Goal: Task Accomplishment & Management: Manage account settings

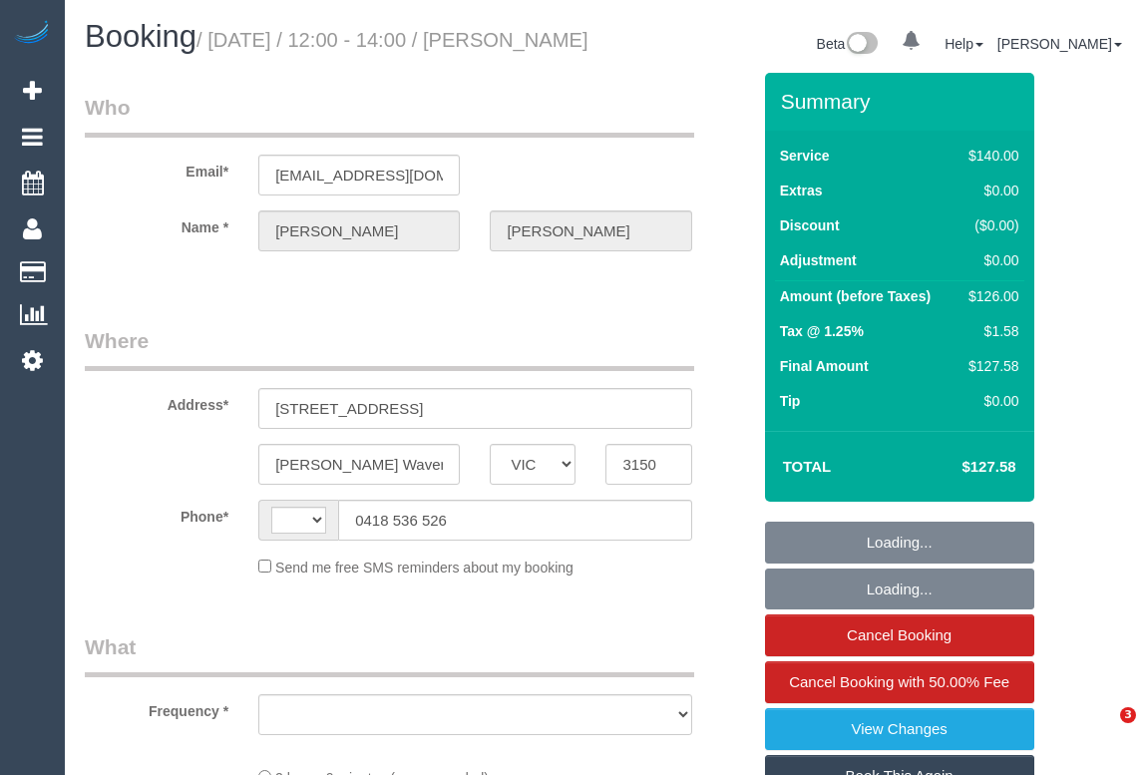
select select "VIC"
select select "string:stripe-pm_1RUOCr2GScqysDRV7JegQ2WE"
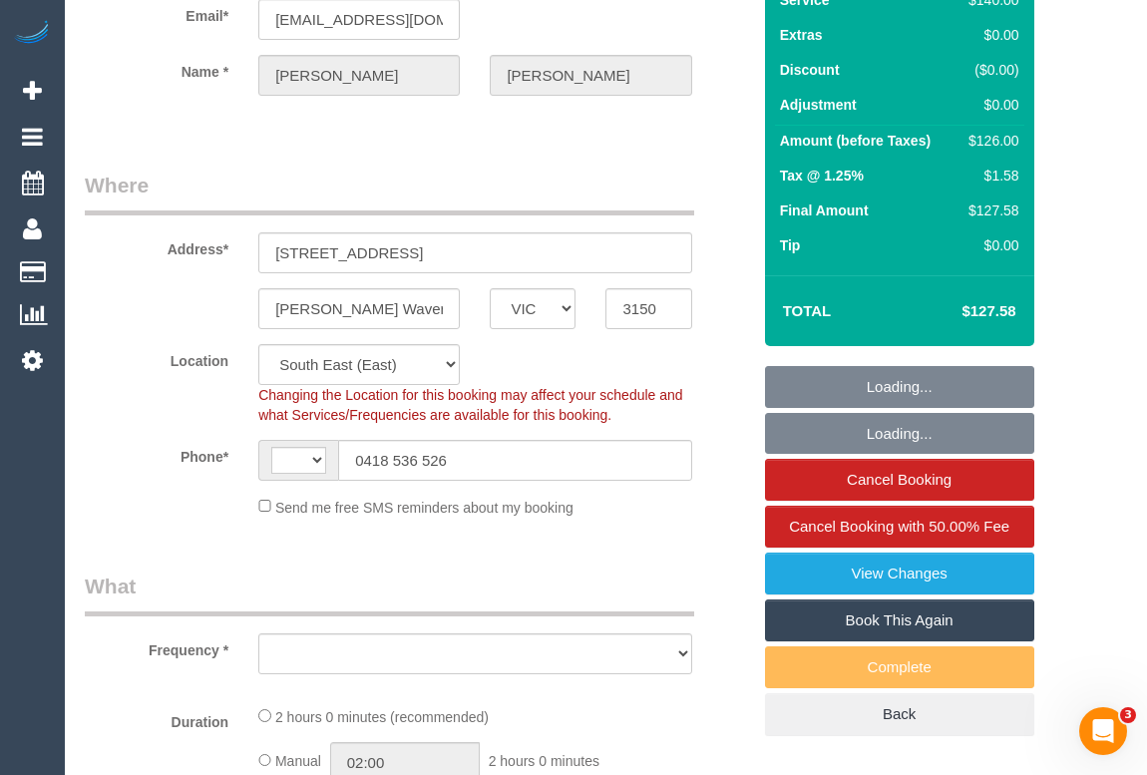
select select "string:AU"
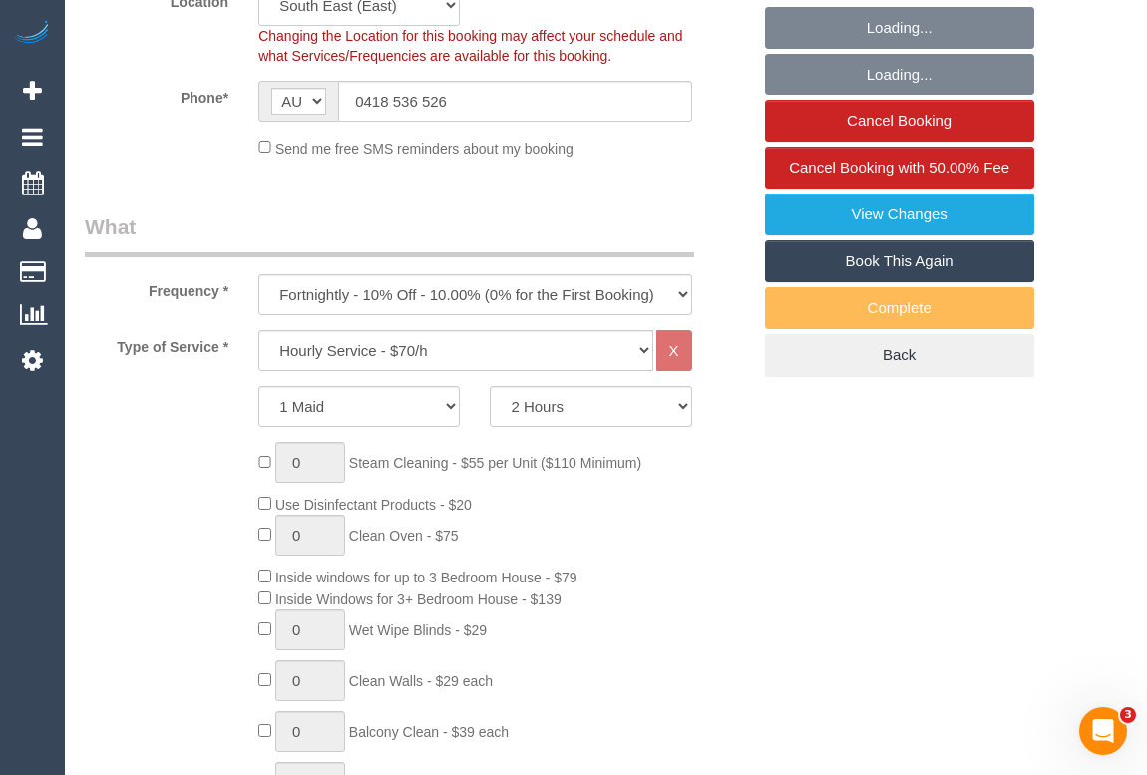
scroll to position [544, 0]
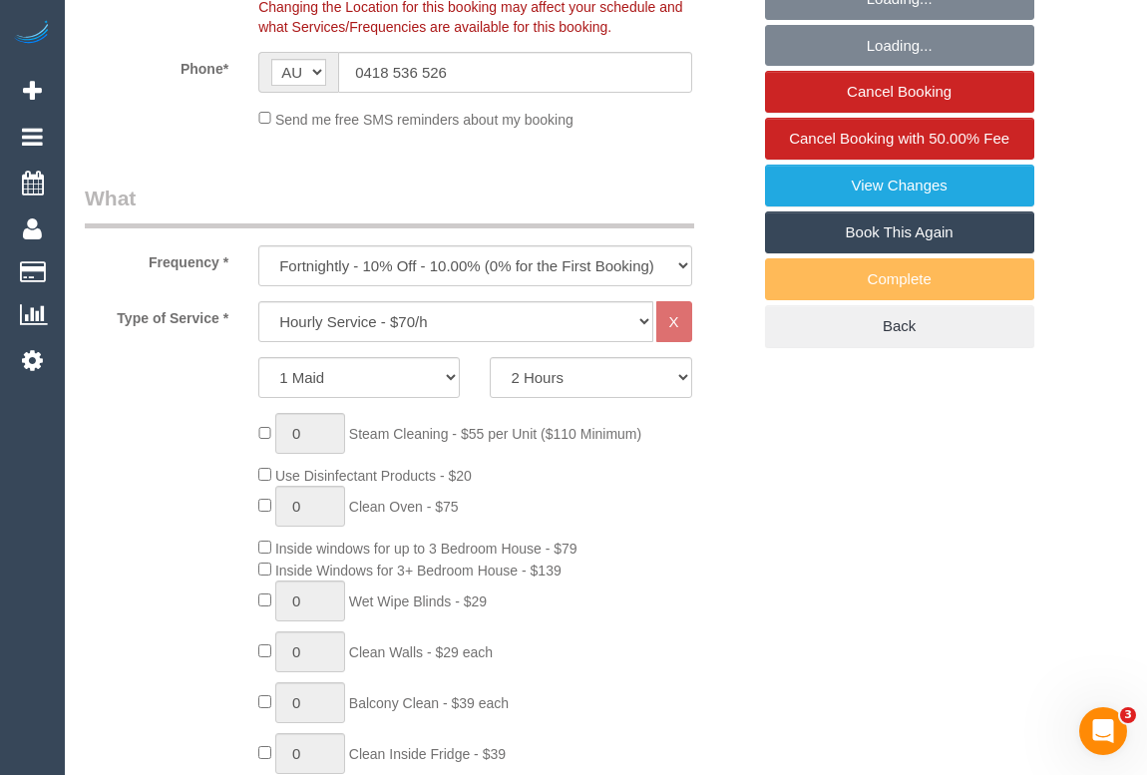
select select "object:849"
select select "number:27"
select select "number:14"
select select "number:19"
select select "number:22"
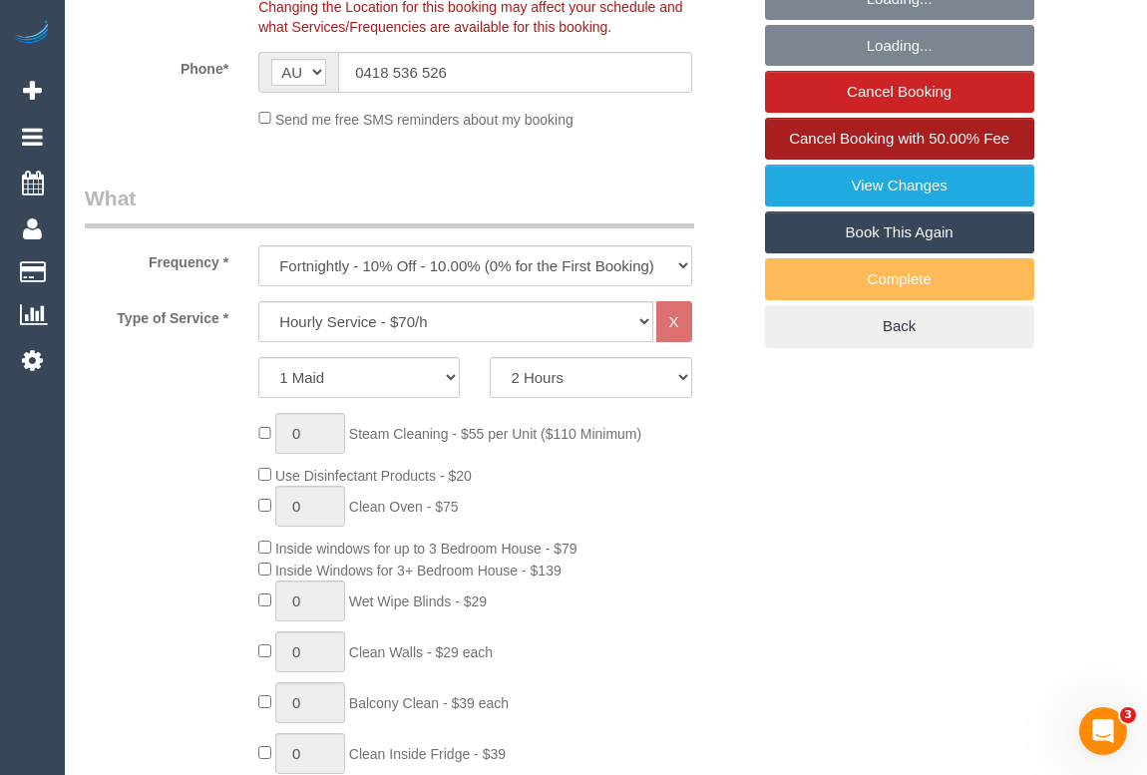
select select "spot1"
click at [868, 147] on span "Cancel Booking with 50.00% Fee" at bounding box center [899, 138] width 220 height 17
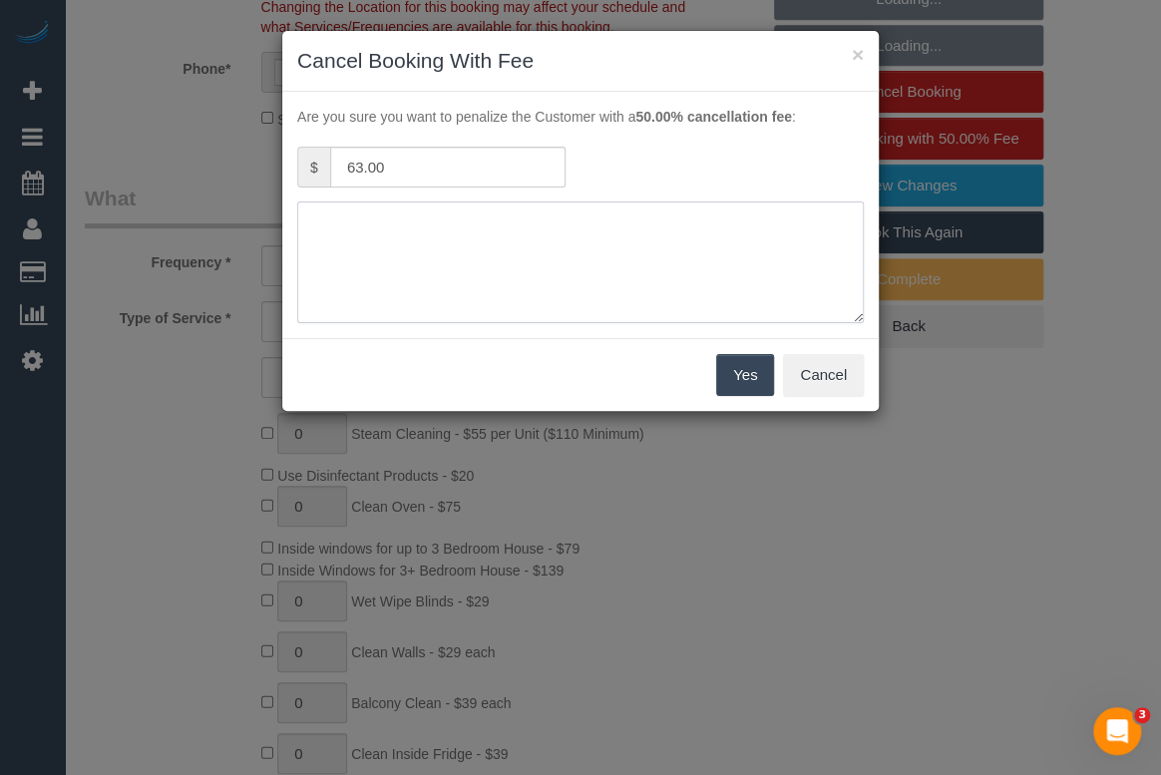
click at [416, 230] on textarea at bounding box center [580, 262] width 567 height 122
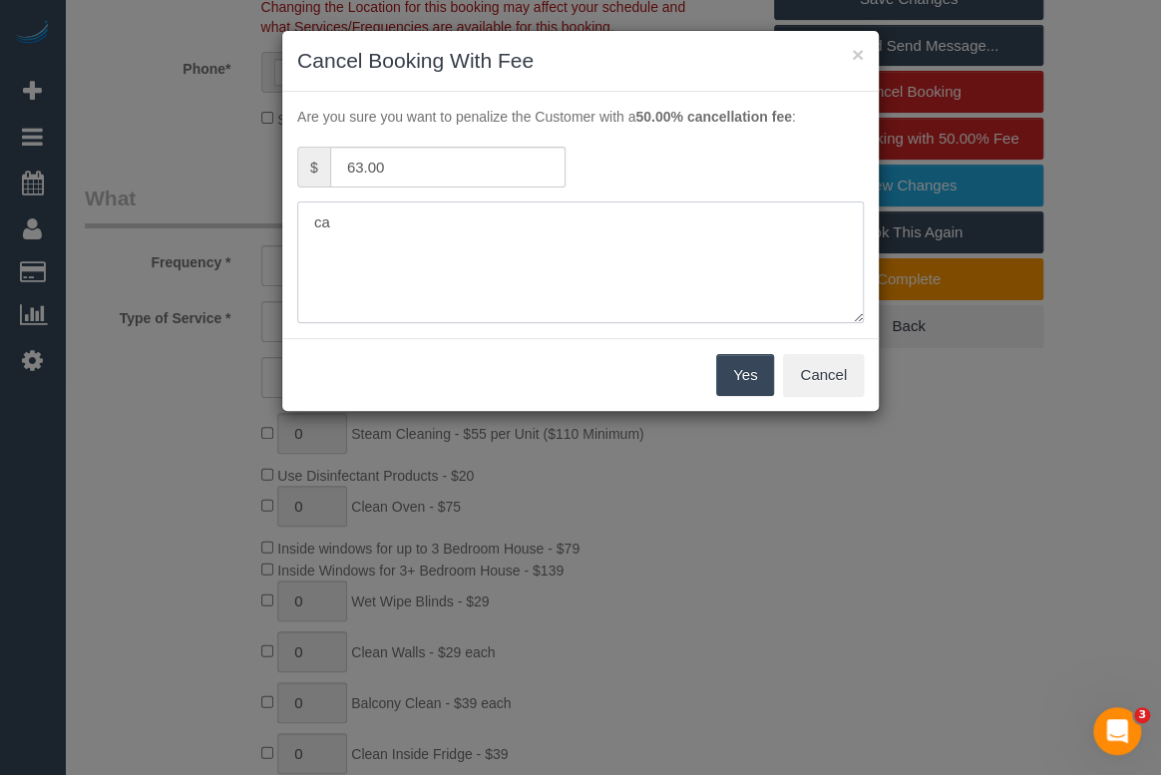
type textarea "c"
type textarea "In the hospital - OM"
click at [735, 368] on button "Yes" at bounding box center [745, 375] width 58 height 42
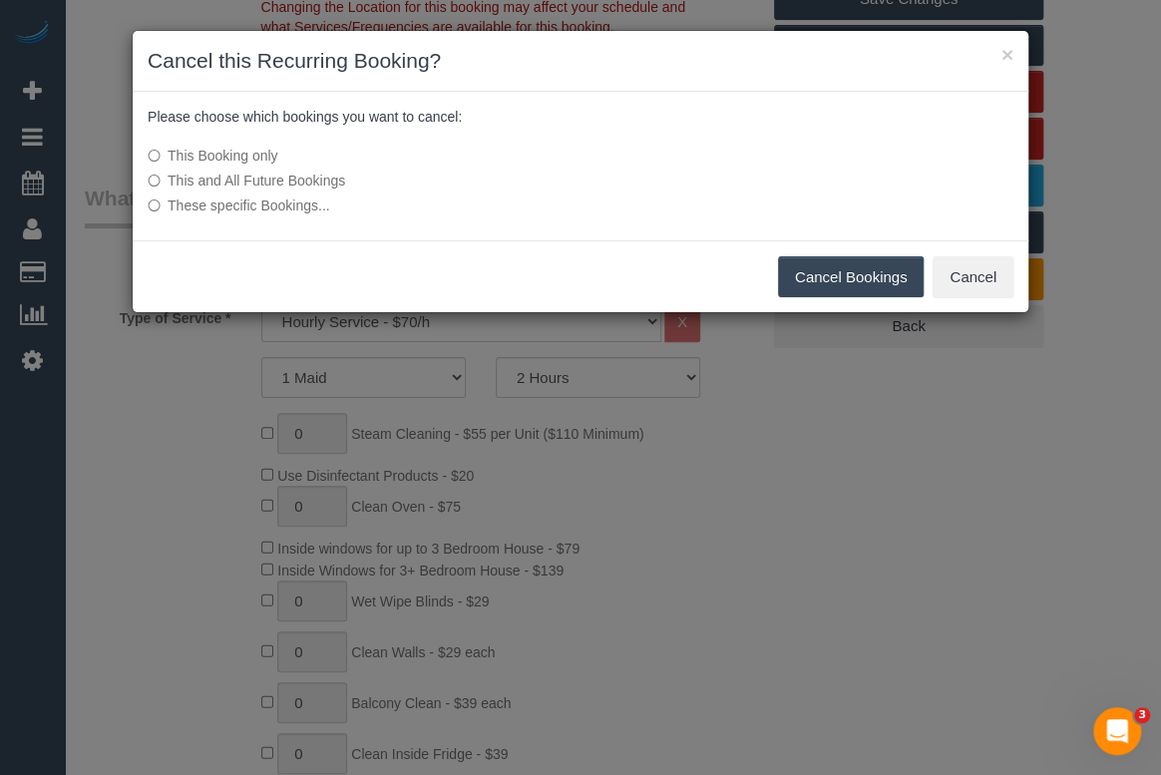
click at [833, 279] on button "Cancel Bookings" at bounding box center [851, 277] width 147 height 42
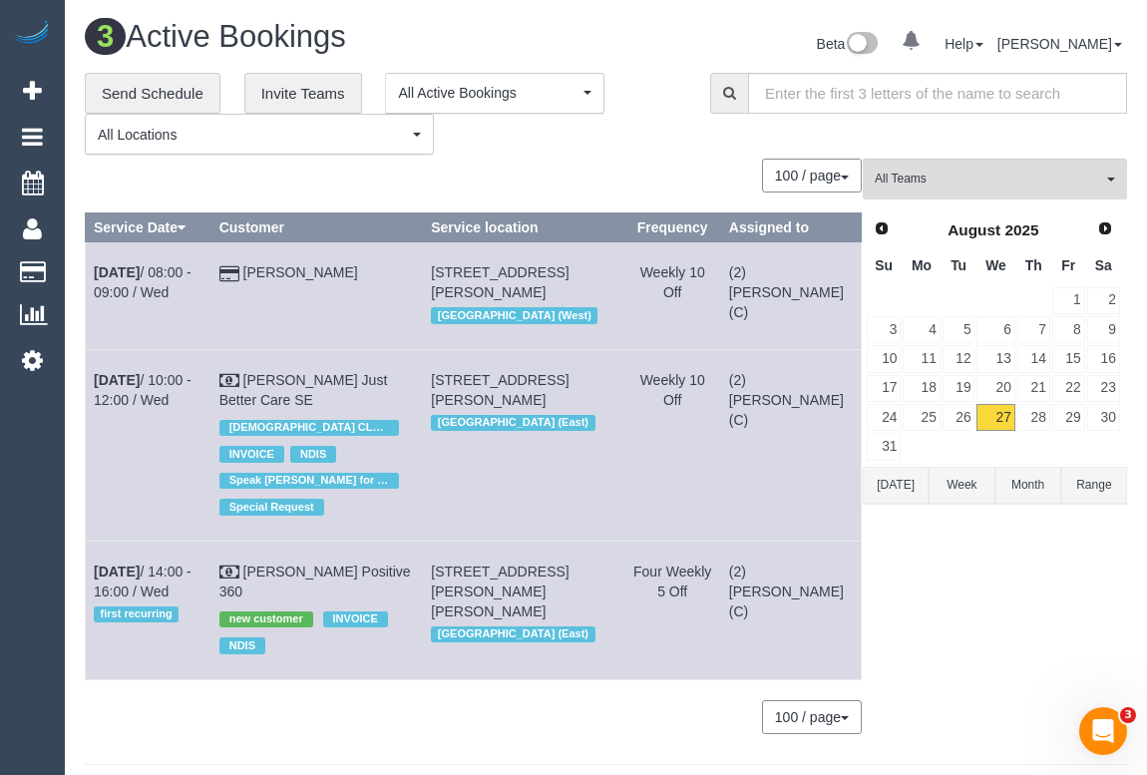
click at [637, 149] on div "**********" at bounding box center [382, 114] width 595 height 83
click at [670, 146] on div "**********" at bounding box center [382, 114] width 595 height 83
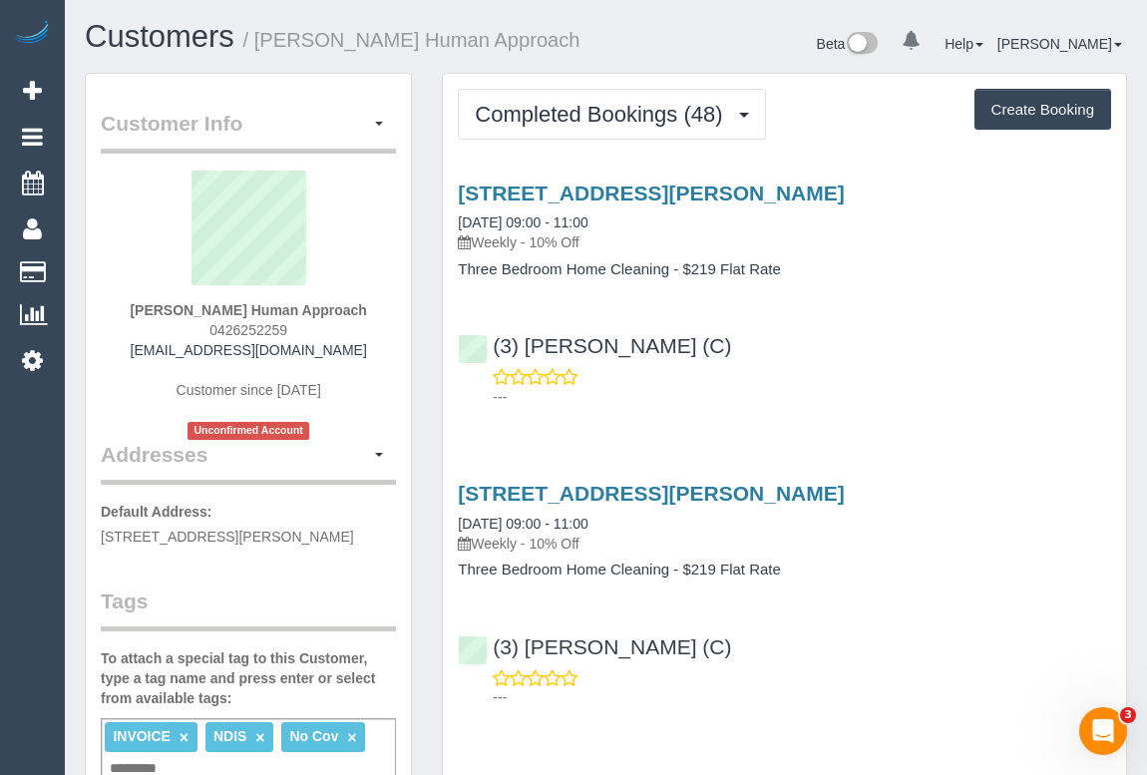
click at [898, 356] on div "(3) Lara Mendes (C) ---" at bounding box center [784, 362] width 683 height 90
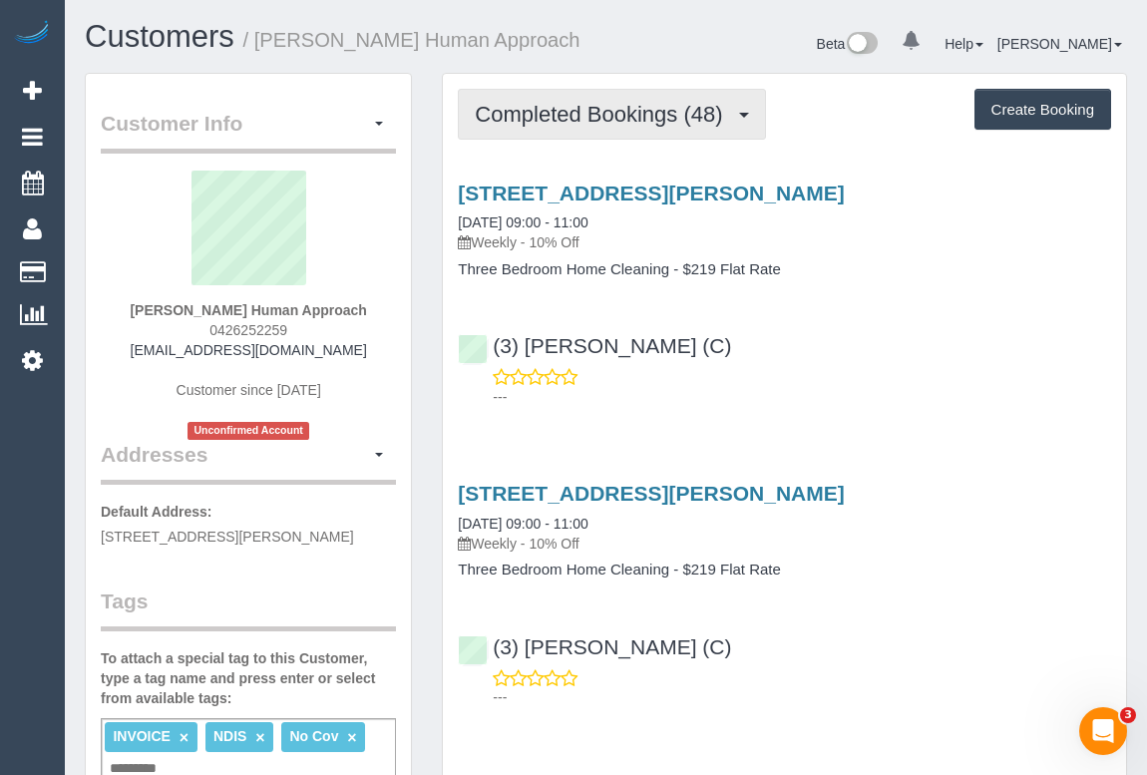
click at [614, 117] on span "Completed Bookings (48)" at bounding box center [603, 114] width 257 height 25
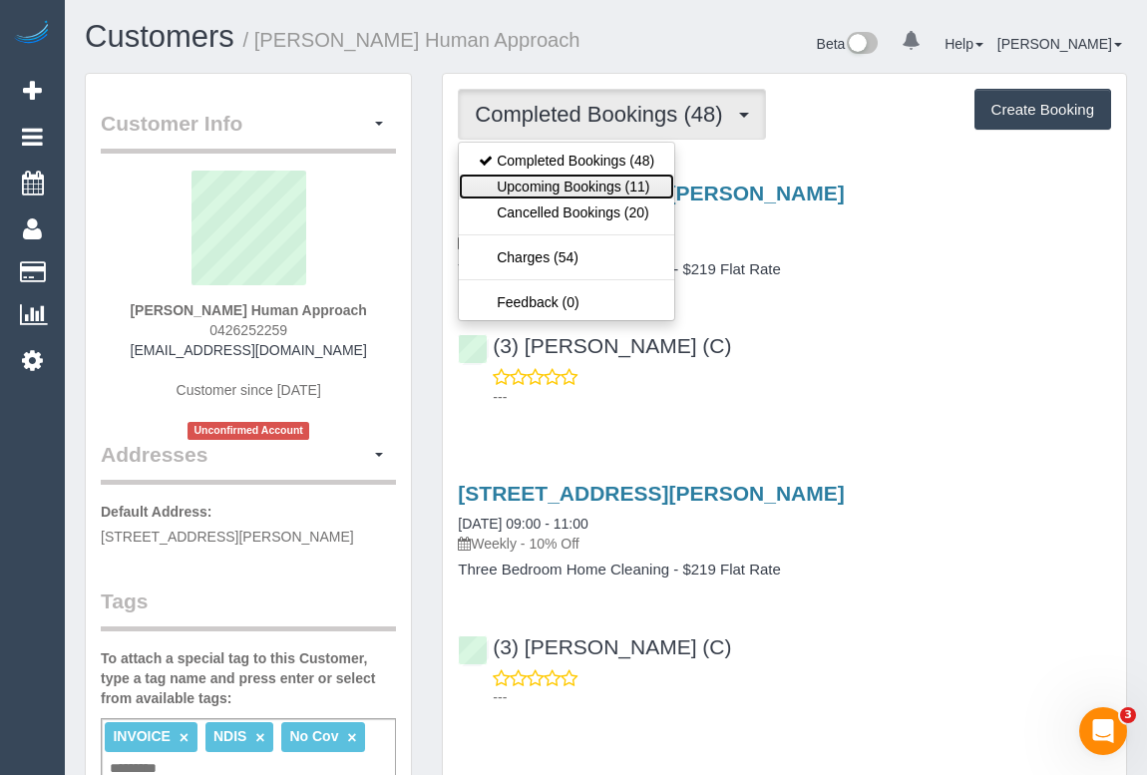
click at [575, 185] on link "Upcoming Bookings (11)" at bounding box center [566, 187] width 215 height 26
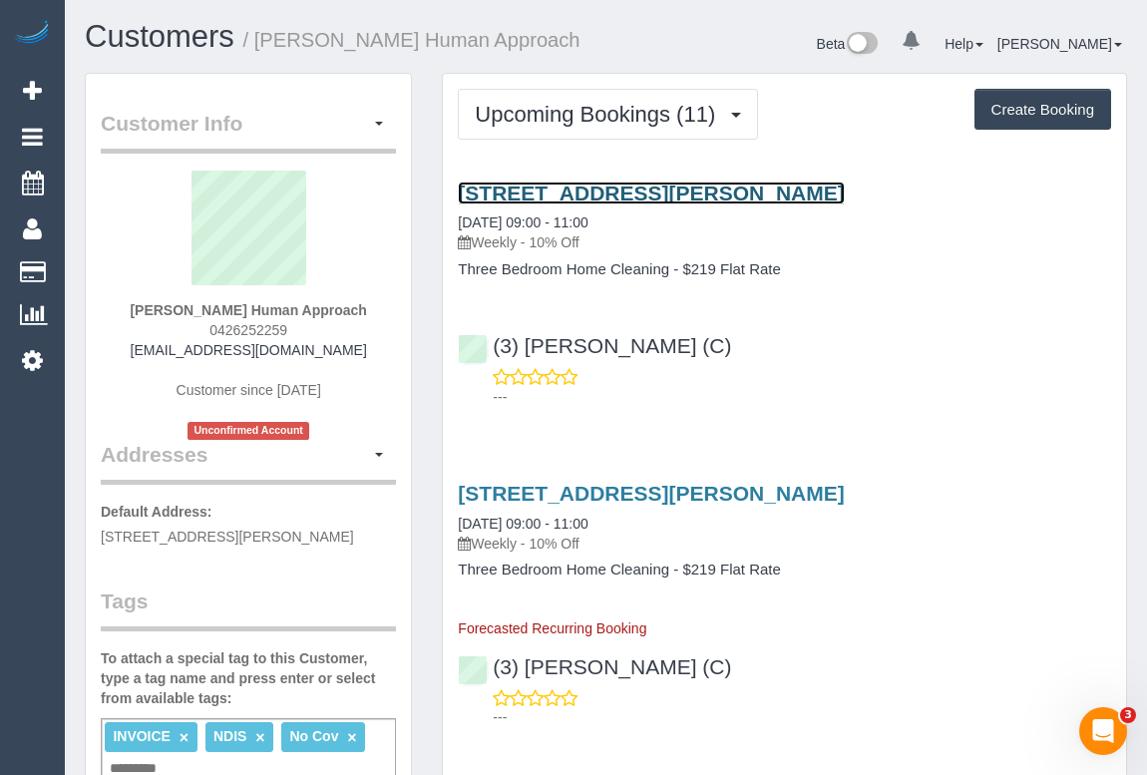
click at [667, 193] on link "12/15a Wattle Grove, Mc Kinnon, VIC 3204" at bounding box center [651, 193] width 386 height 23
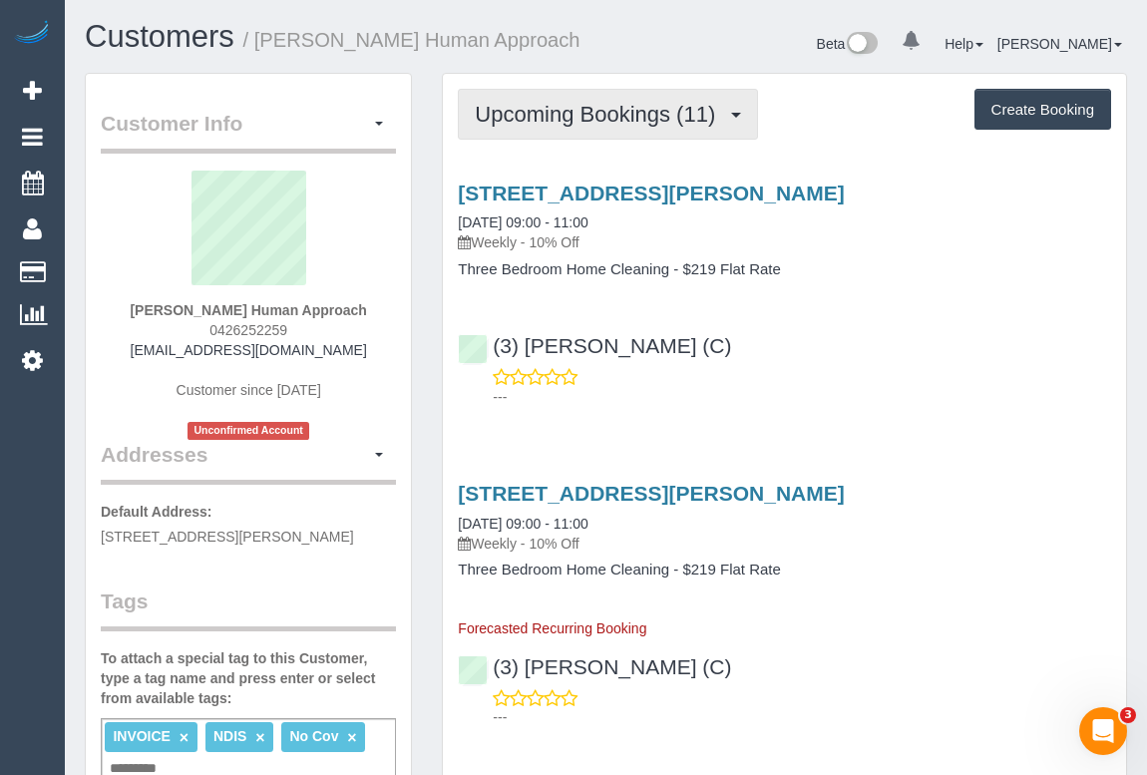
click at [616, 115] on span "Upcoming Bookings (11)" at bounding box center [600, 114] width 250 height 25
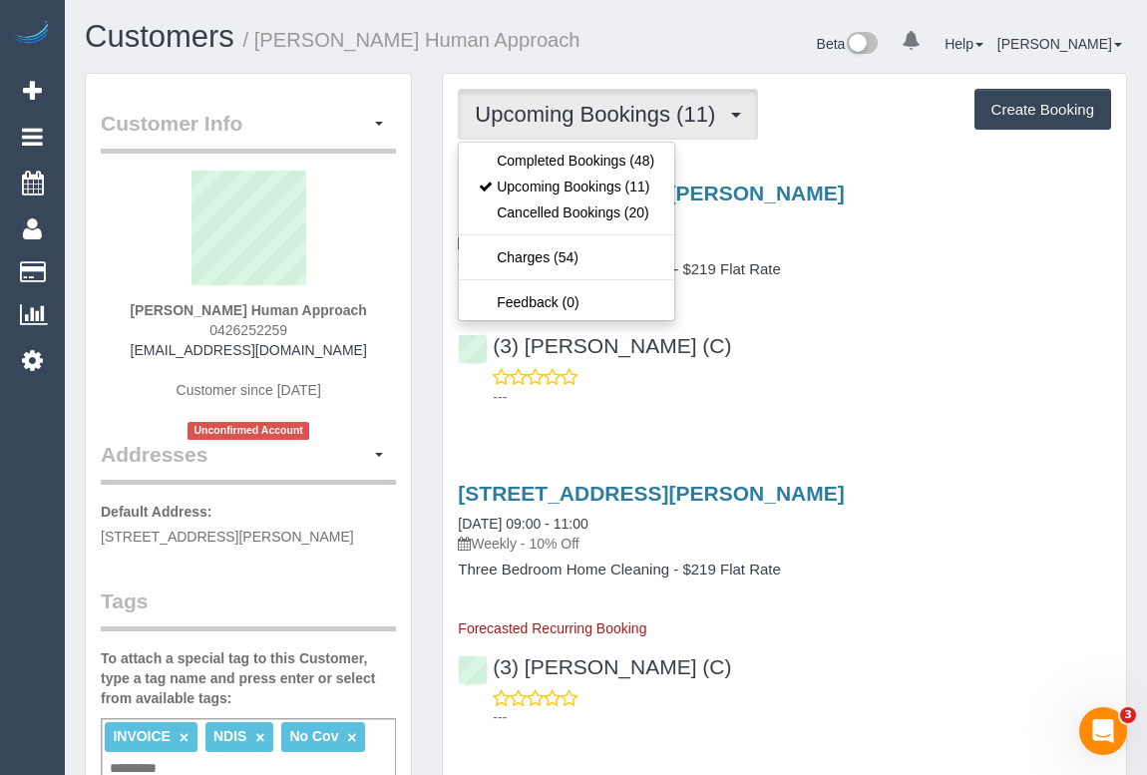
click at [935, 324] on div "(3) Lara Mendes (C) ---" at bounding box center [784, 362] width 683 height 90
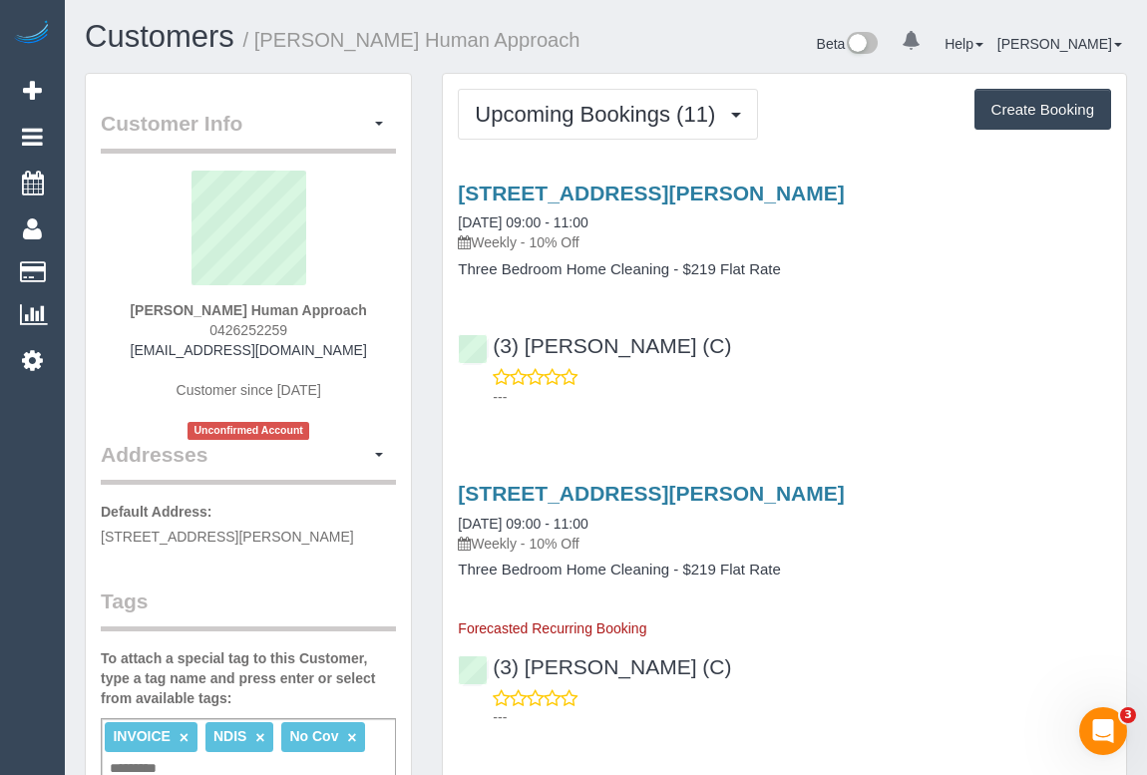
drag, startPoint x: 190, startPoint y: 318, endPoint x: 326, endPoint y: 323, distance: 136.7
click at [344, 319] on div "Isabella Butcher Human Approach 0426252259 issy.humanapproach@fake.com Customer…" at bounding box center [248, 305] width 295 height 269
click at [307, 323] on div "Isabella Butcher Human Approach 0426252259 issy.humanapproach@fake.com Customer…" at bounding box center [248, 305] width 295 height 269
drag, startPoint x: 275, startPoint y: 327, endPoint x: 190, endPoint y: 329, distance: 85.8
click at [190, 329] on div "Isabella Butcher Human Approach 0426252259 issy.humanapproach@fake.com Customer…" at bounding box center [248, 305] width 295 height 269
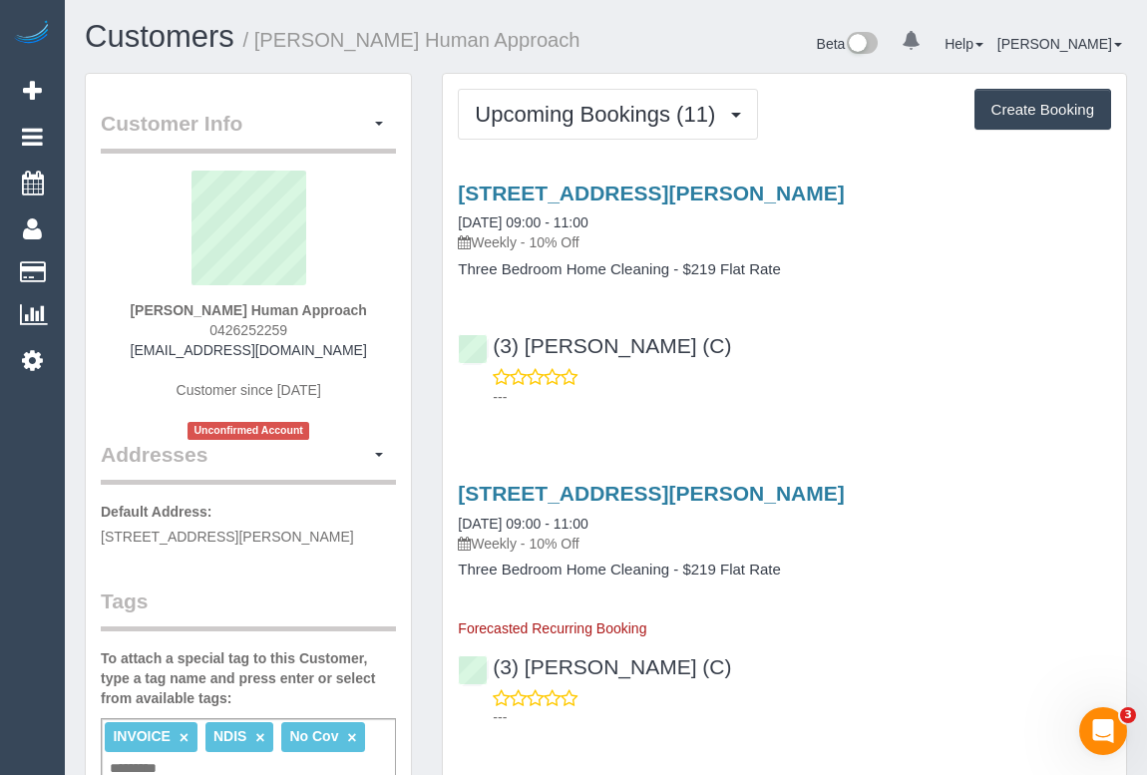
copy span "0426252259"
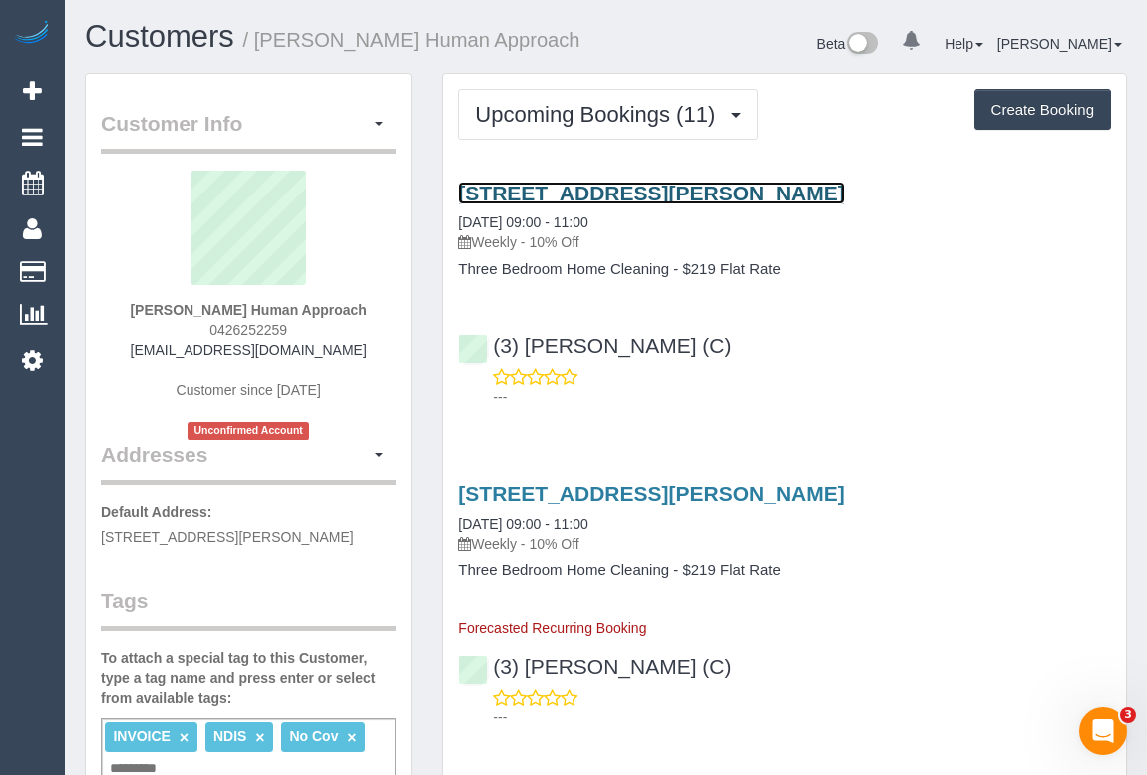
click at [573, 187] on link "12/15a Wattle Grove, Mc Kinnon, VIC 3204" at bounding box center [651, 193] width 386 height 23
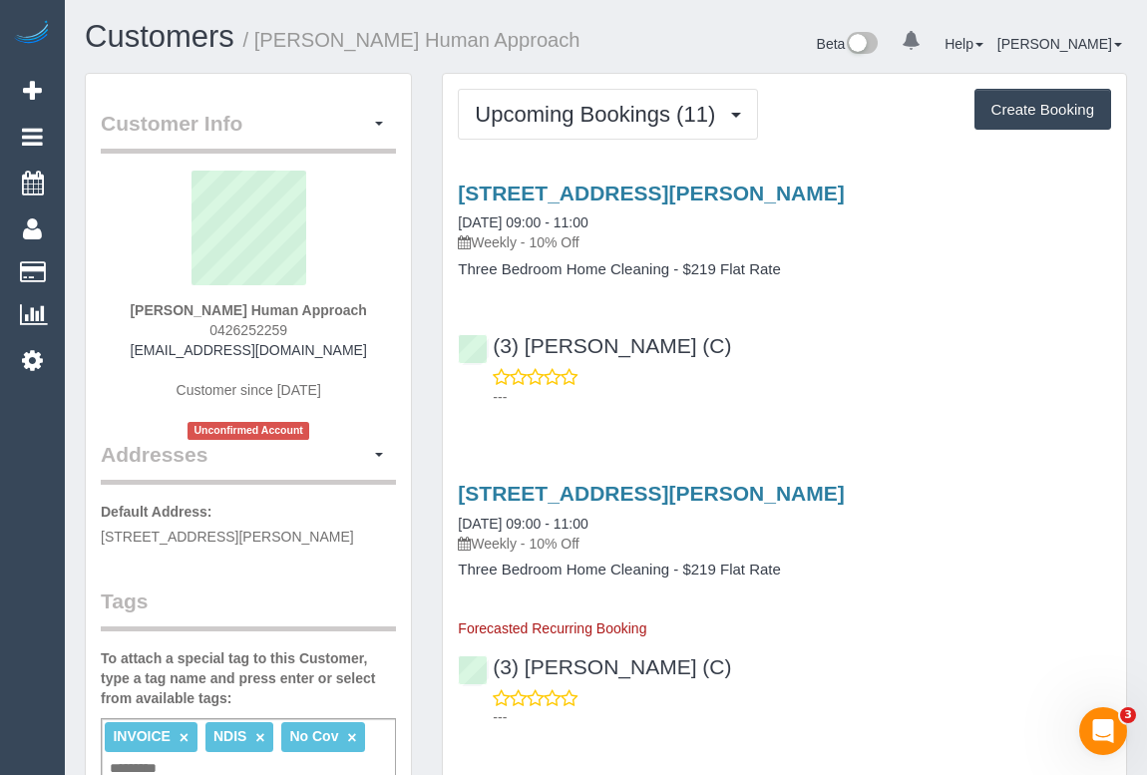
click at [835, 401] on p "---" at bounding box center [802, 397] width 618 height 20
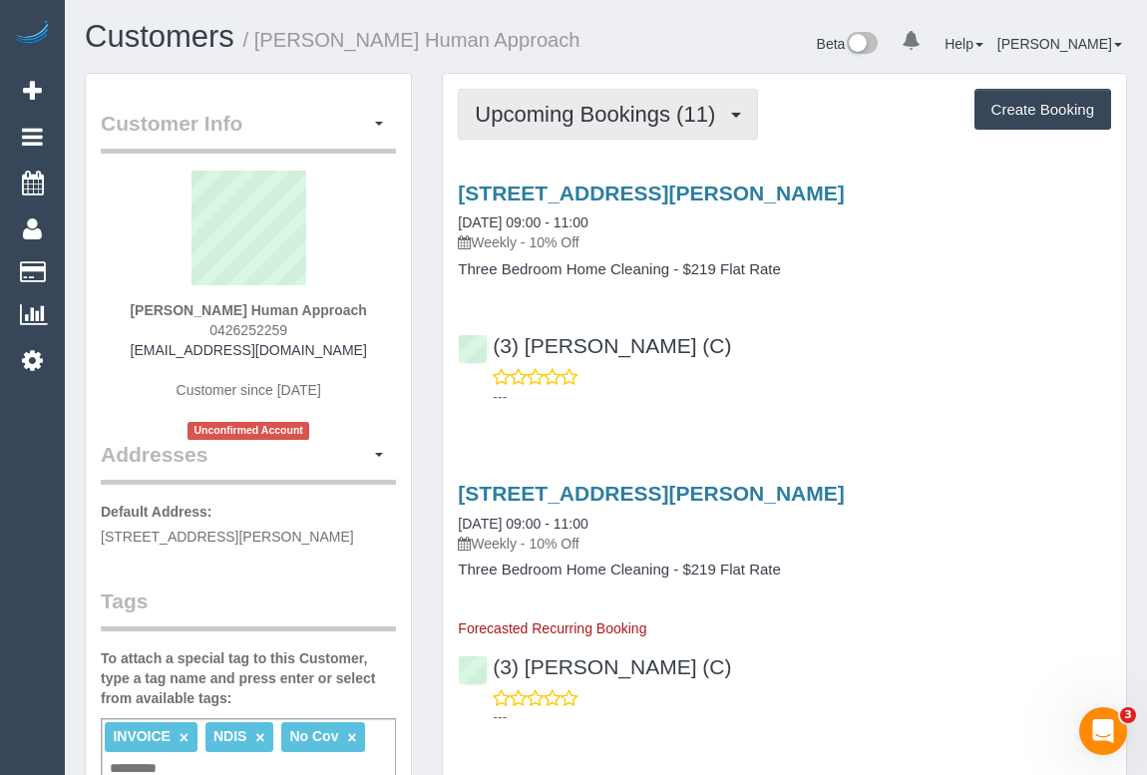
click at [595, 115] on span "Upcoming Bookings (11)" at bounding box center [600, 114] width 250 height 25
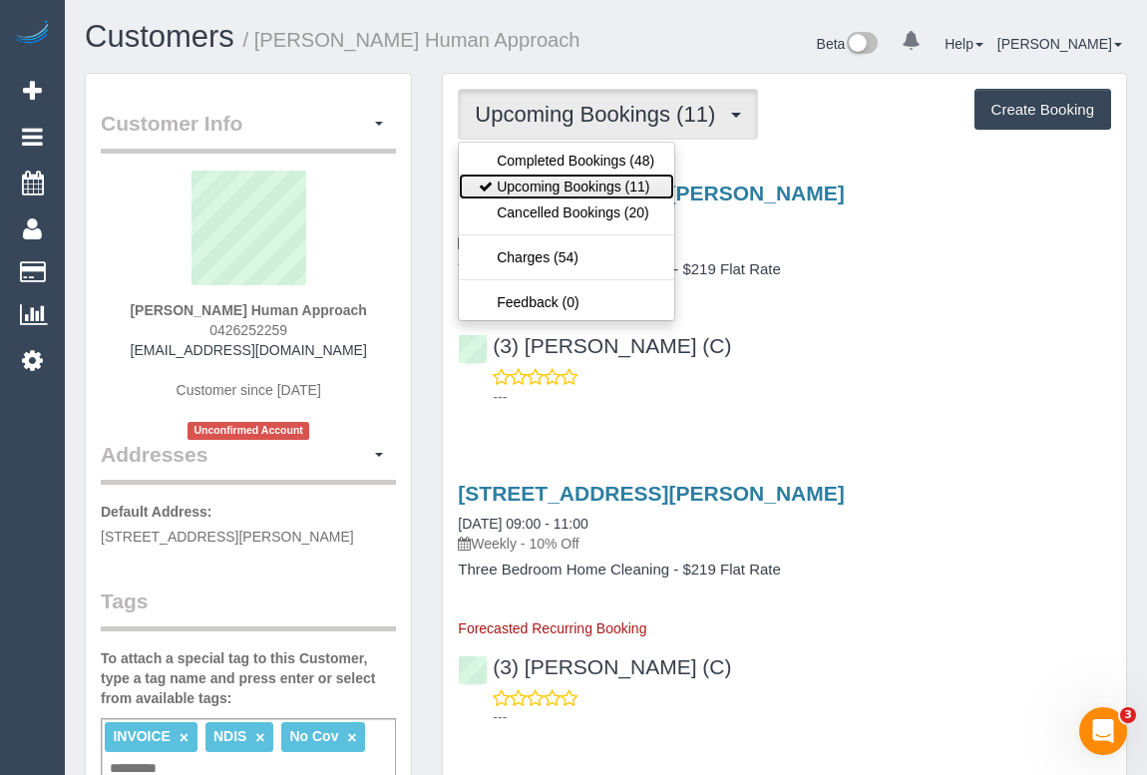
click at [593, 192] on link "Upcoming Bookings (11)" at bounding box center [566, 187] width 215 height 26
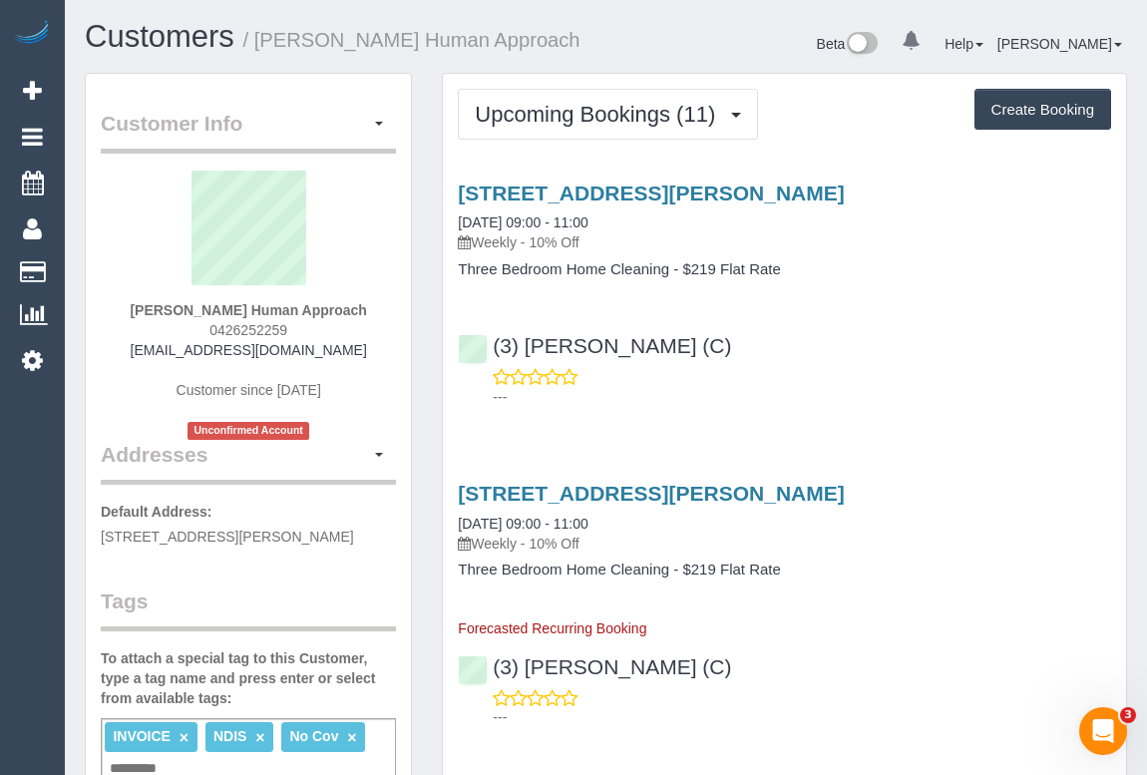
click at [895, 362] on div "(3) Lara Mendes (C) ---" at bounding box center [784, 362] width 683 height 90
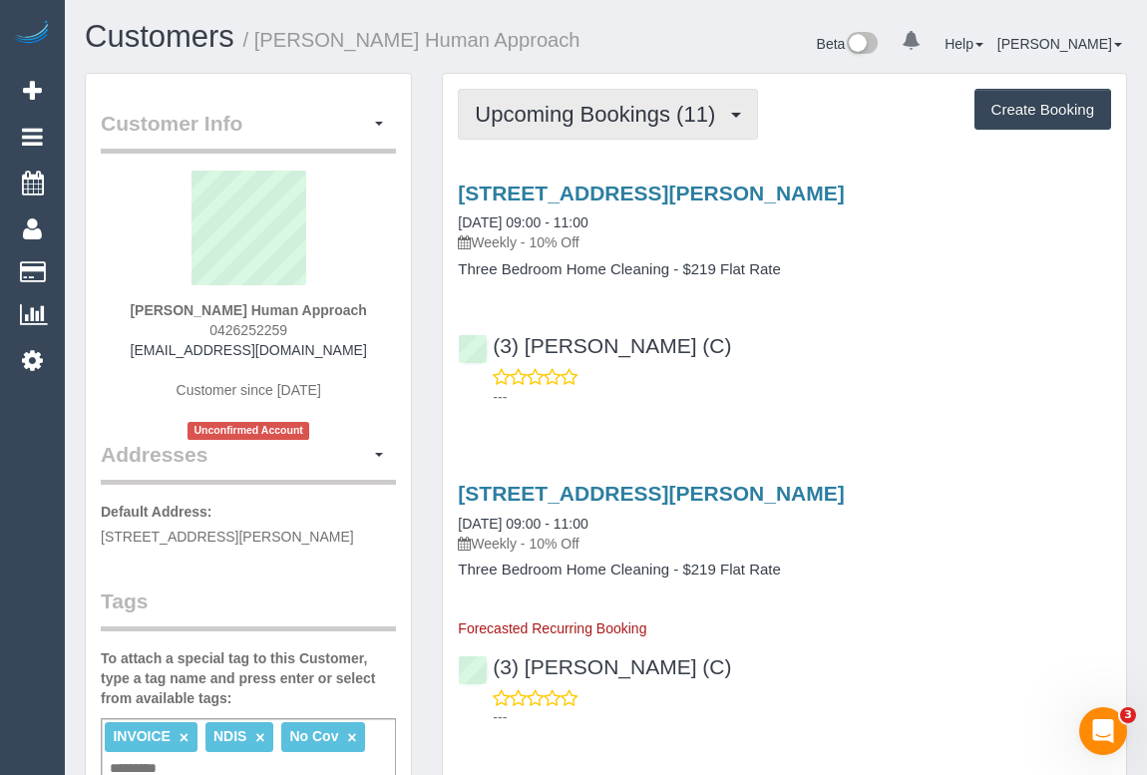
click at [539, 109] on span "Upcoming Bookings (11)" at bounding box center [600, 114] width 250 height 25
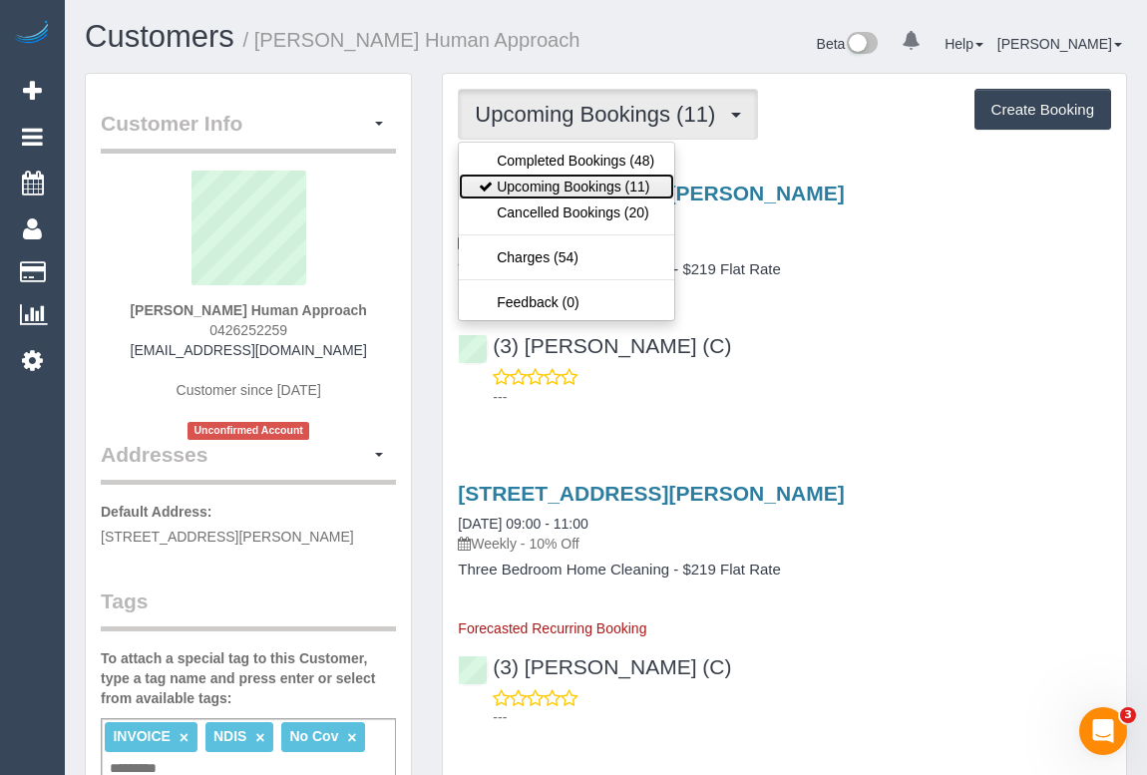
click at [545, 179] on link "Upcoming Bookings (11)" at bounding box center [566, 187] width 215 height 26
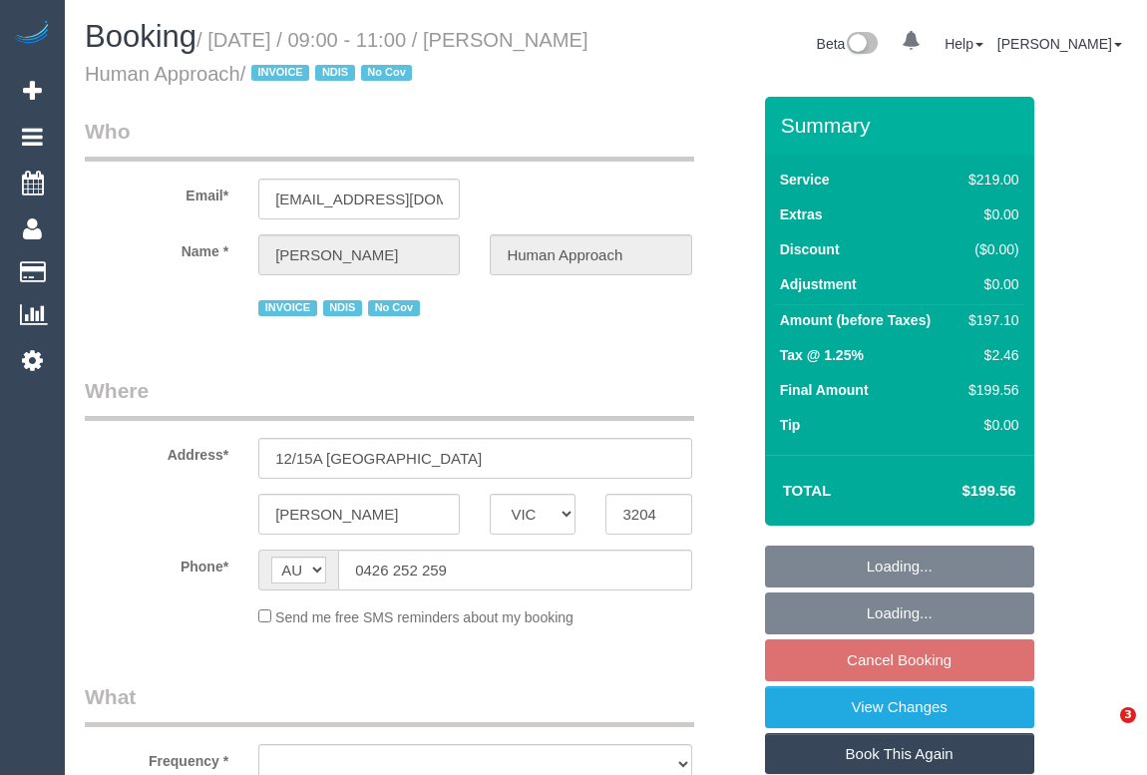
select select "VIC"
select select "object:529"
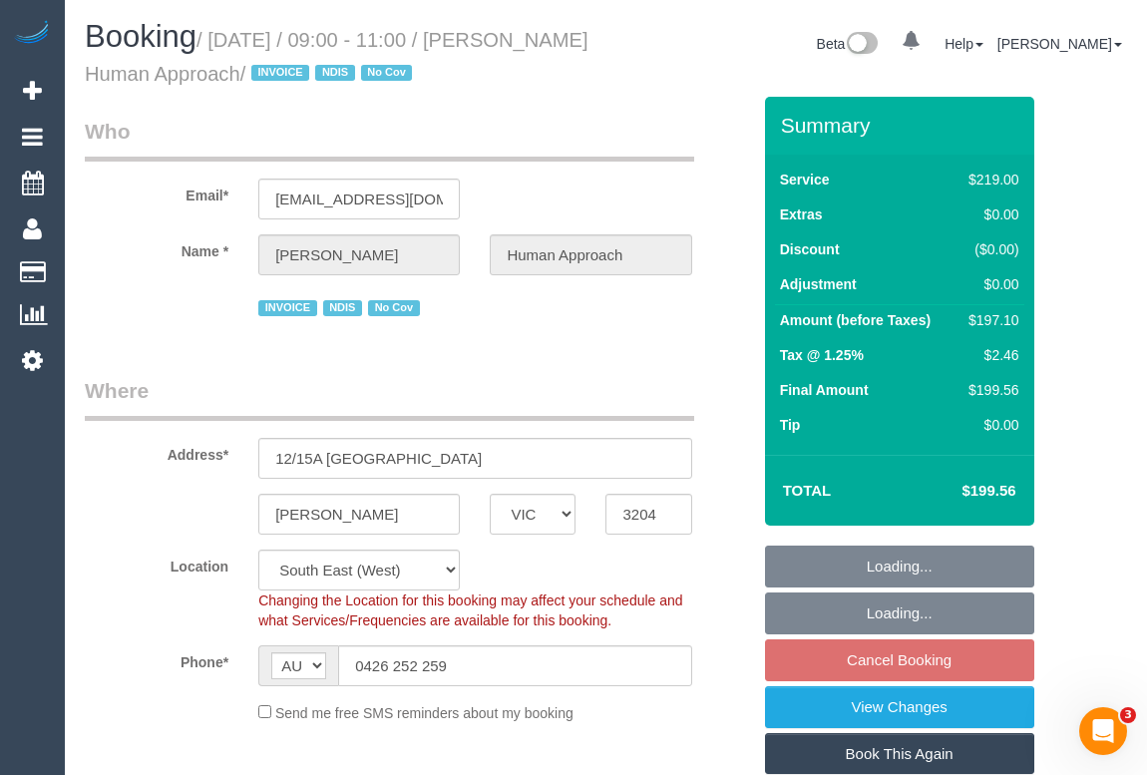
select select "number:27"
select select "number:14"
select select "number:18"
select select "number:36"
select select "number:35"
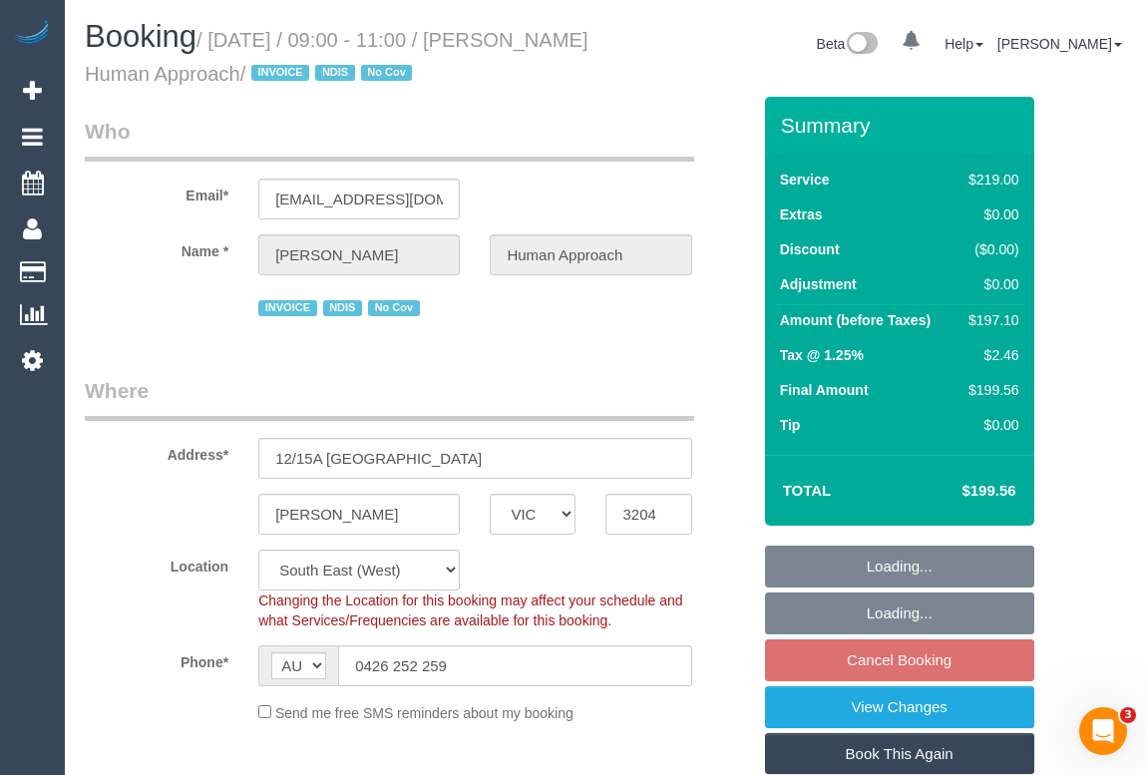
select select "number:13"
select select "object:778"
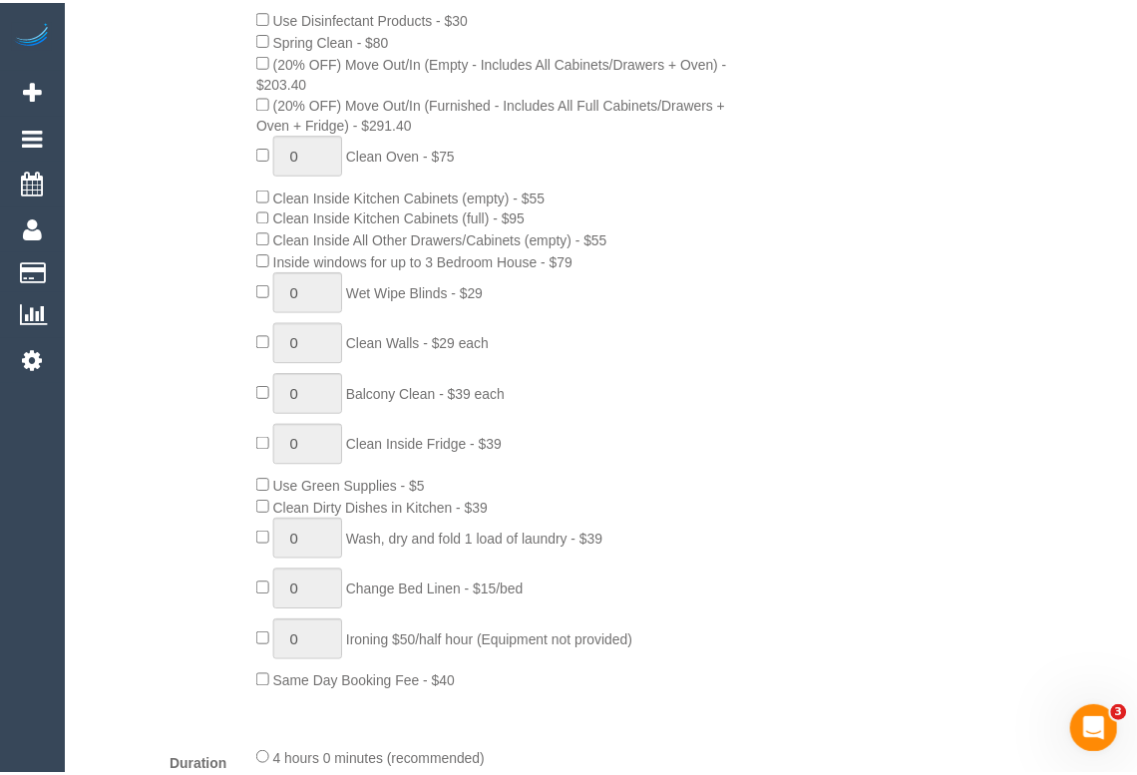
scroll to position [453, 0]
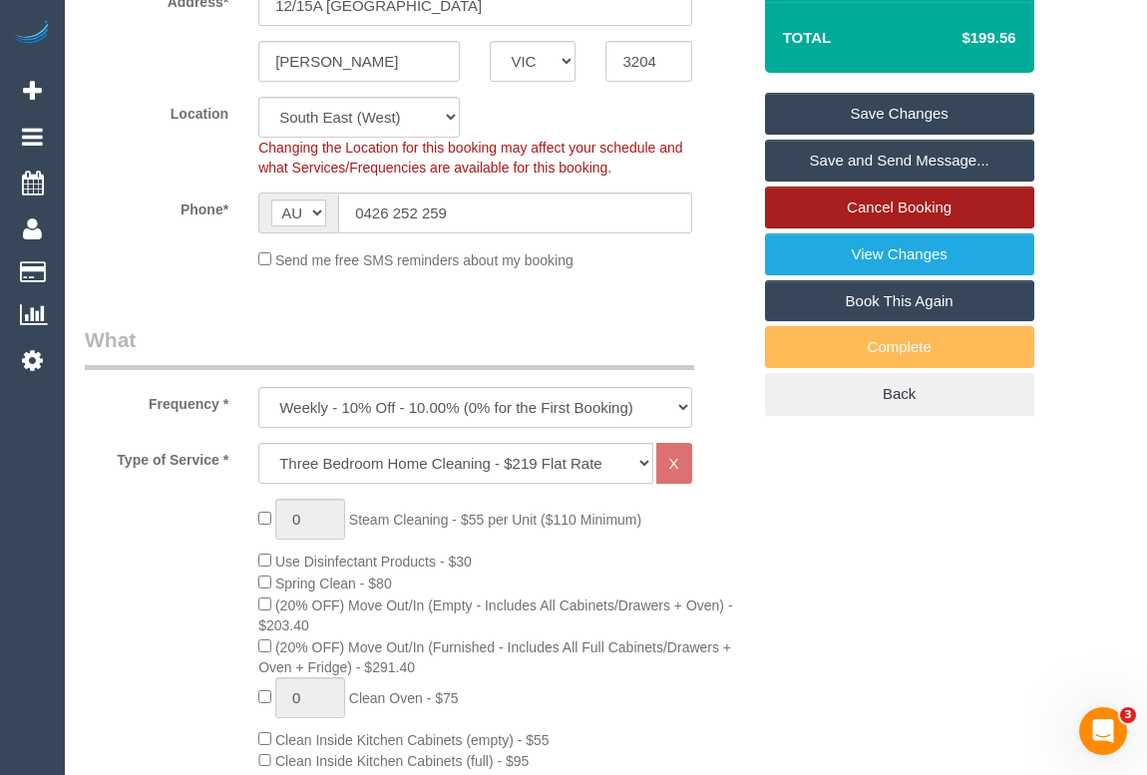
click at [855, 203] on link "Cancel Booking" at bounding box center [899, 208] width 269 height 42
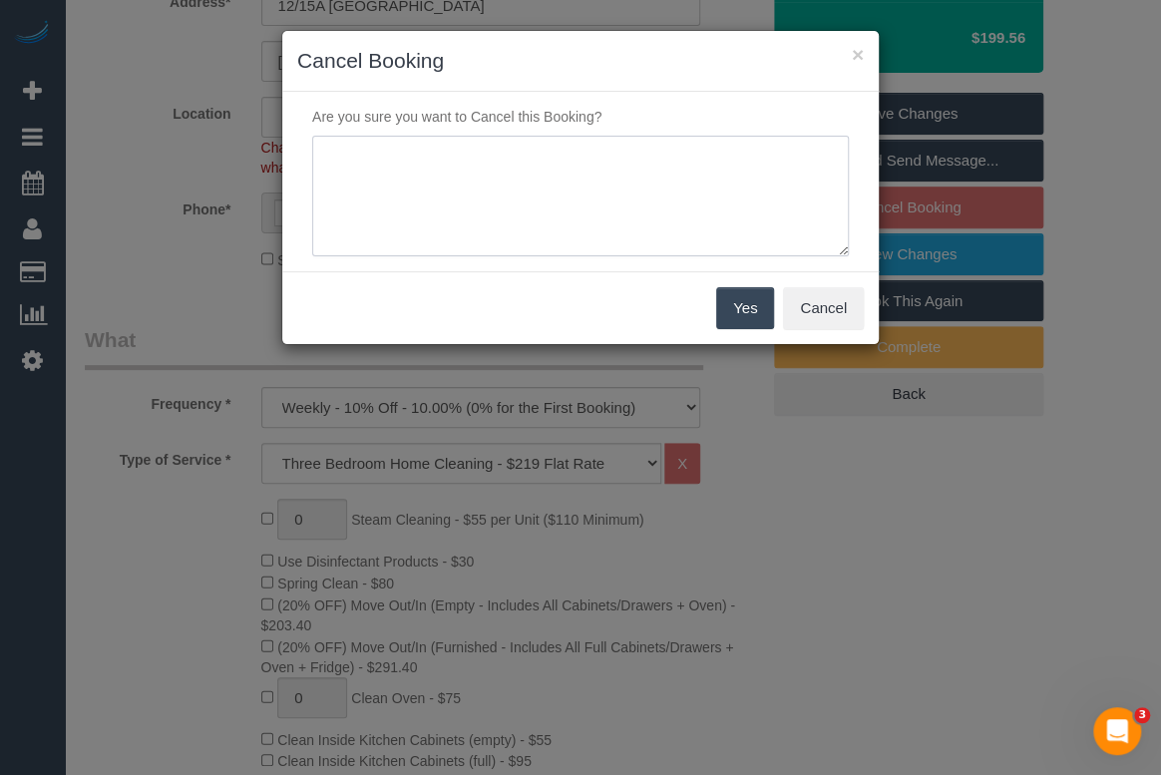
click at [529, 196] on textarea at bounding box center [580, 197] width 537 height 122
click at [503, 172] on textarea at bounding box center [580, 197] width 537 height 122
click at [470, 165] on textarea at bounding box center [580, 197] width 537 height 122
type textarea "Not needed. - OM"
click at [727, 309] on button "Yes" at bounding box center [745, 308] width 58 height 42
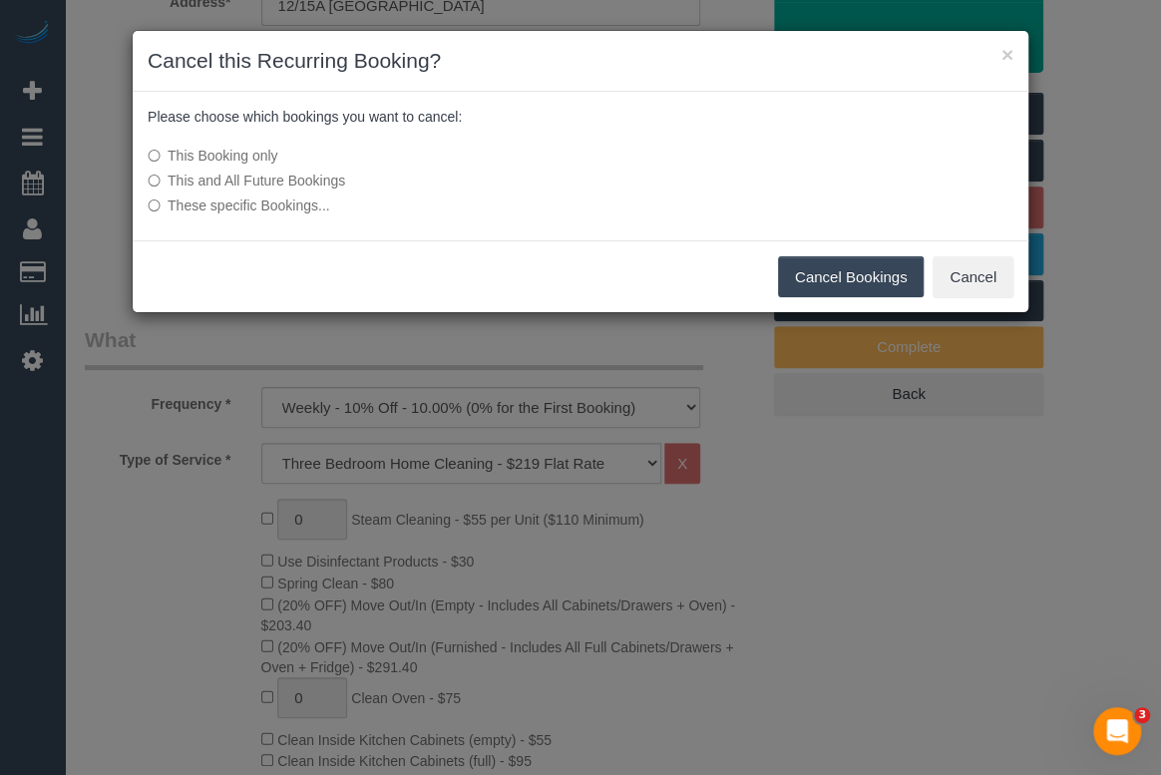
click at [789, 271] on button "Cancel Bookings" at bounding box center [851, 277] width 147 height 42
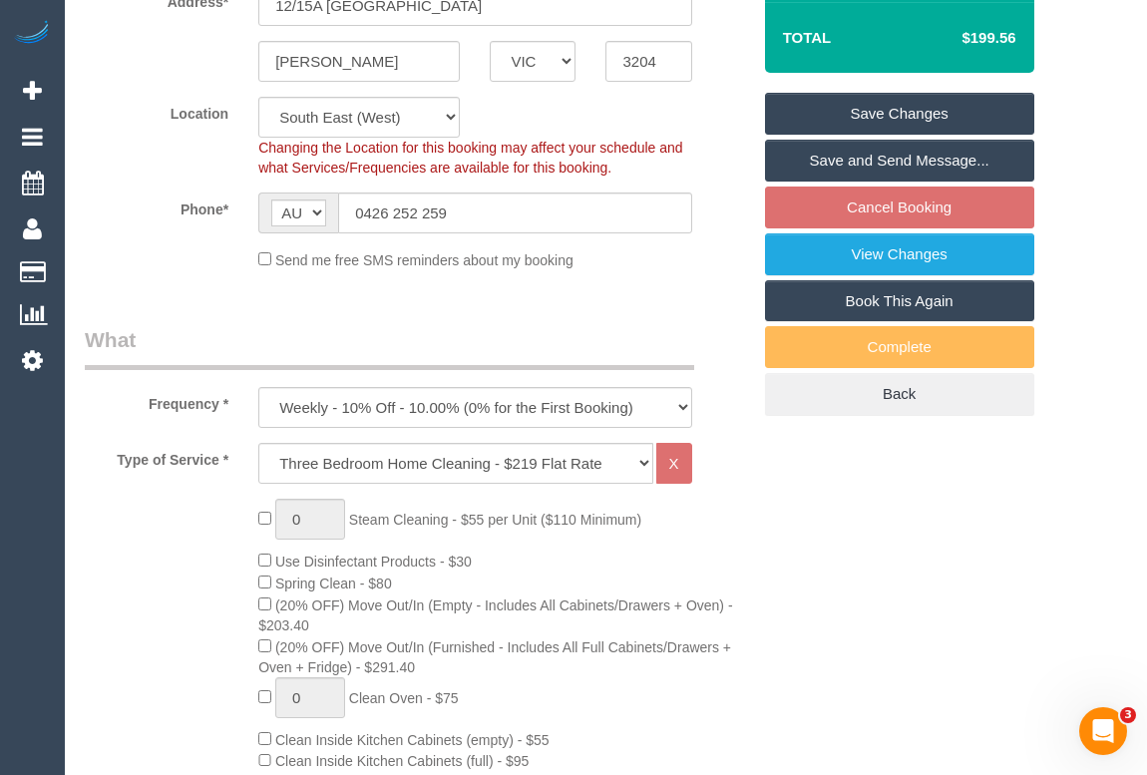
scroll to position [0, 0]
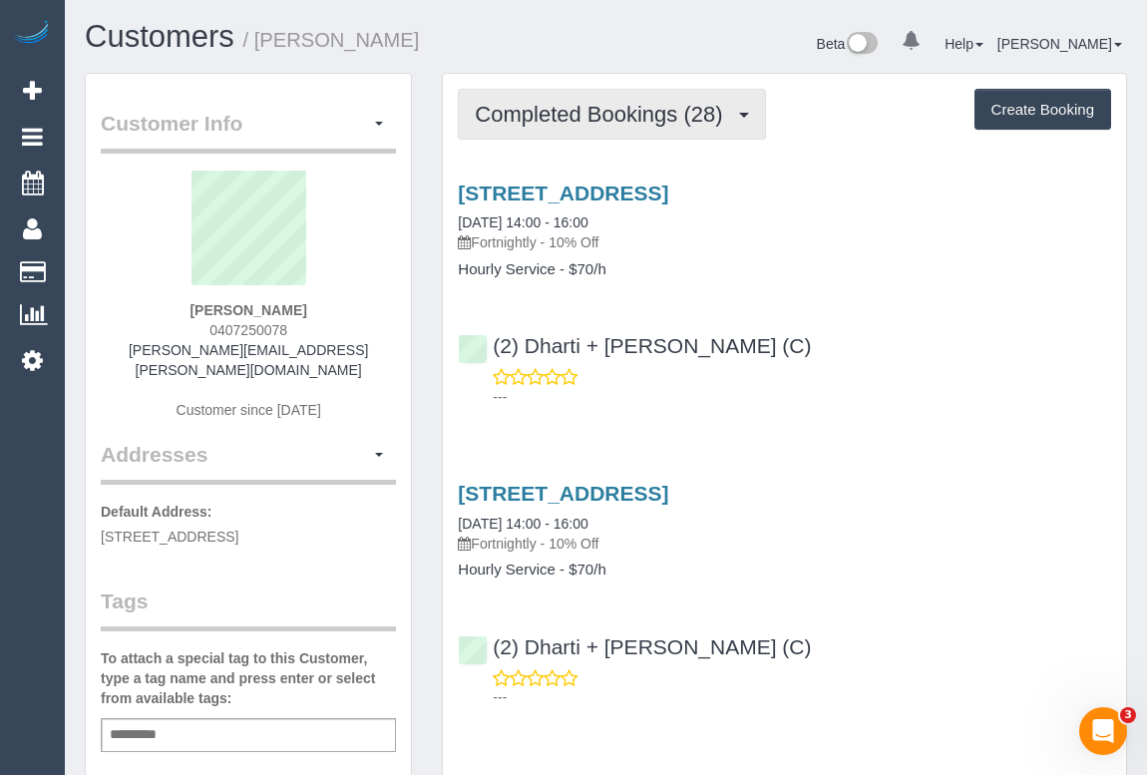
drag, startPoint x: 603, startPoint y: 105, endPoint x: 596, endPoint y: 160, distance: 55.3
click at [603, 104] on span "Completed Bookings (28)" at bounding box center [603, 114] width 257 height 25
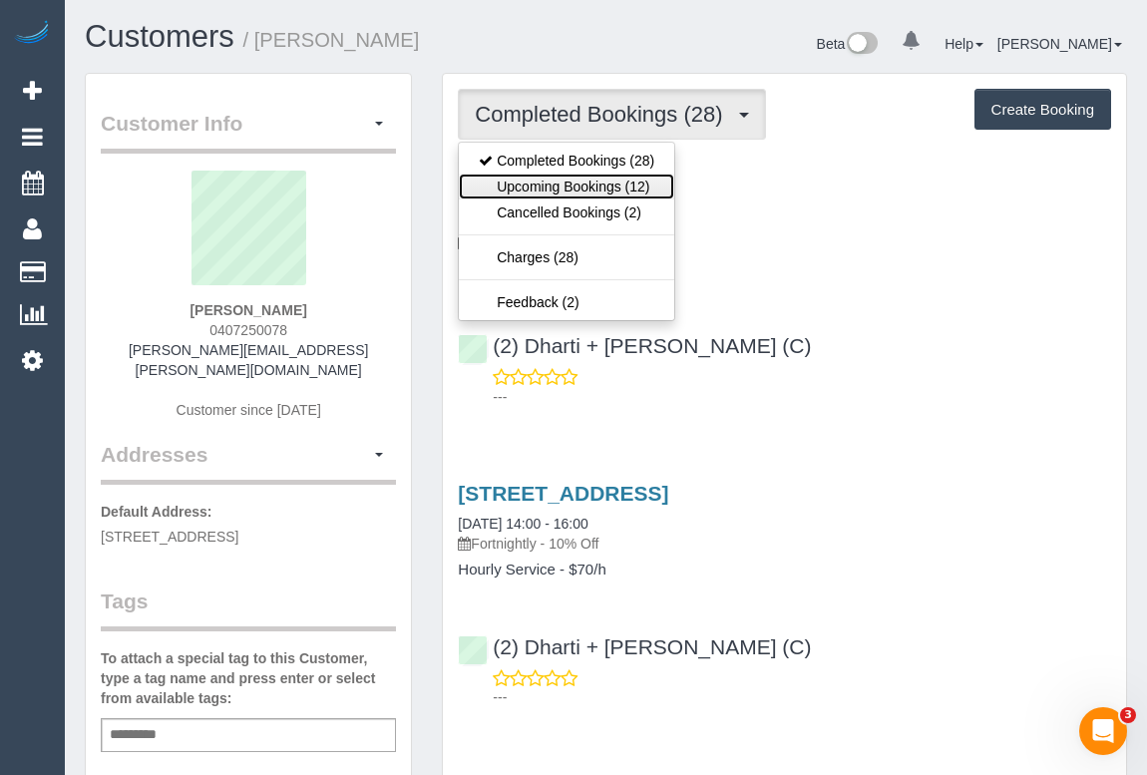
click at [589, 187] on link "Upcoming Bookings (12)" at bounding box center [566, 187] width 215 height 26
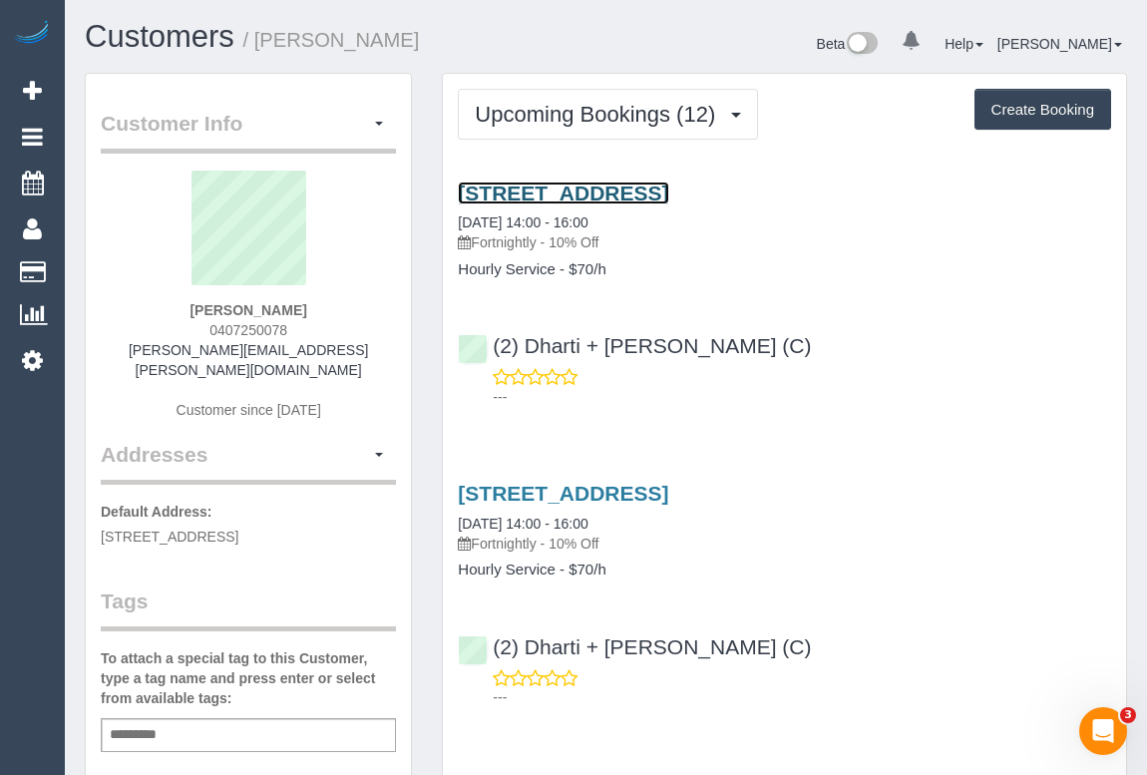
click at [663, 196] on link "[STREET_ADDRESS]" at bounding box center [563, 193] width 210 height 23
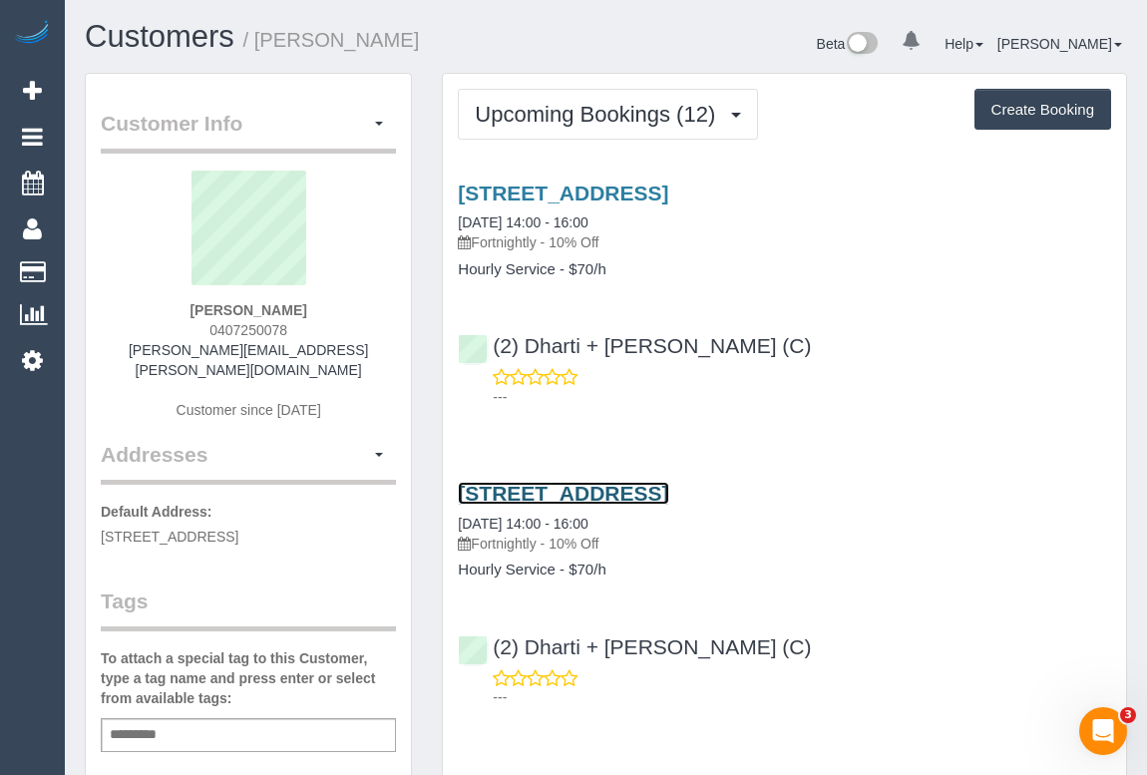
click at [585, 495] on link "[STREET_ADDRESS]" at bounding box center [563, 493] width 210 height 23
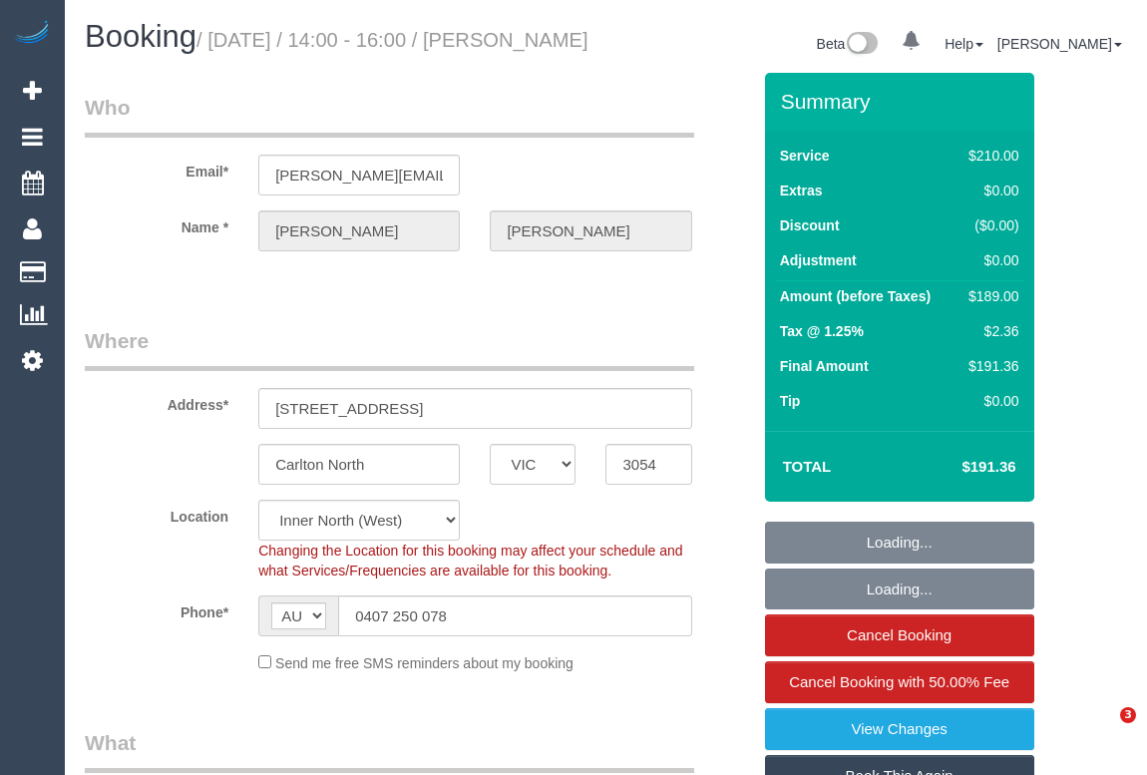
select select "VIC"
select select "180"
select select "number:28"
select select "number:14"
select select "number:19"
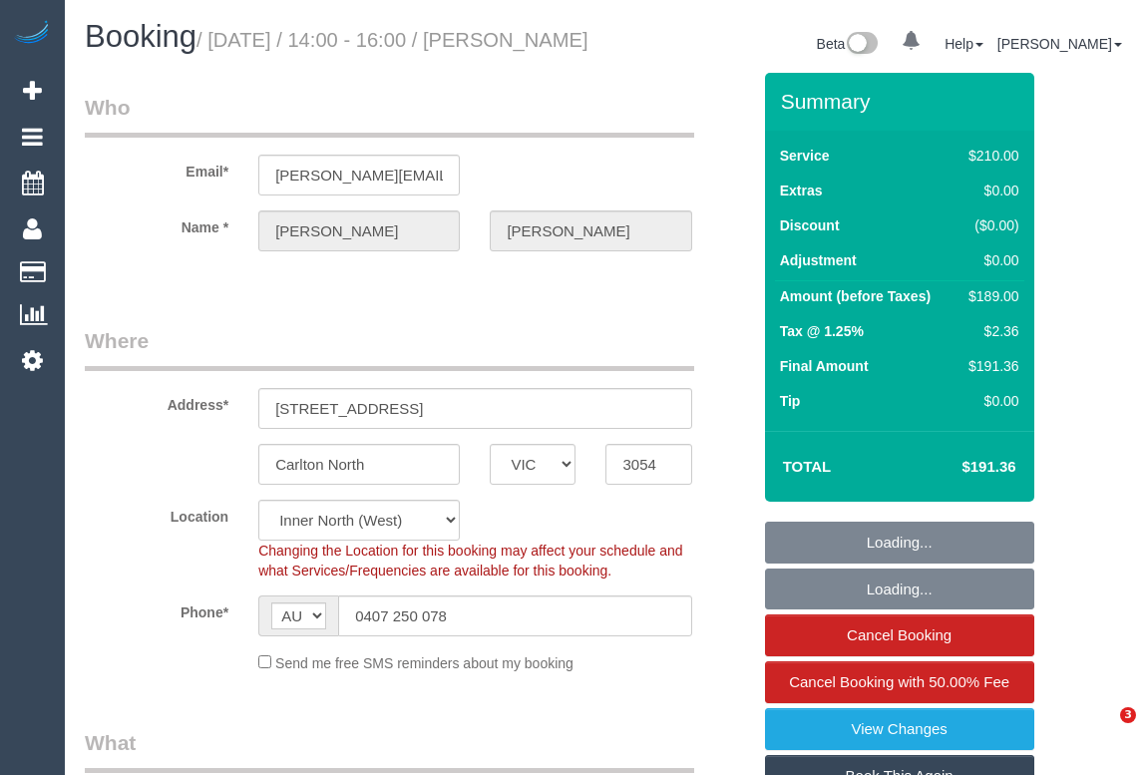
select select "number:36"
select select "number:35"
select select "number:12"
select select "spot1"
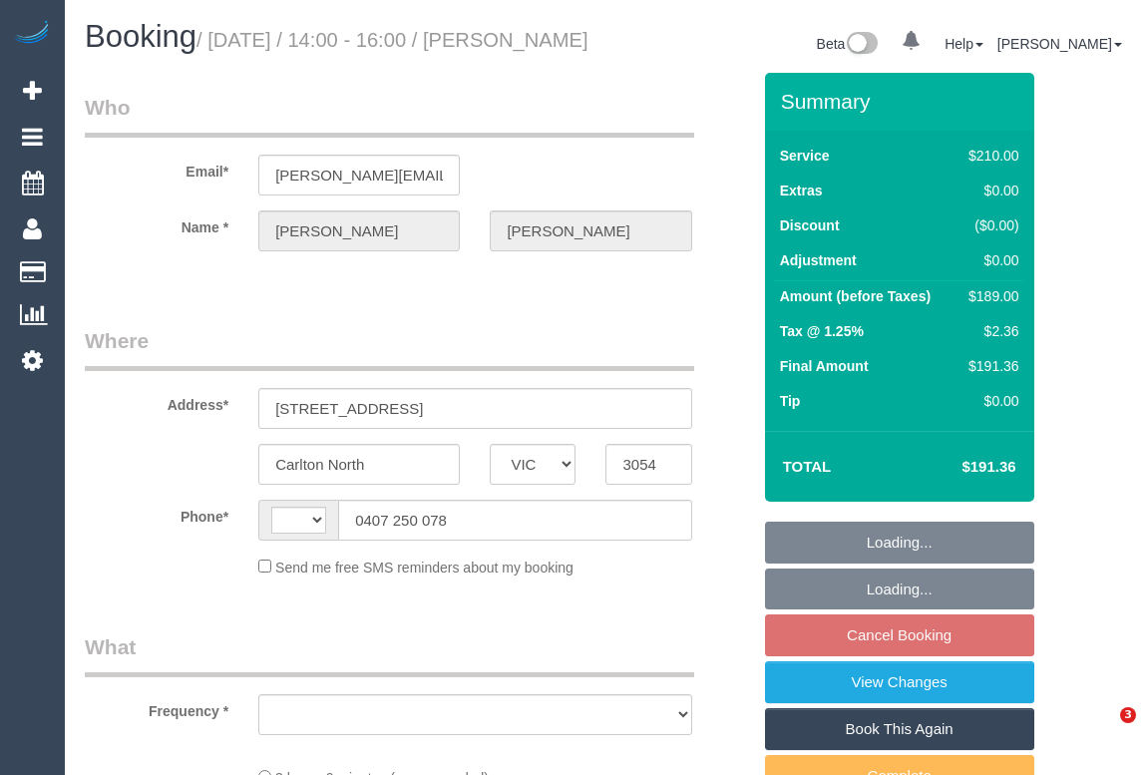
select select "VIC"
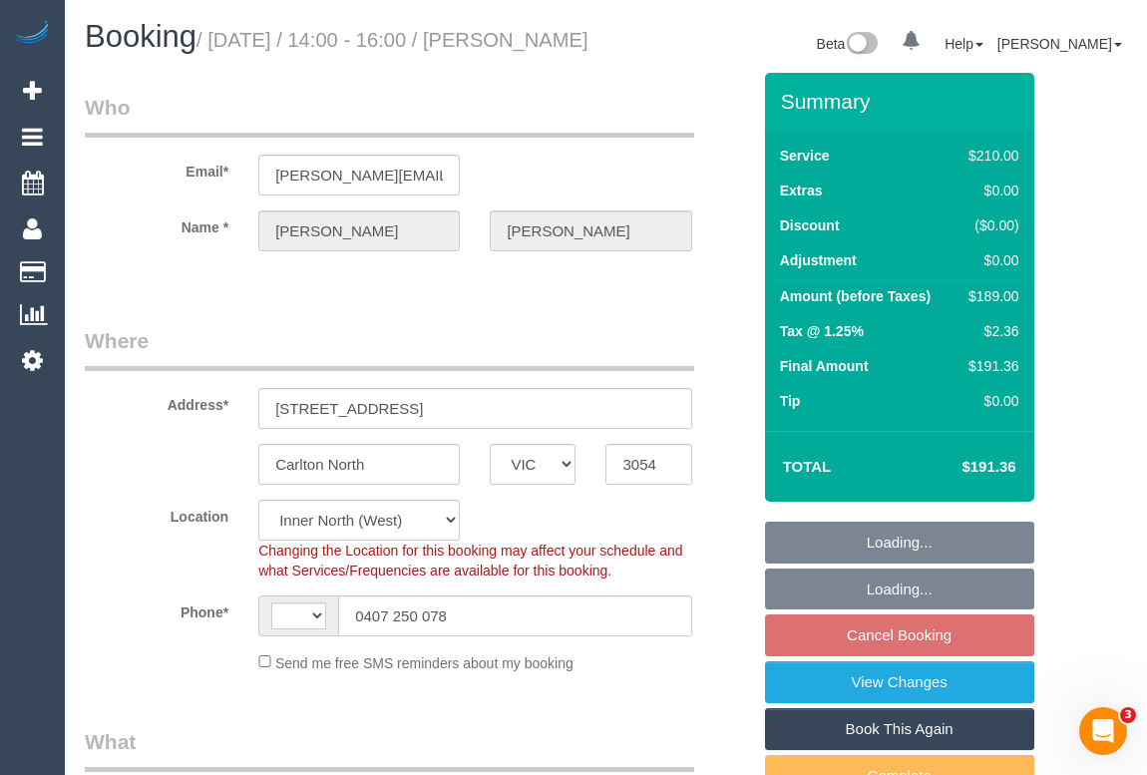
select select "string:AU"
select select "object:530"
select select "string:stripe-pm_1POV5v2GScqysDRVqFVuzsIA"
select select "number:28"
select select "number:14"
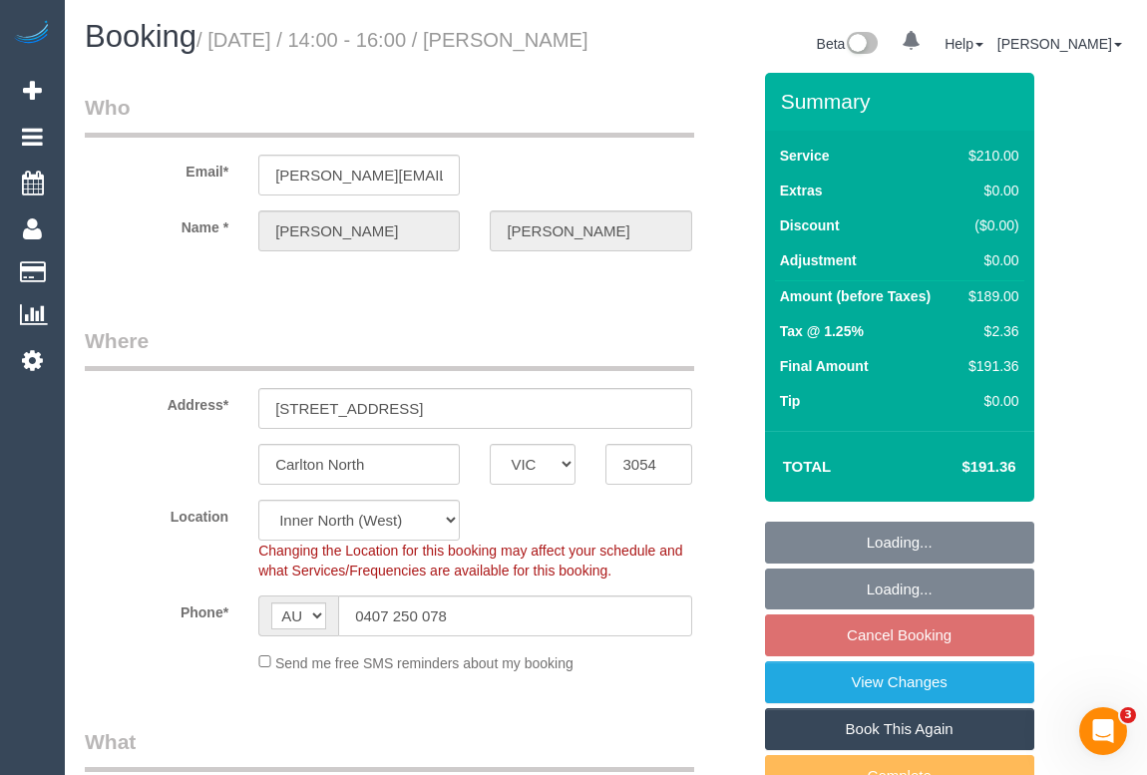
select select "number:19"
select select "number:36"
select select "number:35"
select select "number:12"
select select "180"
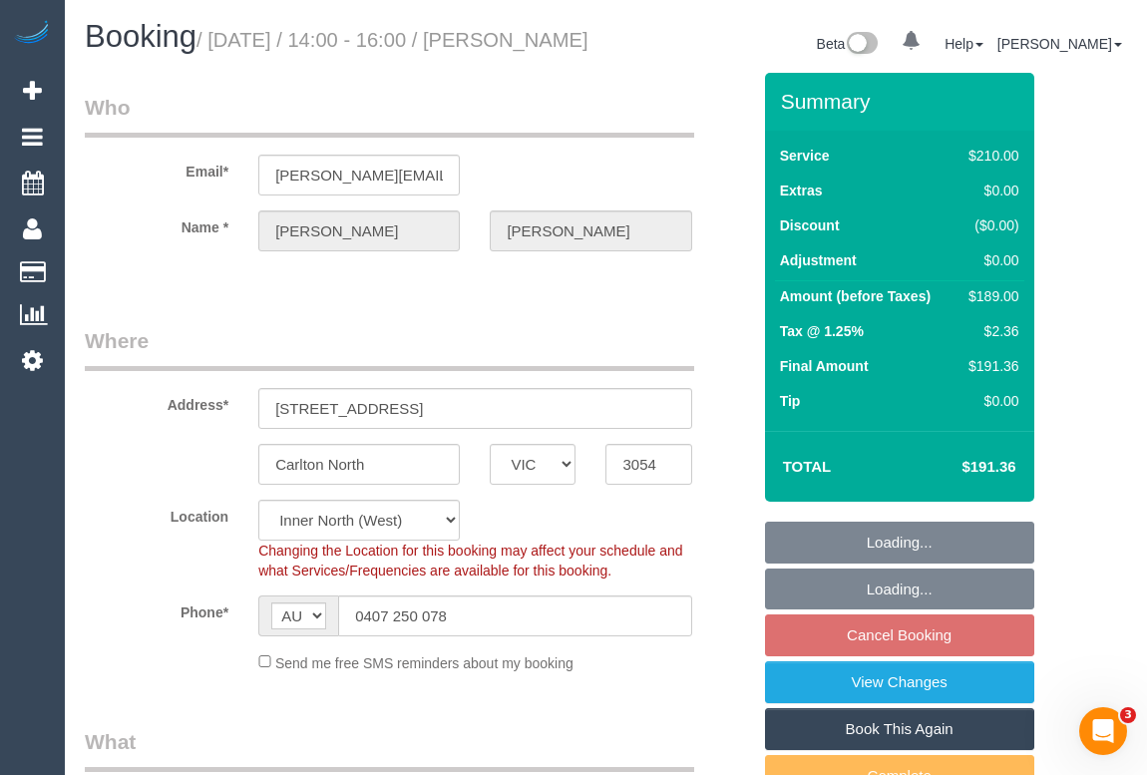
select select "object:1693"
select select "spot8"
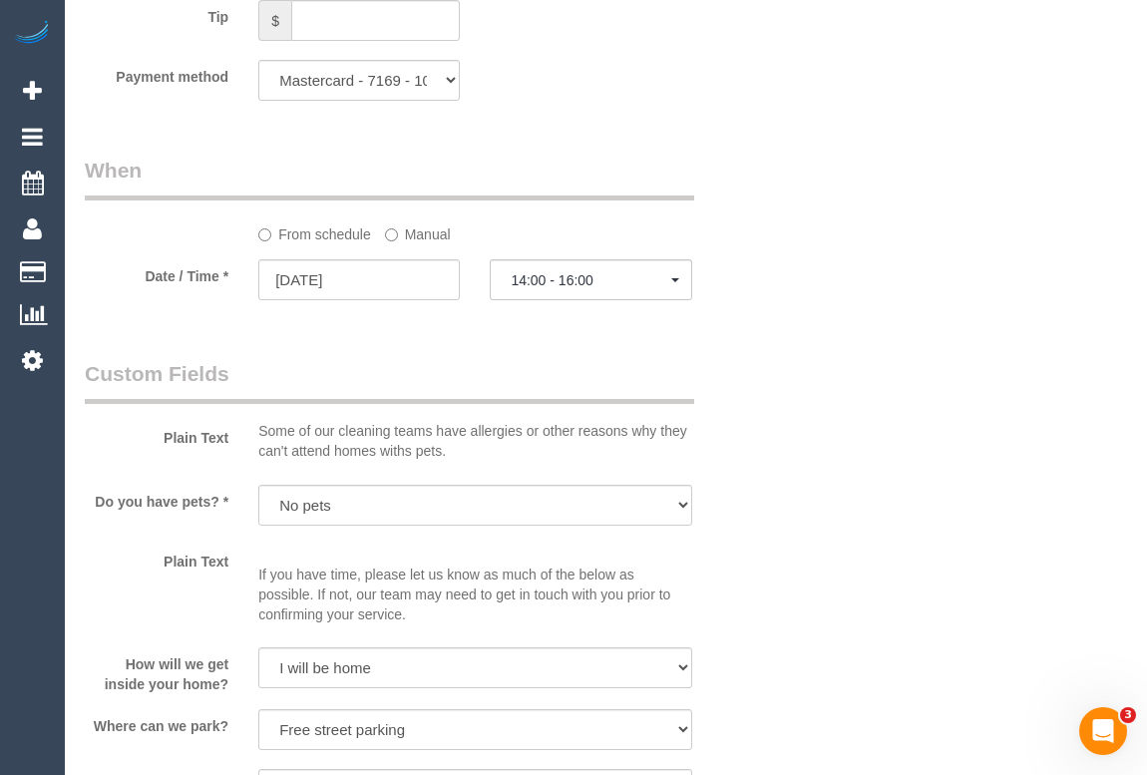
scroll to position [1995, 0]
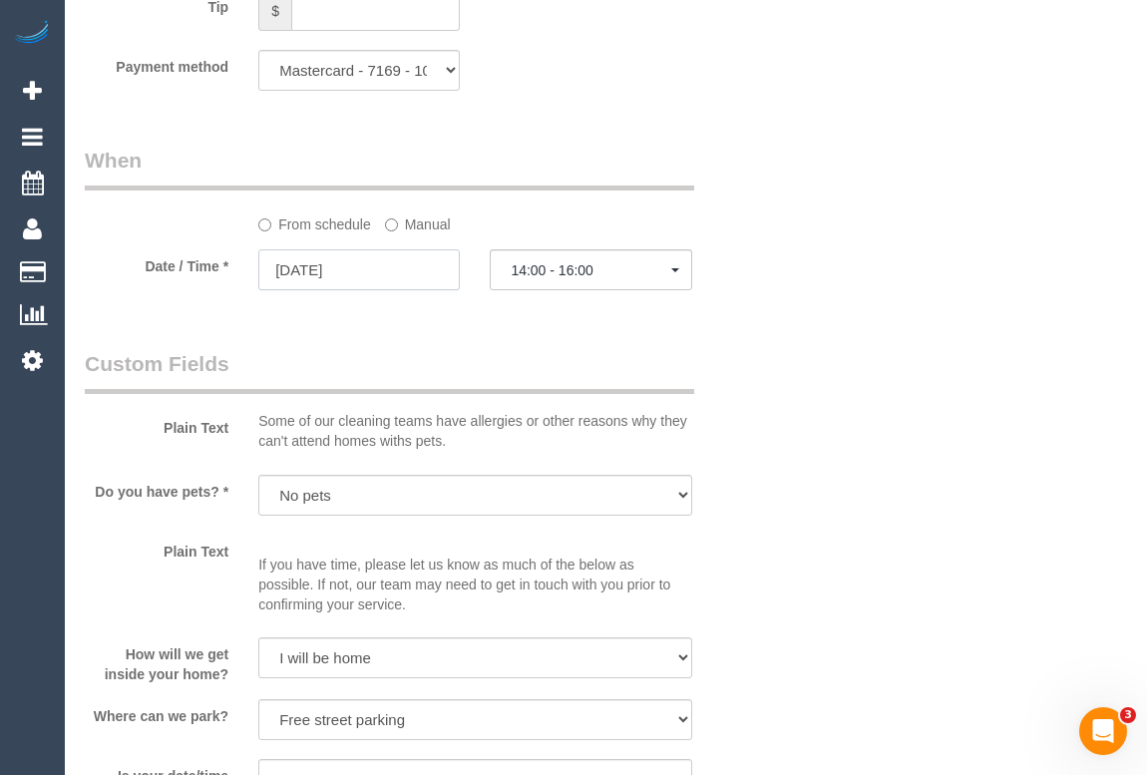
click at [350, 290] on input "10/09/2025" at bounding box center [358, 269] width 201 height 41
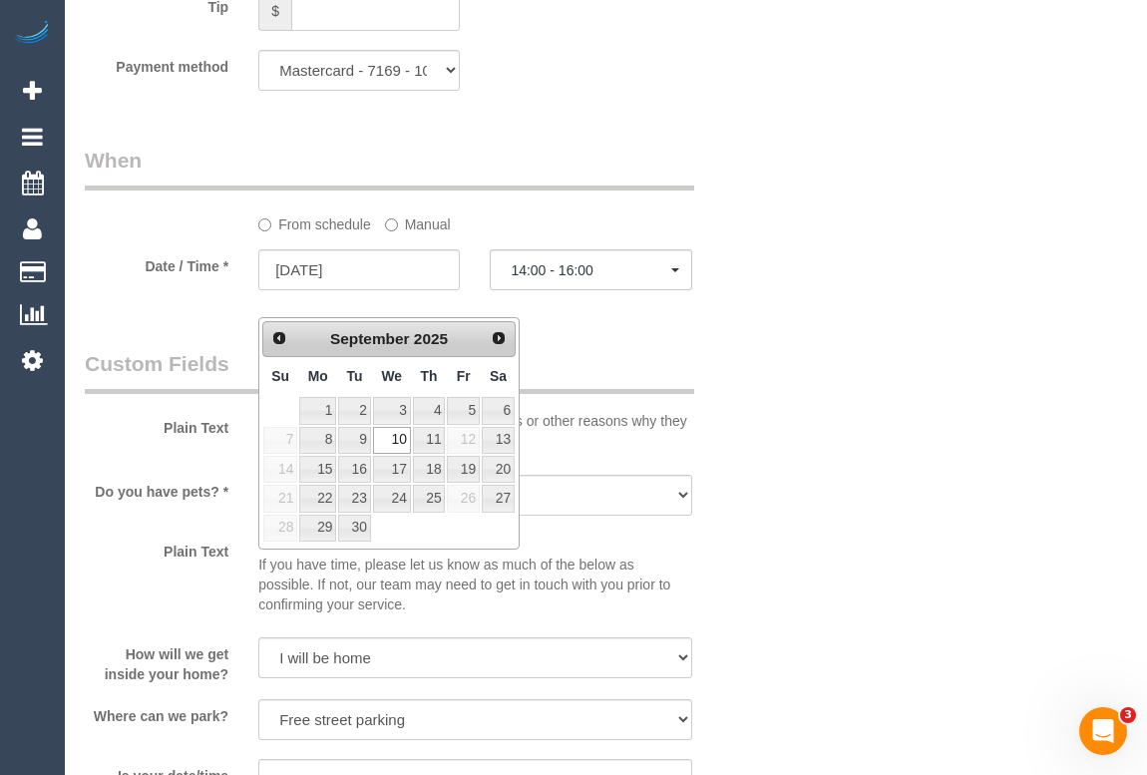
click at [470, 441] on span "12" at bounding box center [463, 440] width 32 height 27
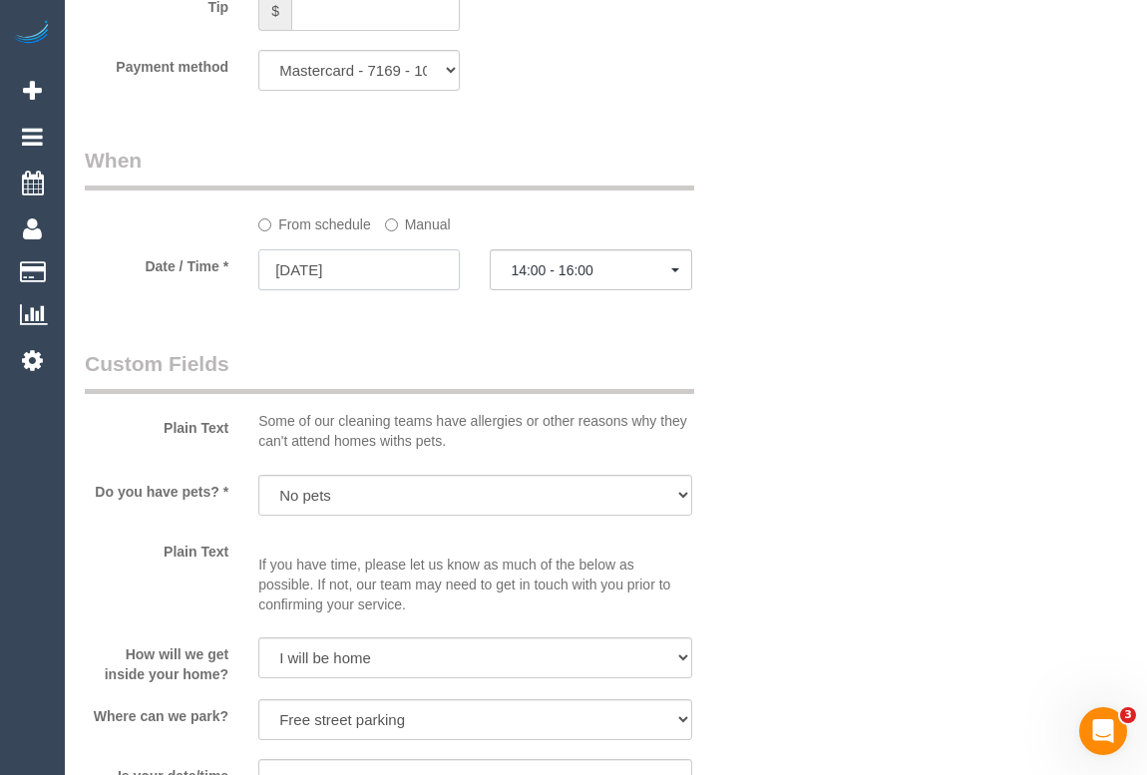
click at [338, 290] on input "10/09/2025" at bounding box center [358, 269] width 201 height 41
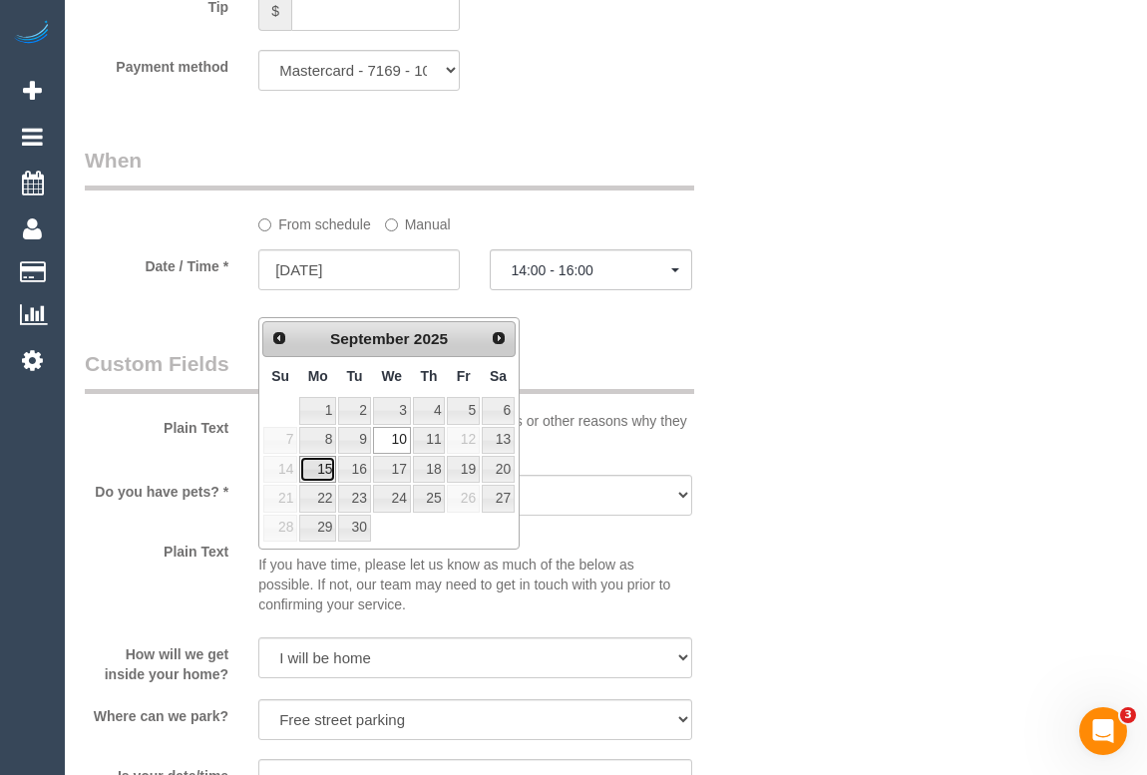
click at [319, 464] on link "15" at bounding box center [317, 469] width 37 height 27
type input "15/09/2025"
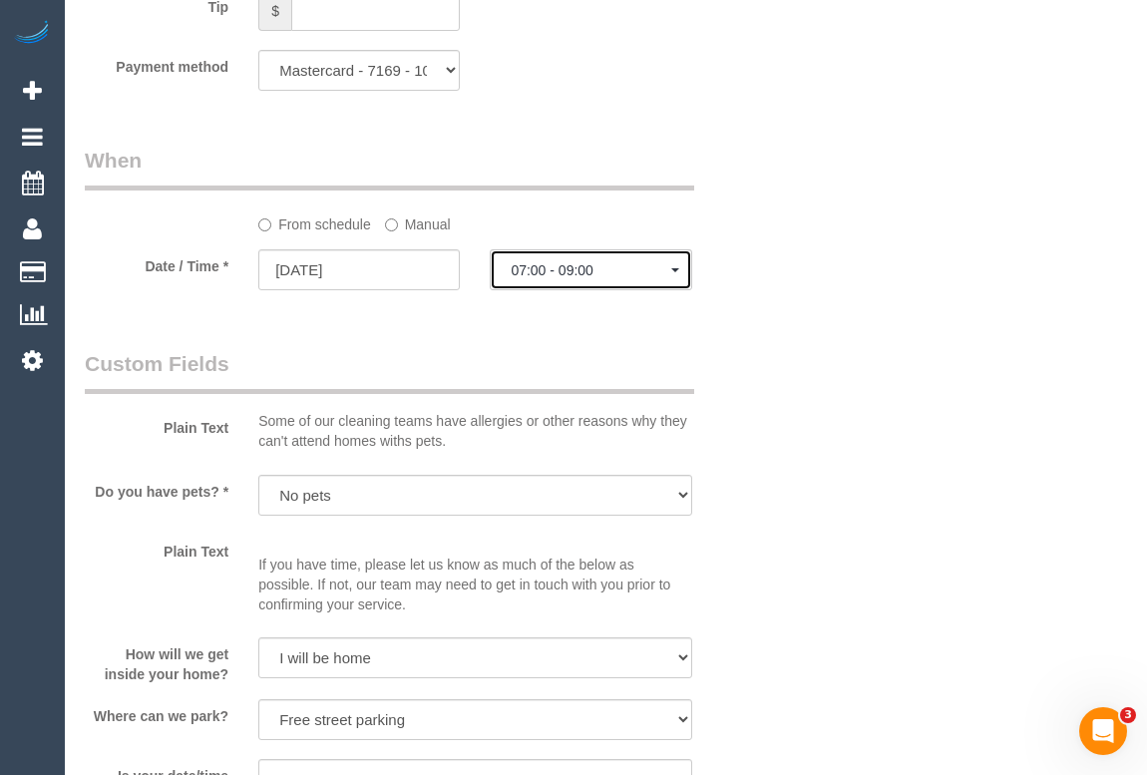
click at [520, 278] on span "07:00 - 09:00" at bounding box center [591, 270] width 160 height 16
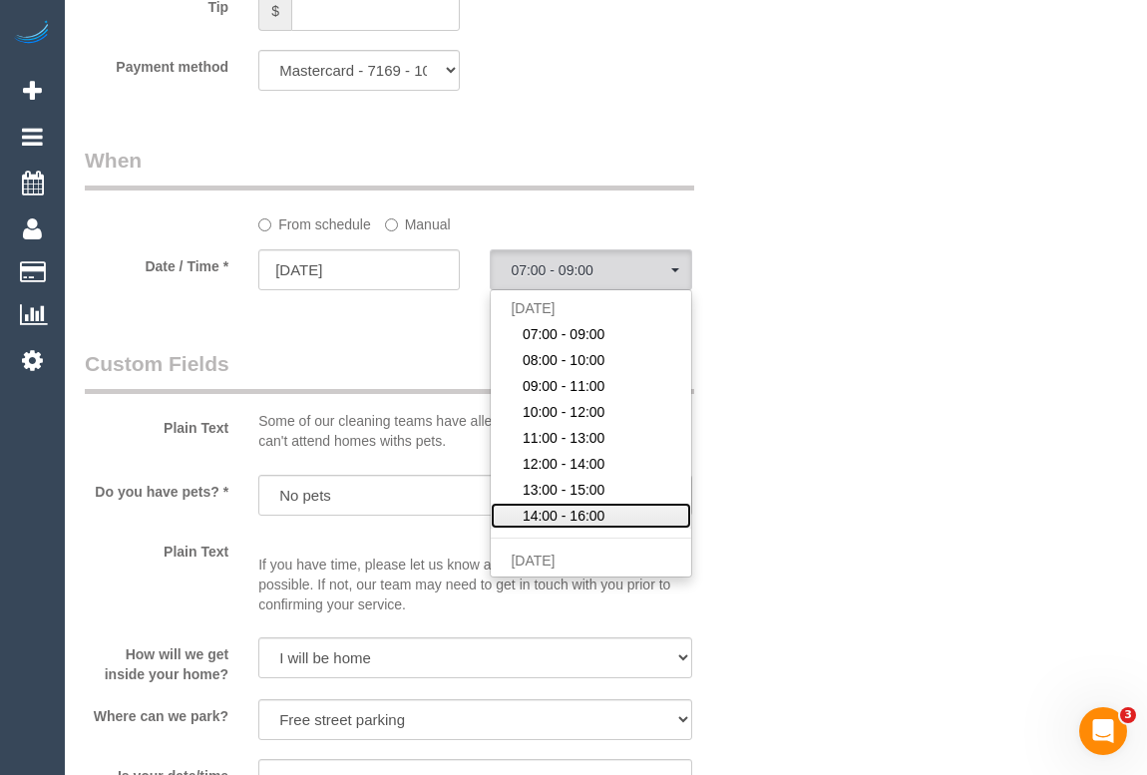
click at [581, 526] on span "14:00 - 16:00" at bounding box center [564, 516] width 83 height 20
select select "spot34"
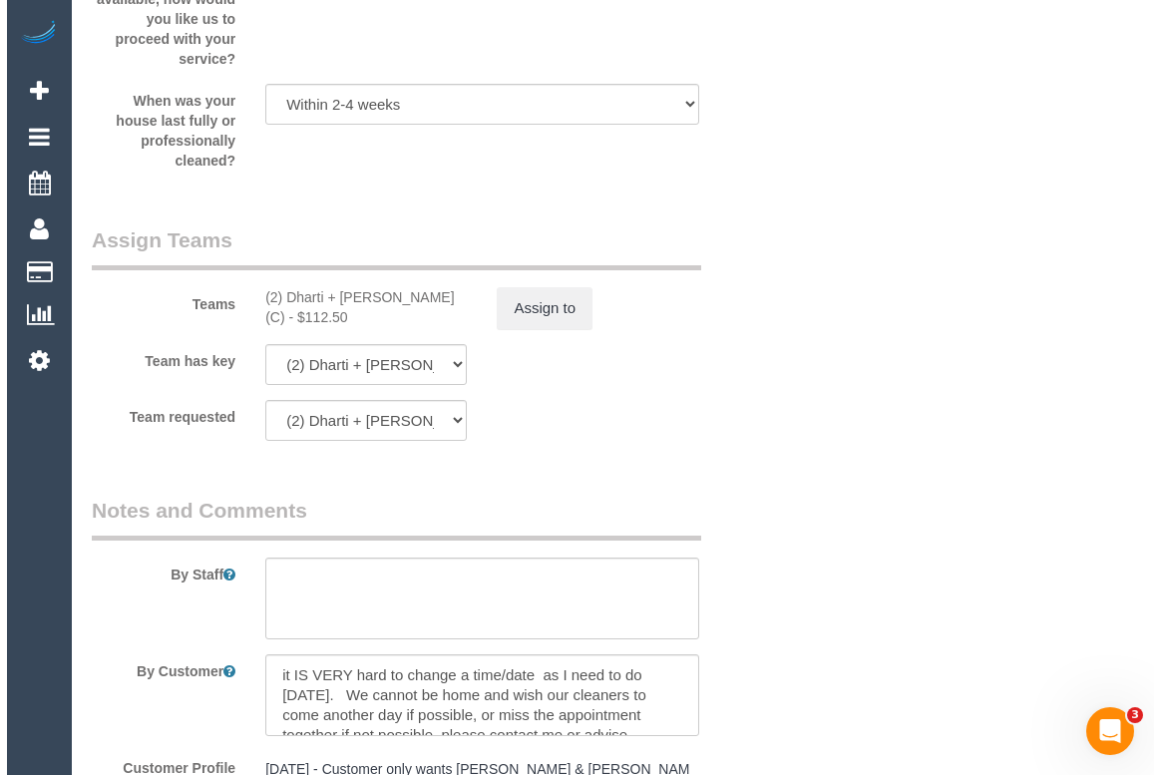
scroll to position [3082, 0]
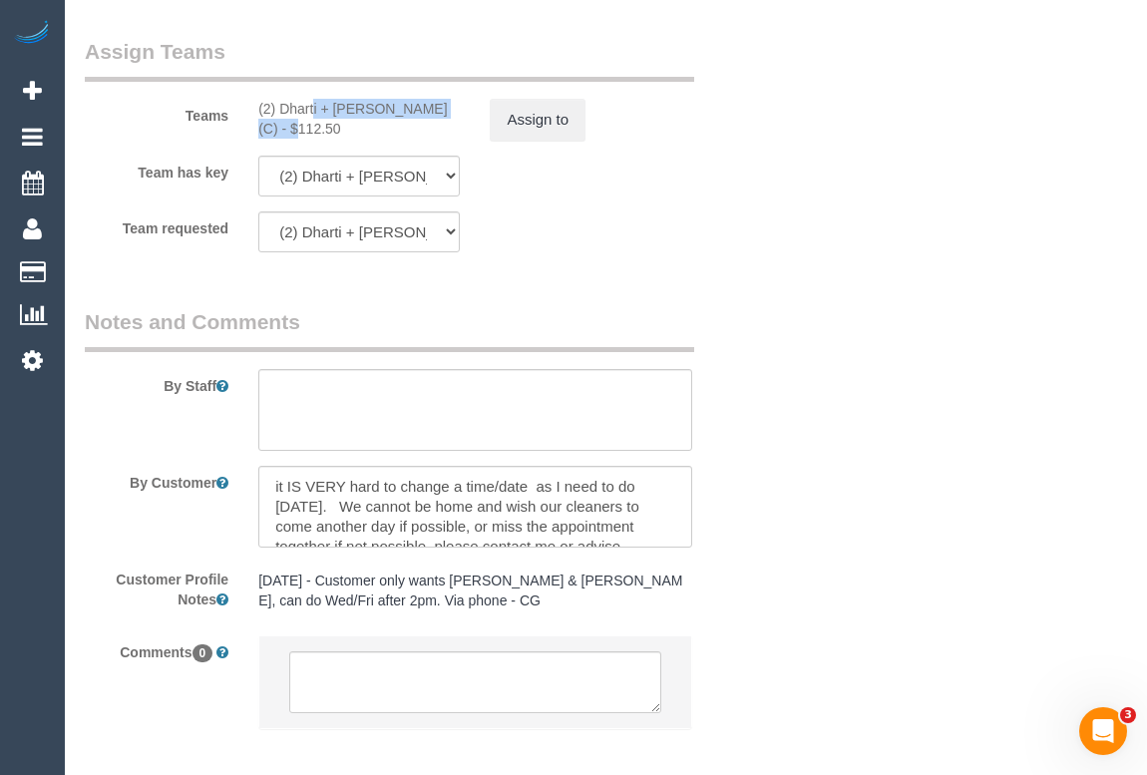
copy div "(2) Dharti + Kishan (C) -"
drag, startPoint x: 244, startPoint y: 132, endPoint x: 405, endPoint y: 130, distance: 160.6
click at [405, 130] on div "(2) Dharti + Kishan (C) - $112.50" at bounding box center [358, 119] width 231 height 40
click at [534, 136] on button "Assign to" at bounding box center [538, 120] width 96 height 42
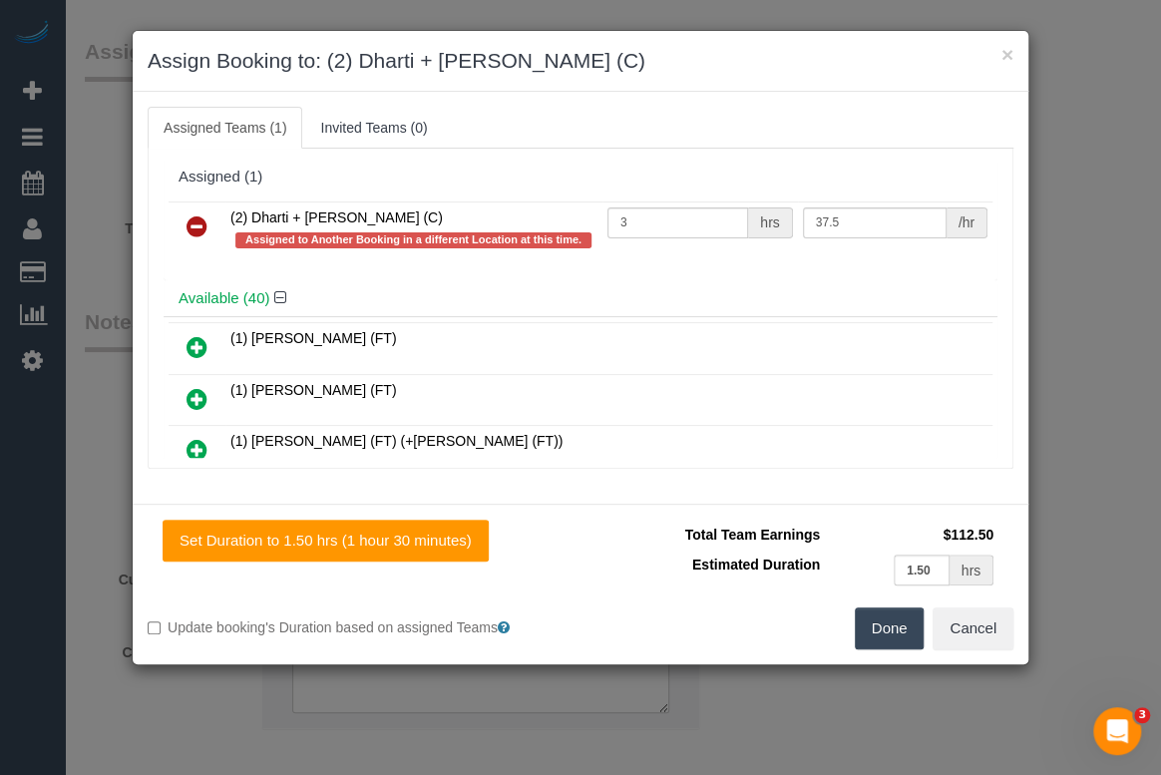
drag, startPoint x: 358, startPoint y: 207, endPoint x: 229, endPoint y: 208, distance: 128.7
click at [229, 208] on td "(2) Dharti + Kishan (C) Assigned to Another Booking in a different Location at …" at bounding box center [413, 229] width 377 height 57
copy span "(2) Dharti + Kishan (C)"
click at [203, 227] on icon at bounding box center [197, 226] width 21 height 24
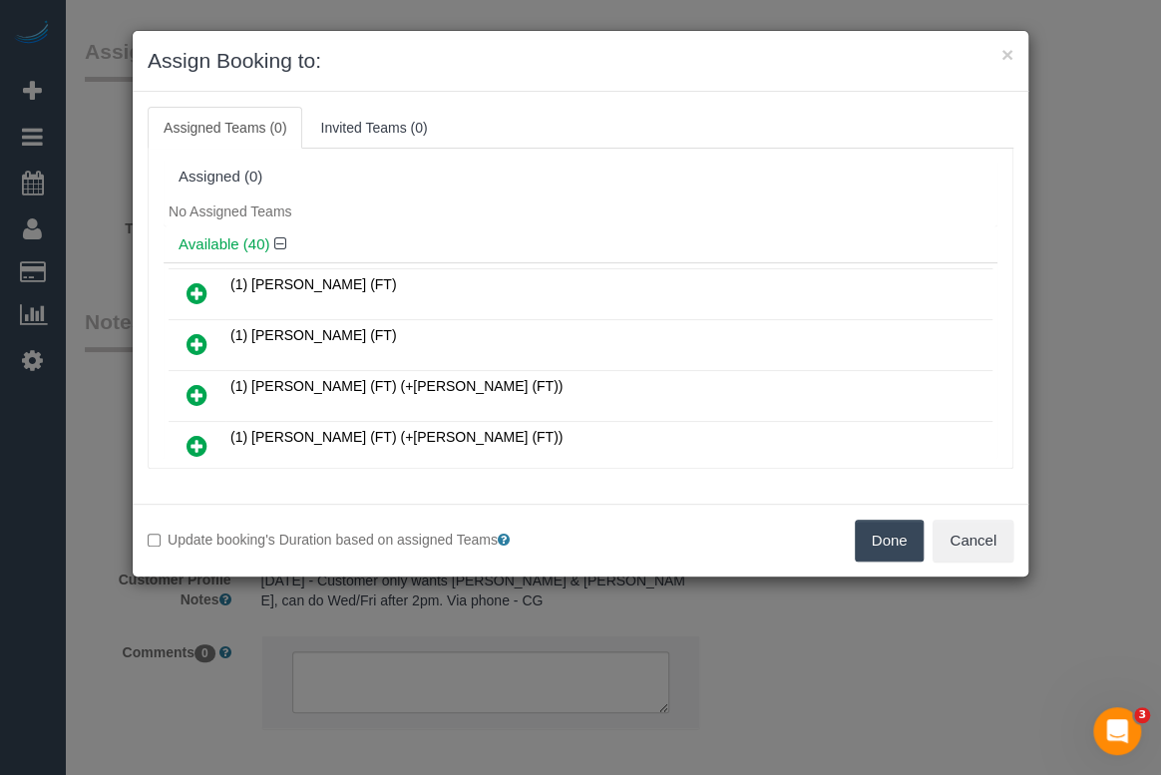
click at [884, 539] on button "Done" at bounding box center [890, 541] width 70 height 42
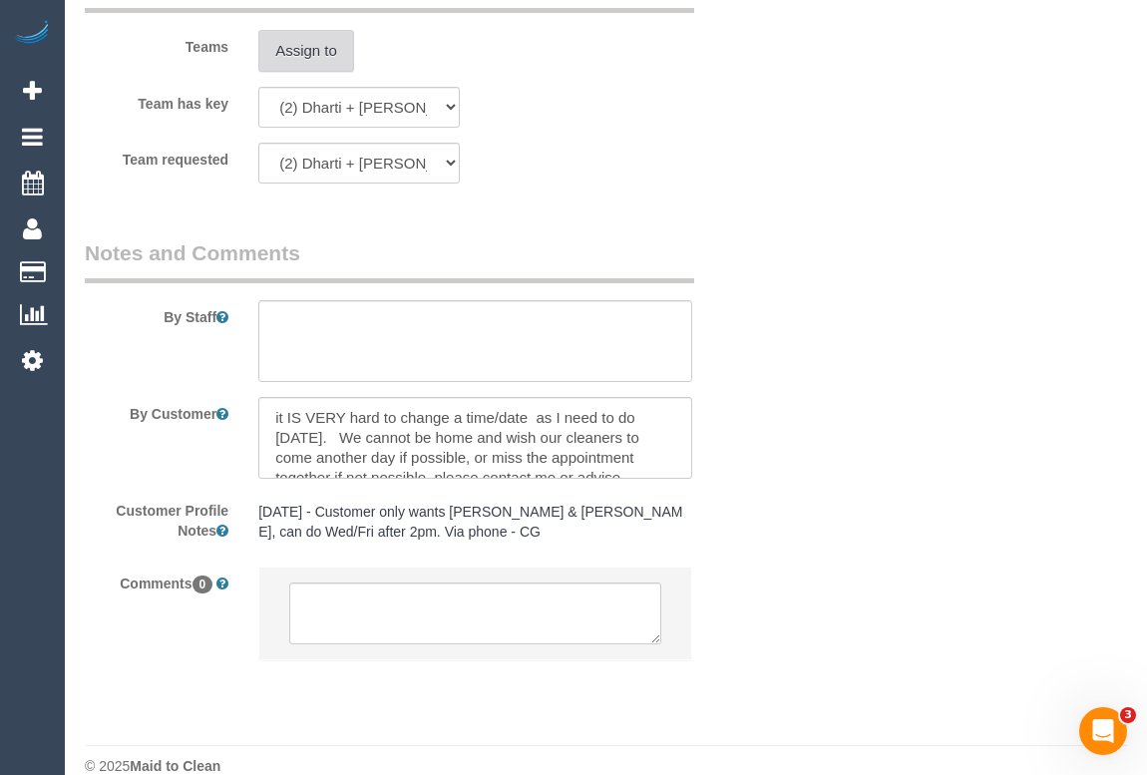
scroll to position [3204, 0]
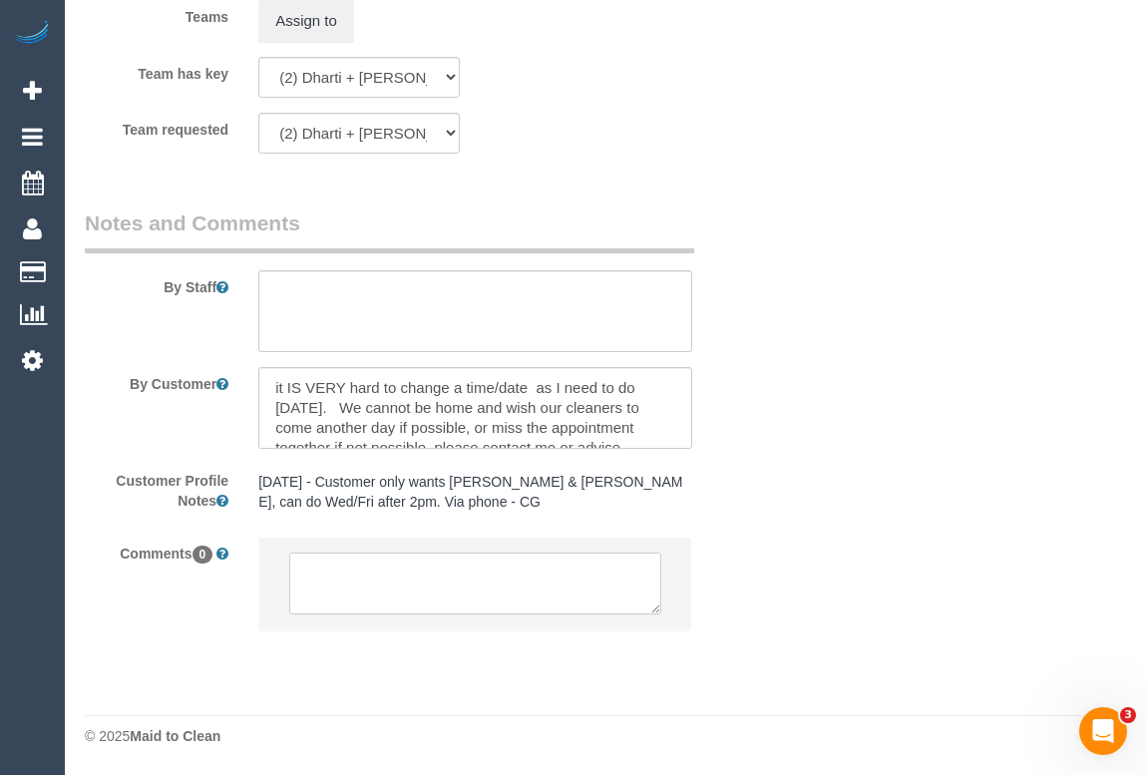
click at [359, 583] on textarea at bounding box center [474, 584] width 371 height 62
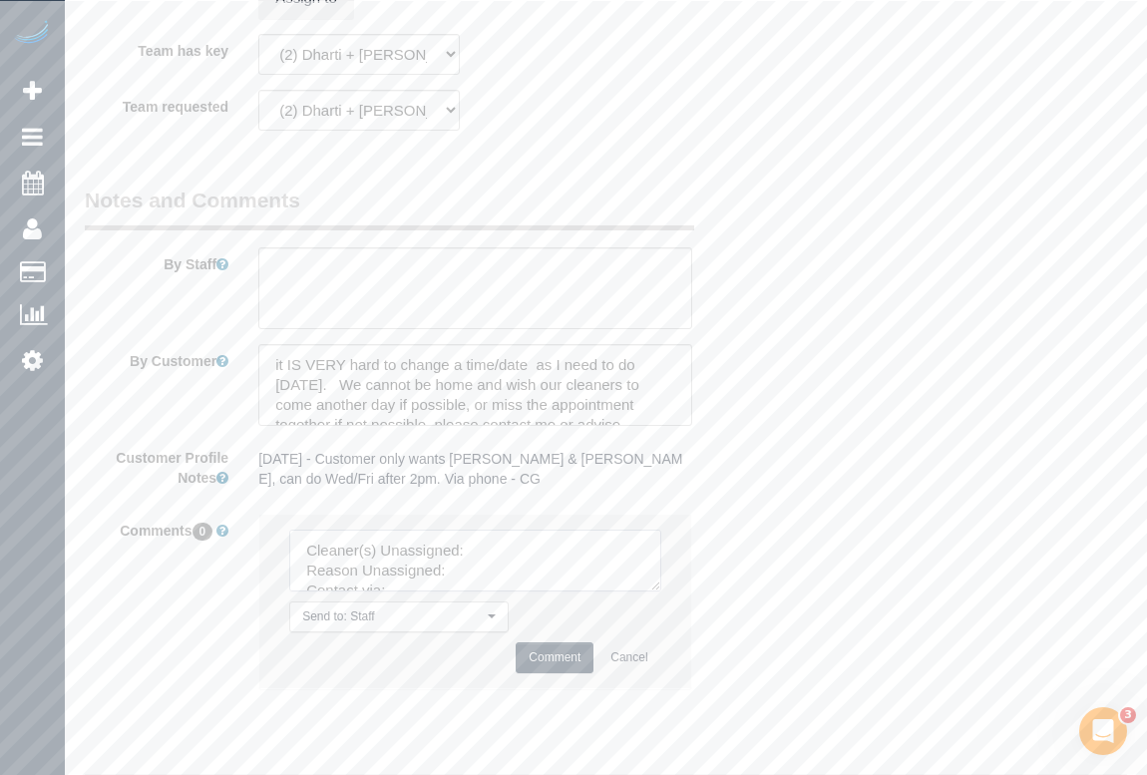
click at [485, 571] on textarea at bounding box center [474, 561] width 371 height 62
paste textarea "(2) Dharti + [PERSON_NAME] (C)"
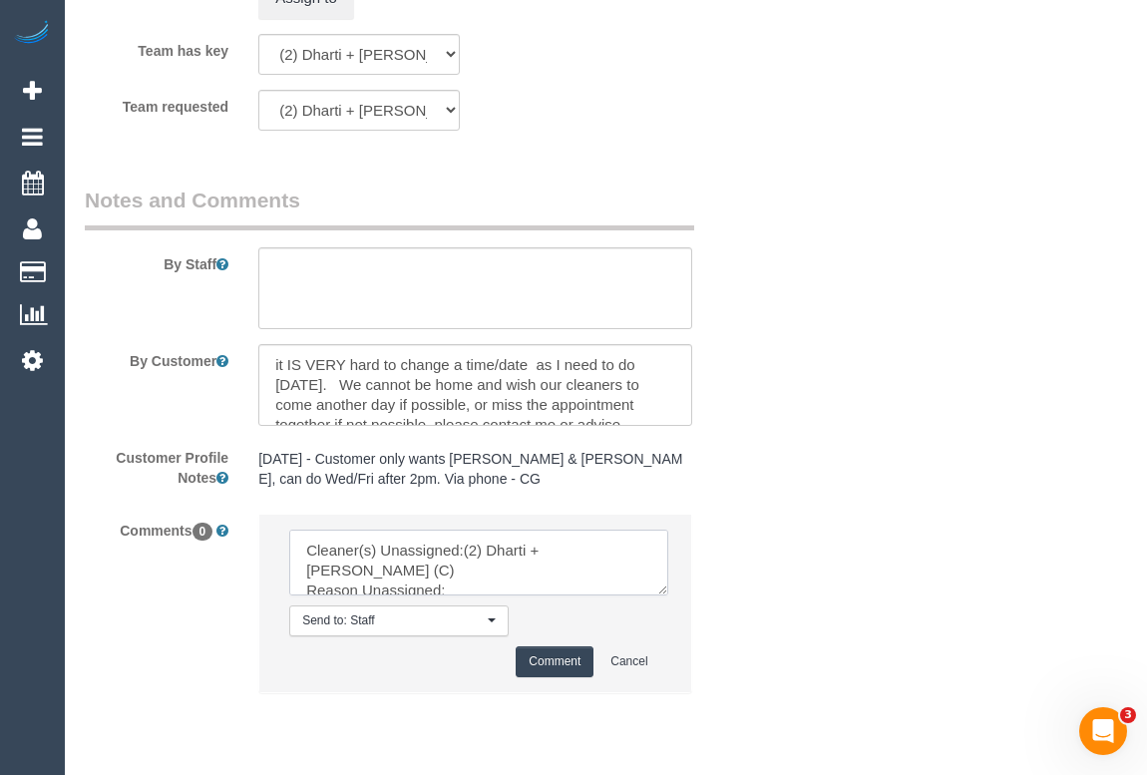
drag, startPoint x: 648, startPoint y: 609, endPoint x: 786, endPoint y: 688, distance: 158.6
click at [668, 595] on textarea at bounding box center [478, 563] width 379 height 66
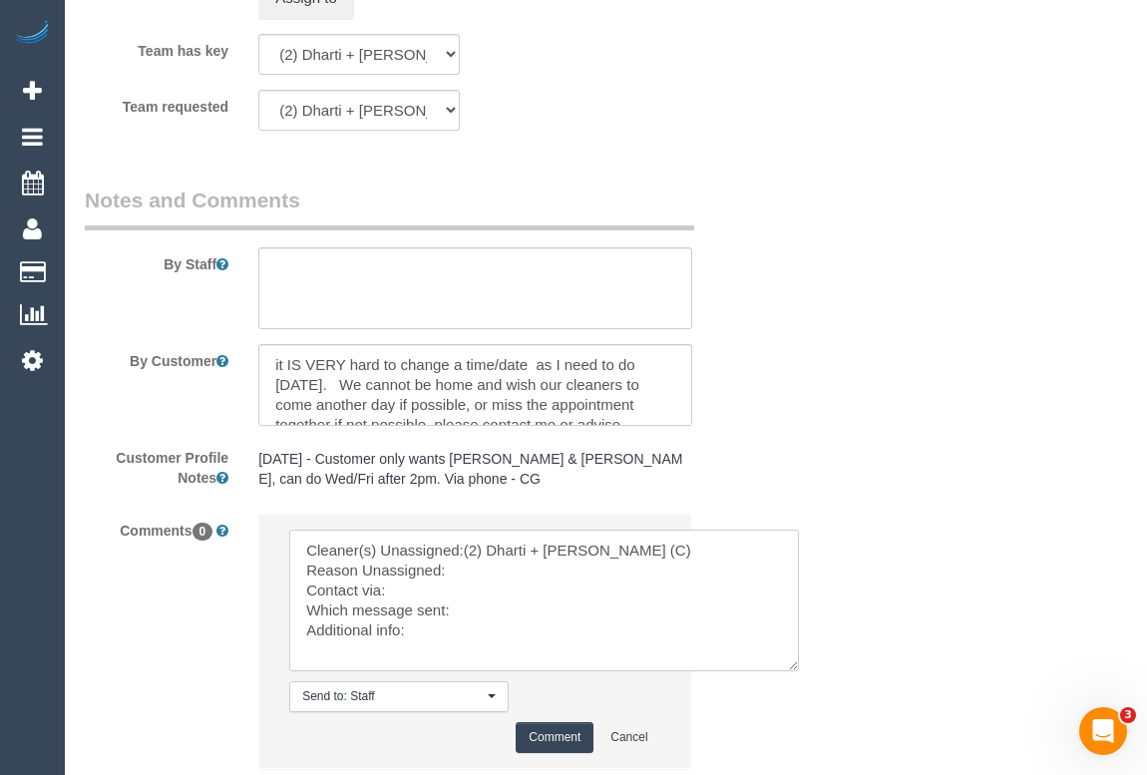
click at [477, 595] on textarea at bounding box center [544, 601] width 510 height 142
click at [423, 658] on textarea at bounding box center [544, 601] width 510 height 142
type textarea "Cleaner(s) Unassigned:(2) Dharti + Kishan (C) Reason Unassigned: rescheduled Co…"
click at [566, 753] on button "Comment" at bounding box center [555, 737] width 78 height 31
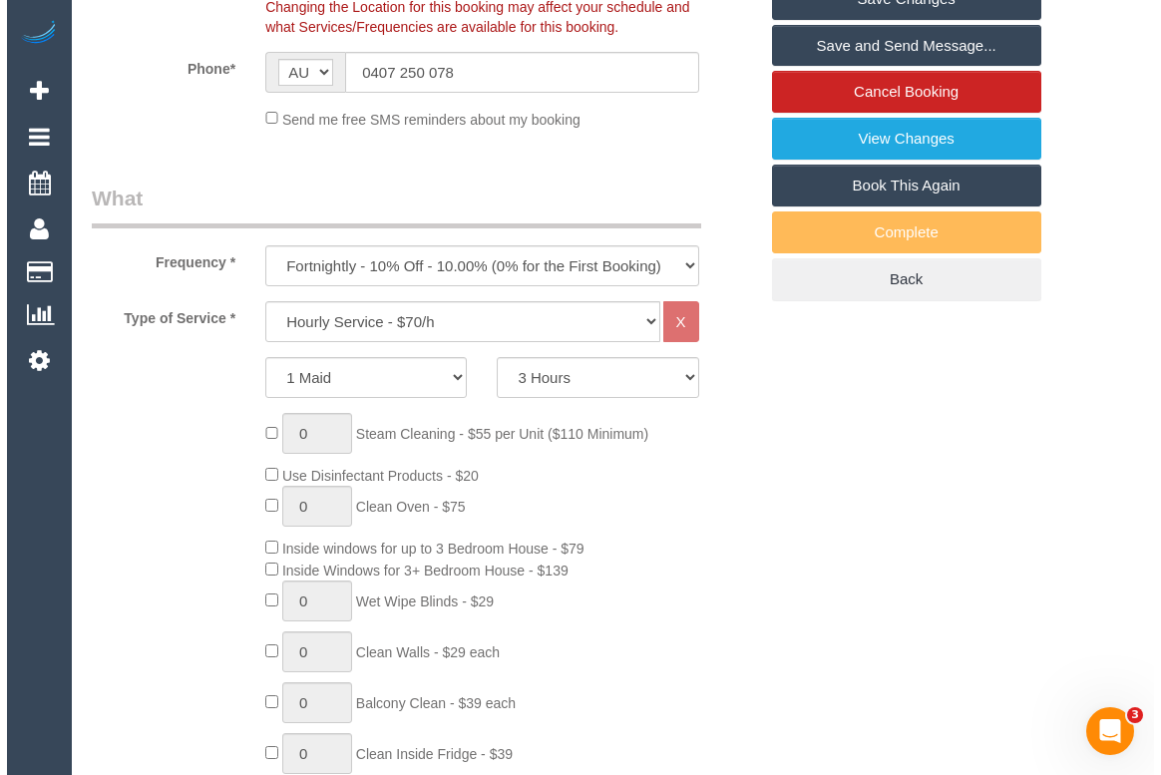
scroll to position [181, 0]
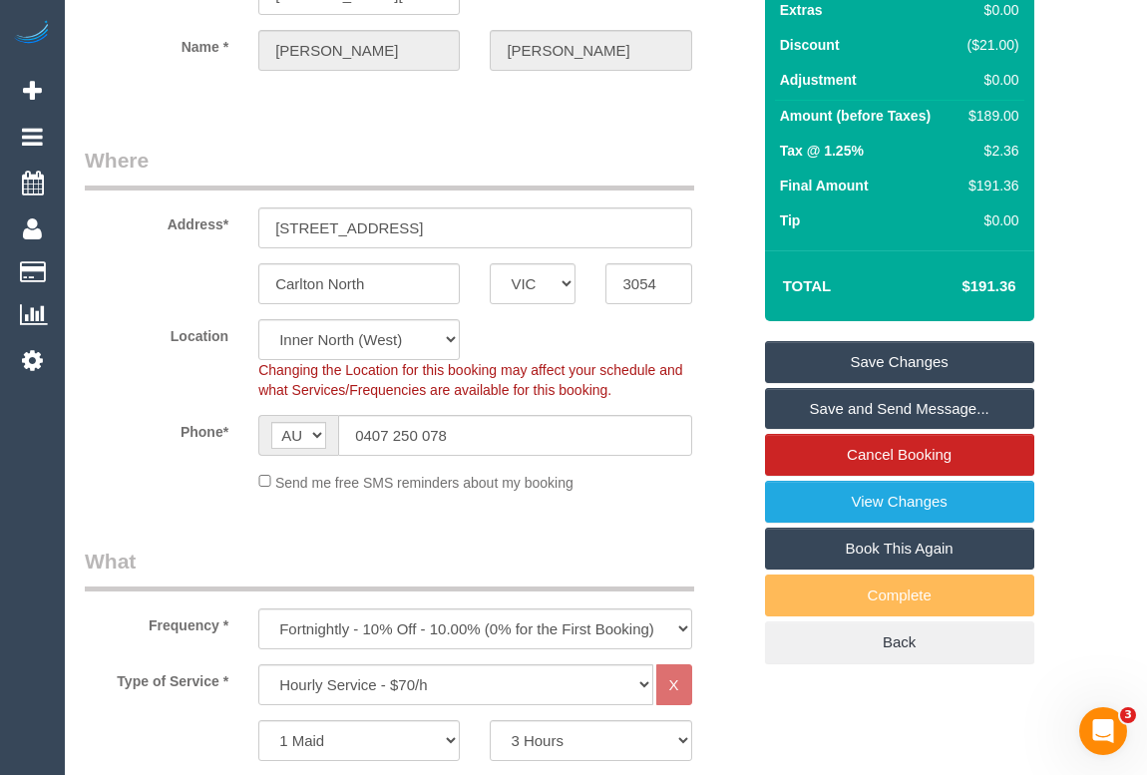
click at [914, 383] on link "Save Changes" at bounding box center [899, 362] width 269 height 42
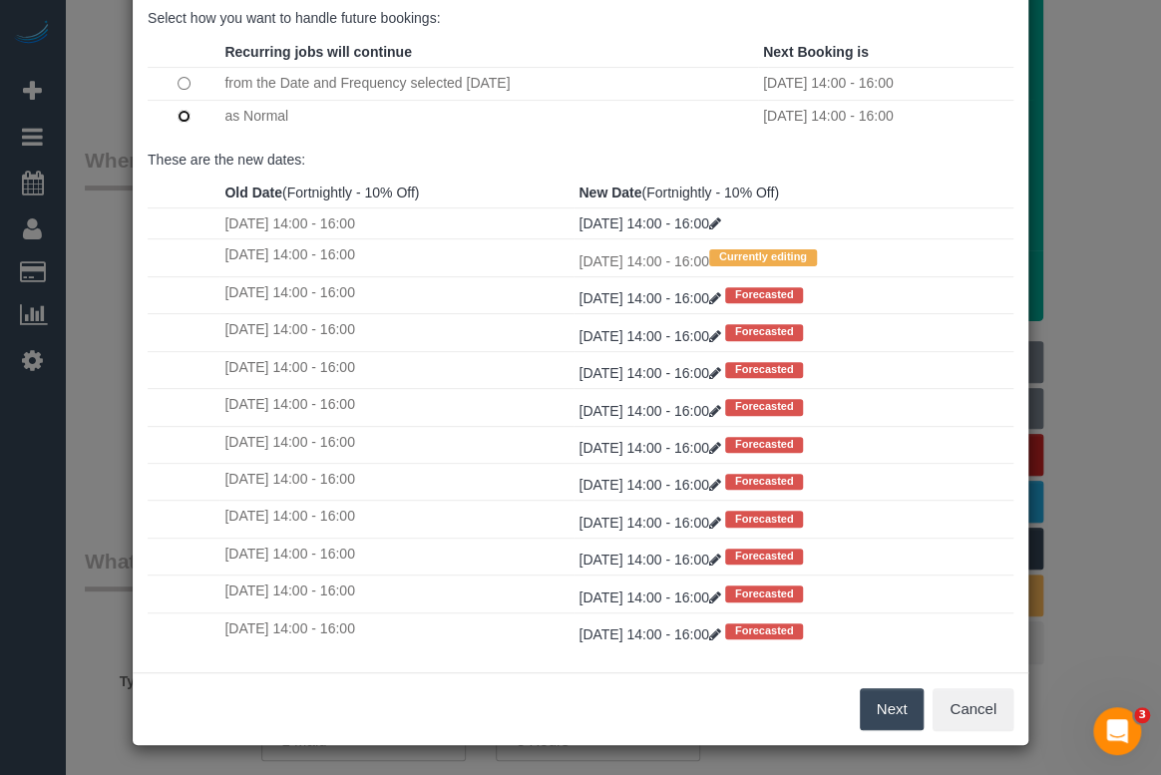
scroll to position [38, 0]
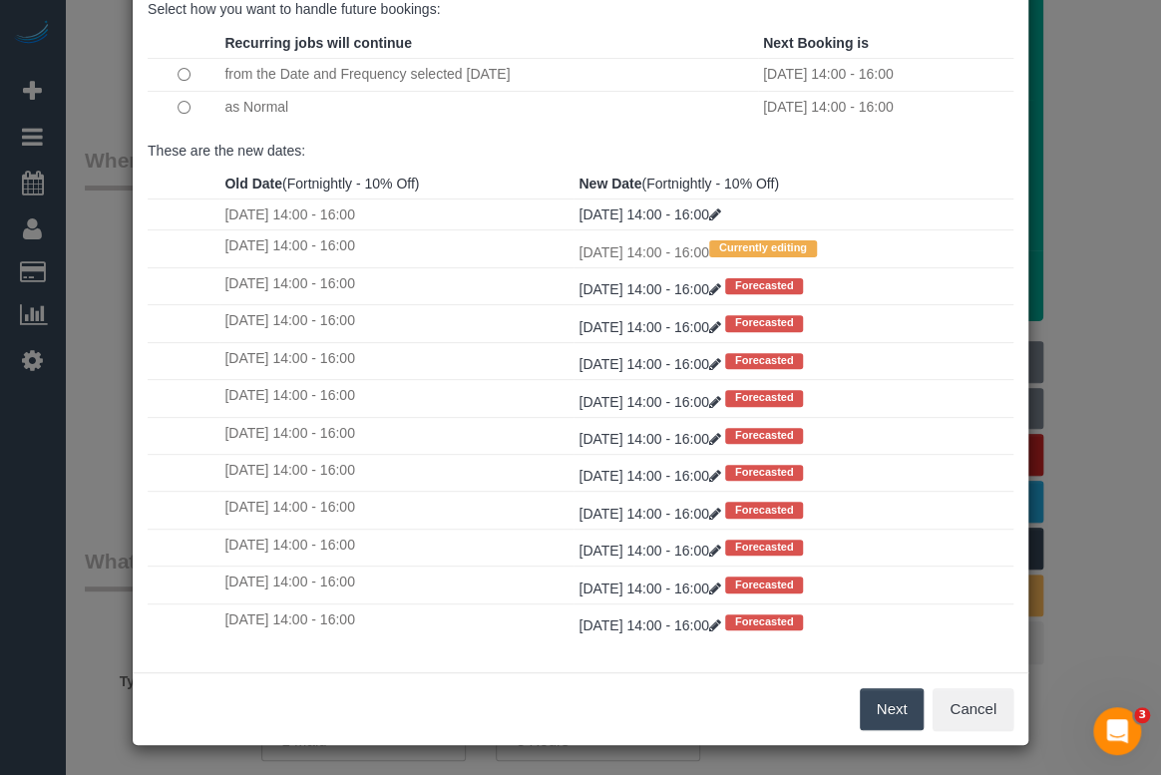
click at [874, 708] on button "Next" at bounding box center [892, 709] width 65 height 42
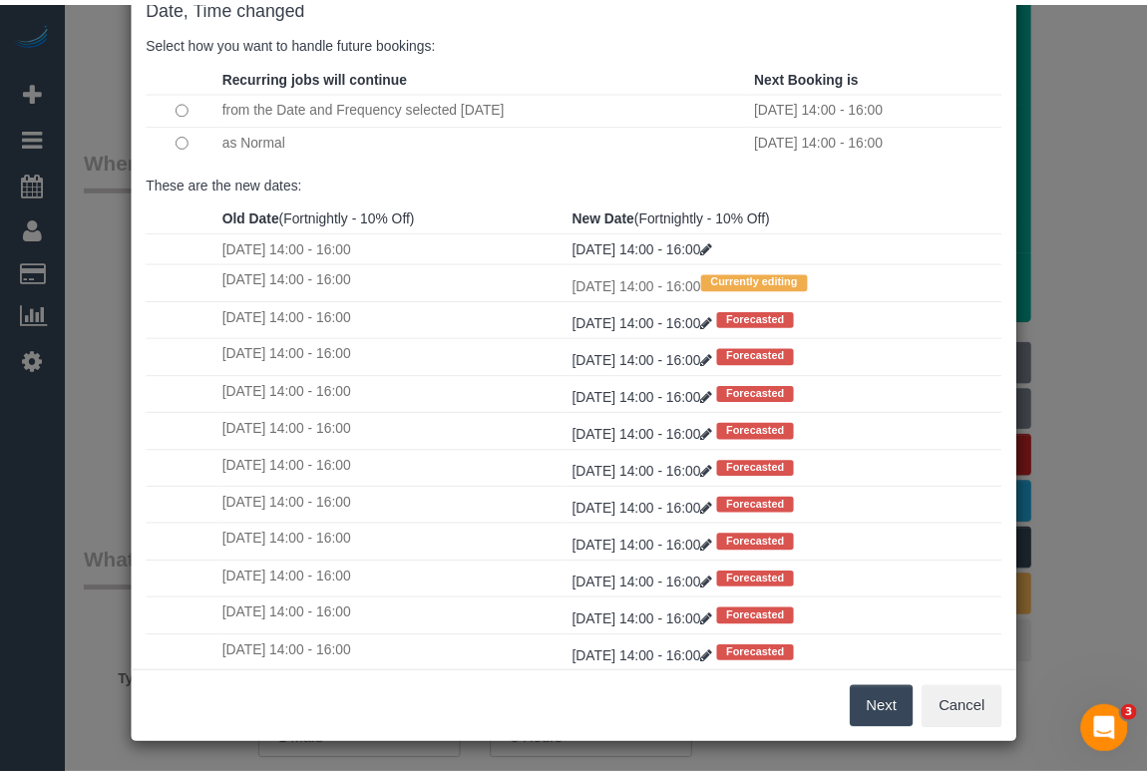
scroll to position [0, 0]
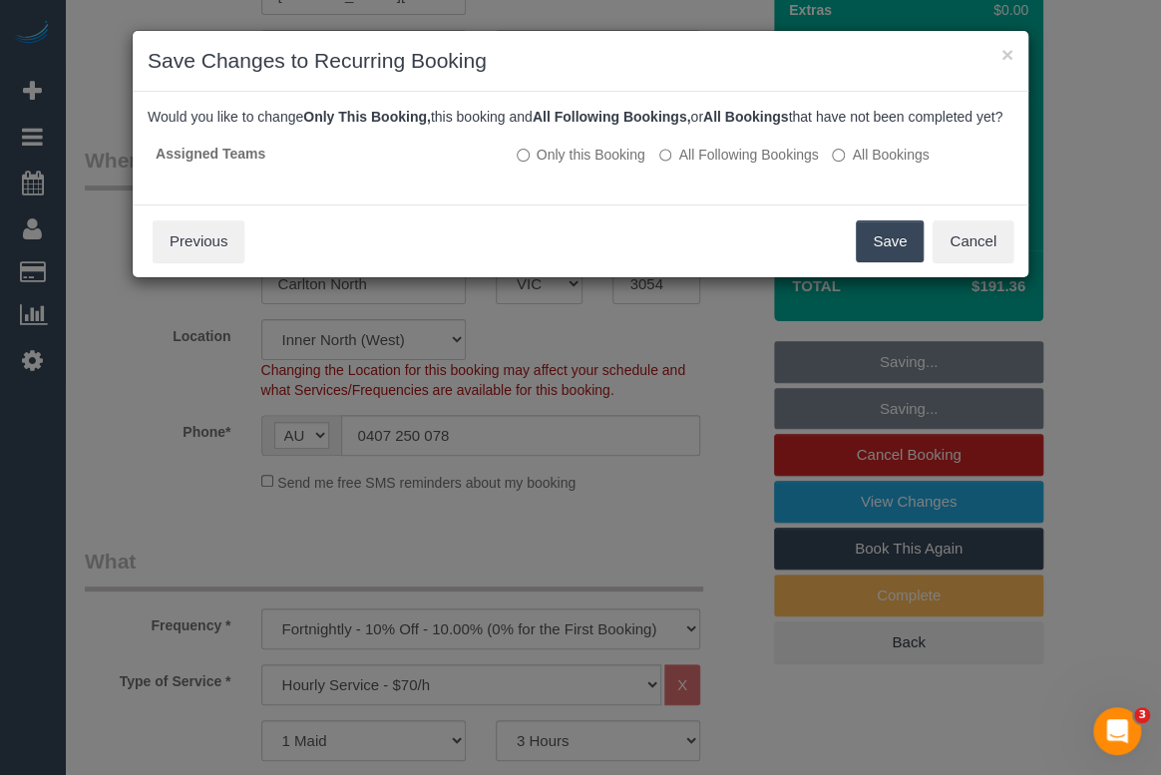
click at [887, 245] on button "Save" at bounding box center [890, 241] width 68 height 42
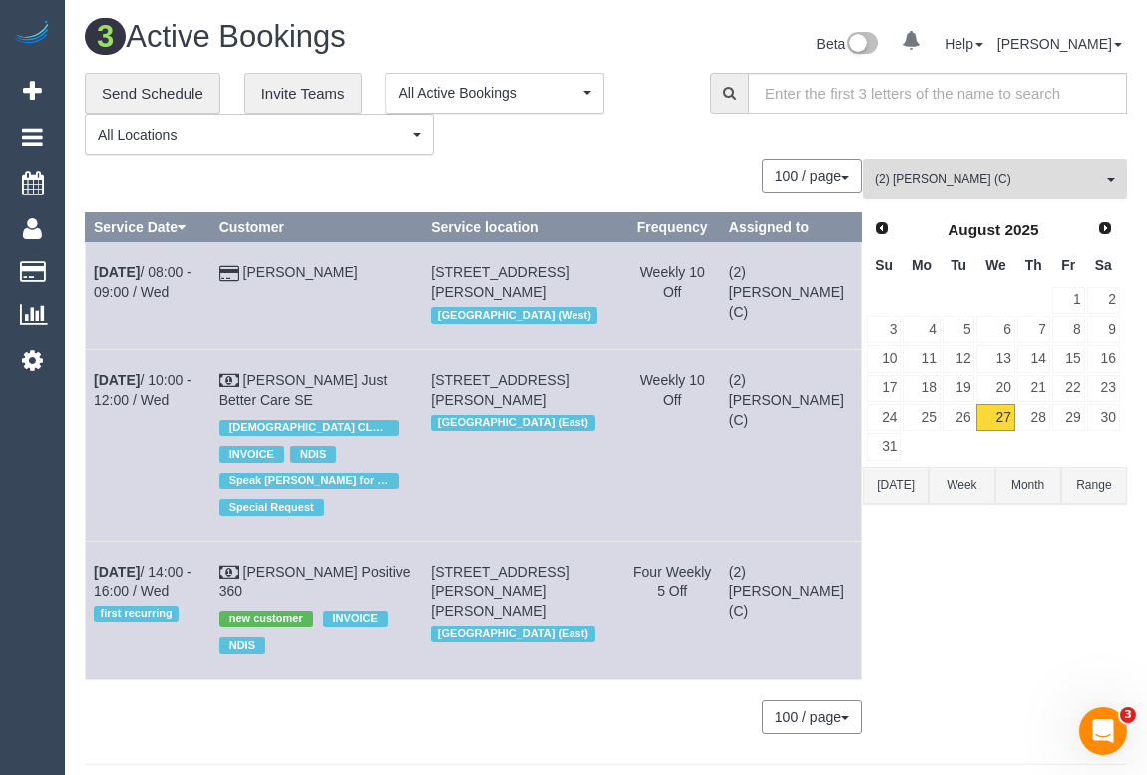
click at [1012, 176] on span "(2) Priyanshi Patel (C)" at bounding box center [988, 179] width 227 height 17
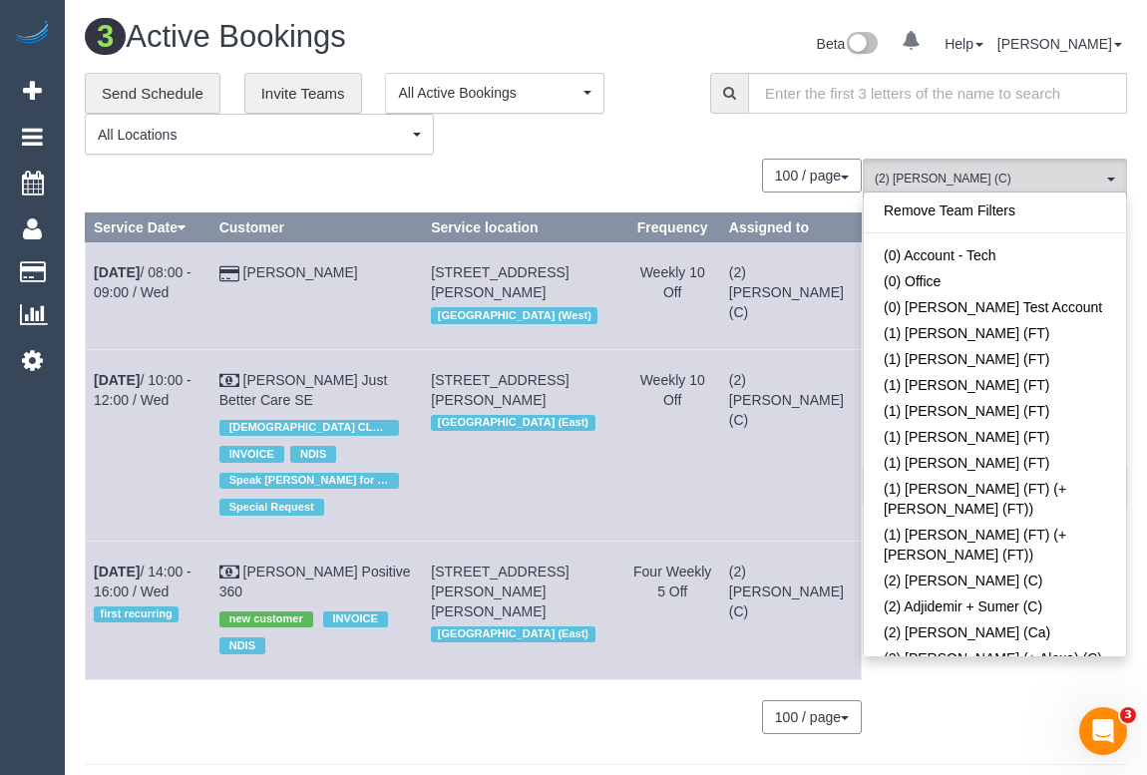
scroll to position [1516, 0]
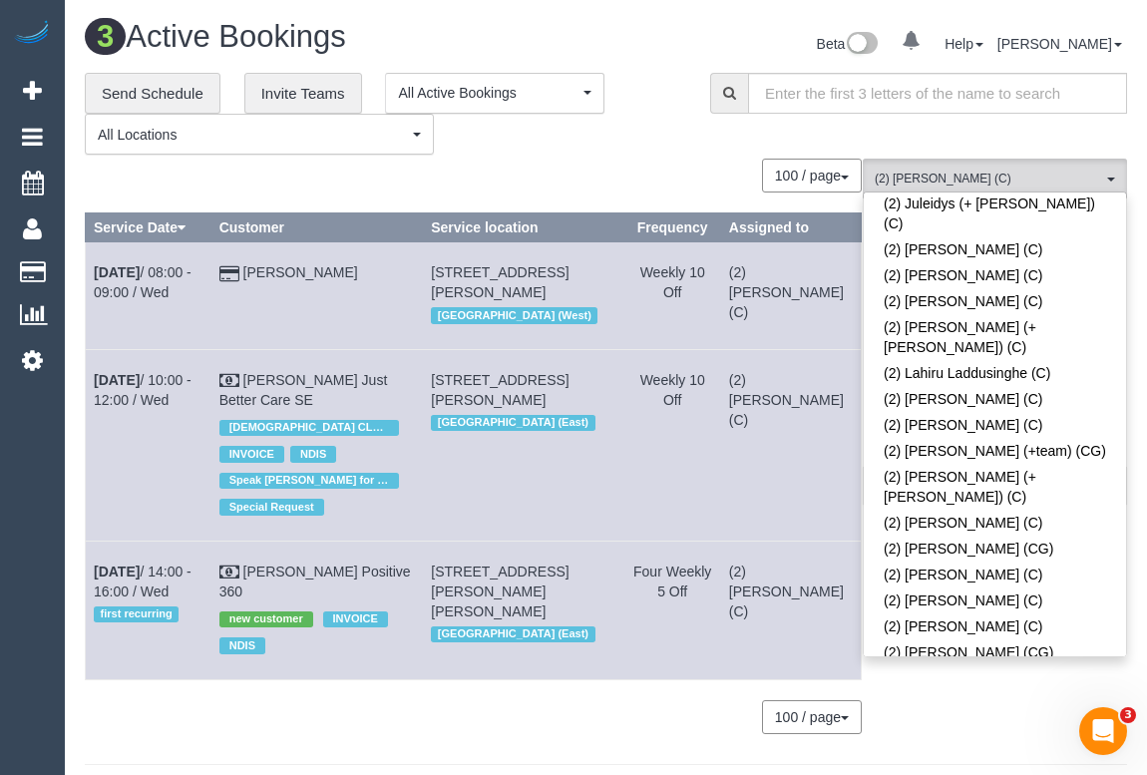
click at [1097, 717] on span at bounding box center [1104, 724] width 14 height 14
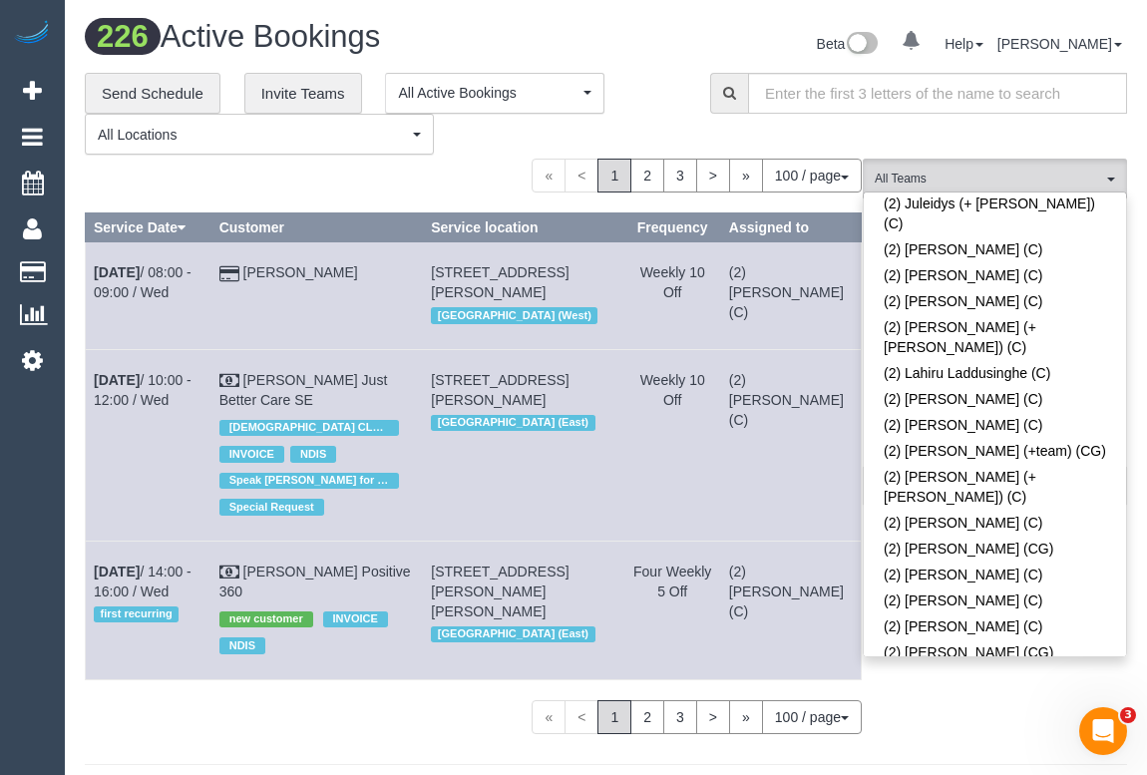
click at [683, 136] on div "**********" at bounding box center [382, 114] width 625 height 83
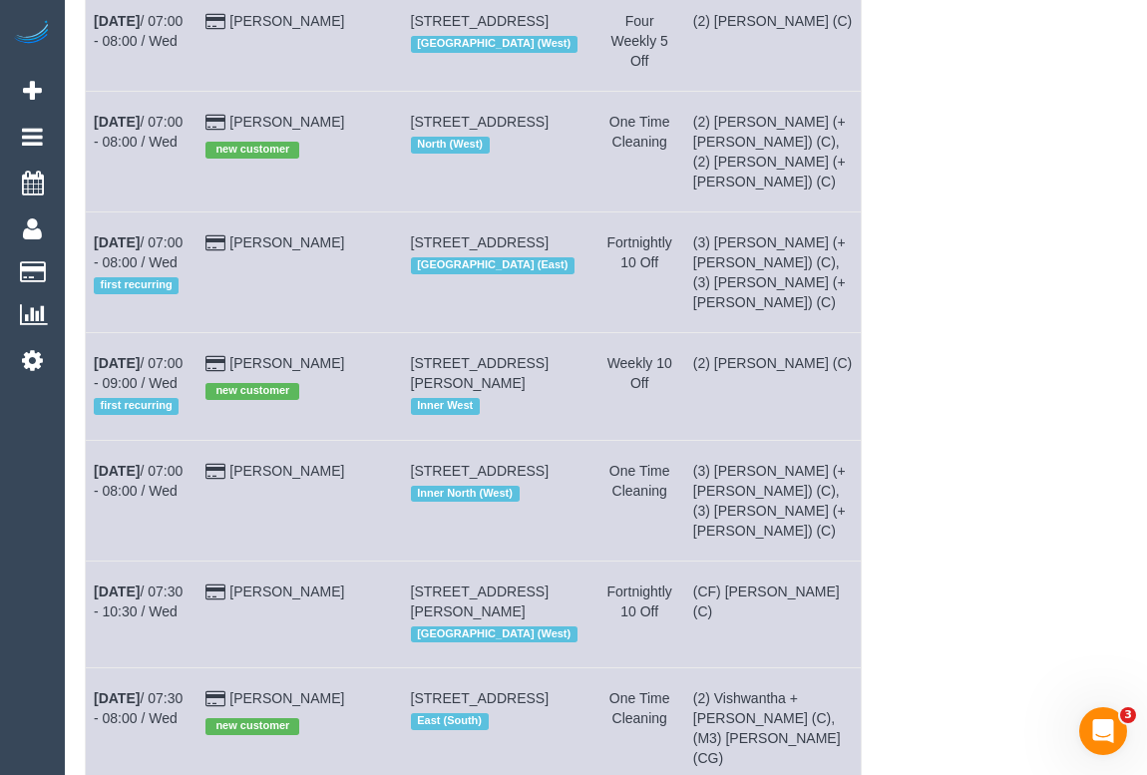
scroll to position [0, 0]
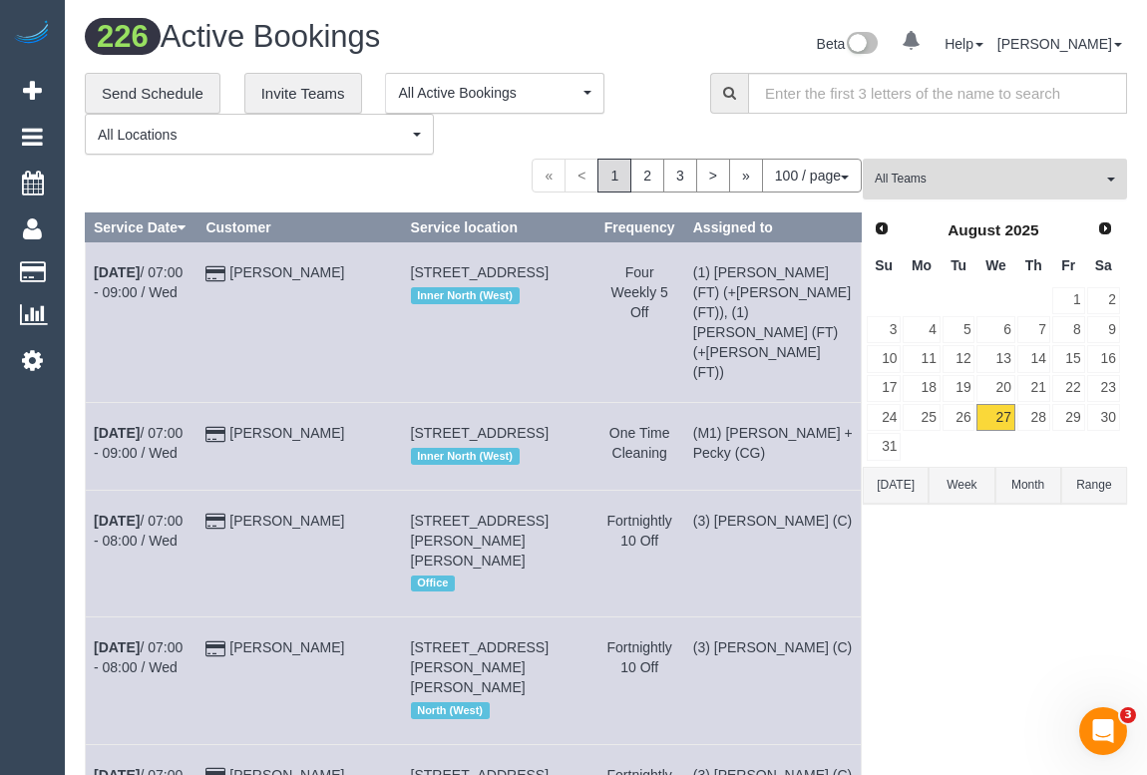
click at [956, 186] on span "All Teams" at bounding box center [988, 179] width 227 height 17
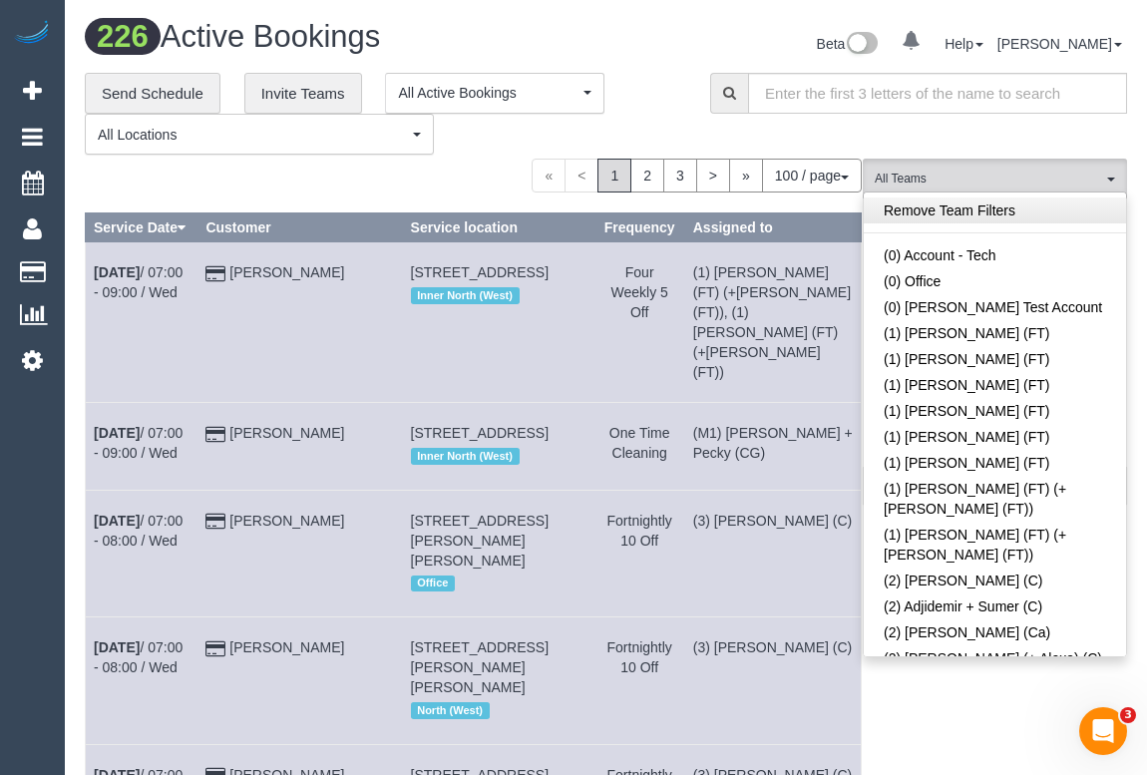
click at [996, 210] on link "Remove Team Filters" at bounding box center [995, 210] width 262 height 26
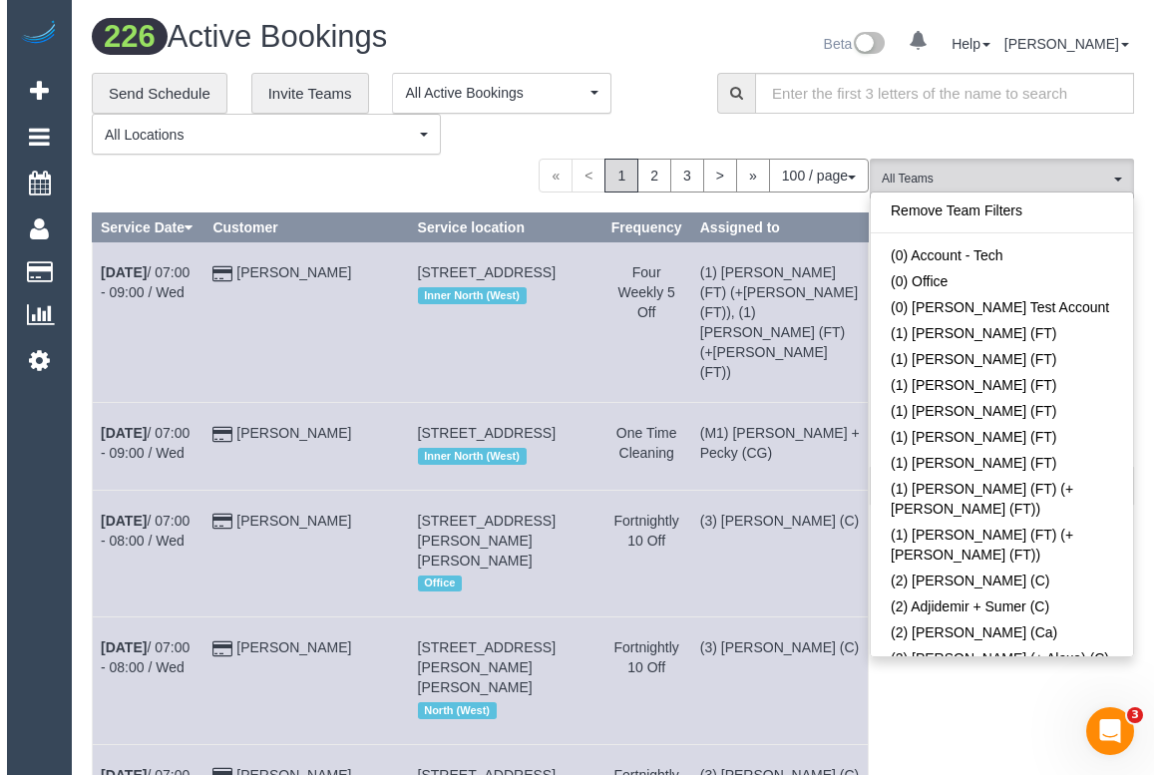
scroll to position [2553, 0]
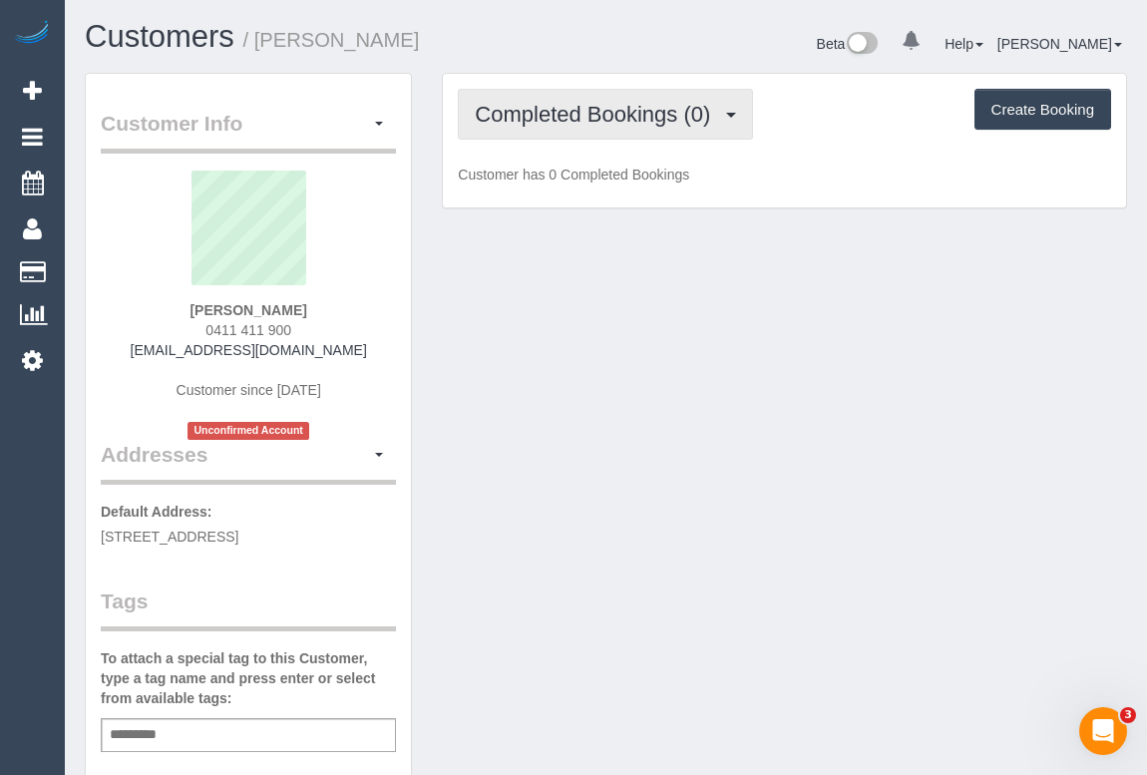
click at [629, 124] on span "Completed Bookings (0)" at bounding box center [597, 114] width 245 height 25
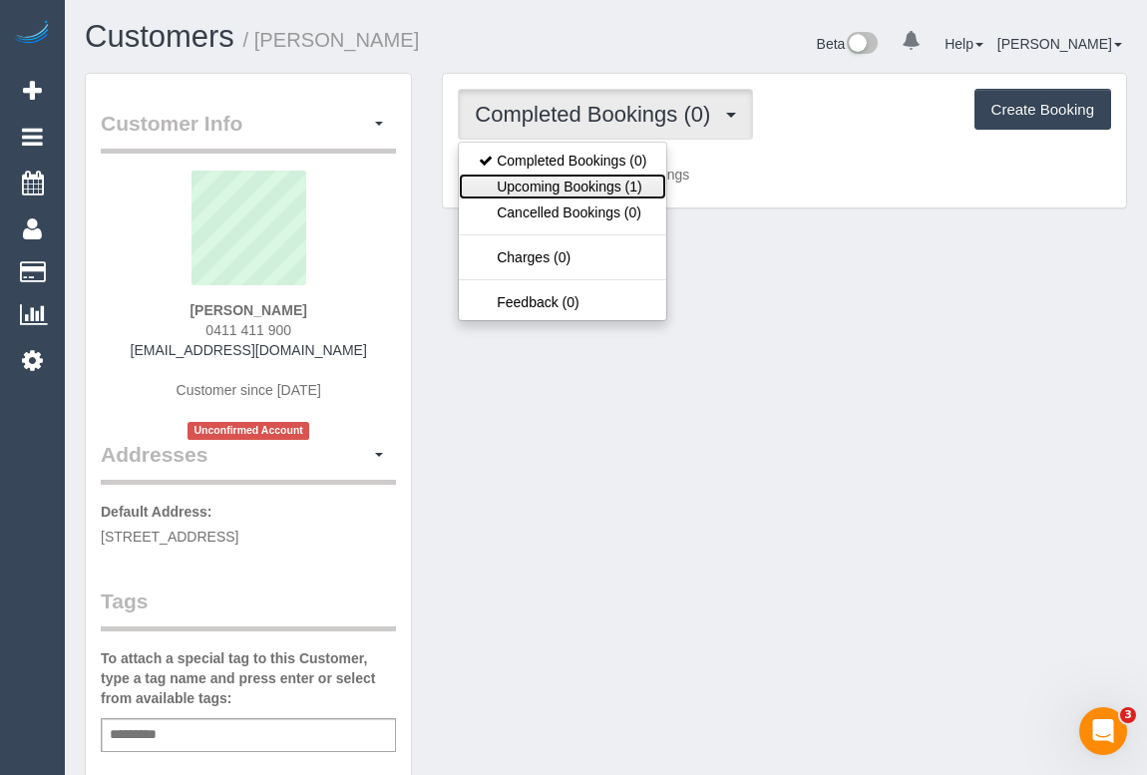
click at [610, 182] on link "Upcoming Bookings (1)" at bounding box center [562, 187] width 207 height 26
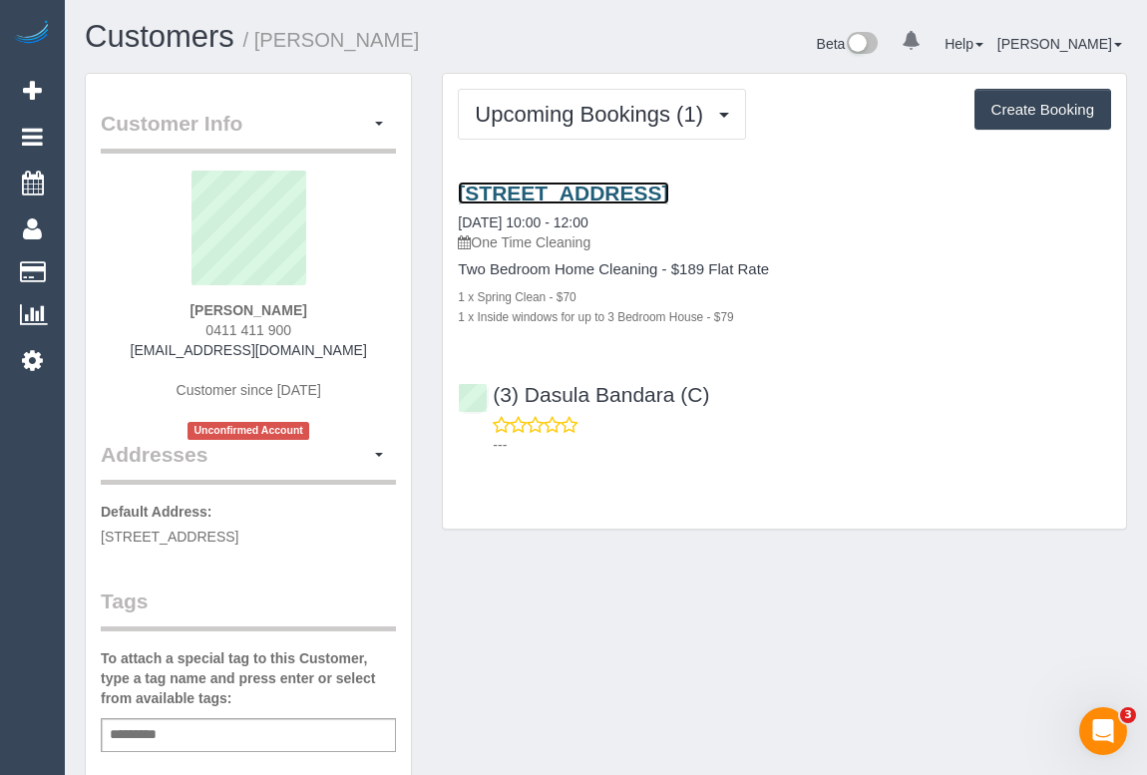
click at [668, 192] on link "[STREET_ADDRESS]" at bounding box center [563, 193] width 210 height 23
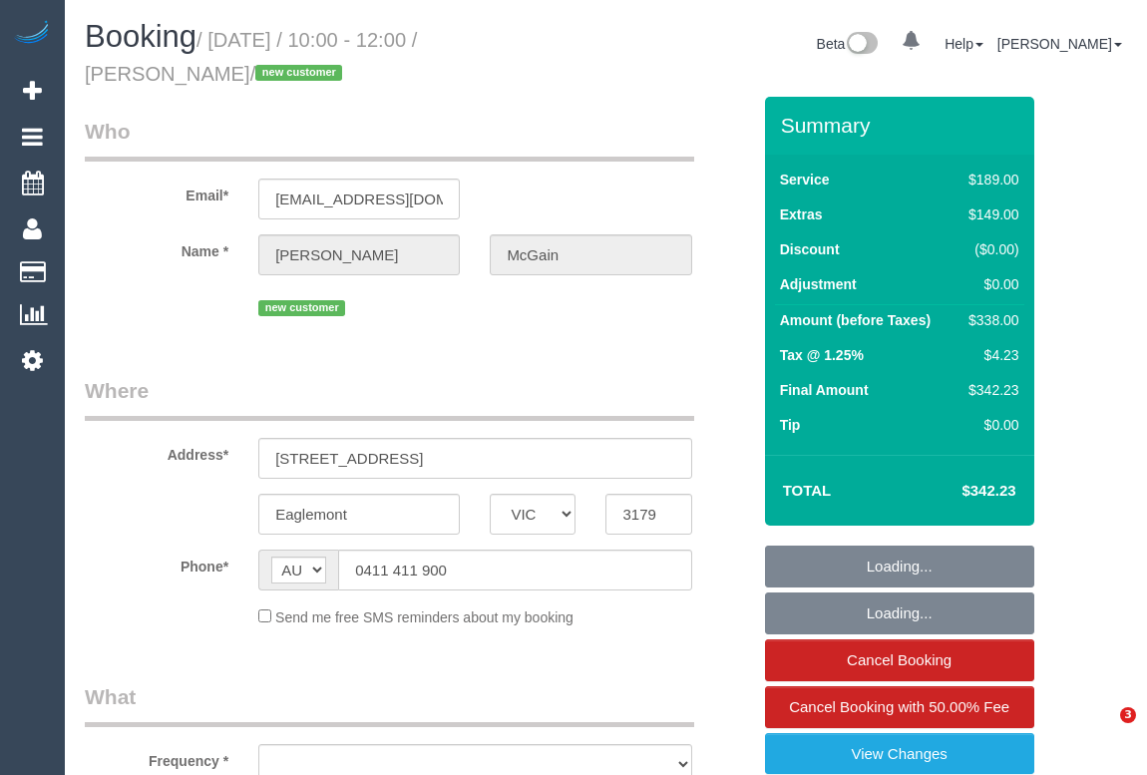
select select "VIC"
select select "string:stripe-pm_1RynM42GScqysDRV9BZwW82V"
select select "number:28"
select select "number:14"
select select "number:19"
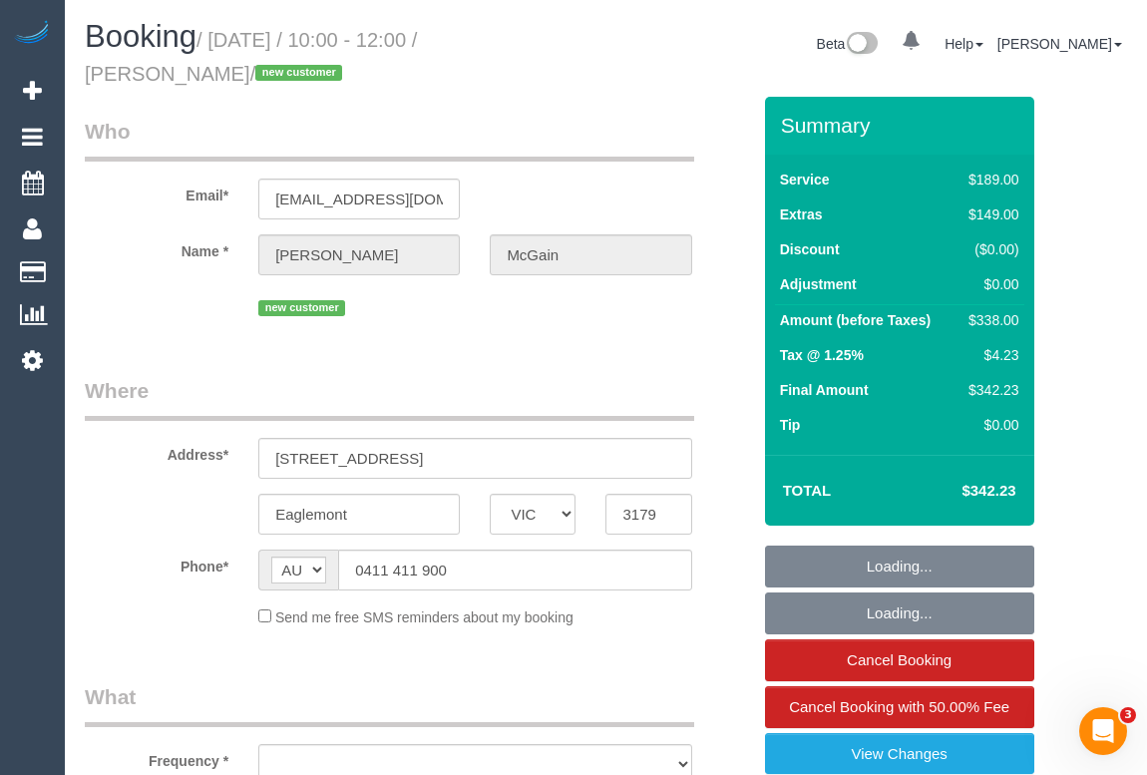
select select "number:25"
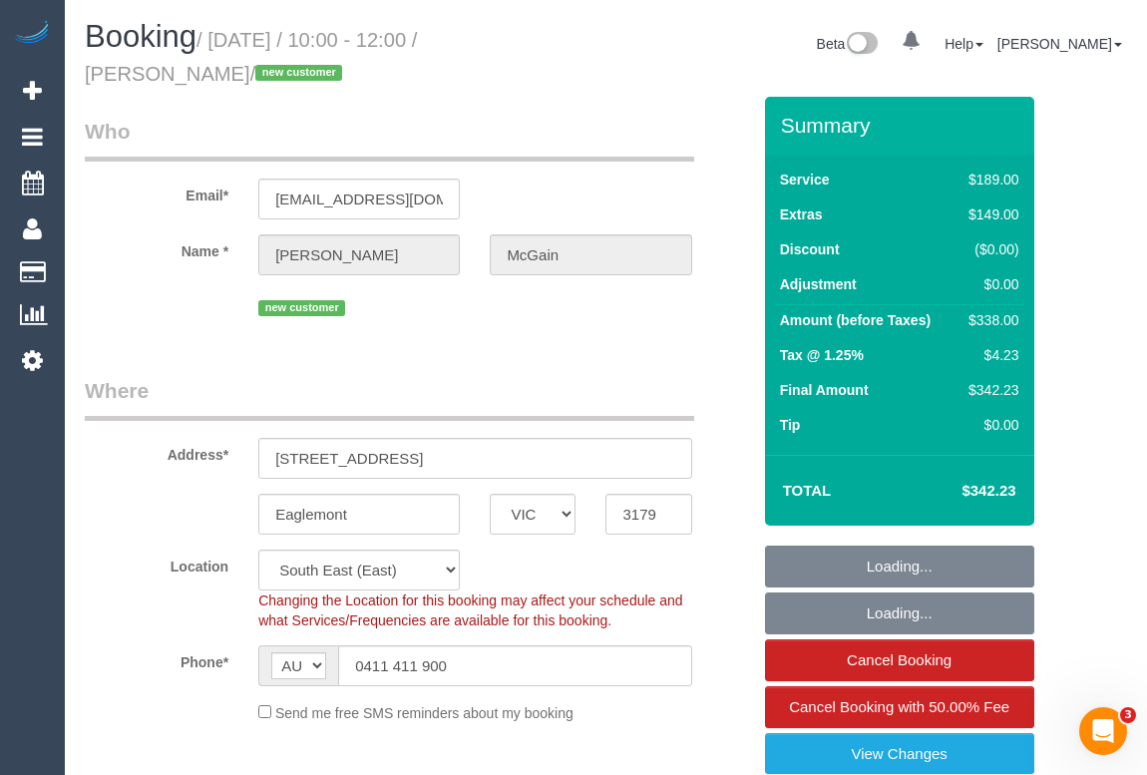
select select "object:811"
select select "spot1"
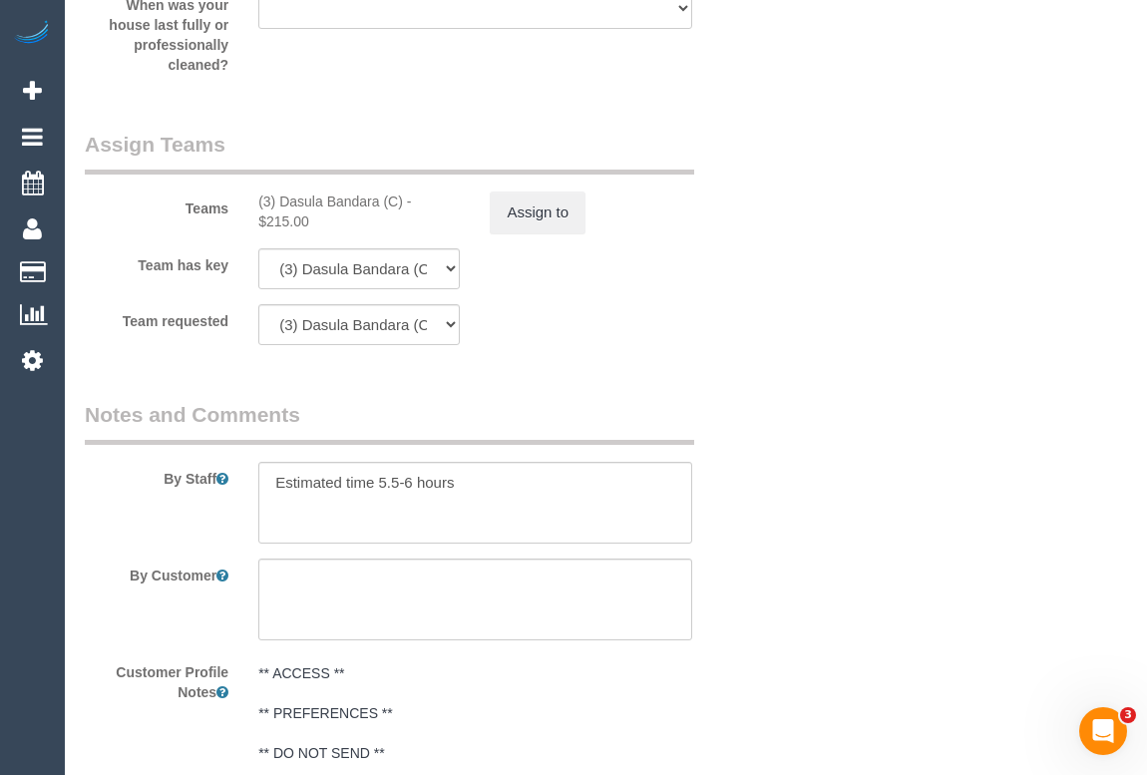
scroll to position [3132, 0]
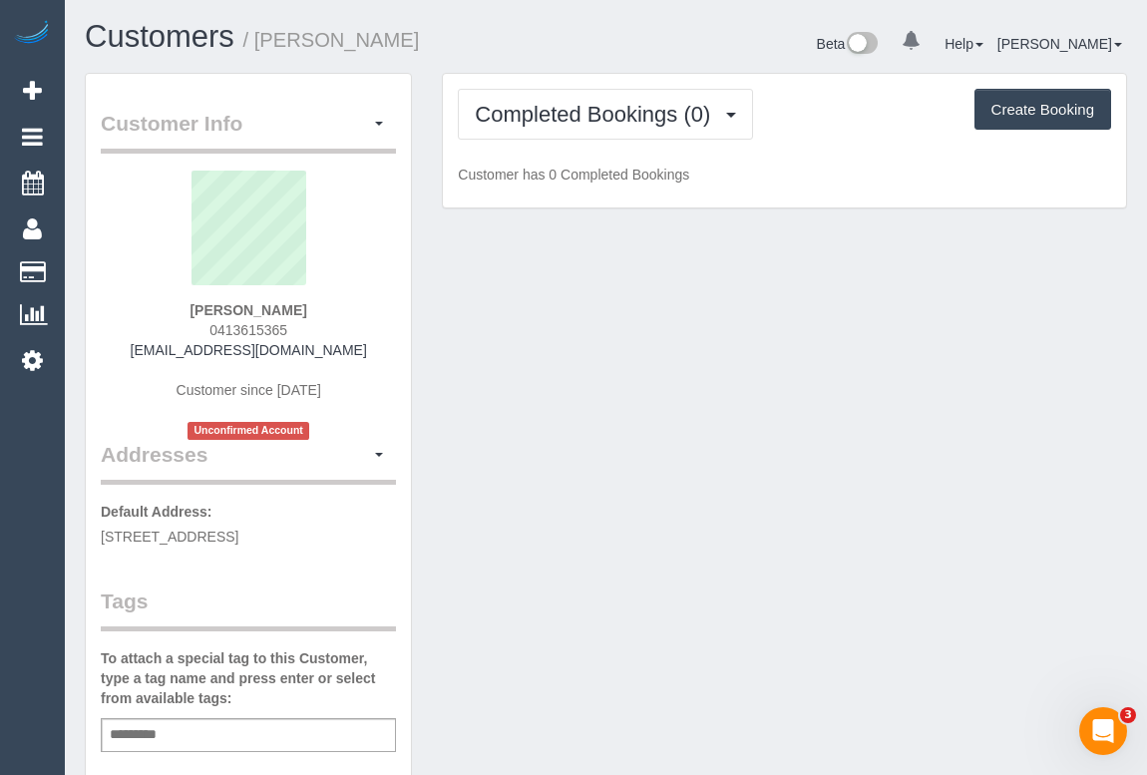
drag, startPoint x: 204, startPoint y: 324, endPoint x: 339, endPoint y: 336, distance: 135.2
click at [339, 336] on div "[PERSON_NAME] 0413615365 [EMAIL_ADDRESS][DOMAIN_NAME] Customer since [DATE] Unc…" at bounding box center [248, 305] width 295 height 269
click at [1113, 171] on div "Completed Bookings (0) Completed Bookings (0) Upcoming Bookings (1) Cancelled B…" at bounding box center [784, 141] width 683 height 135
click at [687, 382] on div "Customer Info Edit Contact Info Send Message Email Preferences Special Sales Ta…" at bounding box center [606, 751] width 1072 height 1357
click at [638, 148] on div "Completed Bookings (0) Completed Bookings (0) Upcoming Bookings (1) Cancelled B…" at bounding box center [784, 141] width 683 height 135
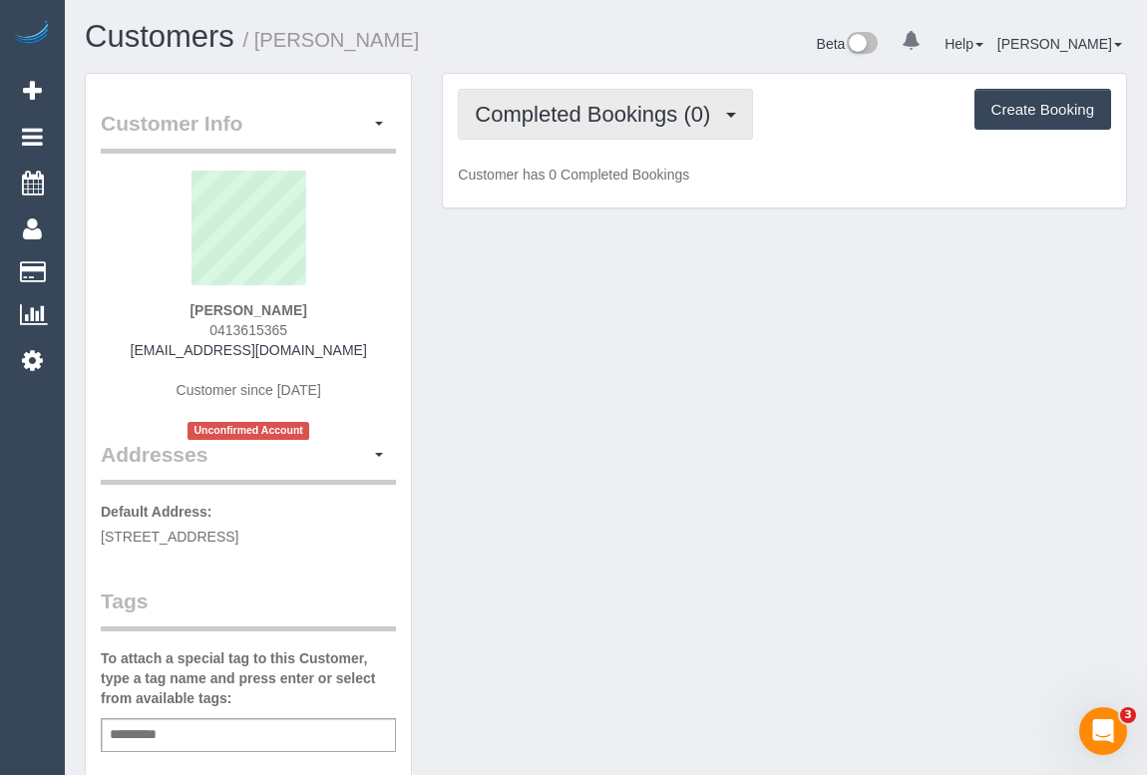
click at [663, 123] on span "Completed Bookings (0)" at bounding box center [597, 114] width 245 height 25
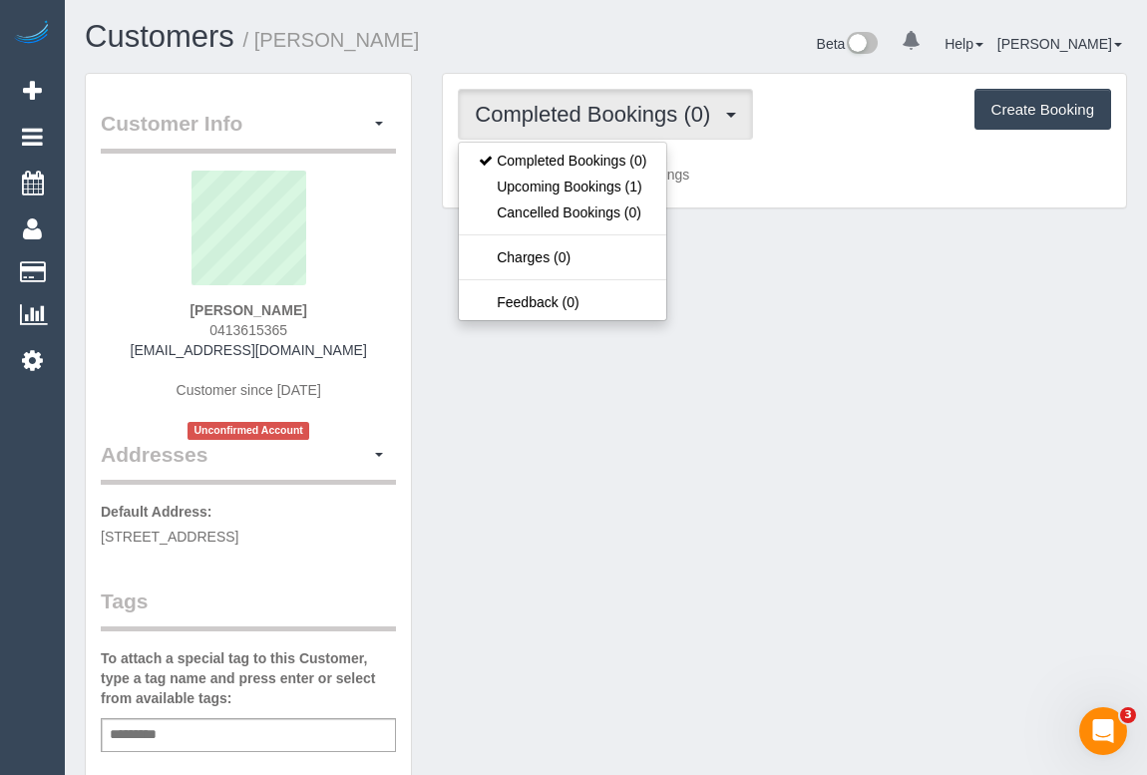
drag, startPoint x: 599, startPoint y: 464, endPoint x: 608, endPoint y: 458, distance: 10.8
click at [601, 464] on div "Customer Info Edit Contact Info Send Message Email Preferences Special Sales Ta…" at bounding box center [606, 751] width 1072 height 1357
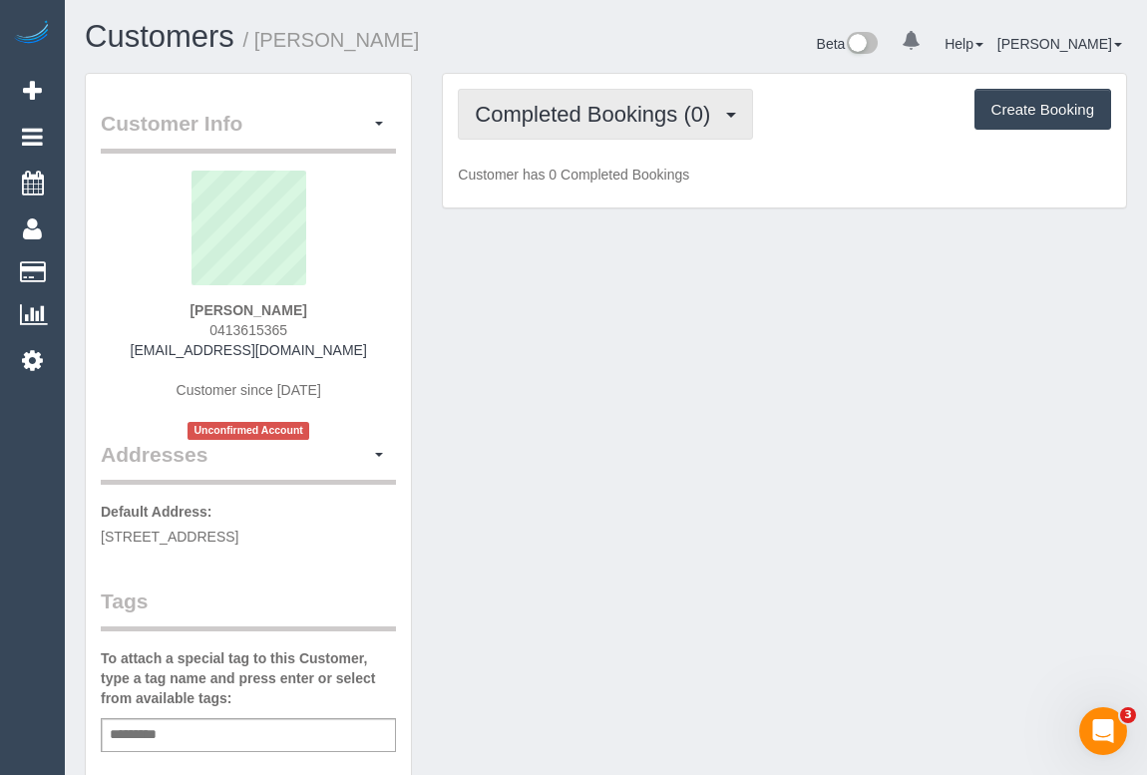
click at [621, 109] on span "Completed Bookings (0)" at bounding box center [597, 114] width 245 height 25
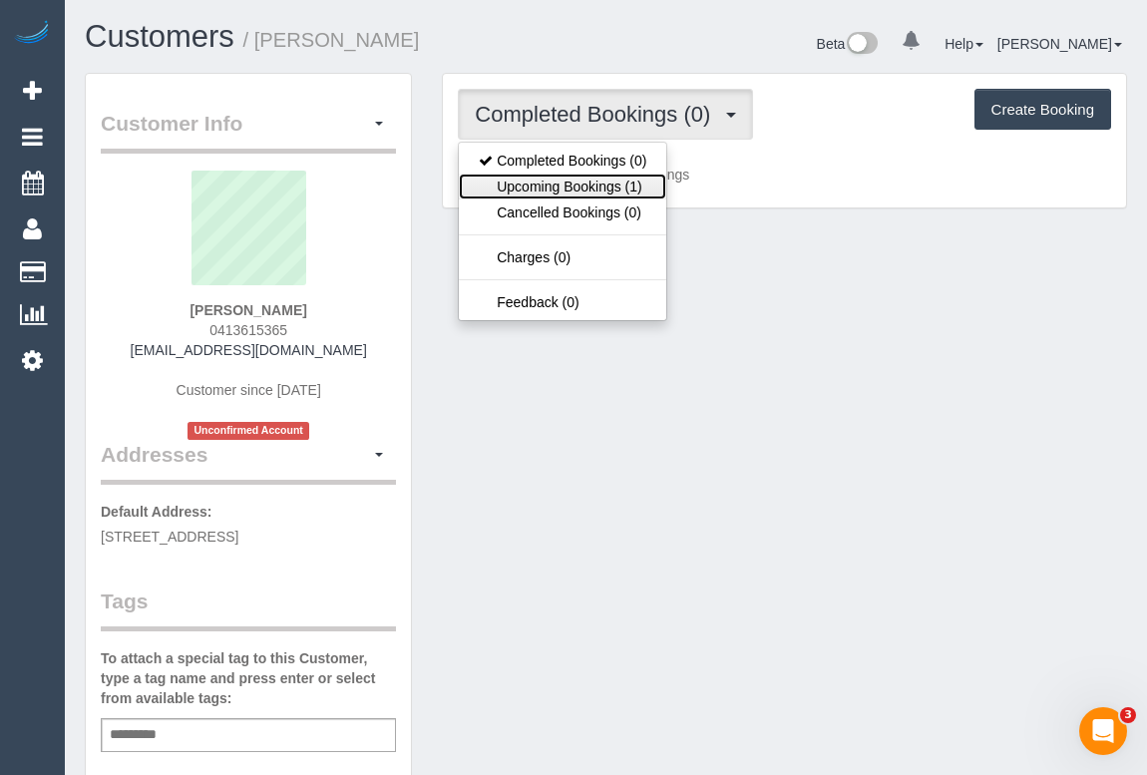
click at [589, 180] on link "Upcoming Bookings (1)" at bounding box center [562, 187] width 207 height 26
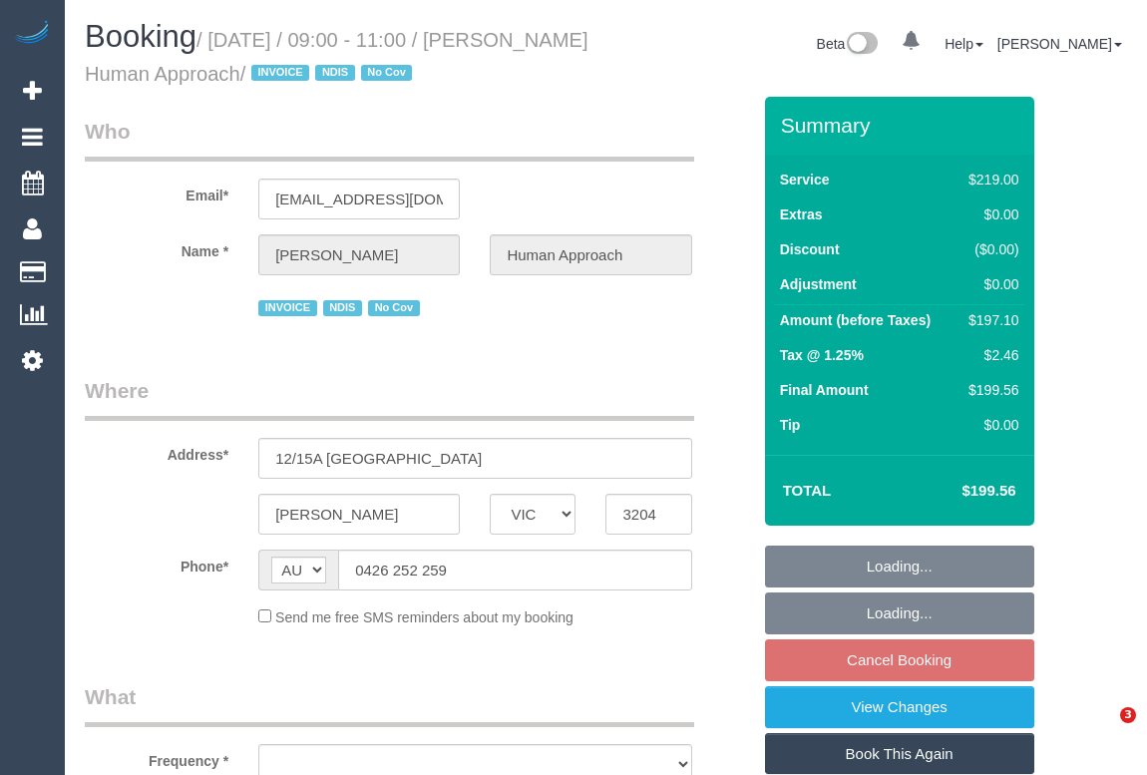
select select "VIC"
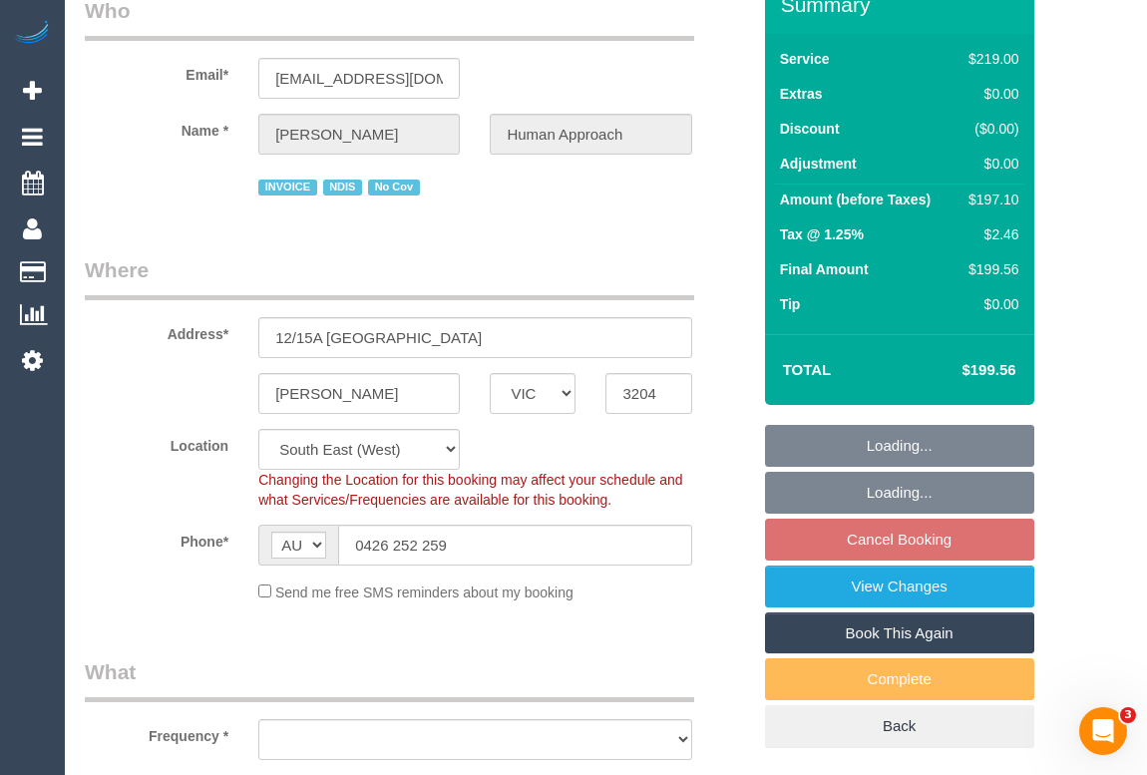
select select "object:677"
select select "number:27"
select select "number:14"
select select "number:18"
select select "number:36"
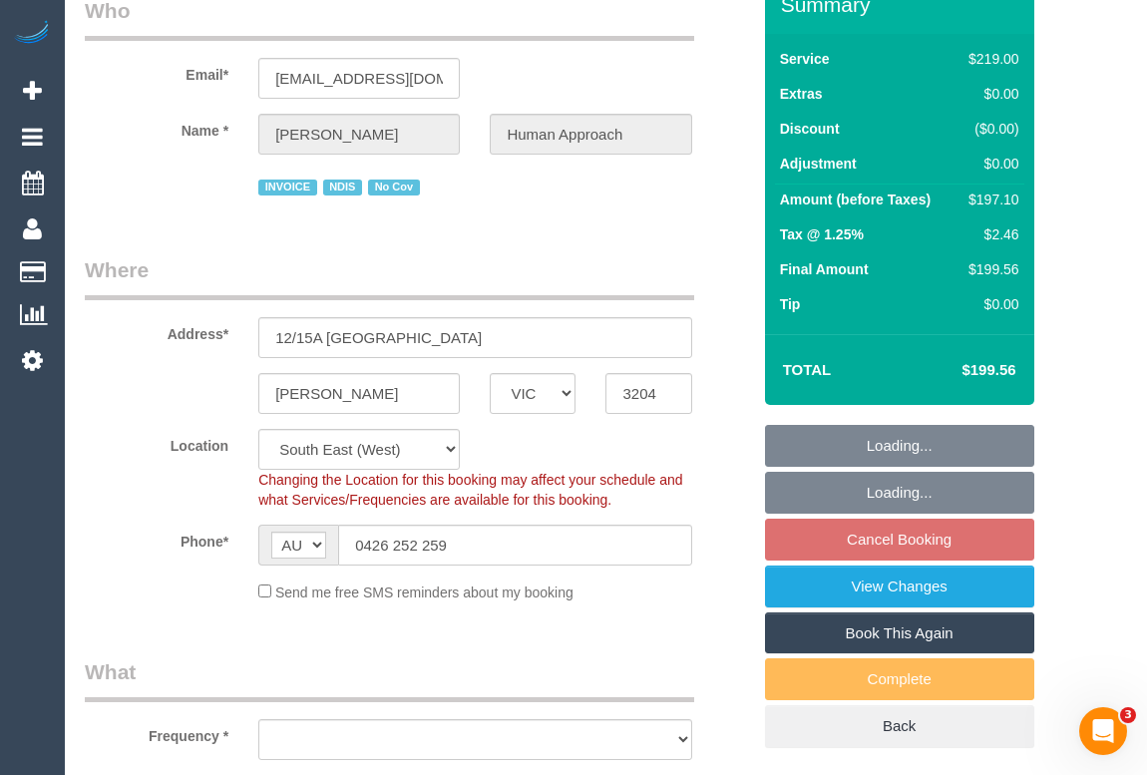
select select "number:35"
select select "number:13"
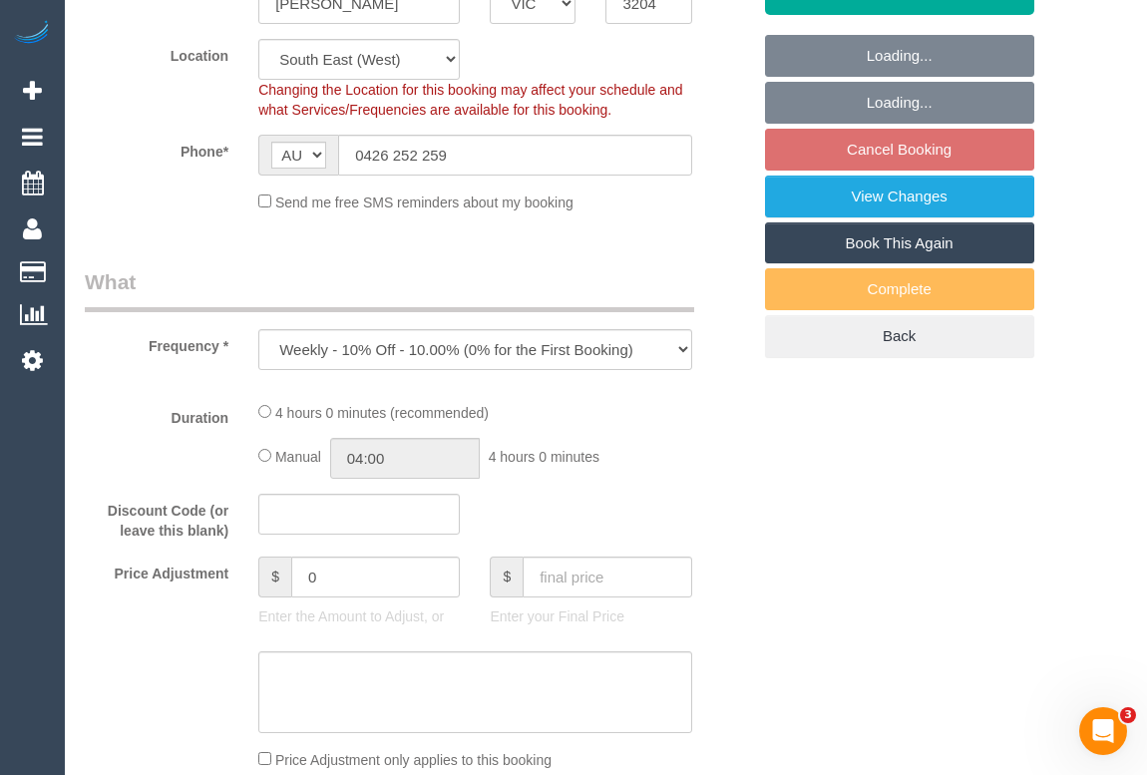
select select "object:689"
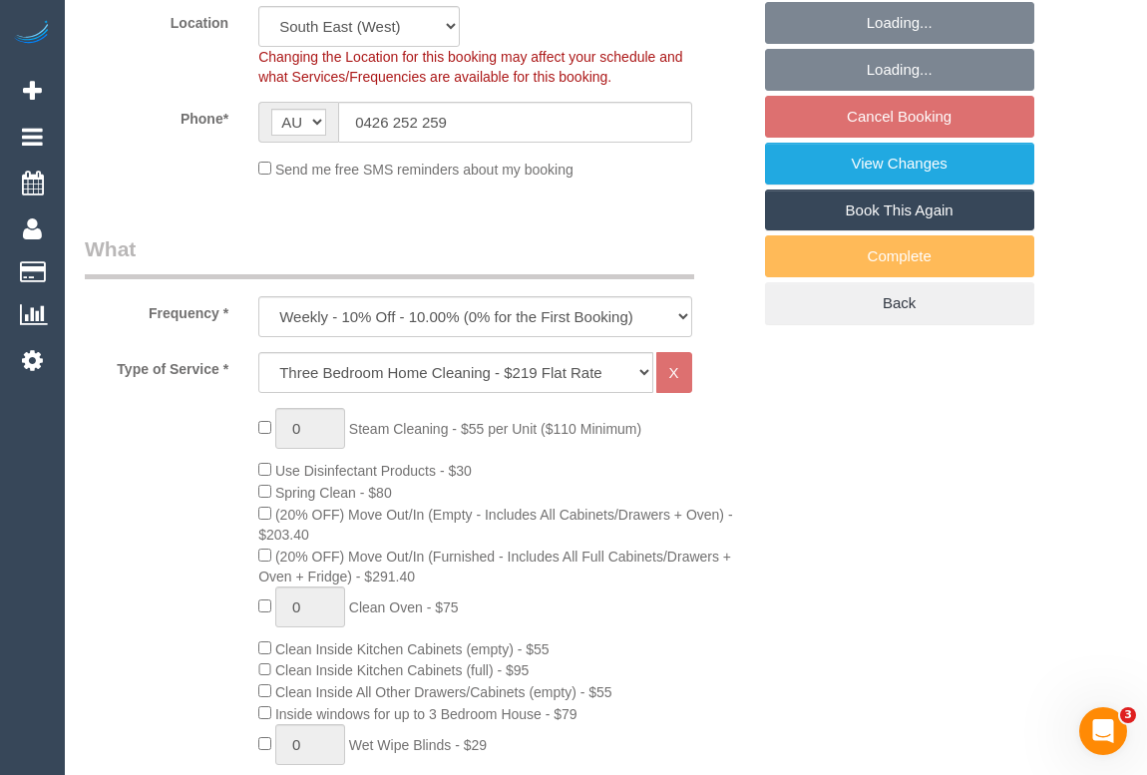
click at [870, 116] on fieldset "Loading... Loading... Cancel Booking View Changes Book This Again Complete Back" at bounding box center [899, 163] width 269 height 323
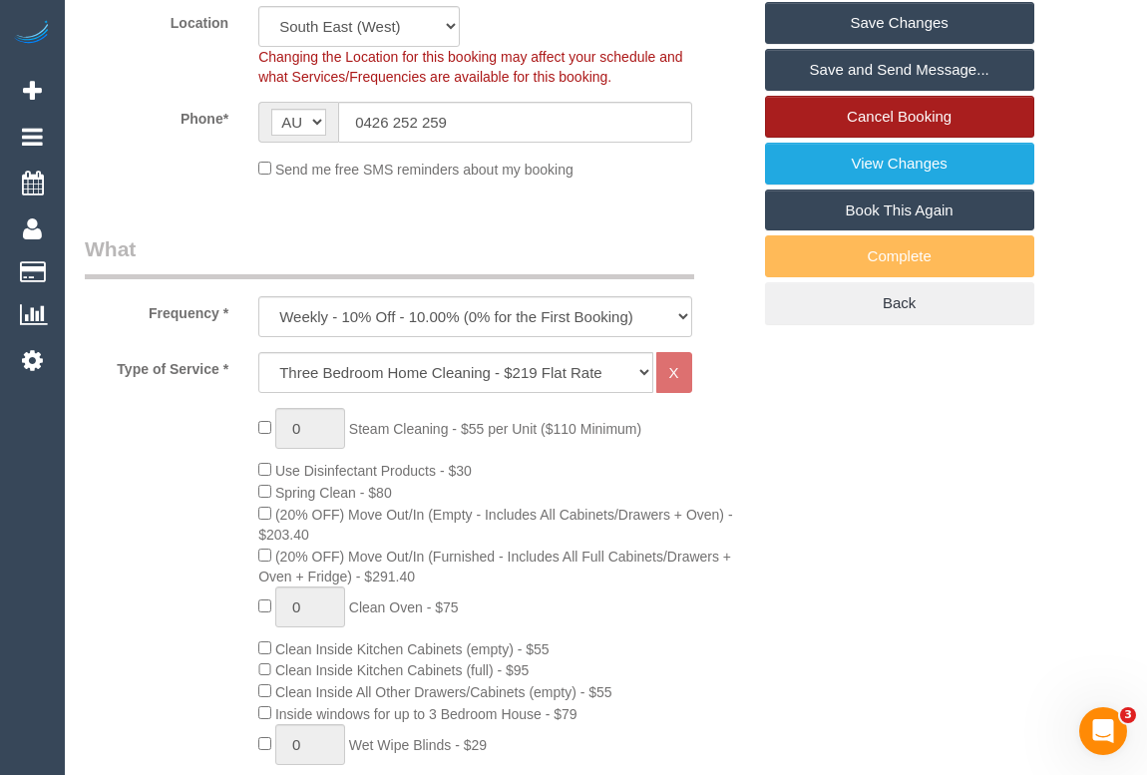
click at [867, 113] on link "Cancel Booking" at bounding box center [899, 117] width 269 height 42
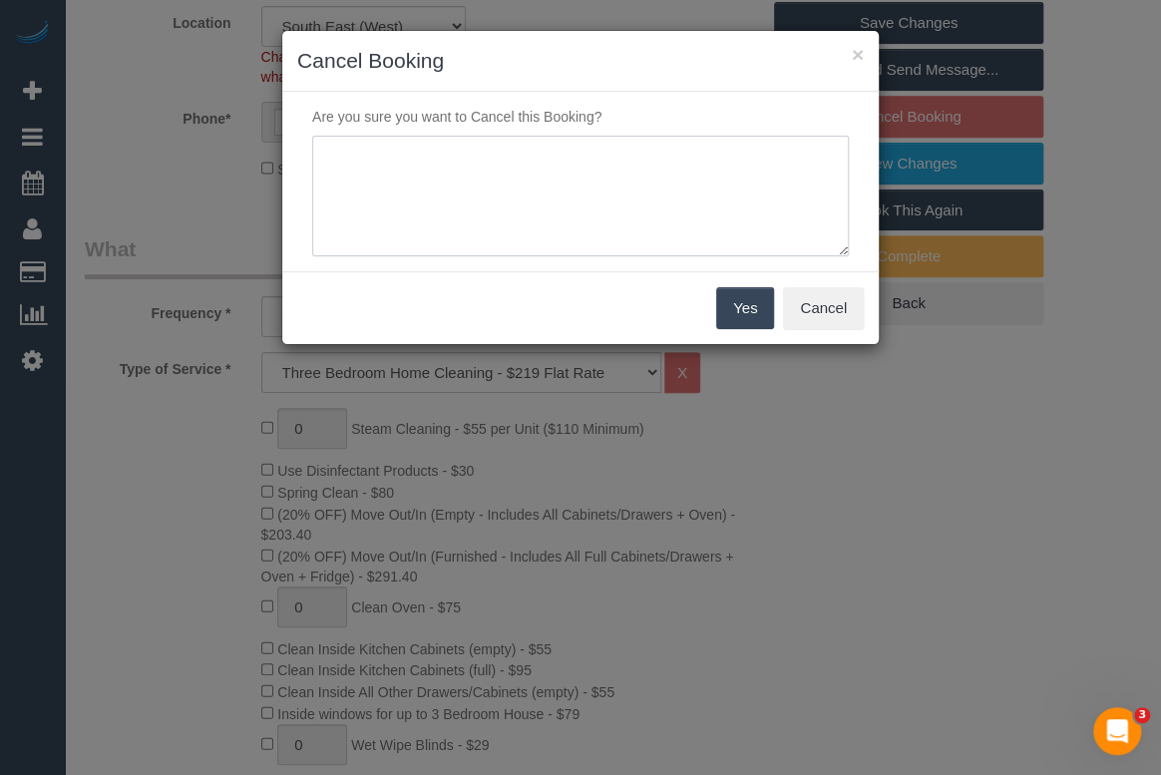
click at [477, 149] on textarea at bounding box center [580, 197] width 537 height 122
type textarea "Not needed - OM"
click at [741, 320] on button "Yes" at bounding box center [745, 308] width 58 height 42
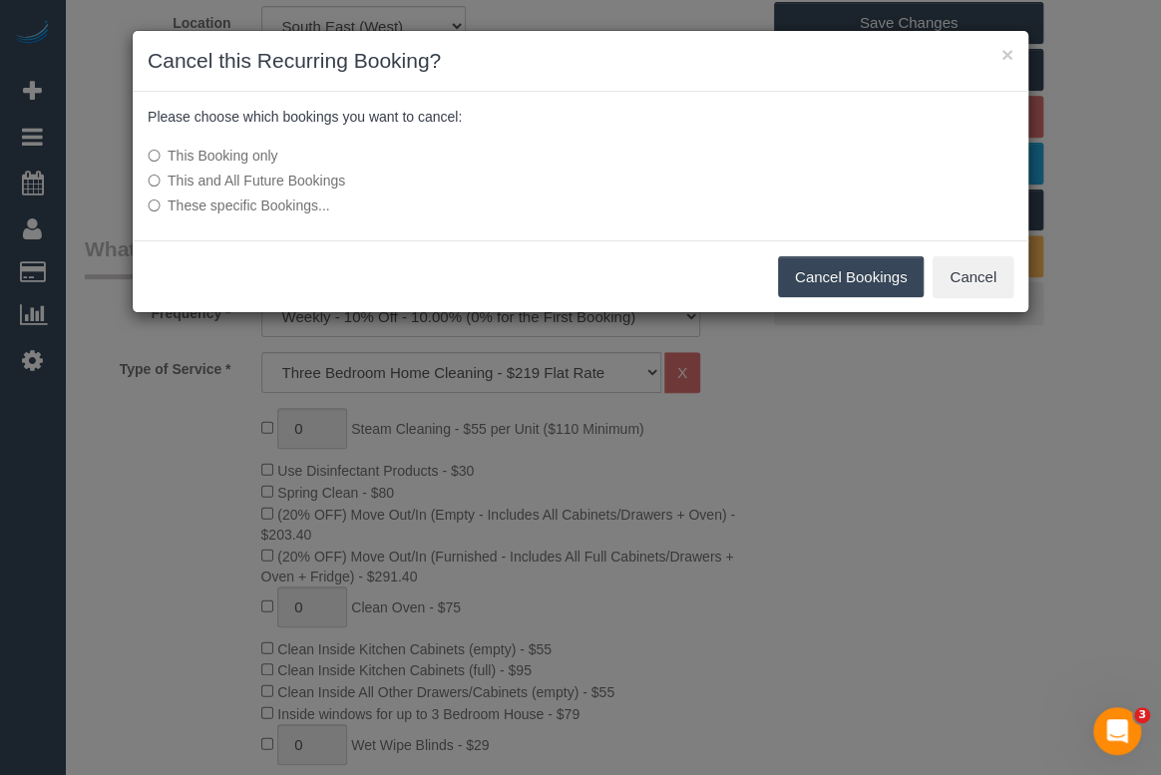
click at [844, 273] on button "Cancel Bookings" at bounding box center [851, 277] width 147 height 42
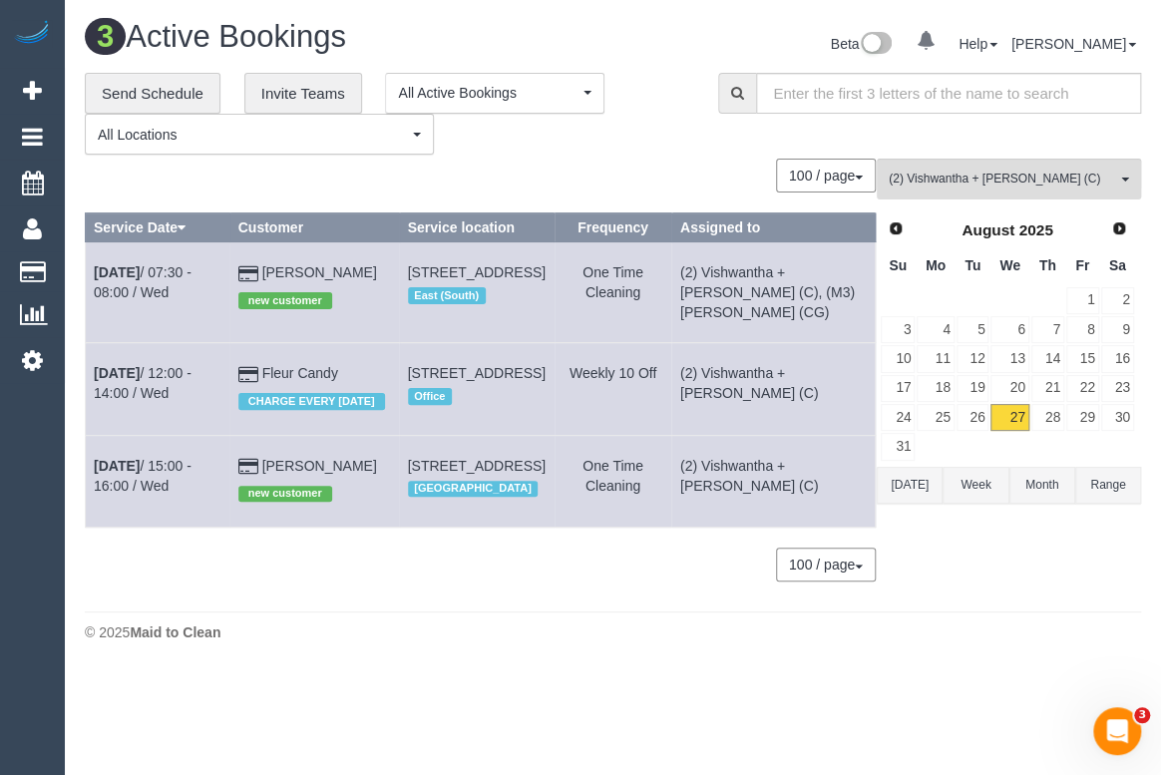
click at [604, 164] on div "100 / page 10 / page 20 / page 30 / page 40 / page 50 / page 100 / page" at bounding box center [480, 176] width 791 height 34
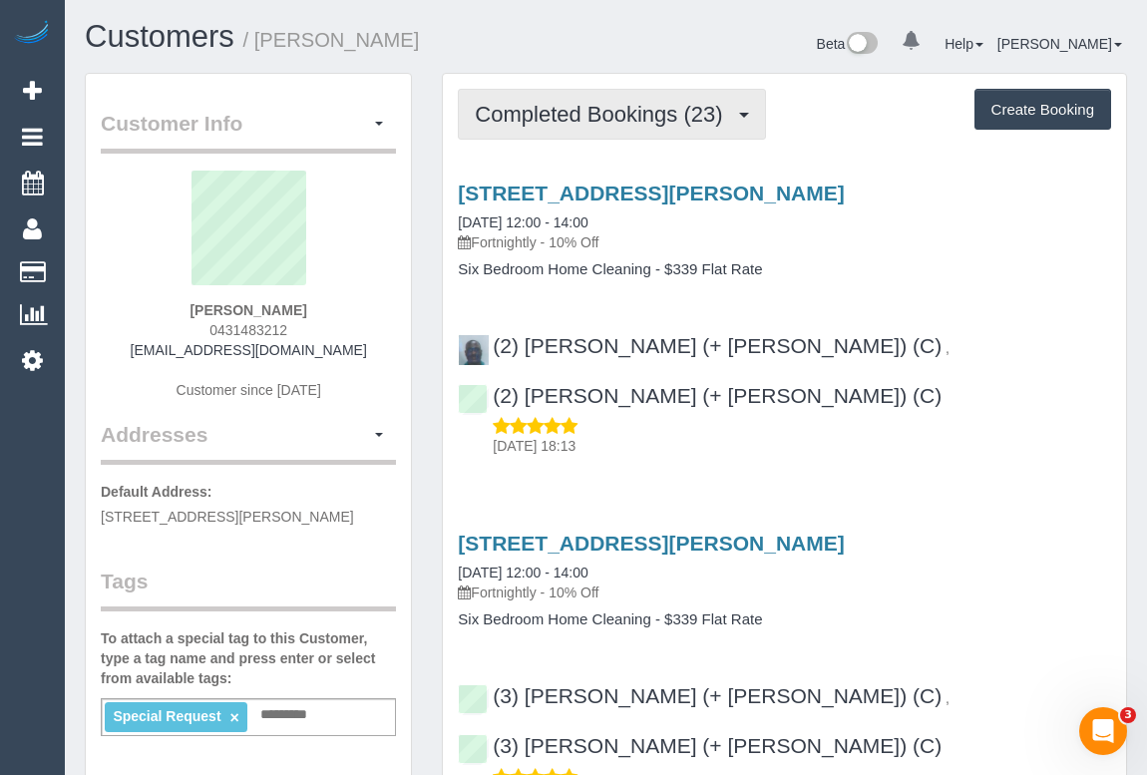
click at [596, 110] on span "Completed Bookings (23)" at bounding box center [603, 114] width 257 height 25
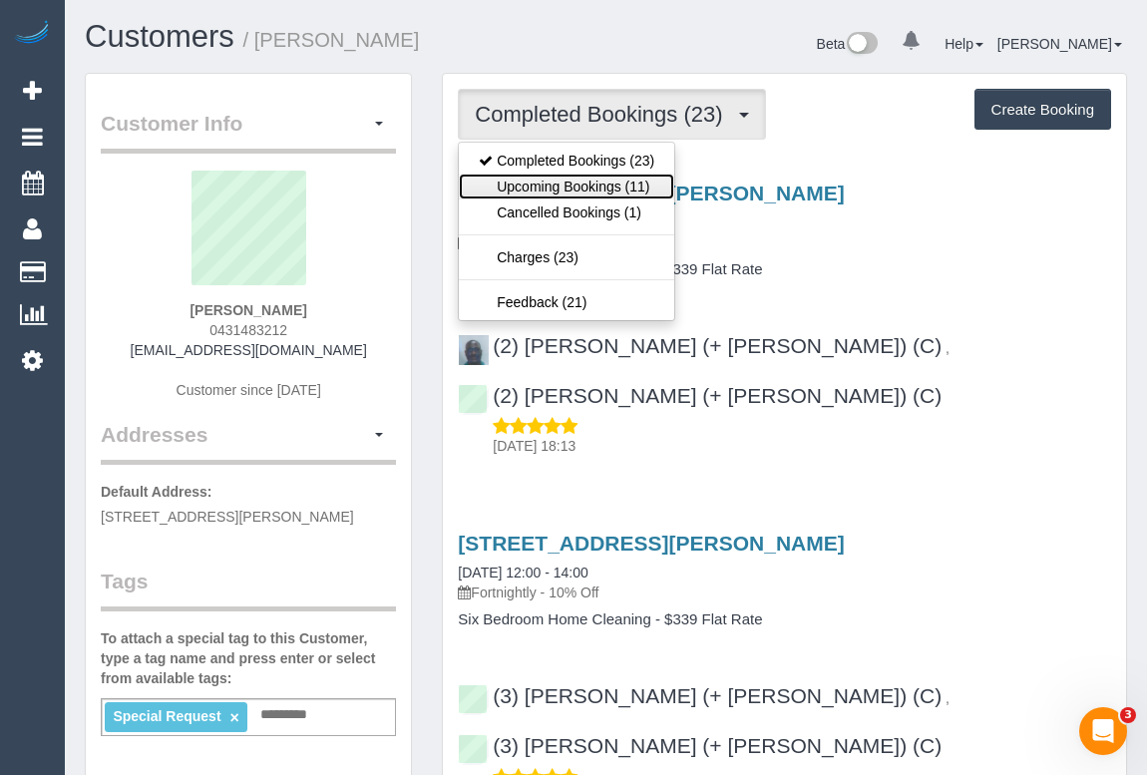
click at [567, 189] on link "Upcoming Bookings (11)" at bounding box center [566, 187] width 215 height 26
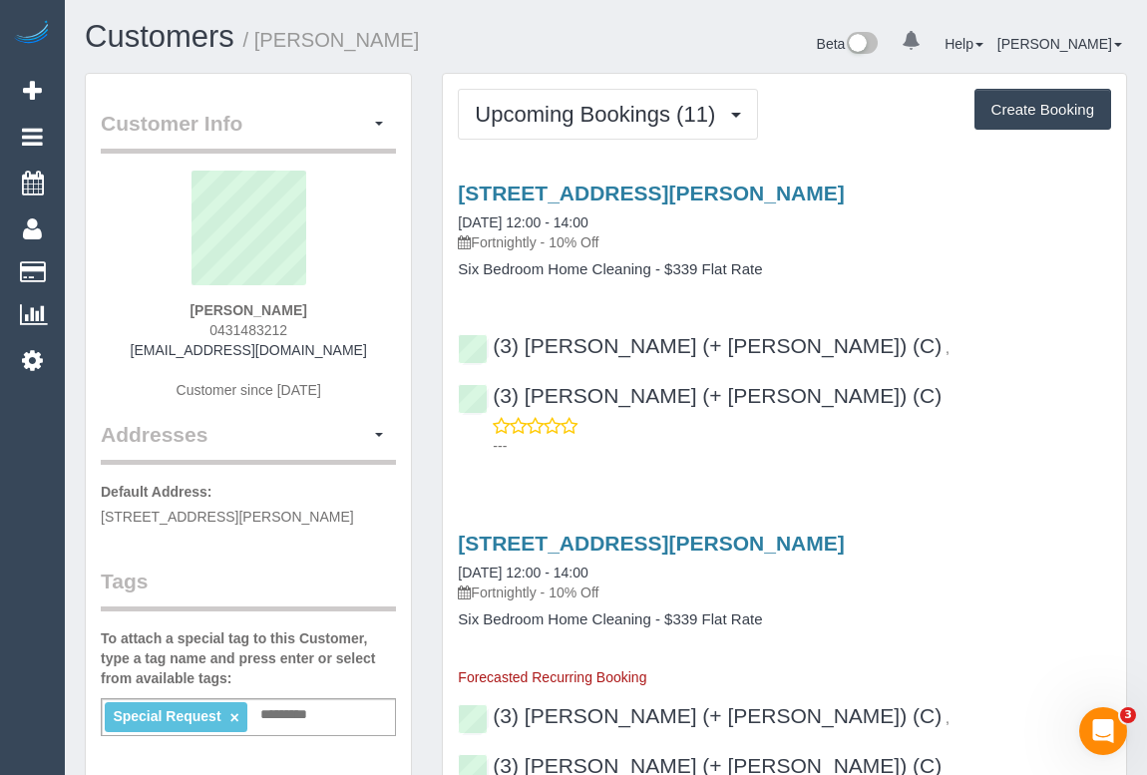
click at [907, 293] on div "27 Kinnoull Grove, Glen Waverley, VIC 3150 29/08/2025 12:00 - 14:00 Fortnightly…" at bounding box center [784, 315] width 683 height 300
click at [902, 283] on div "27 Kinnoull Grove, Glen Waverley, VIC 3150 29/08/2025 12:00 - 14:00 Fortnightly…" at bounding box center [784, 315] width 683 height 300
drag, startPoint x: 200, startPoint y: 329, endPoint x: 309, endPoint y: 329, distance: 108.7
click at [309, 329] on div "Sarah Chao 0431483212 stlim987@gmail.com Customer since 2024" at bounding box center [248, 295] width 295 height 249
copy span "0431483212"
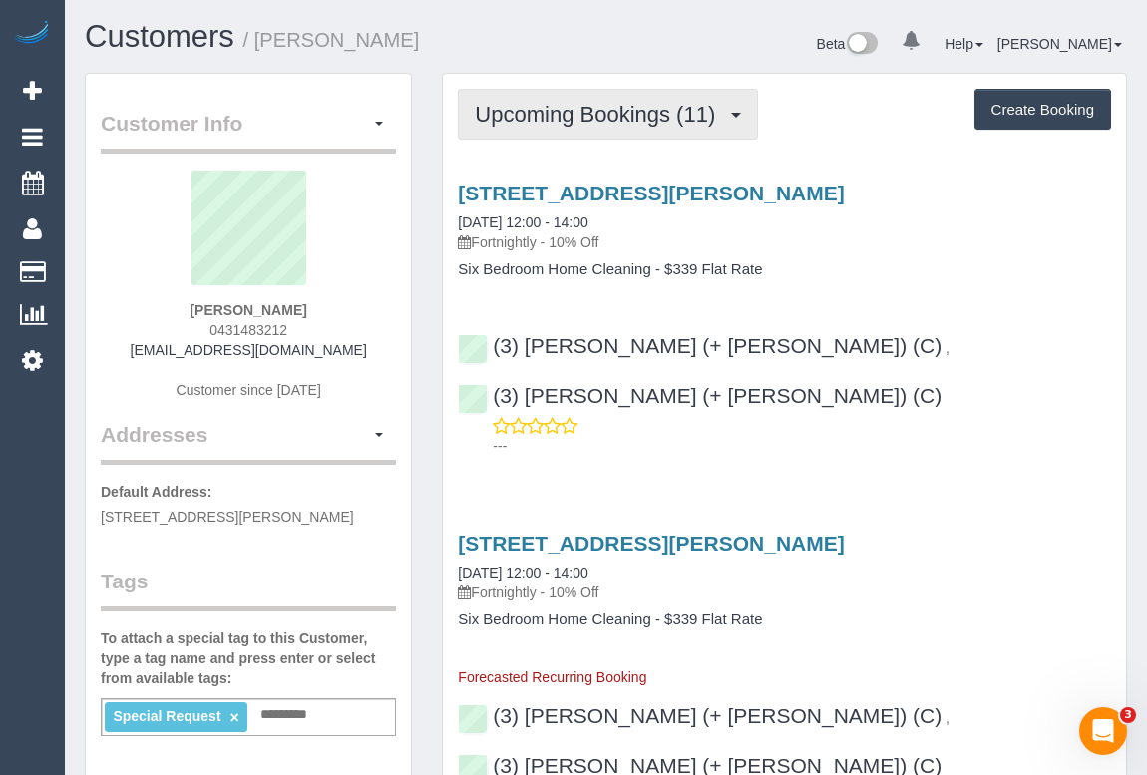
click at [628, 121] on span "Upcoming Bookings (11)" at bounding box center [600, 114] width 250 height 25
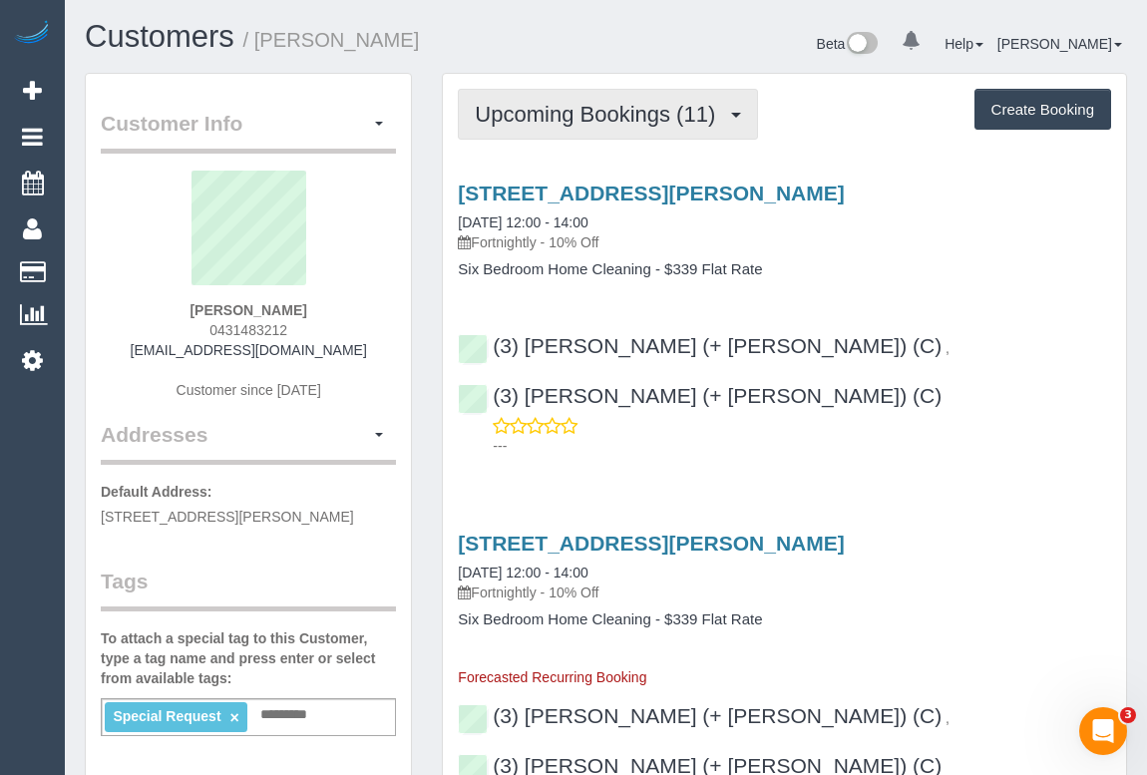
click at [598, 113] on span "Upcoming Bookings (11)" at bounding box center [600, 114] width 250 height 25
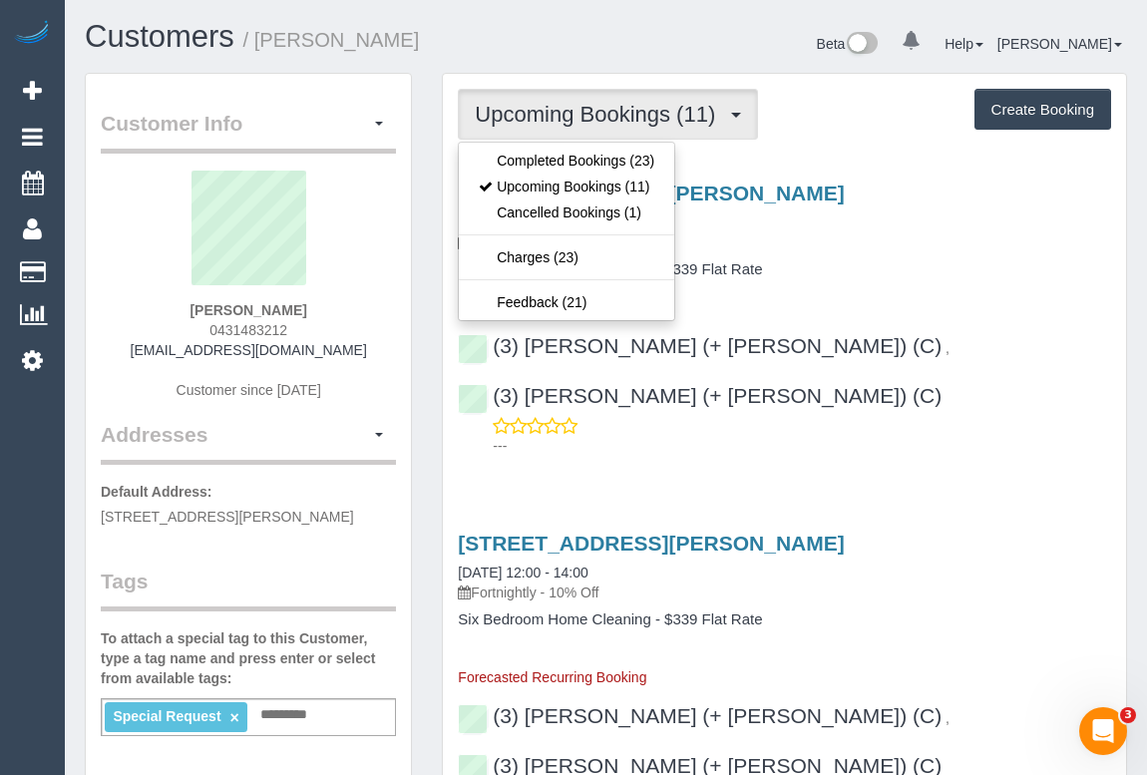
click at [927, 281] on div "27 Kinnoull Grove, Glen Waverley, VIC 3150 29/08/2025 12:00 - 14:00 Fortnightly…" at bounding box center [784, 315] width 683 height 300
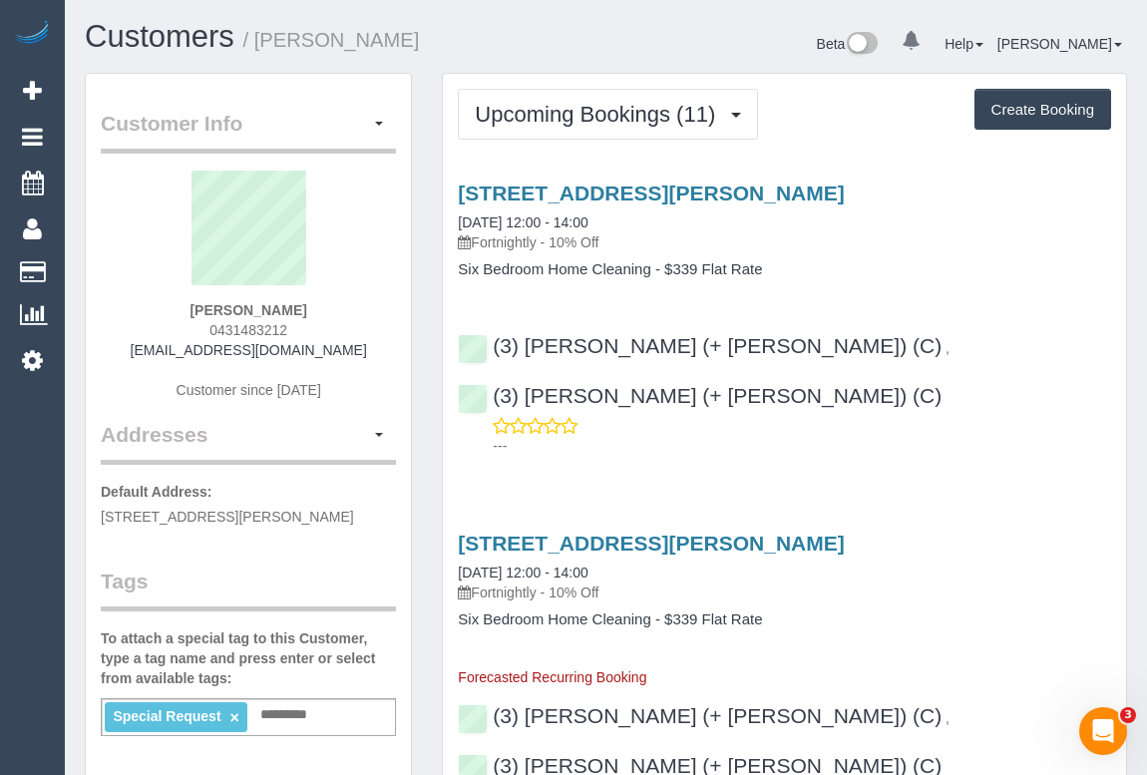
click at [966, 532] on h3 "27 Kinnoull Grove, Glen Waverley, VIC 3150" at bounding box center [784, 543] width 653 height 23
click at [967, 532] on h3 "27 Kinnoull Grove, Glen Waverley, VIC 3150" at bounding box center [784, 543] width 653 height 23
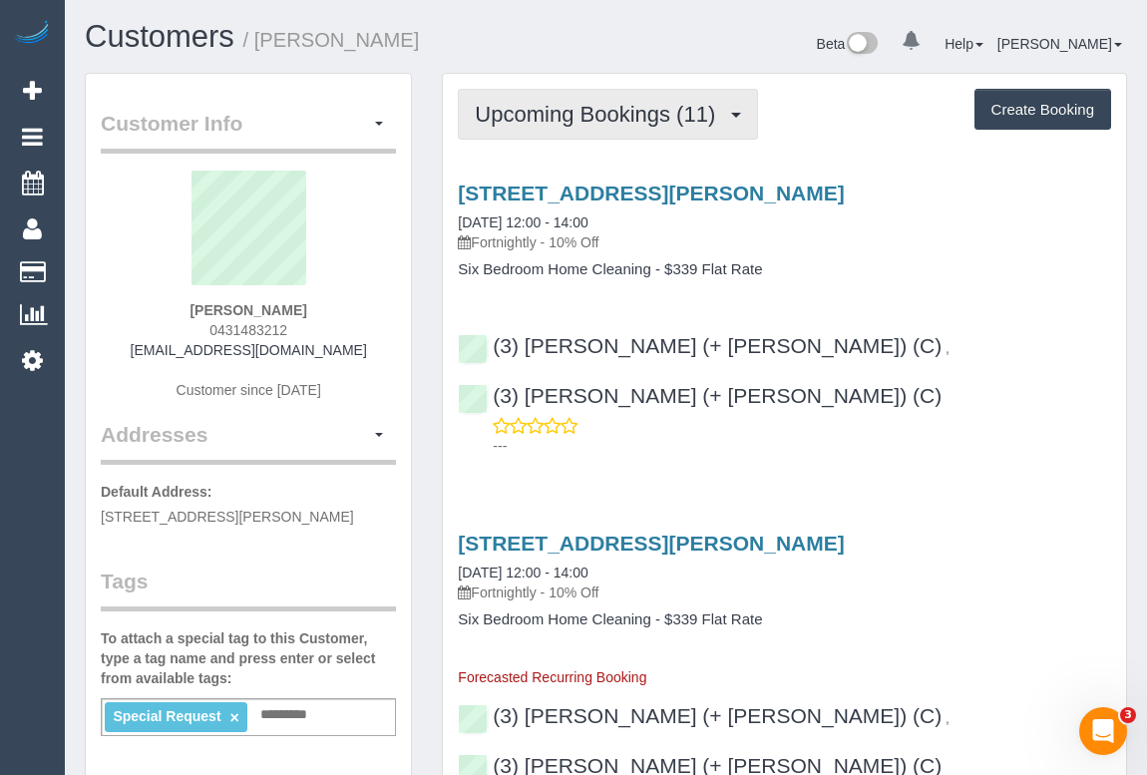
click at [549, 94] on button "Upcoming Bookings (11)" at bounding box center [608, 114] width 300 height 51
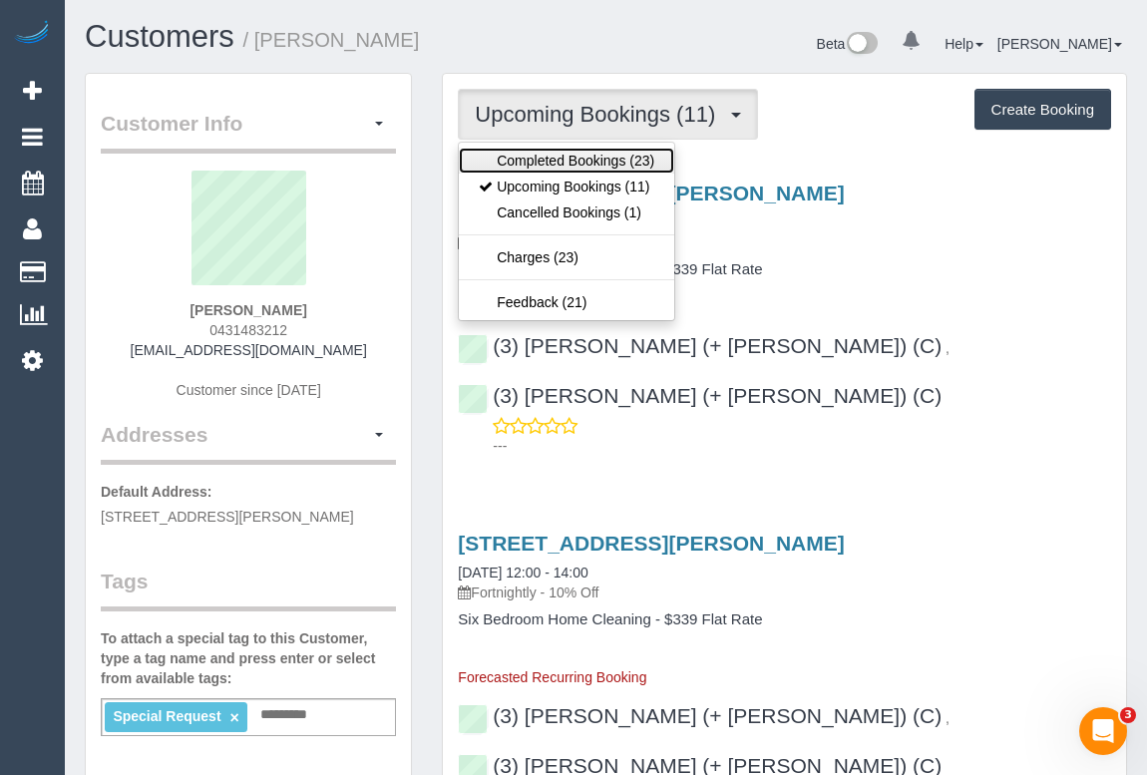
click at [561, 159] on link "Completed Bookings (23)" at bounding box center [566, 161] width 215 height 26
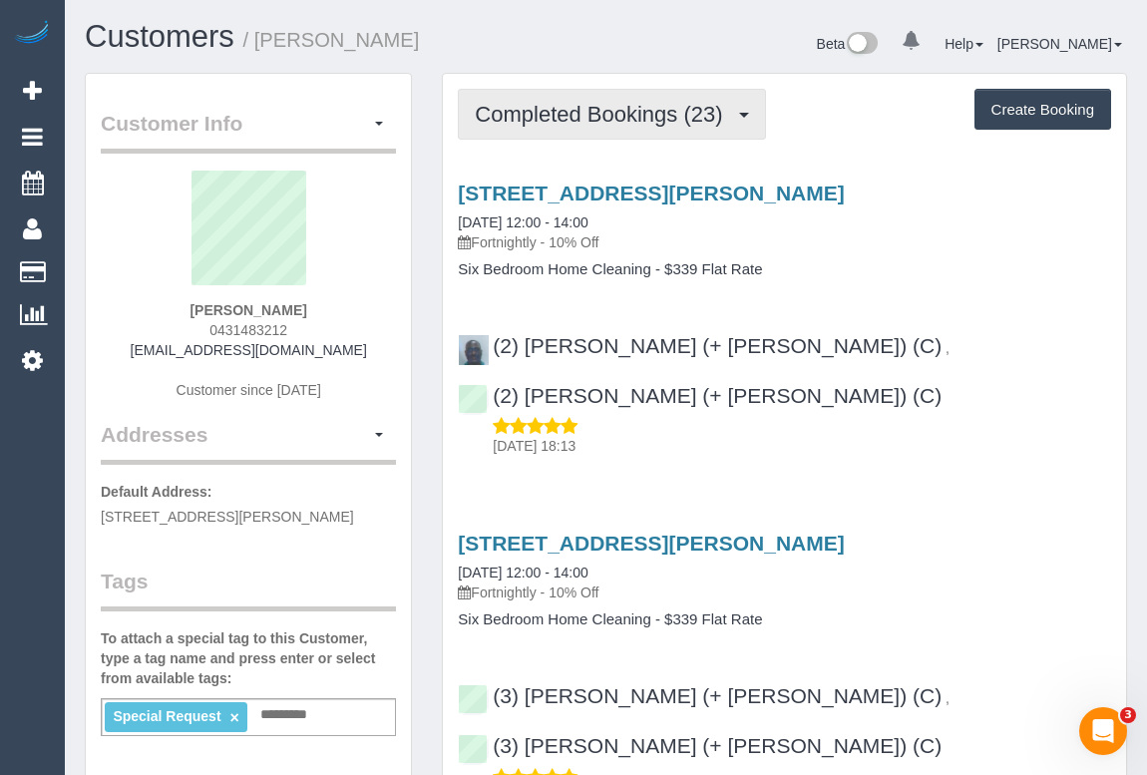
click at [628, 114] on span "Completed Bookings (23)" at bounding box center [603, 114] width 257 height 25
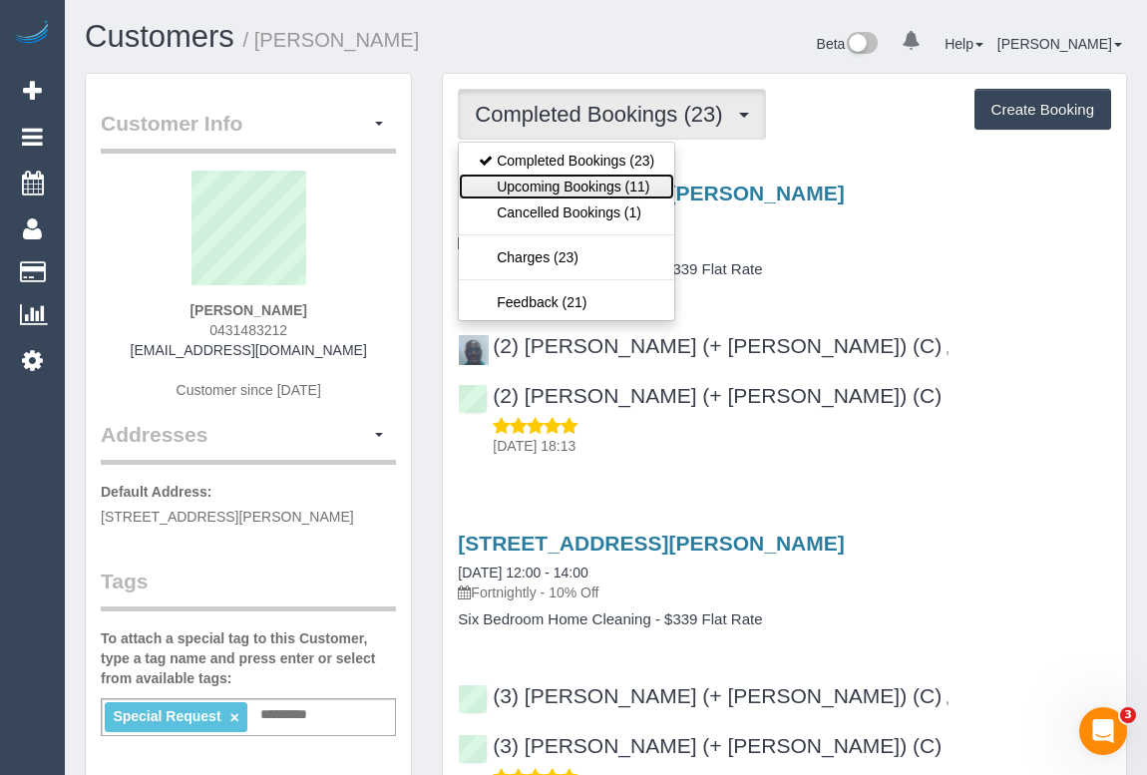
click at [585, 187] on link "Upcoming Bookings (11)" at bounding box center [566, 187] width 215 height 26
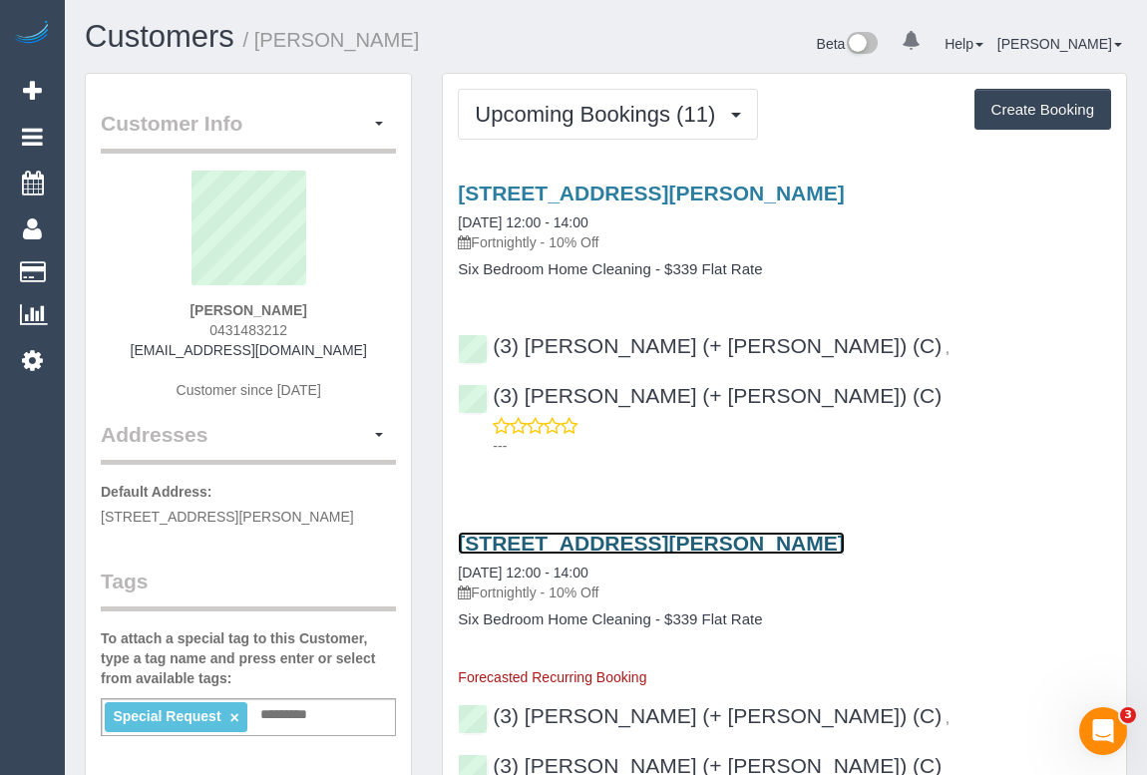
click at [666, 532] on link "27 Kinnoull Grove, Glen Waverley, VIC 3150" at bounding box center [651, 543] width 386 height 23
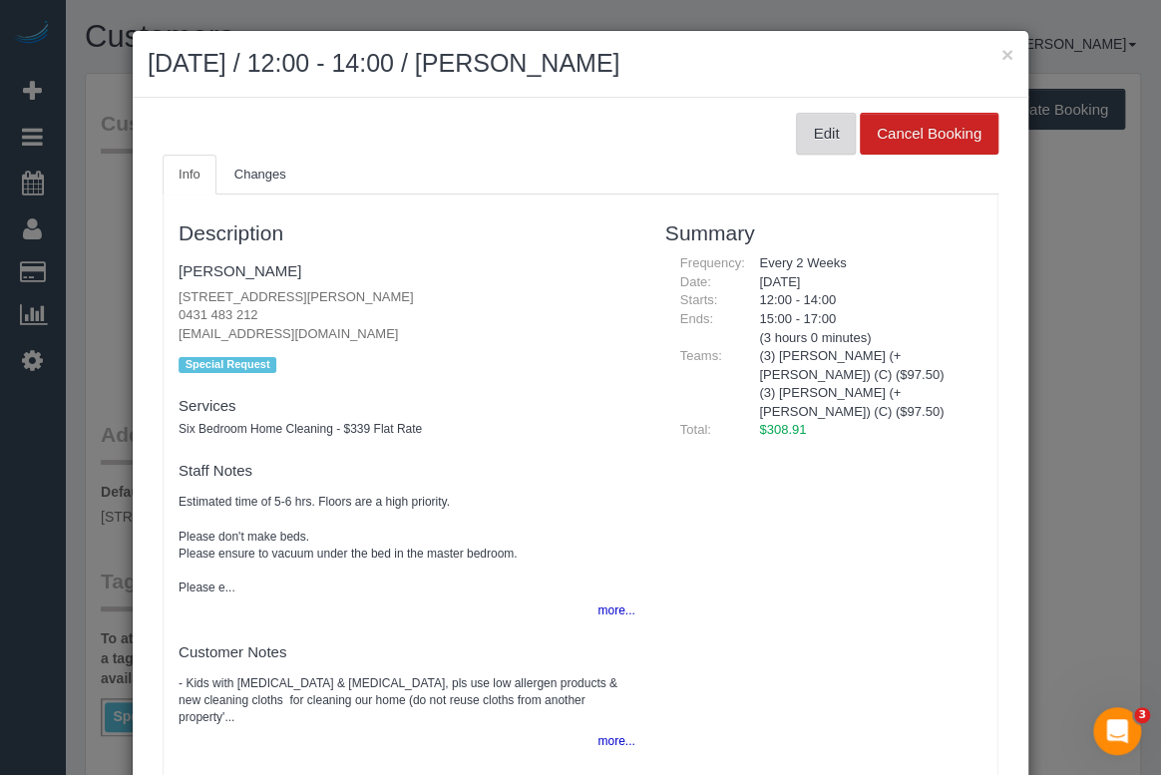
click at [808, 136] on button "Edit" at bounding box center [826, 134] width 60 height 42
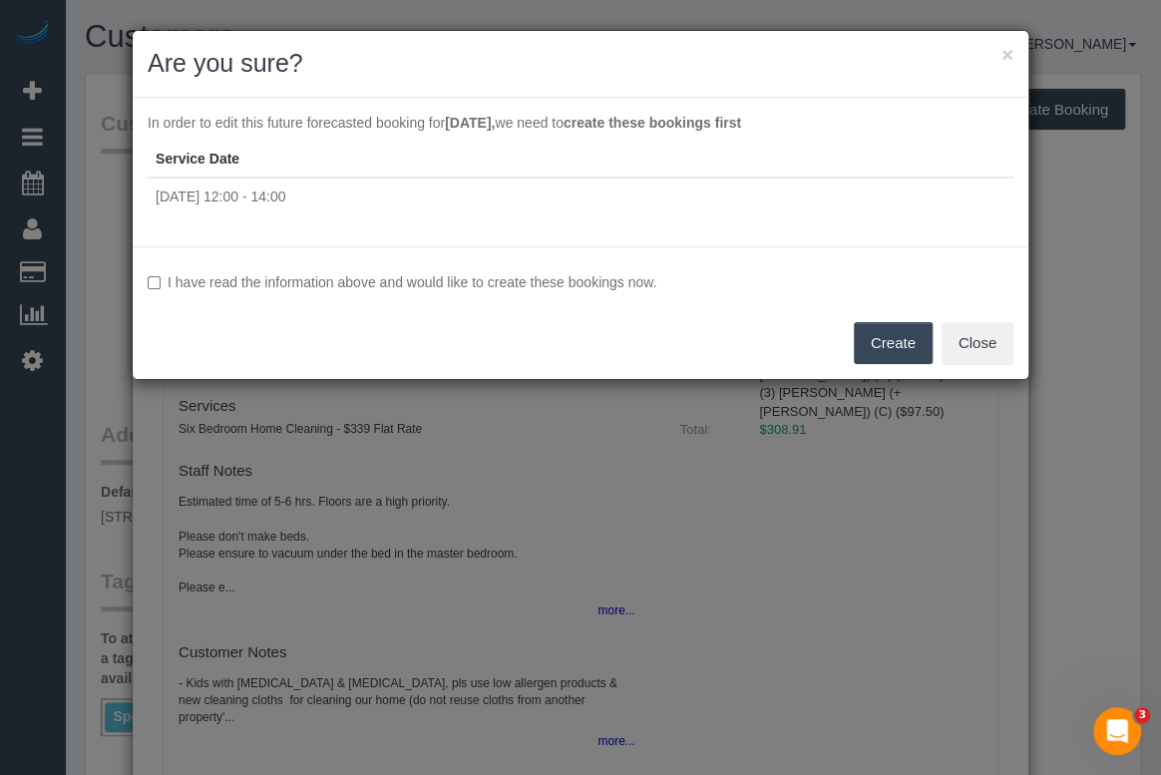
click at [885, 340] on button "Create" at bounding box center [893, 343] width 79 height 42
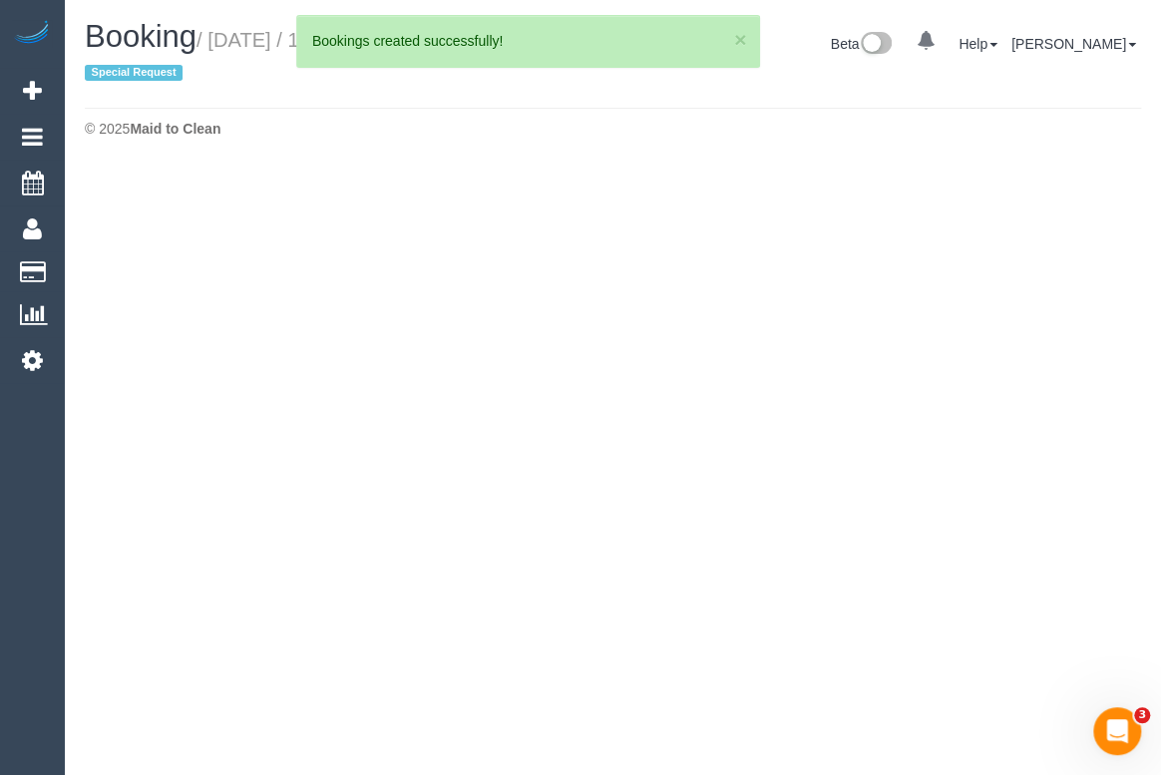
select select "VIC"
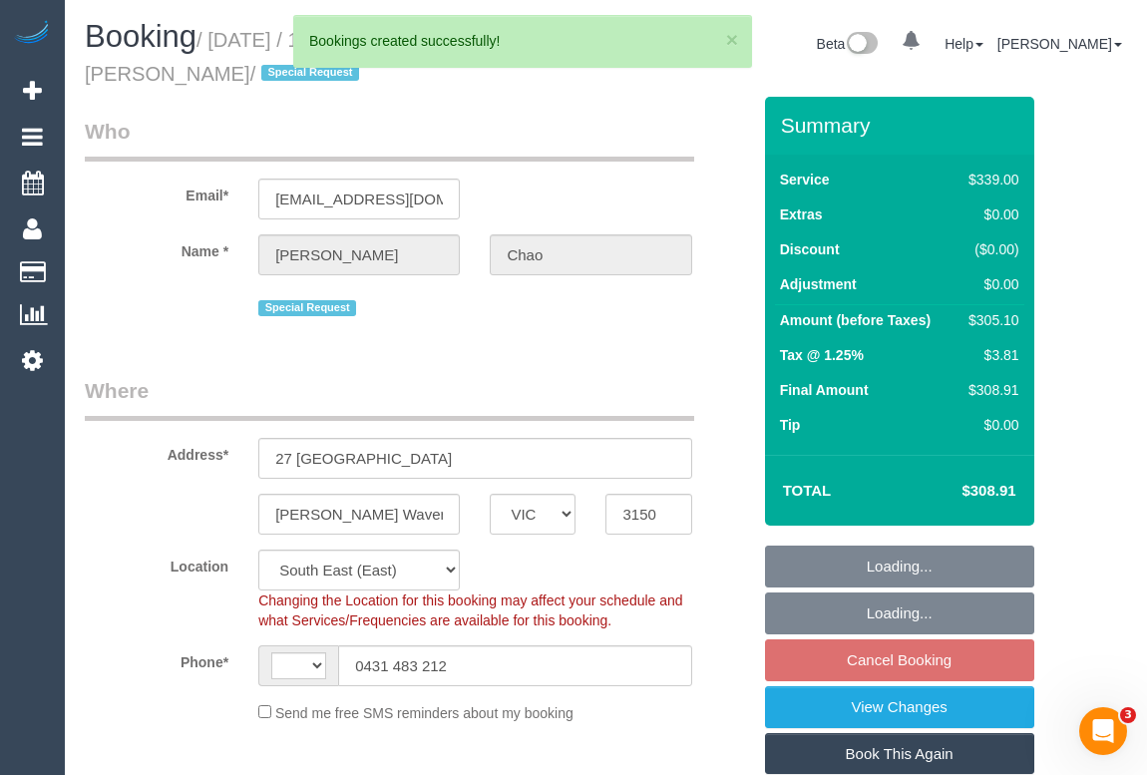
select select "number:28"
select select "number:14"
select select "number:19"
select select "number:24"
select select "number:35"
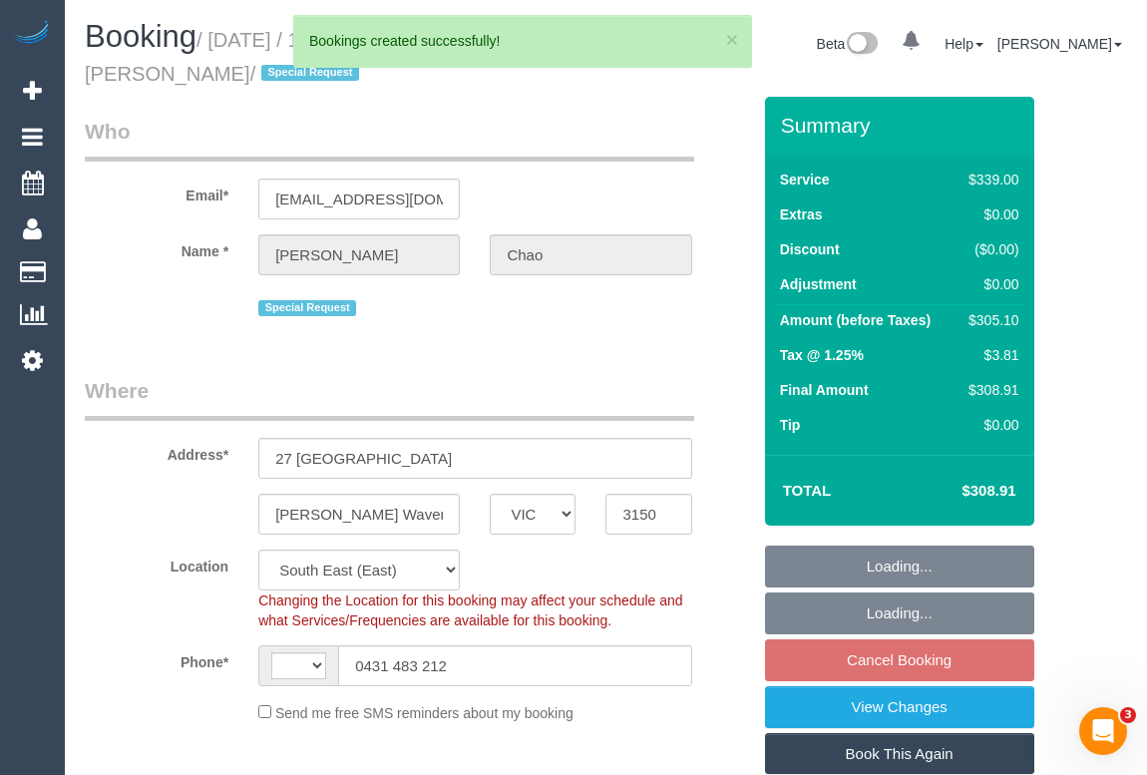
select select "number:26"
select select "string:AU"
select select "object:4558"
select select "string:stripe-pm_1Pjqzy2GScqysDRVQRtQ8Zpf"
select select "object:5053"
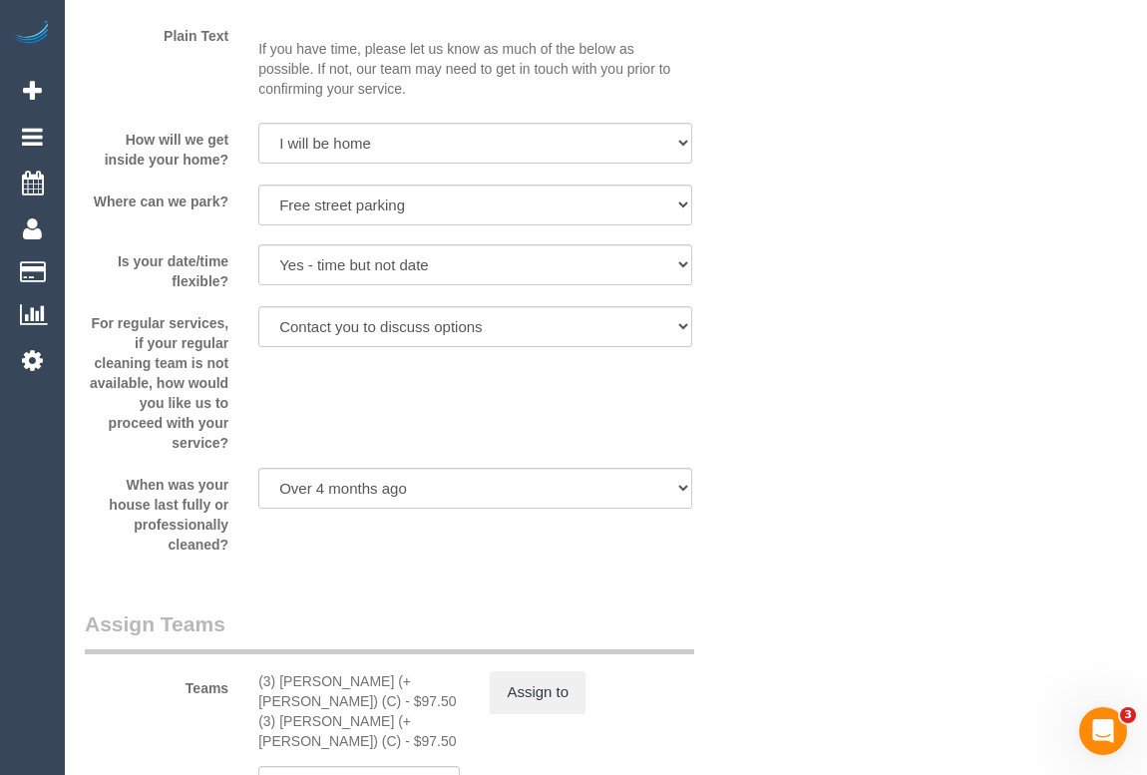
scroll to position [3082, 0]
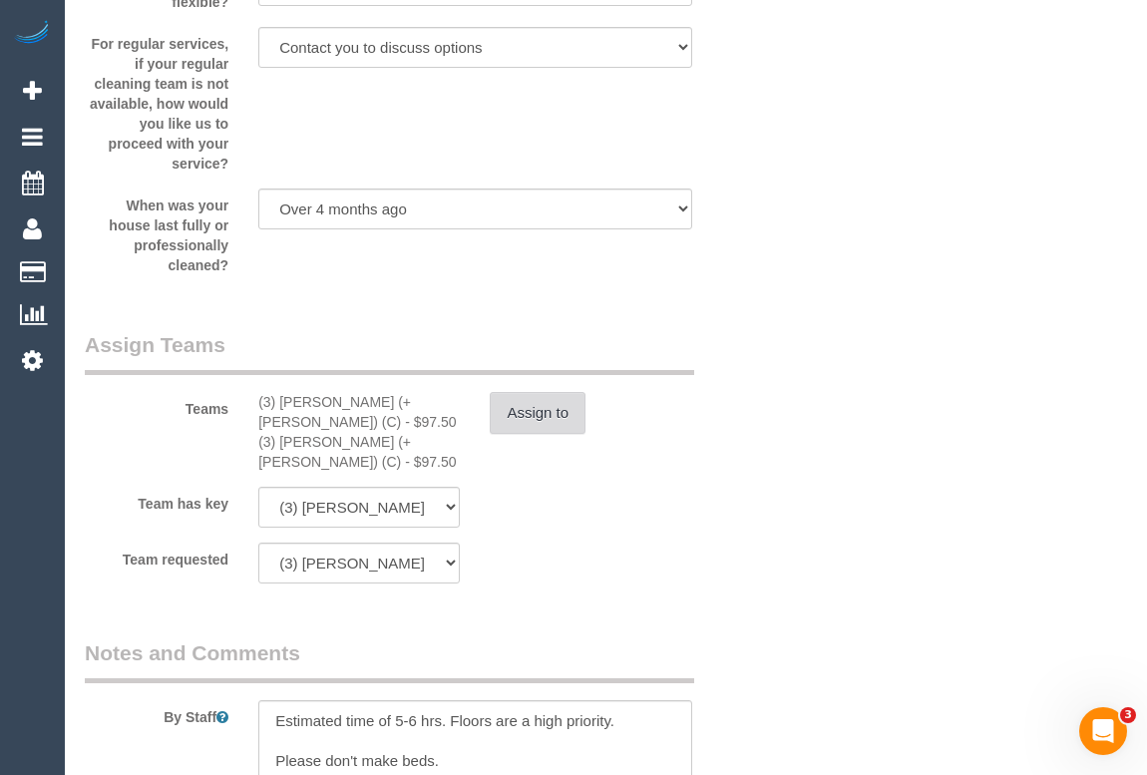
click at [513, 422] on button "Assign to" at bounding box center [538, 413] width 96 height 42
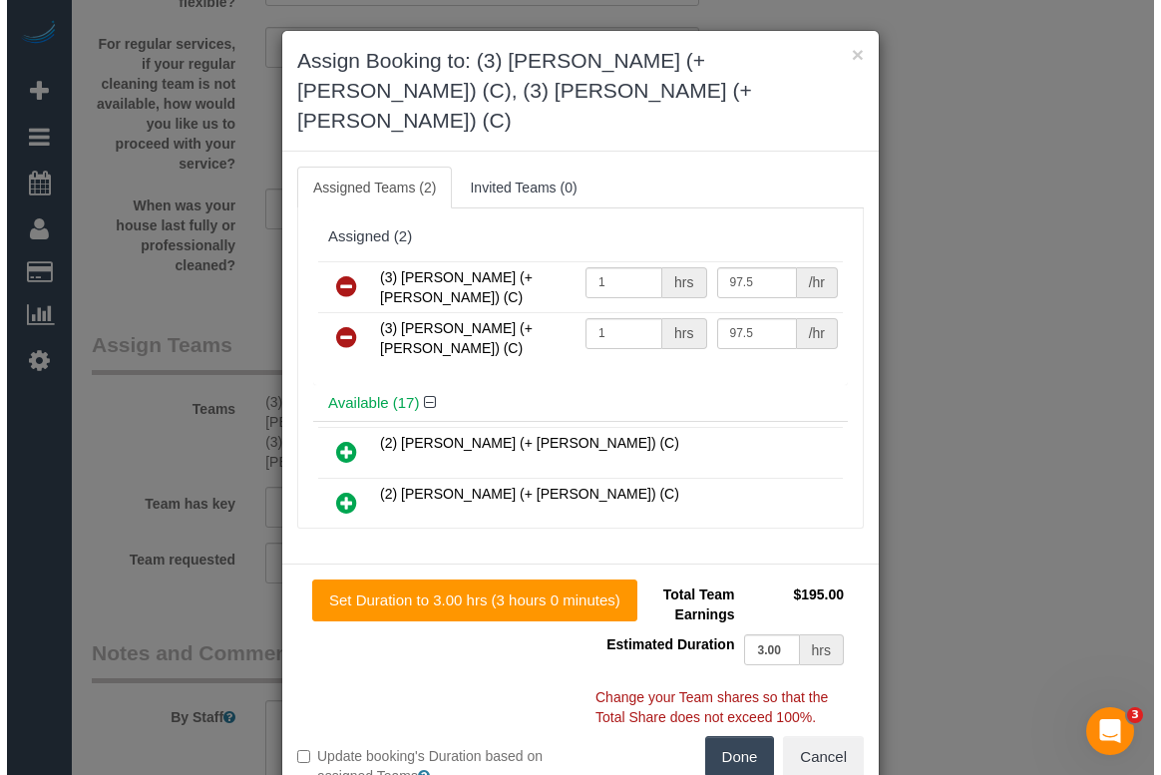
scroll to position [3062, 0]
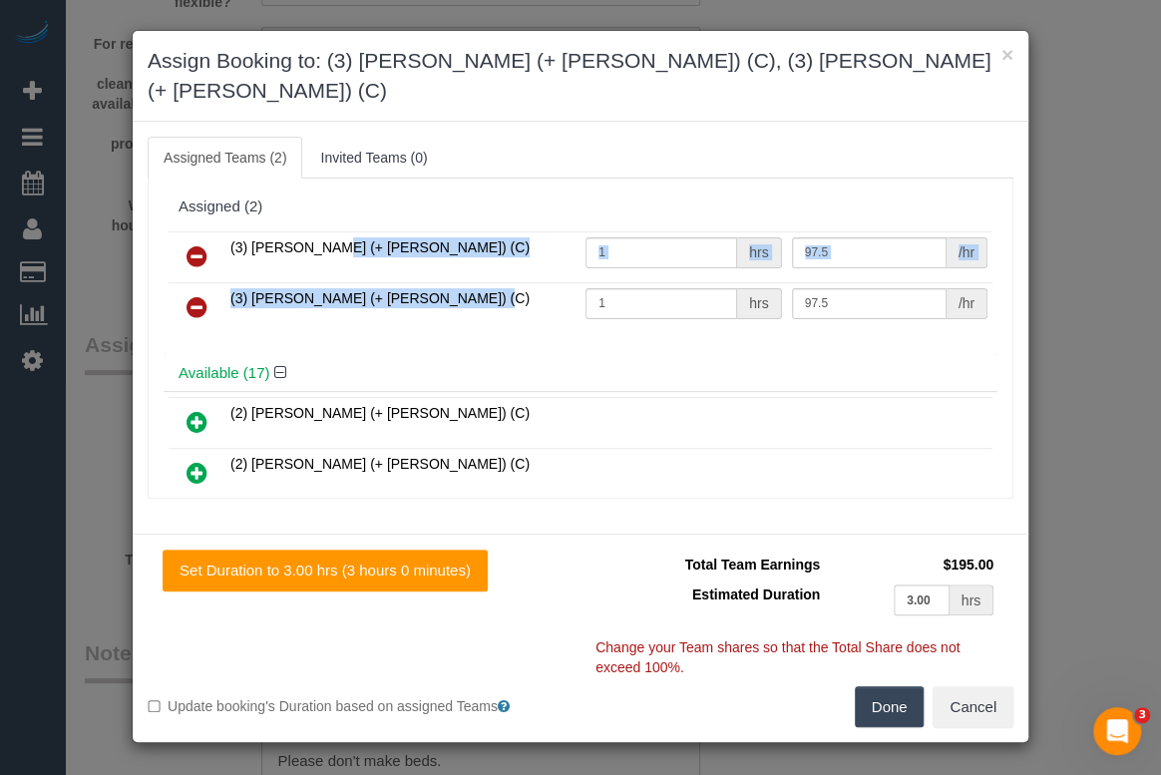
drag, startPoint x: 376, startPoint y: 267, endPoint x: 230, endPoint y: 200, distance: 160.2
click at [230, 231] on tbody "(3) Jay (+ Smruti) (C) 1 hrs 97.5 /hr (3) Smruti (+ Jay) (C) 1 hrs 97.5 /hr" at bounding box center [581, 282] width 824 height 102
click at [977, 686] on button "Cancel" at bounding box center [973, 707] width 81 height 42
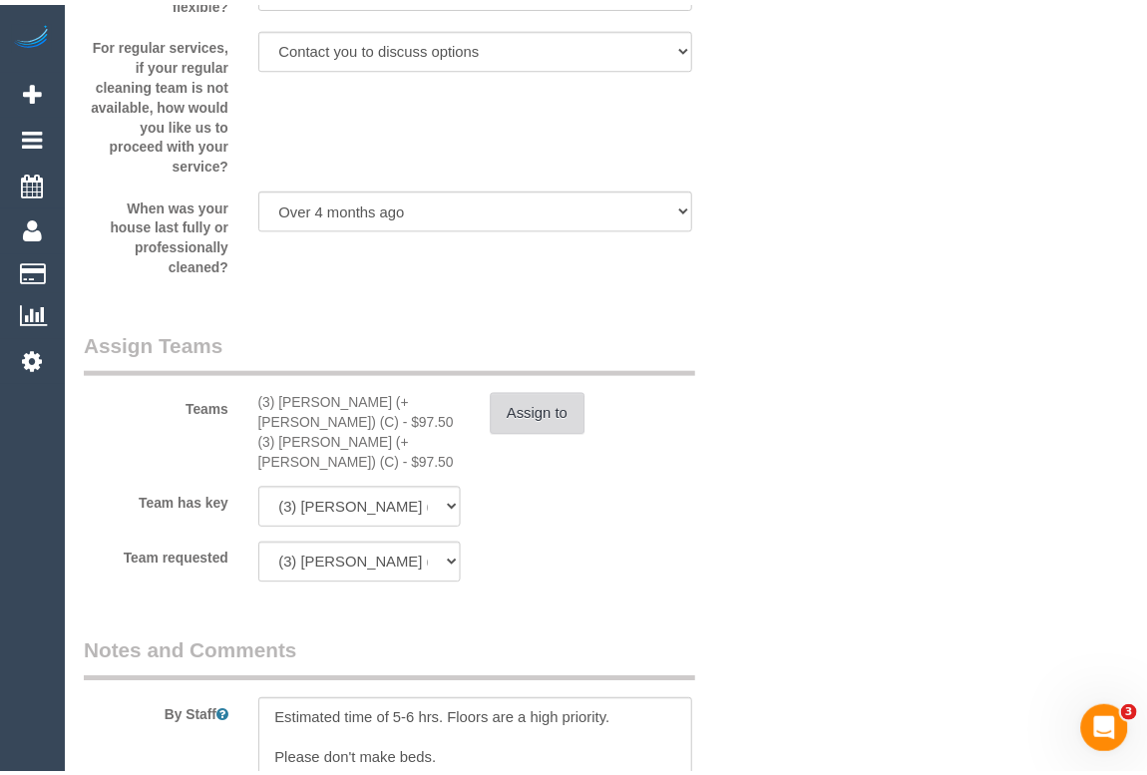
scroll to position [3082, 0]
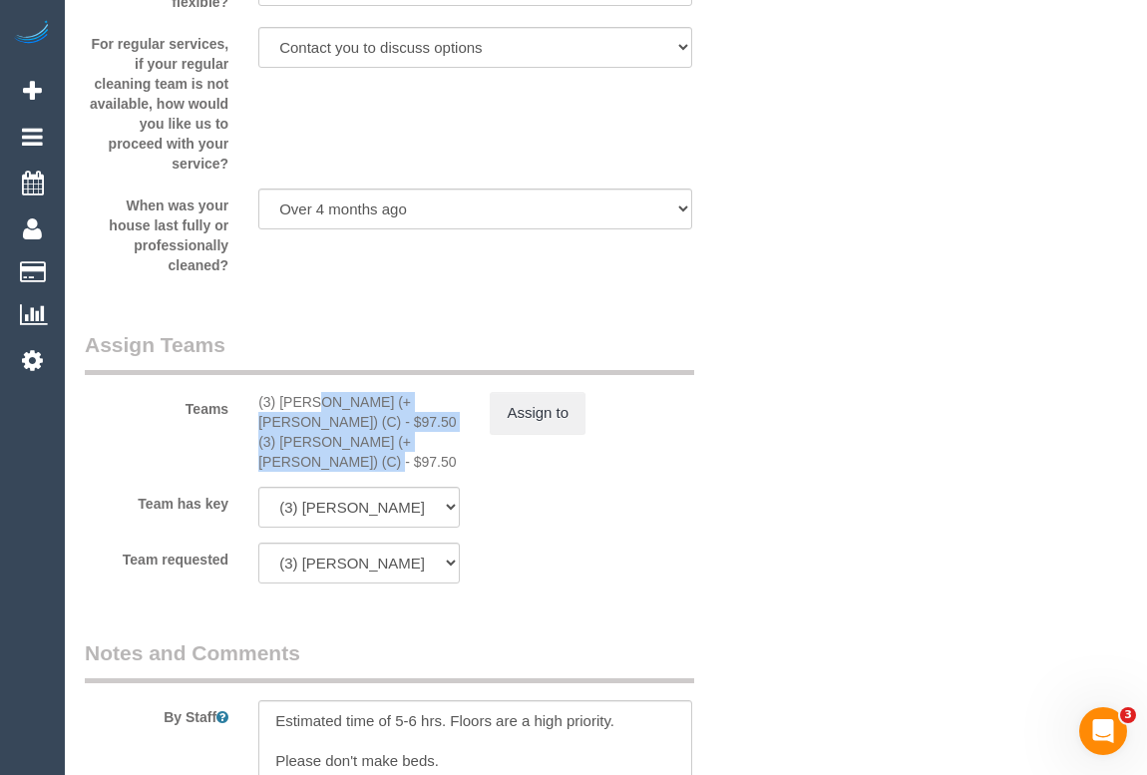
drag, startPoint x: 451, startPoint y: 429, endPoint x: 257, endPoint y: 405, distance: 195.0
click at [257, 405] on div "(3) Jay (+ Smruti) (C) - $97.50 (3) Smruti (+ Jay) (C) - $97.50" at bounding box center [358, 432] width 231 height 80
copy div "(3) Jay (+ Smruti) (C) - $97.50 (3) Smruti (+ Jay) (C) - $97.50"
click at [527, 421] on button "Assign to" at bounding box center [538, 413] width 96 height 42
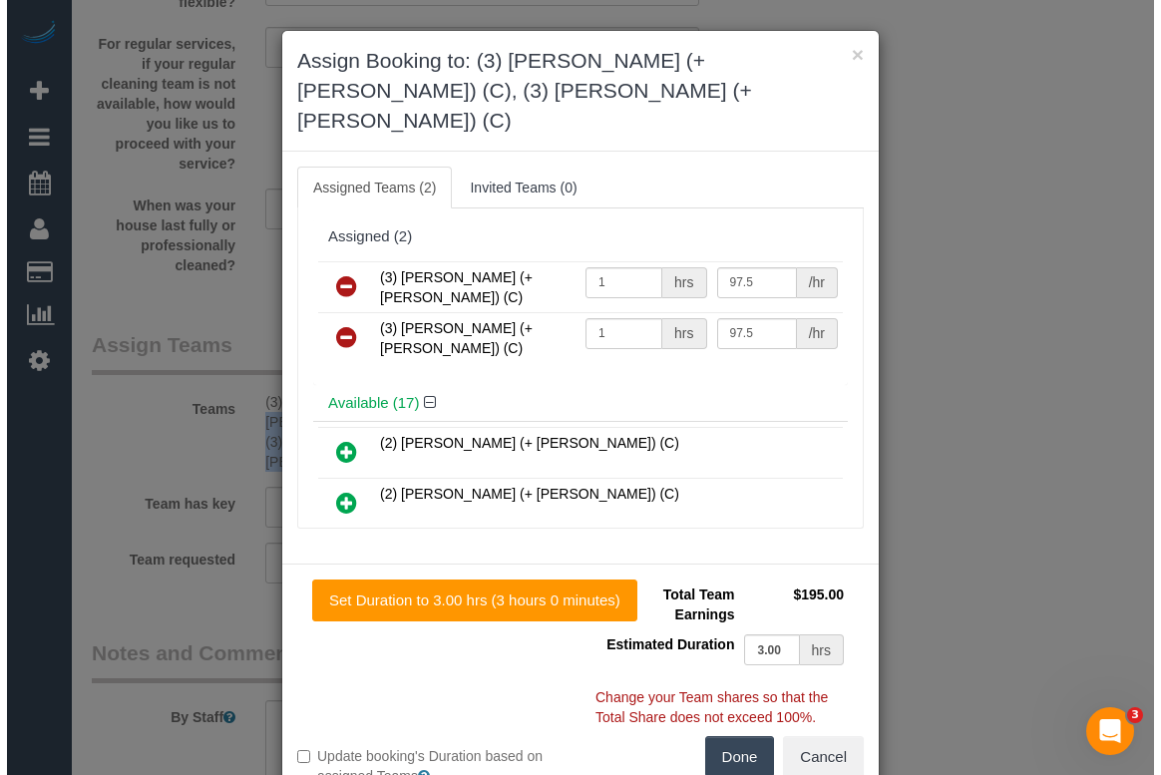
scroll to position [3062, 0]
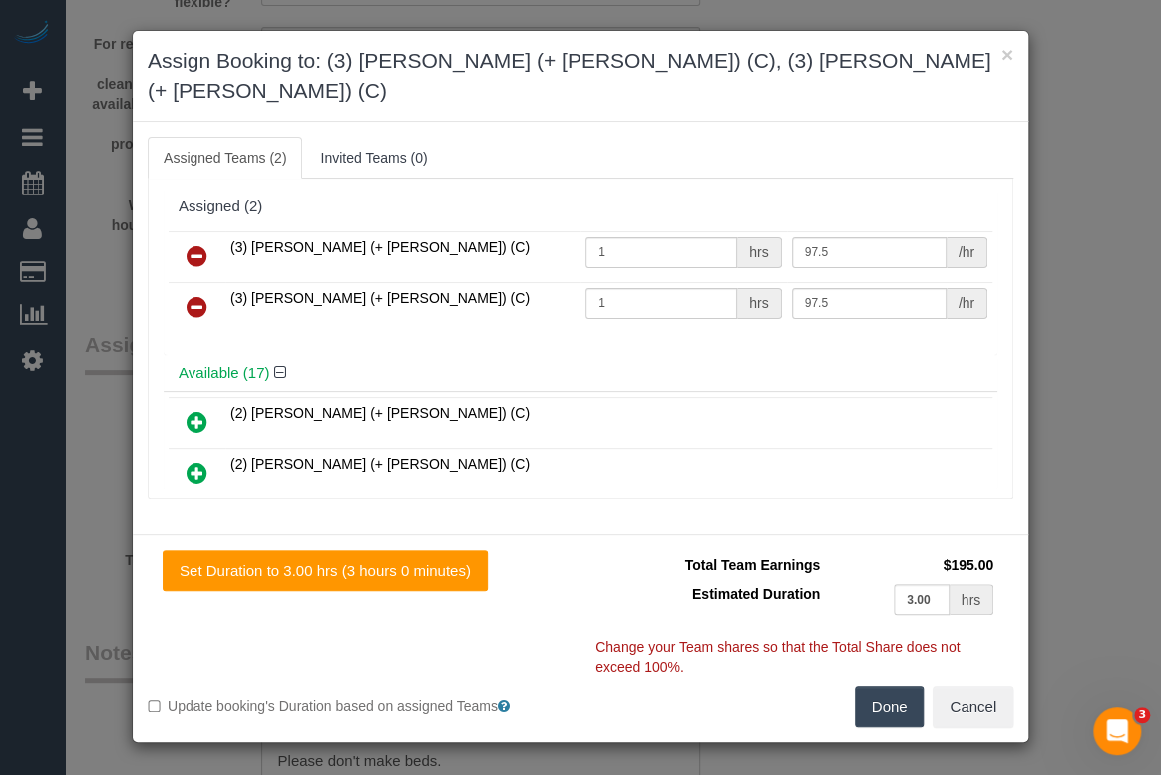
drag, startPoint x: 188, startPoint y: 221, endPoint x: 186, endPoint y: 236, distance: 15.1
click at [188, 244] on icon at bounding box center [197, 256] width 21 height 24
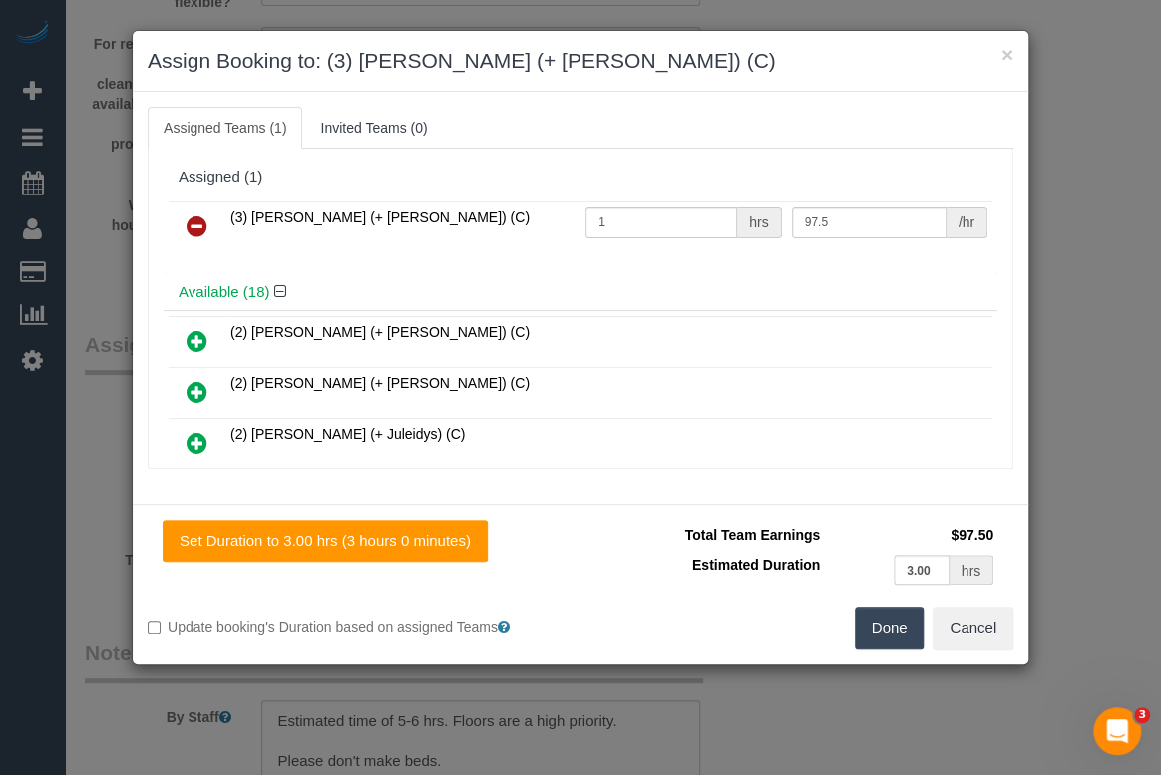
click at [196, 221] on icon at bounding box center [197, 226] width 21 height 24
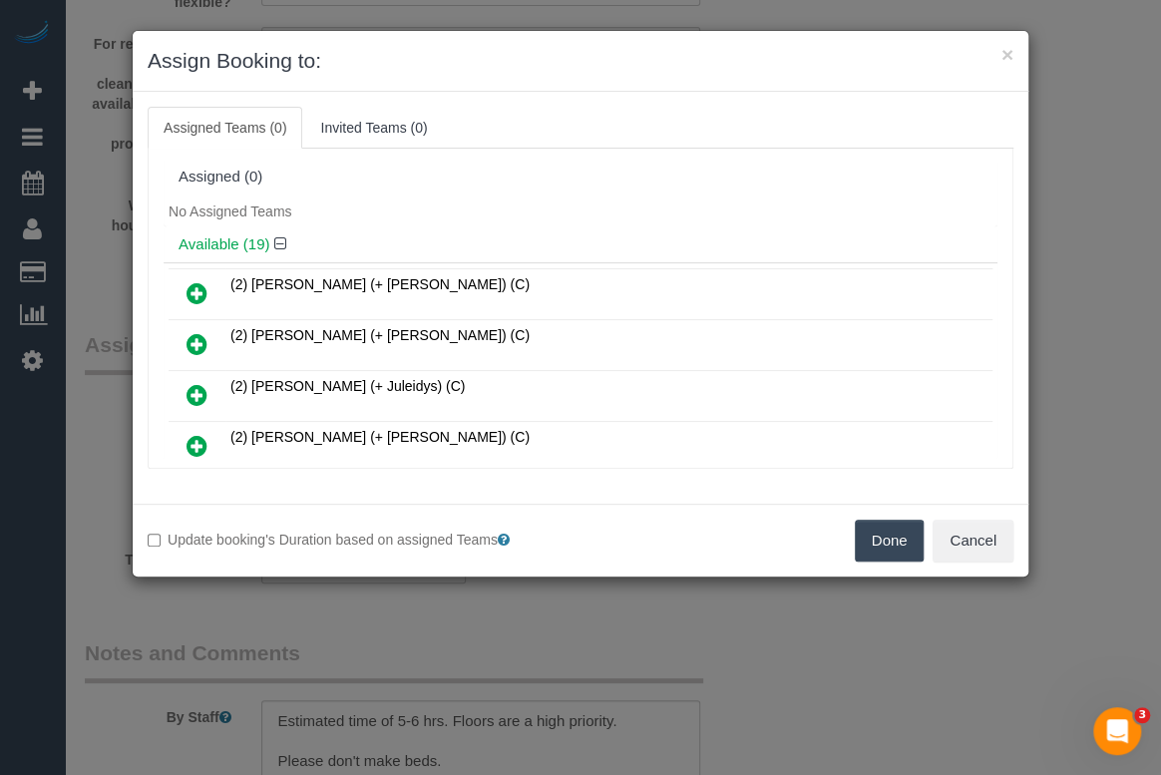
click at [894, 539] on button "Done" at bounding box center [890, 541] width 70 height 42
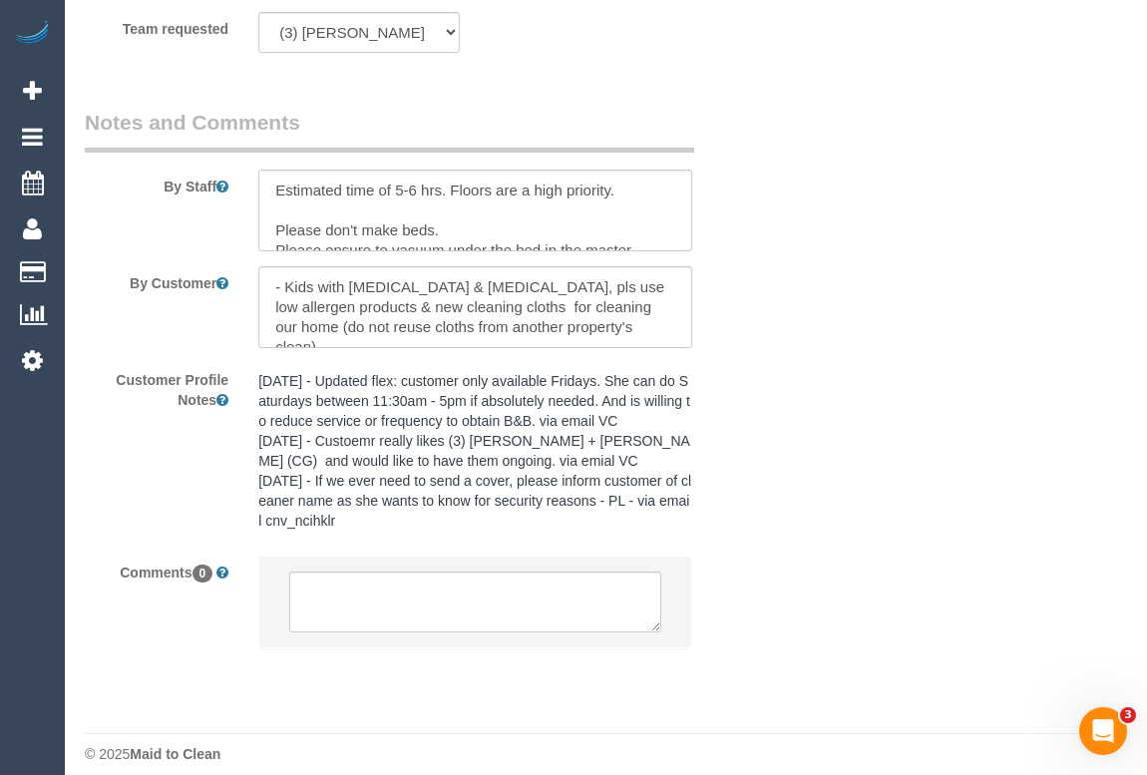
scroll to position [3596, 0]
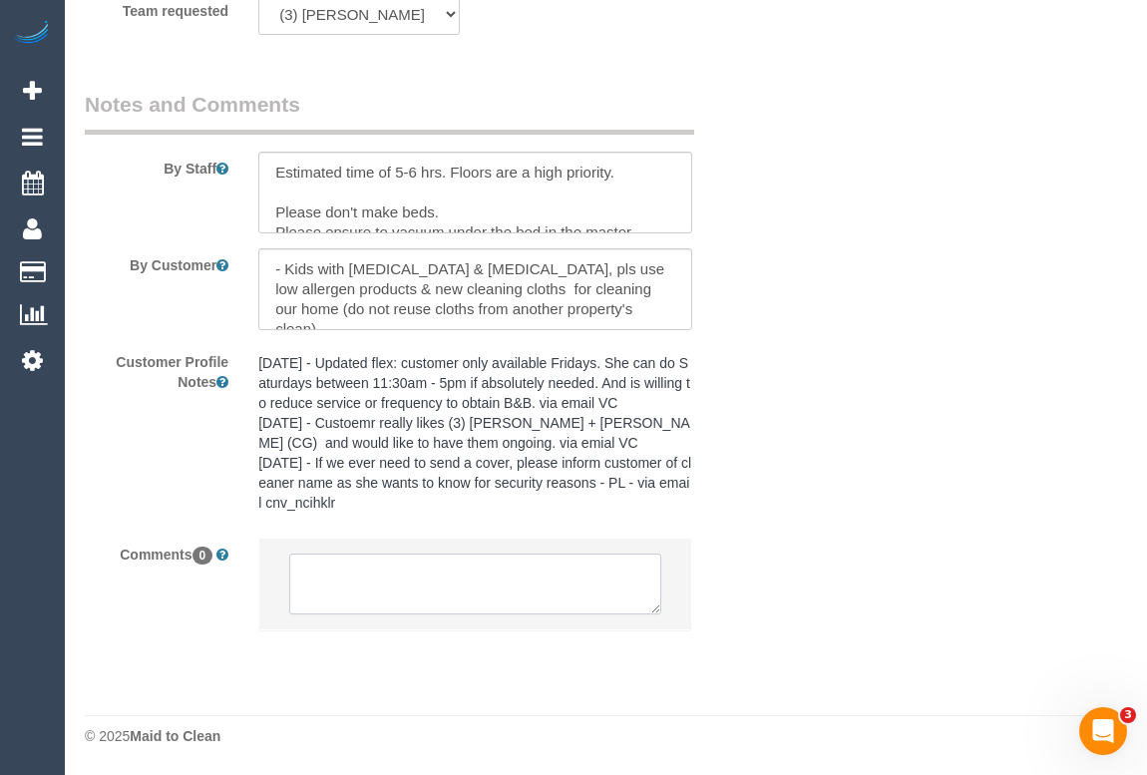
click at [429, 591] on textarea at bounding box center [474, 585] width 371 height 62
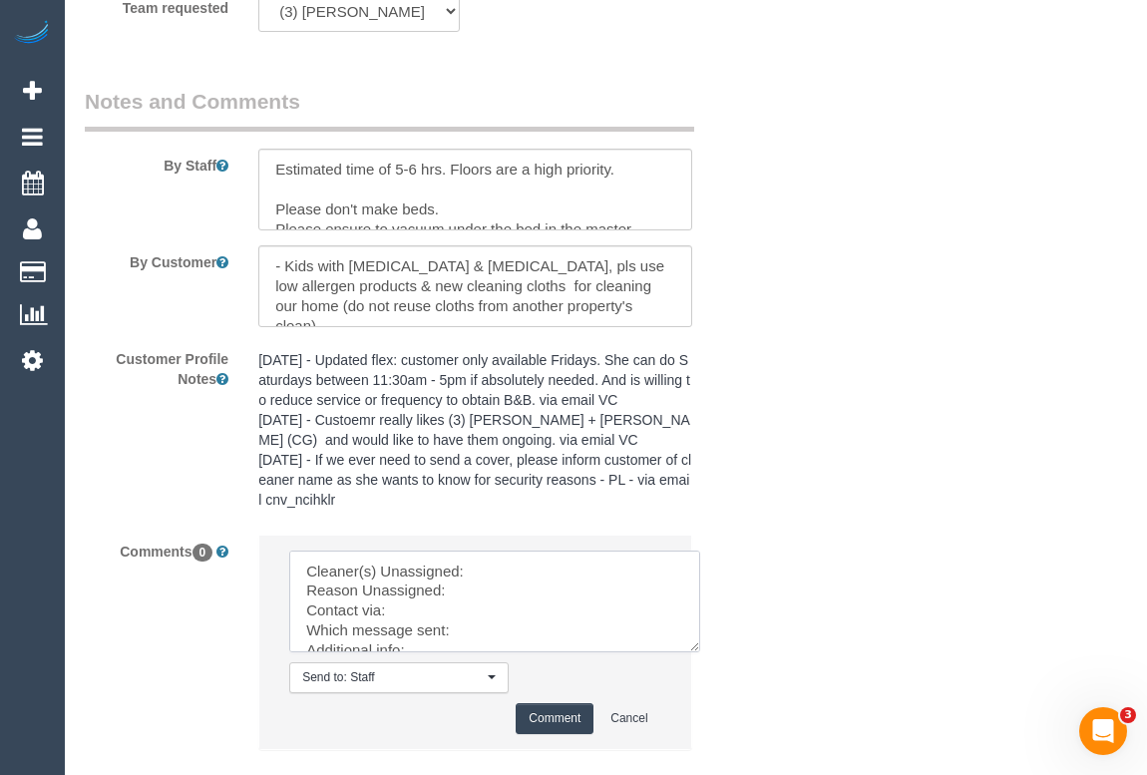
drag, startPoint x: 651, startPoint y: 608, endPoint x: 673, endPoint y: 661, distance: 57.2
click at [700, 652] on textarea at bounding box center [494, 602] width 411 height 102
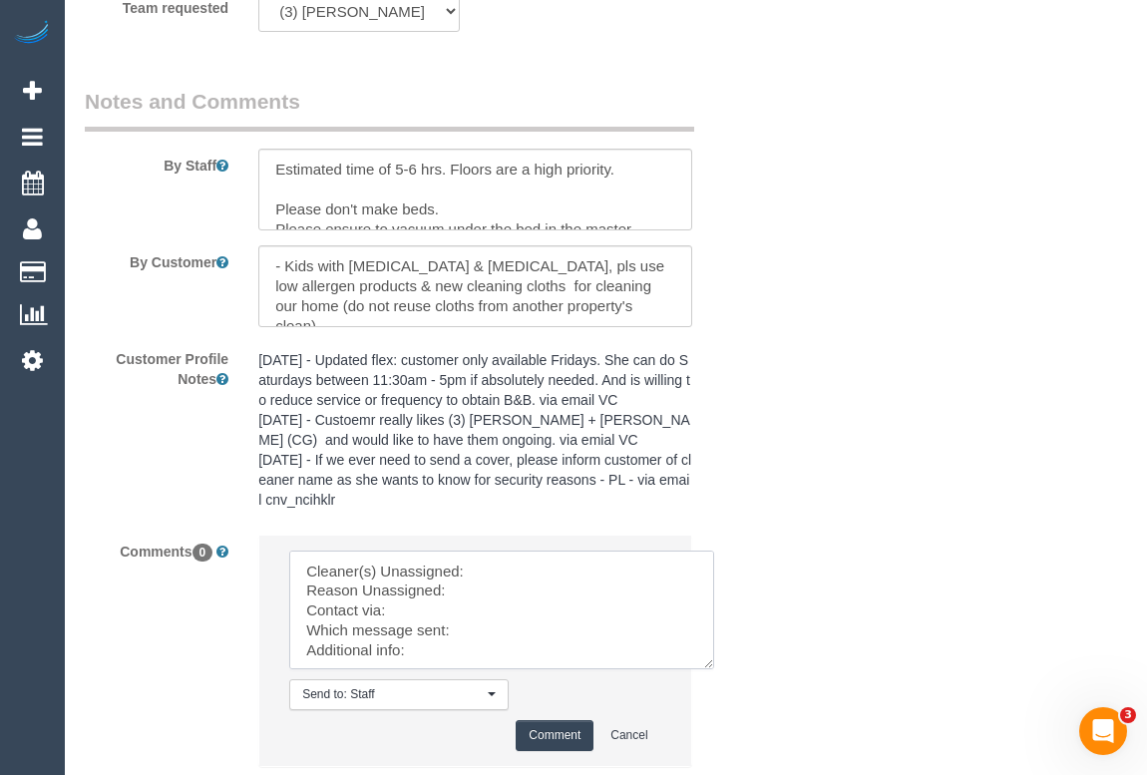
drag, startPoint x: 434, startPoint y: 660, endPoint x: 259, endPoint y: 561, distance: 201.0
click at [259, 561] on li "Send to: Staff Nothing selected Send to: Staff Send to: Customer Send to: Team …" at bounding box center [474, 651] width 431 height 230
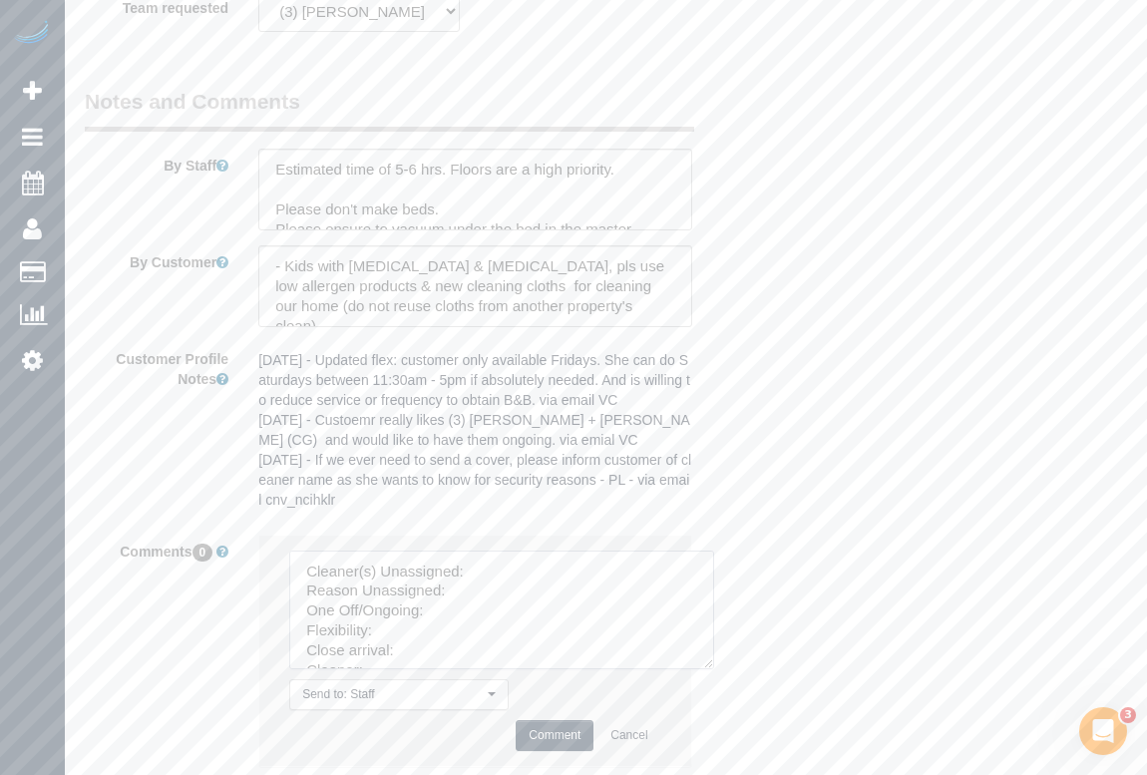
click at [508, 589] on textarea at bounding box center [501, 610] width 425 height 119
paste textarea "(3) Jay (+ Smruti) (C) (3) Smruti (+ Jay) (C)"
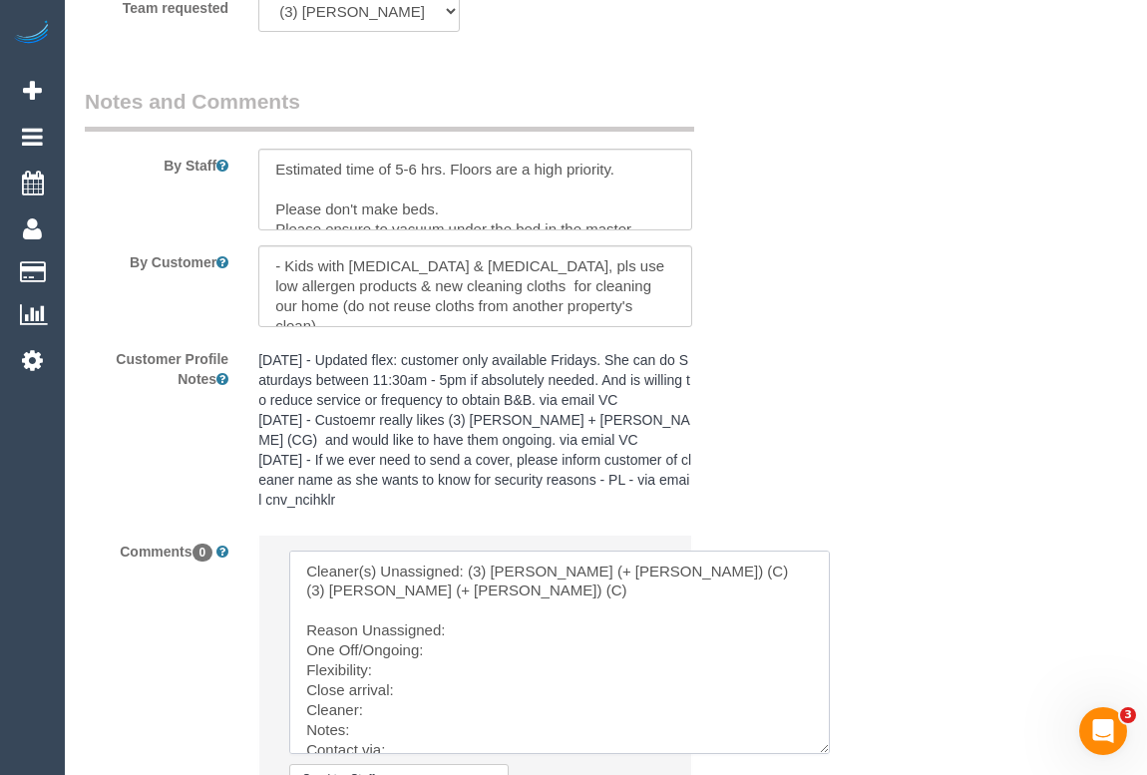
drag, startPoint x: 712, startPoint y: 668, endPoint x: 804, endPoint y: 741, distance: 117.1
click at [828, 753] on textarea at bounding box center [559, 652] width 541 height 203
click at [351, 638] on textarea at bounding box center [559, 652] width 540 height 202
click at [462, 634] on textarea at bounding box center [559, 652] width 540 height 202
drag, startPoint x: 572, startPoint y: 641, endPoint x: 542, endPoint y: 649, distance: 31.0
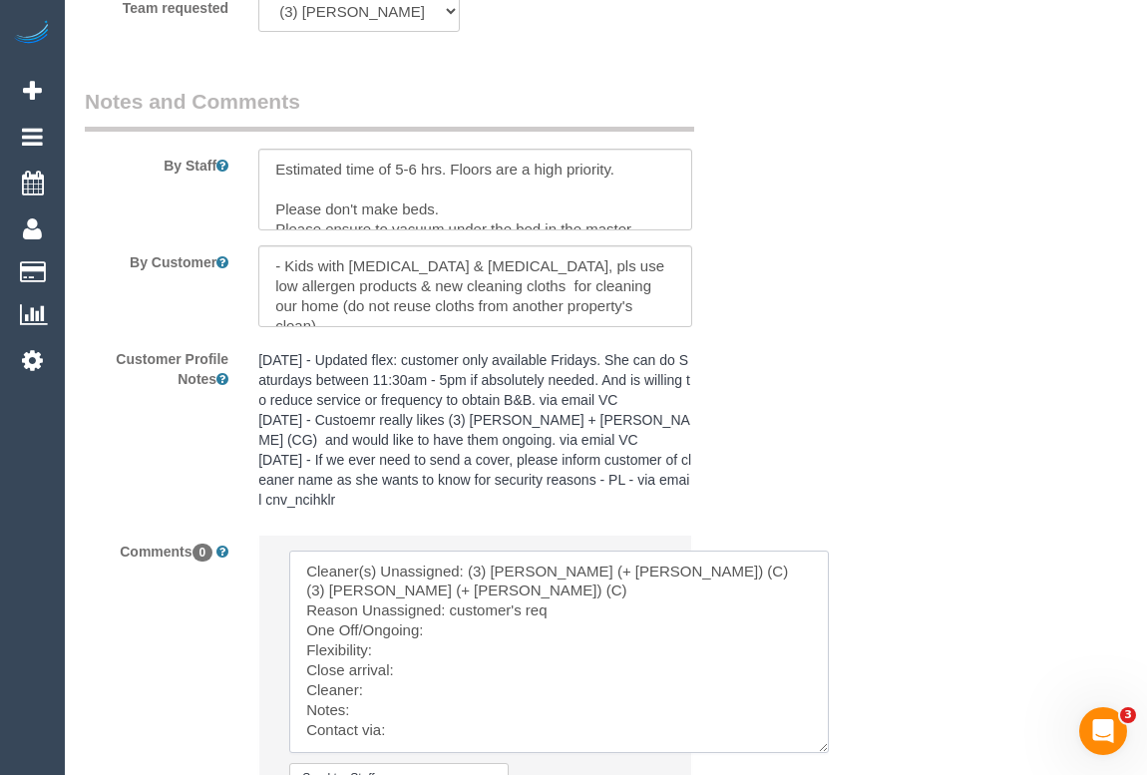
click at [572, 638] on textarea at bounding box center [559, 652] width 540 height 202
click at [467, 658] on textarea at bounding box center [559, 652] width 540 height 202
click at [397, 669] on textarea at bounding box center [559, 652] width 540 height 202
click at [415, 635] on textarea at bounding box center [559, 652] width 540 height 202
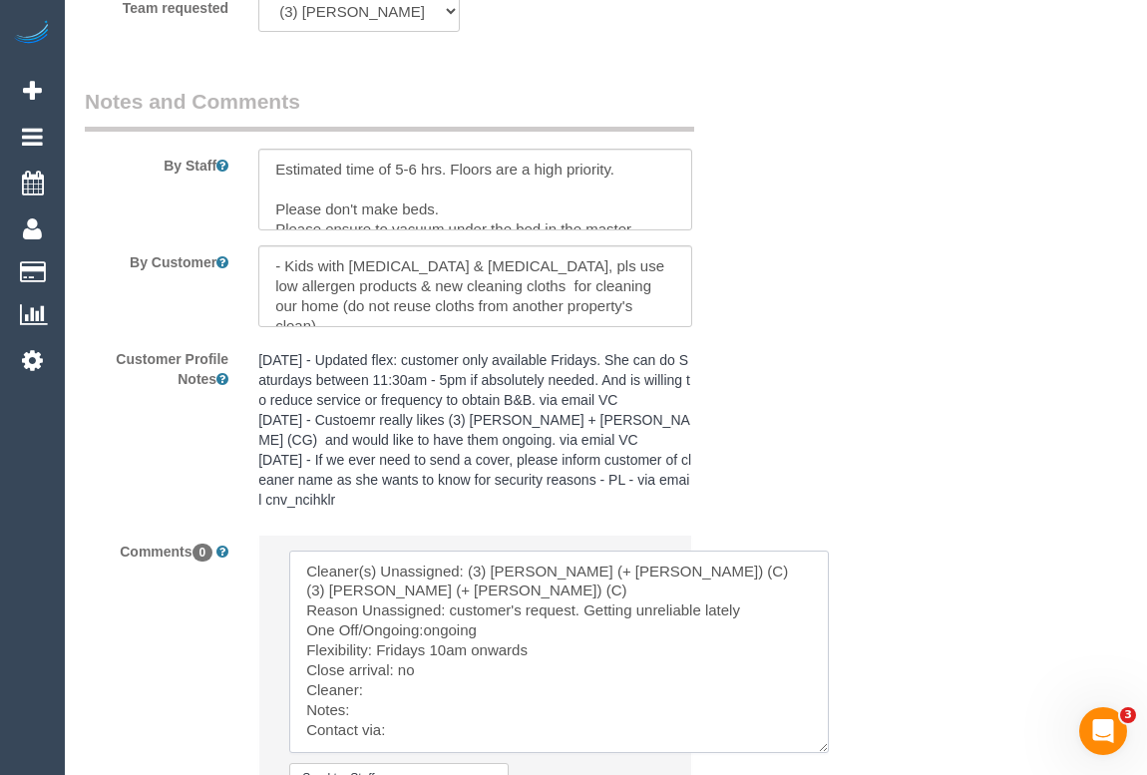
click at [371, 644] on textarea at bounding box center [559, 652] width 540 height 202
click at [374, 659] on textarea at bounding box center [559, 652] width 540 height 202
click at [368, 680] on textarea at bounding box center [559, 652] width 540 height 202
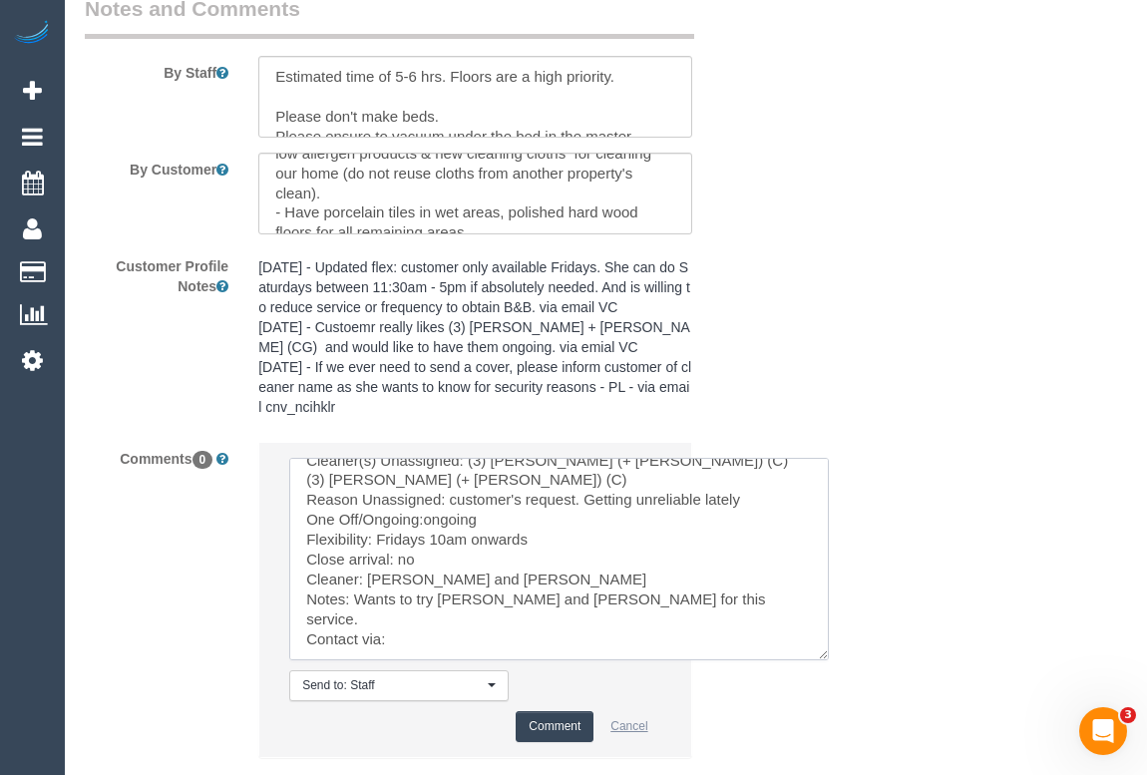
scroll to position [3819, 0]
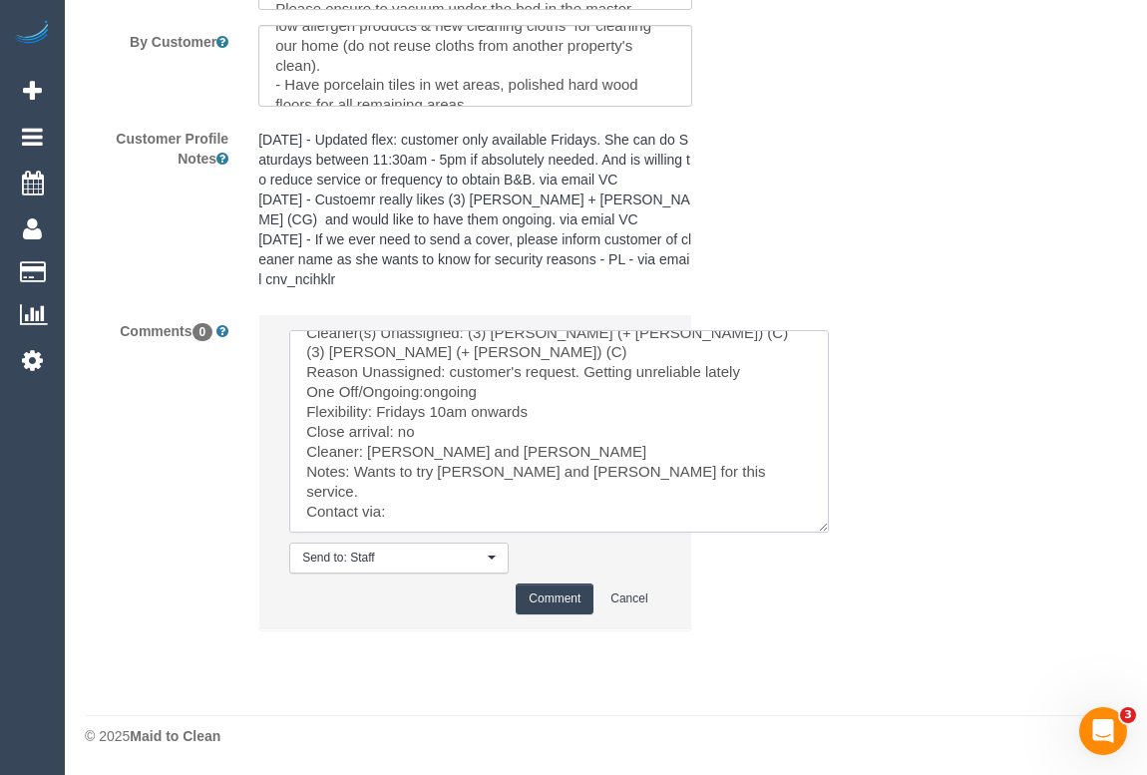
click at [688, 457] on textarea at bounding box center [559, 431] width 540 height 202
click at [449, 493] on textarea at bounding box center [559, 431] width 540 height 202
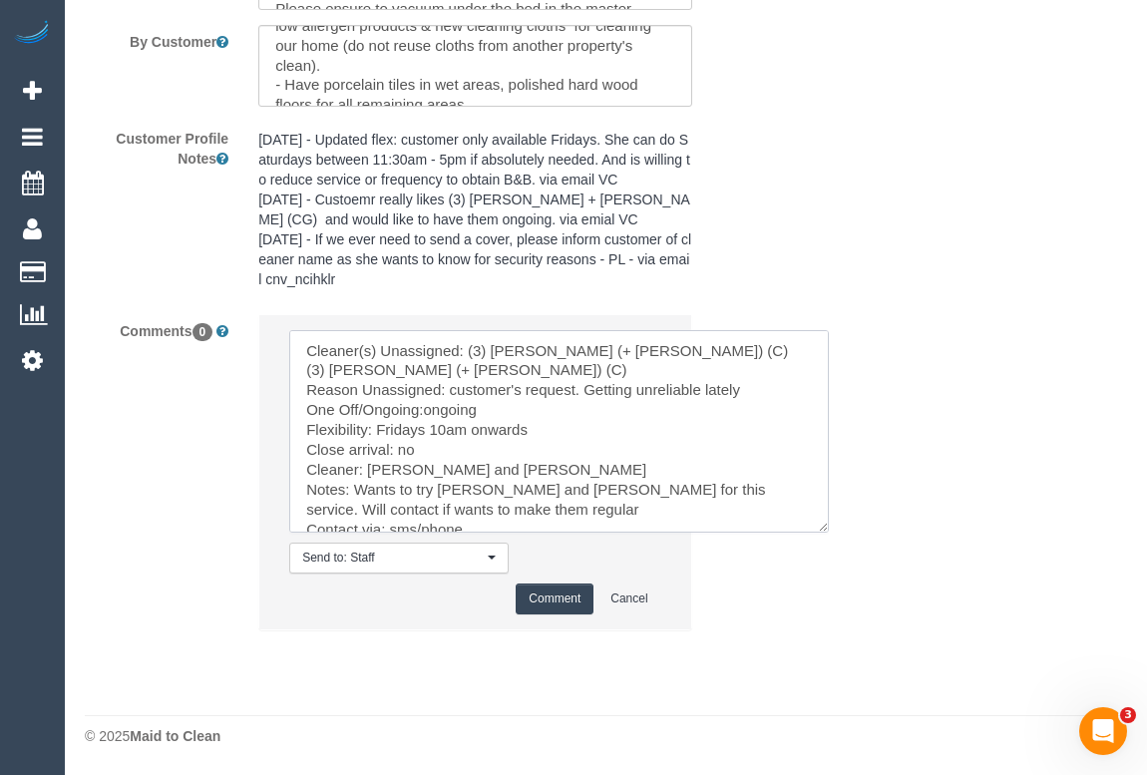
type textarea "Cleaner(s) Unassigned: (3) Jay (+ Smruti) (C) (3) Smruti (+ Jay) (C) Reason Una…"
click at [553, 600] on button "Comment" at bounding box center [555, 599] width 78 height 31
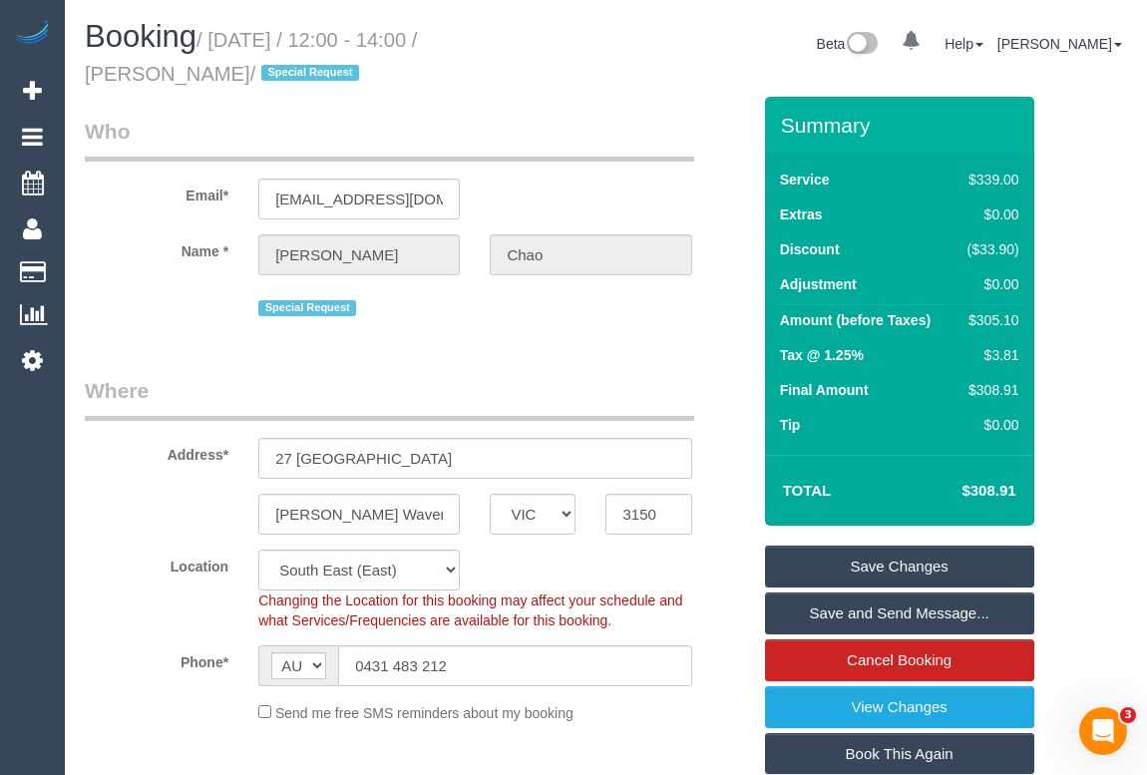
drag, startPoint x: 189, startPoint y: 71, endPoint x: 442, endPoint y: 241, distance: 305.4
click at [91, 73] on small "/ September 12, 2025 / 12:00 - 14:00 / Sarah Chao / Special Request" at bounding box center [251, 57] width 332 height 56
copy small "arah Chao"
click at [889, 567] on link "Save Changes" at bounding box center [899, 567] width 269 height 42
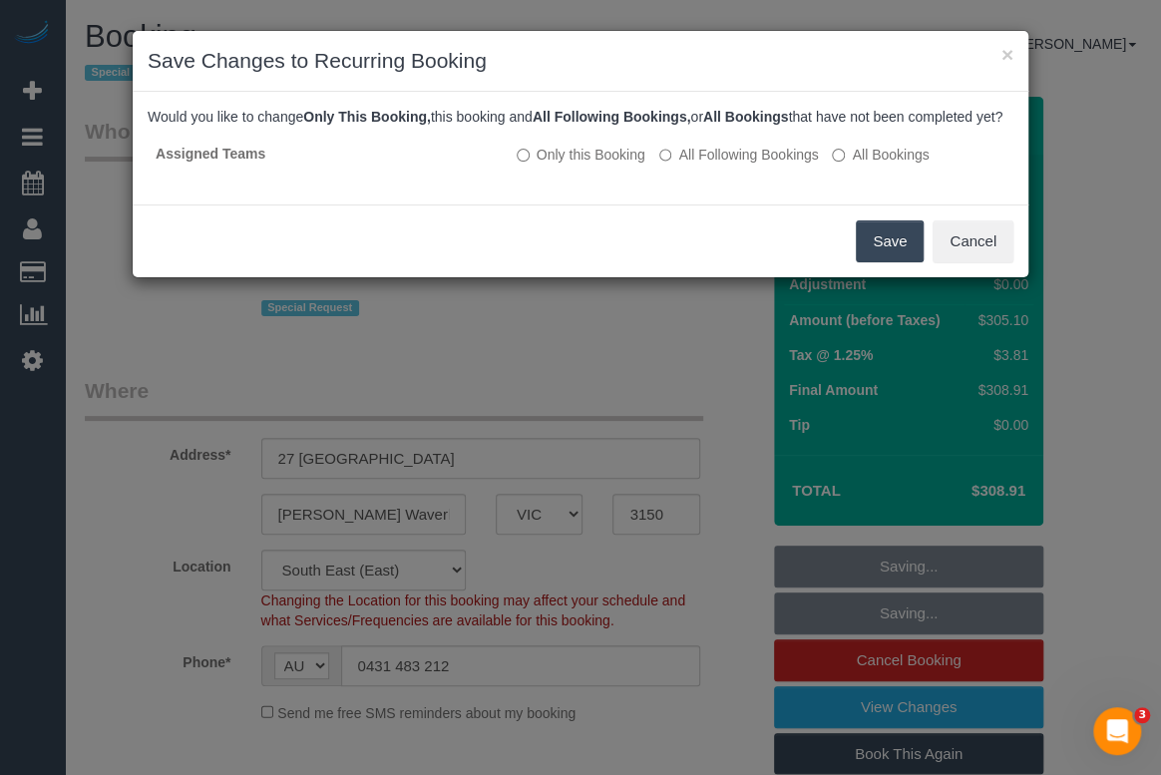
click at [902, 261] on button "Save" at bounding box center [890, 241] width 68 height 42
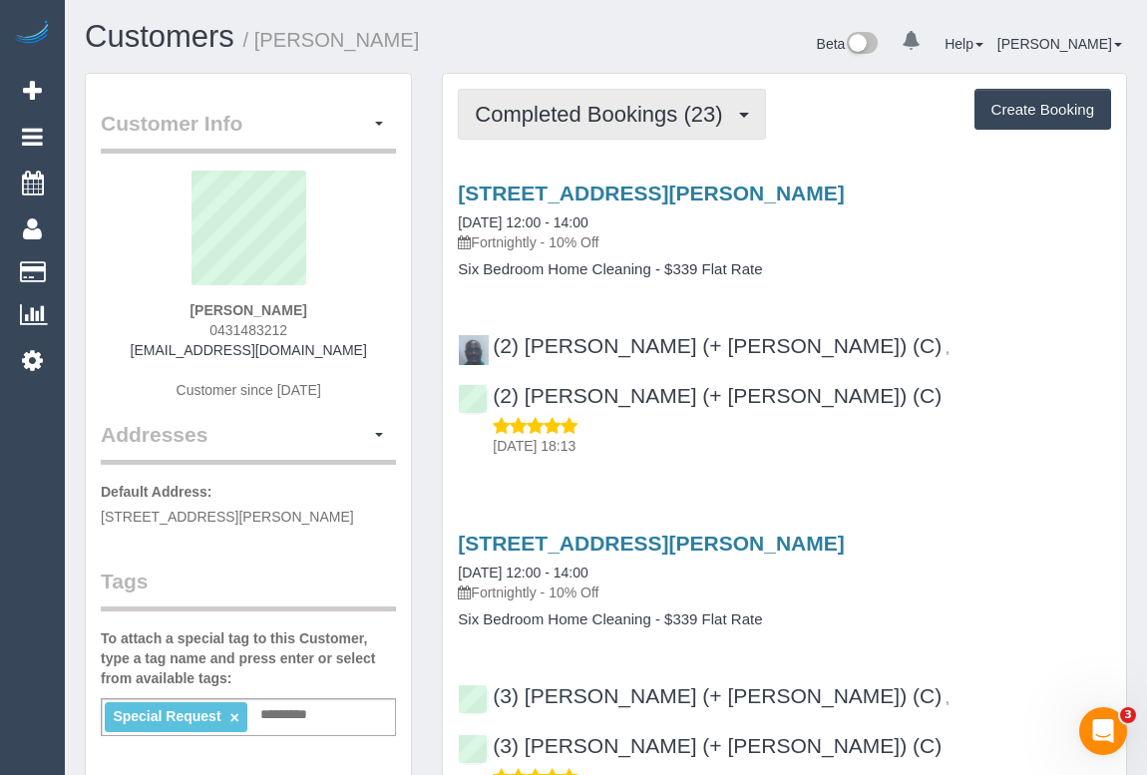
click at [572, 126] on button "Completed Bookings (23)" at bounding box center [611, 114] width 307 height 51
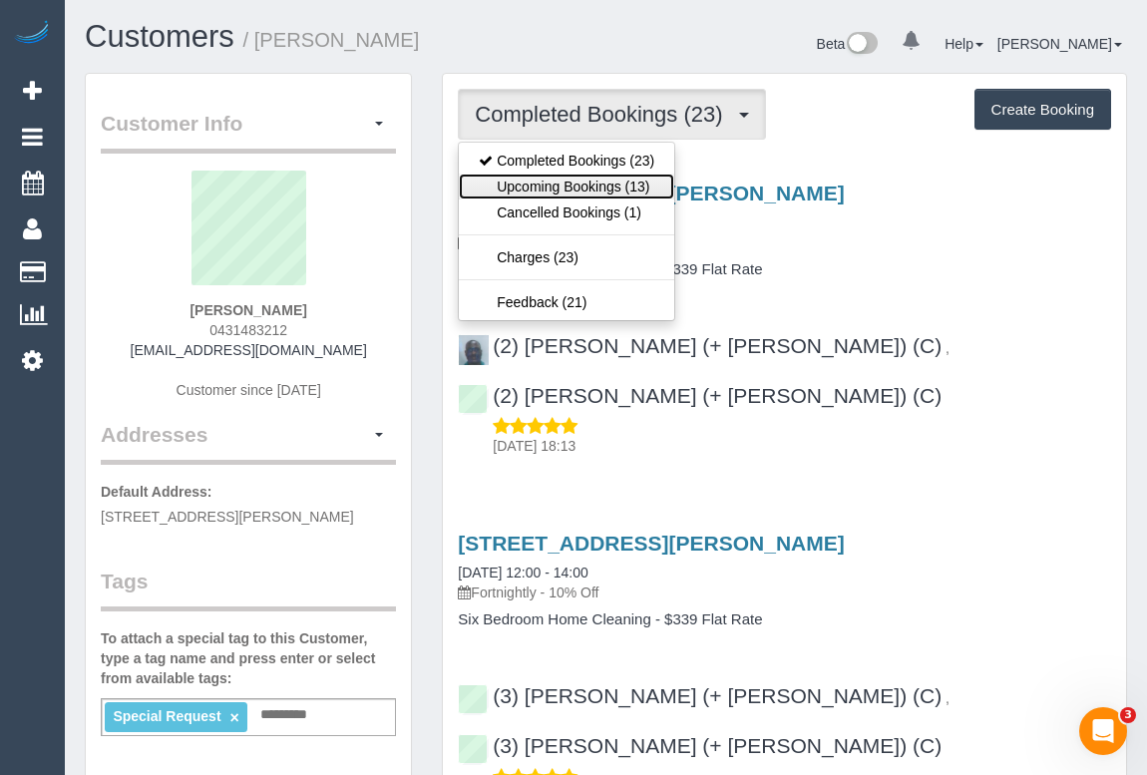
click at [587, 187] on link "Upcoming Bookings (13)" at bounding box center [566, 187] width 215 height 26
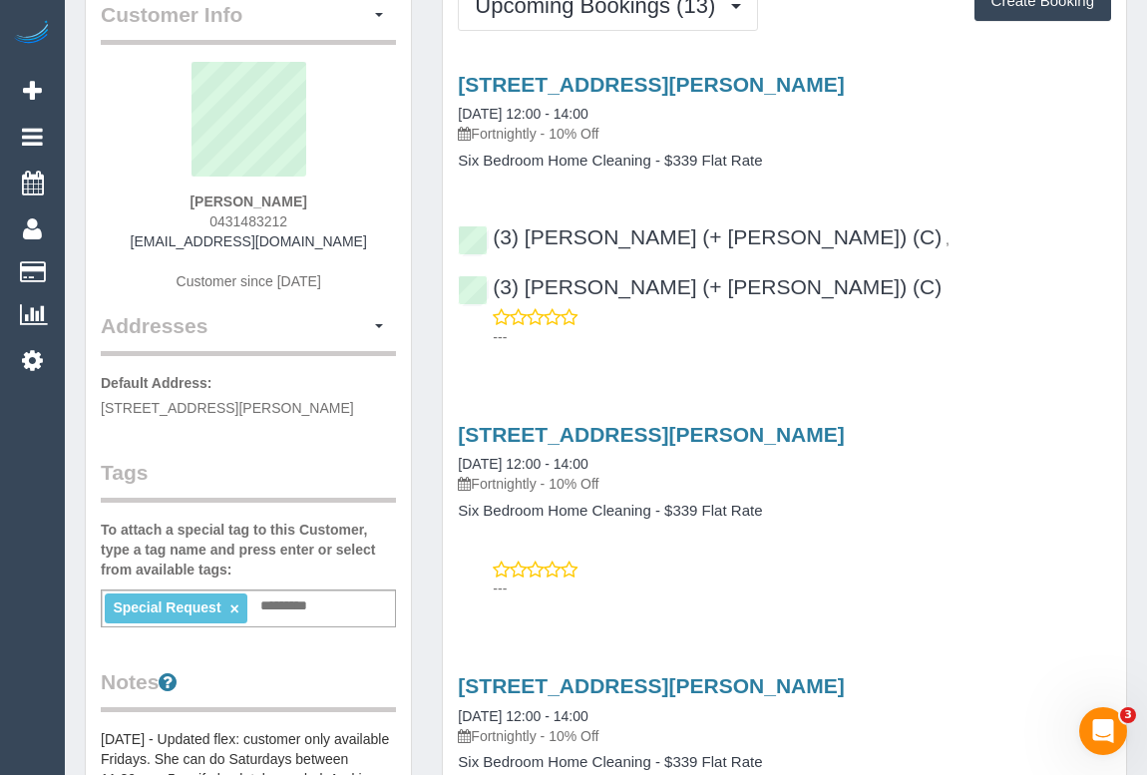
scroll to position [362, 0]
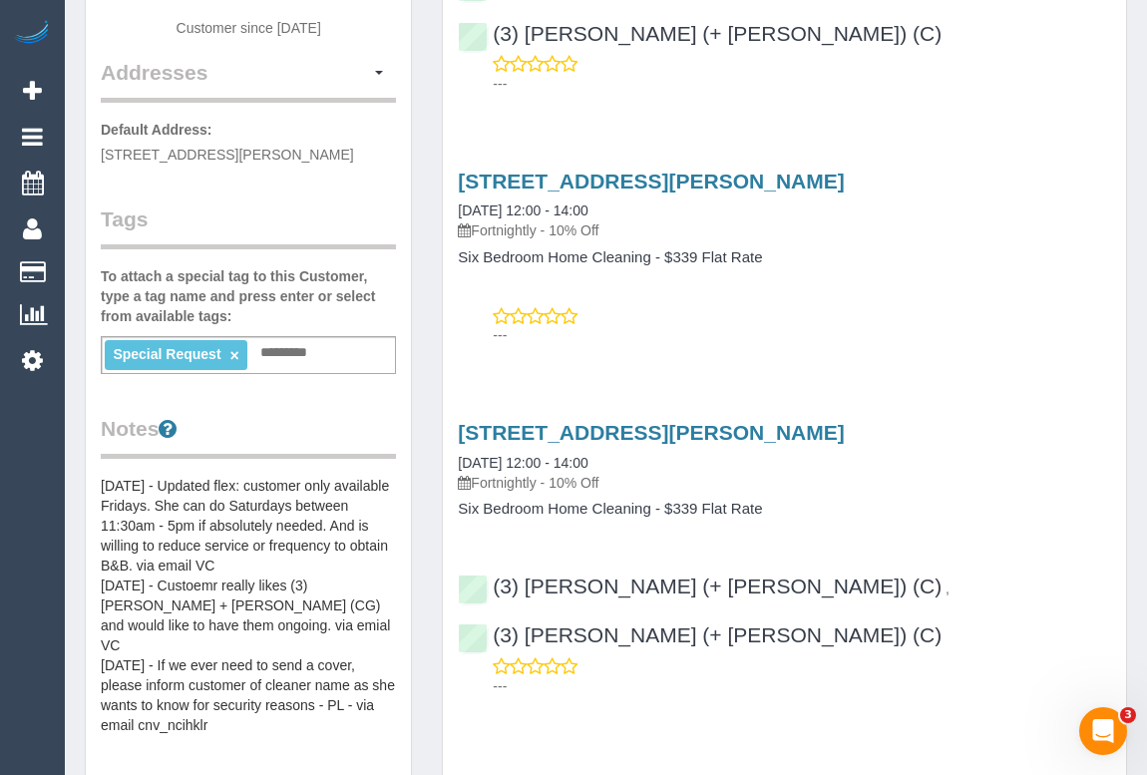
click at [233, 356] on link "×" at bounding box center [233, 355] width 9 height 17
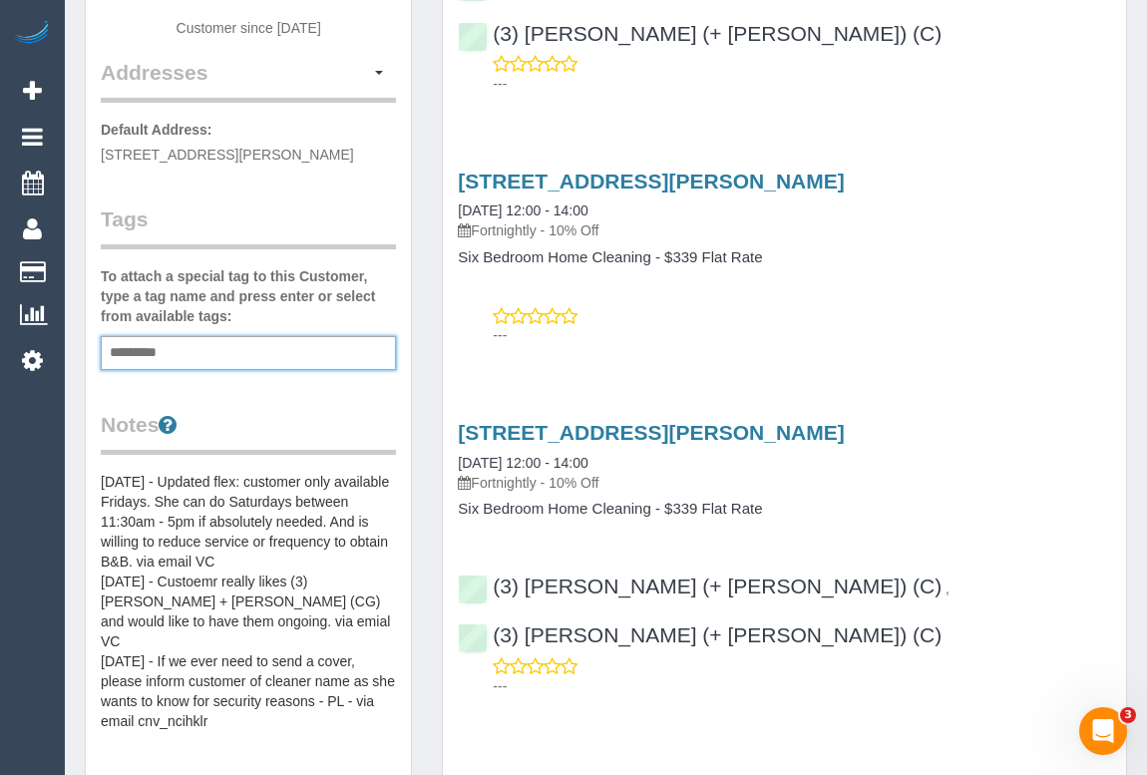
click at [226, 353] on div "Add a tag" at bounding box center [248, 353] width 295 height 34
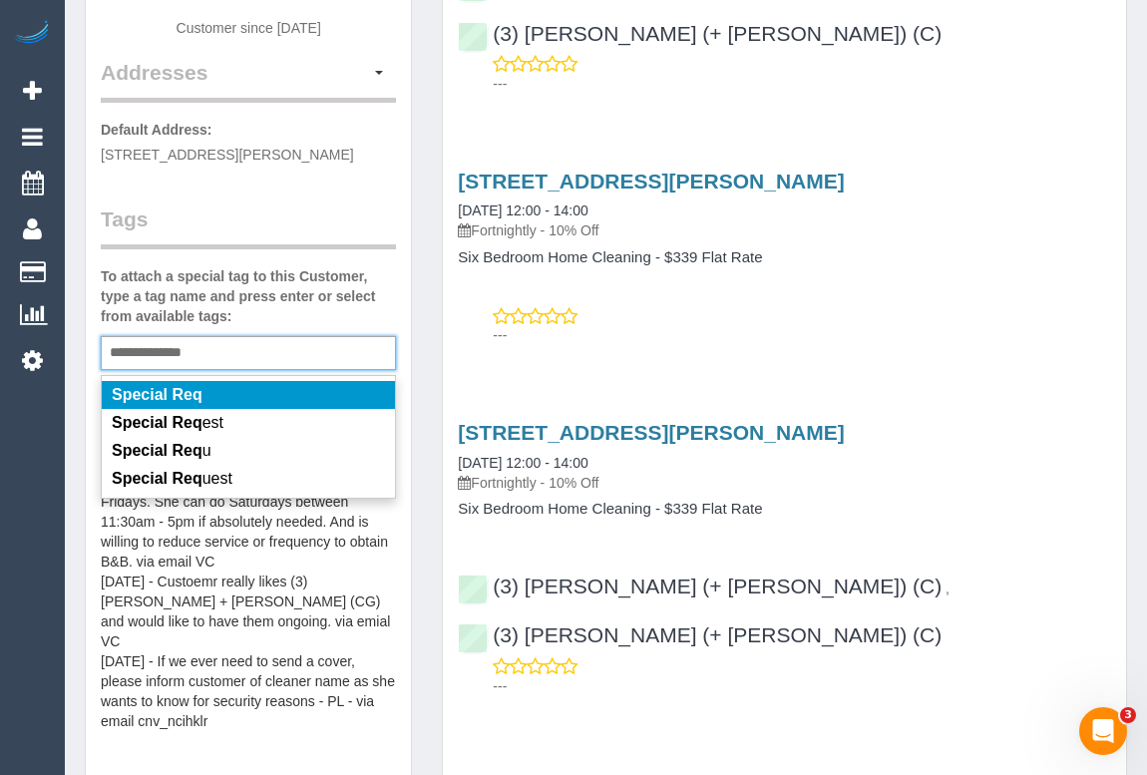
type input "**********"
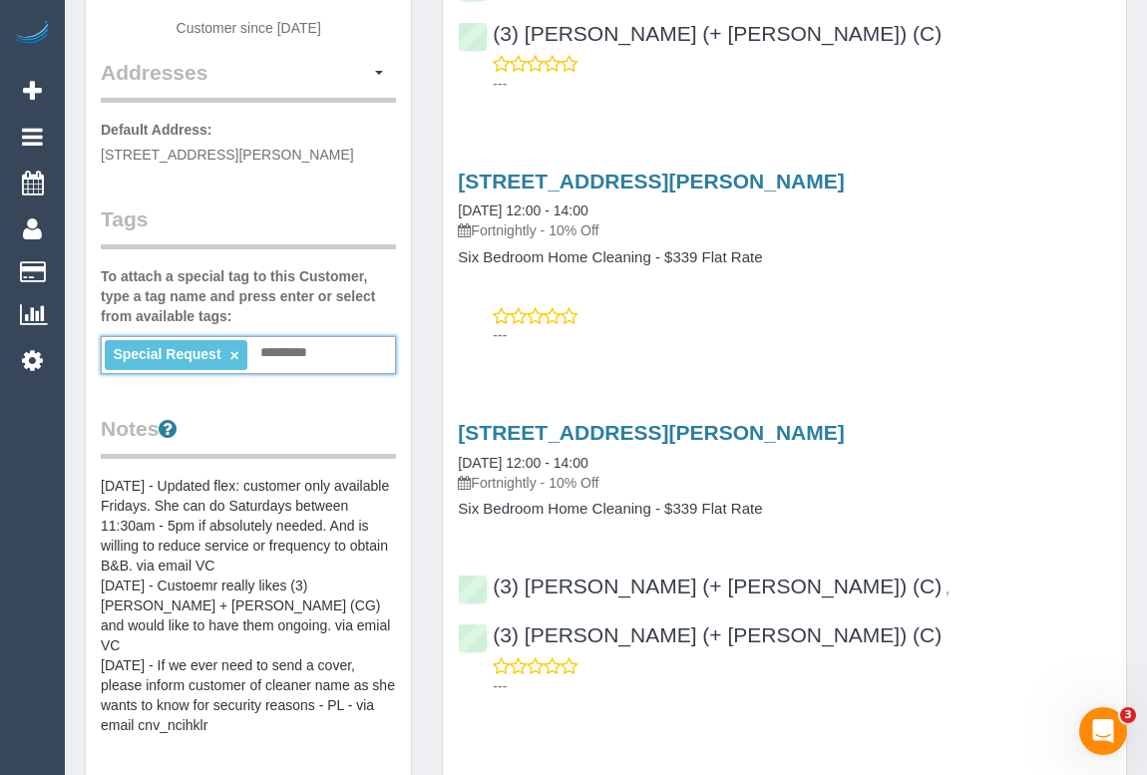
scroll to position [0, 0]
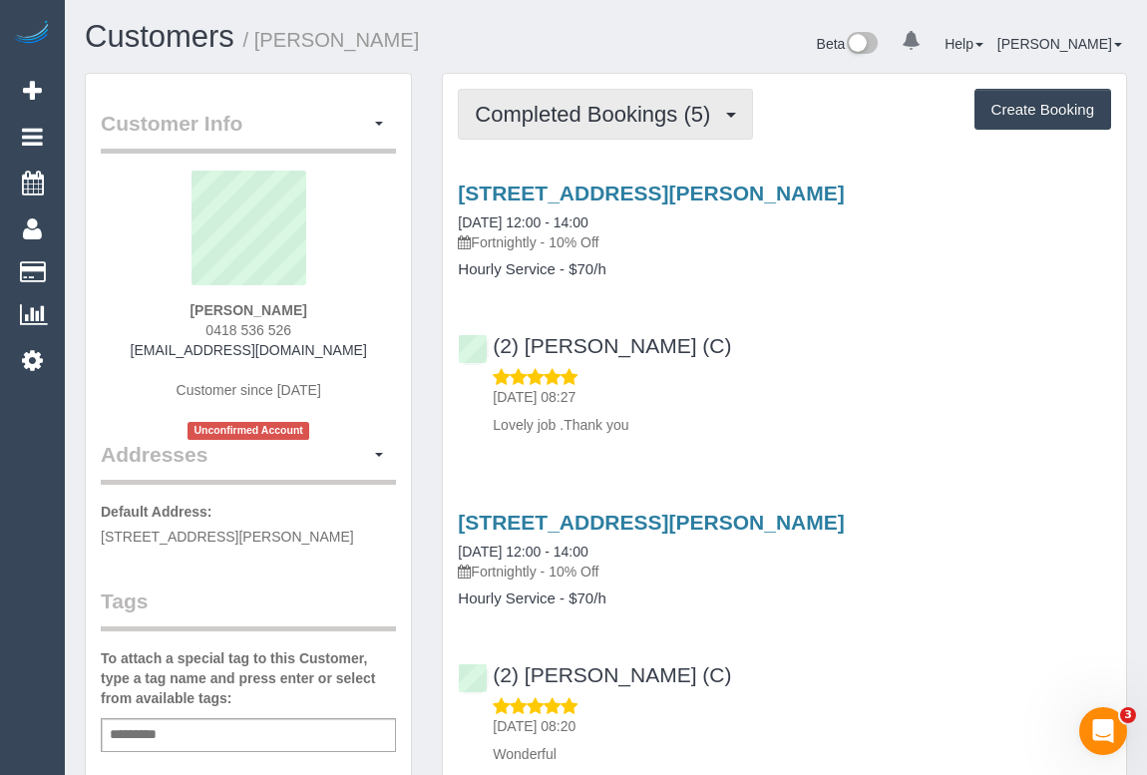
click at [601, 119] on span "Completed Bookings (5)" at bounding box center [597, 114] width 245 height 25
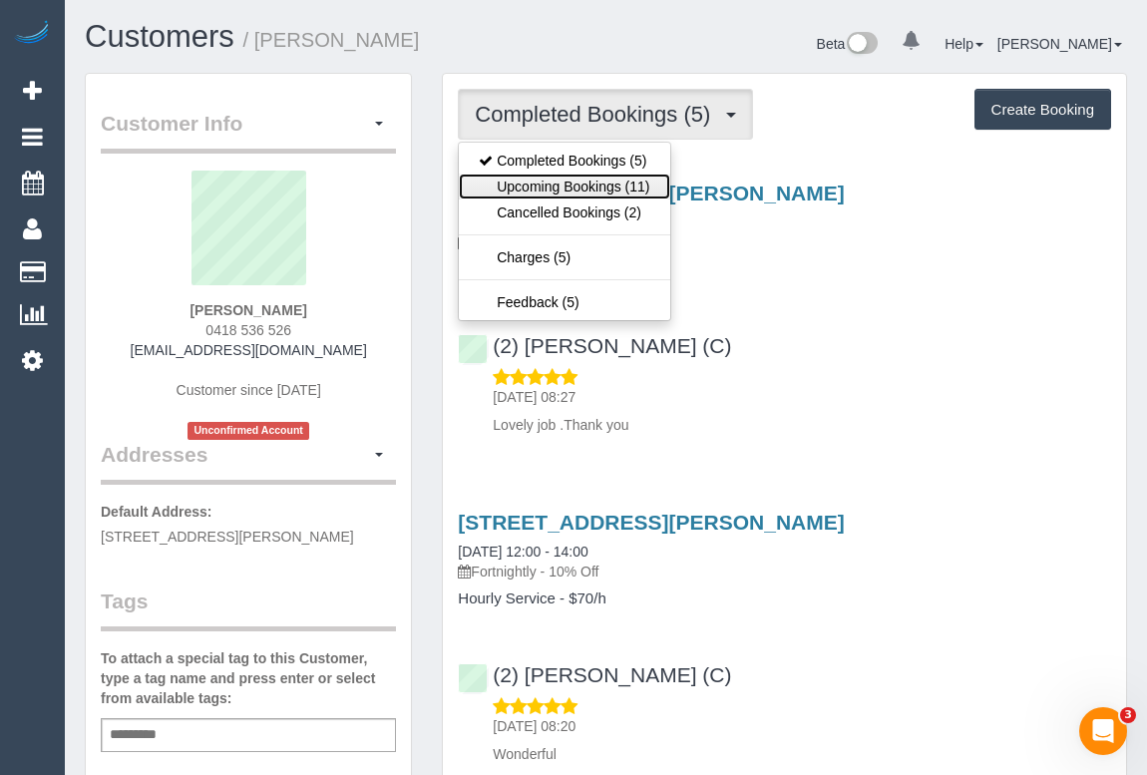
click at [585, 191] on link "Upcoming Bookings (11)" at bounding box center [564, 187] width 210 height 26
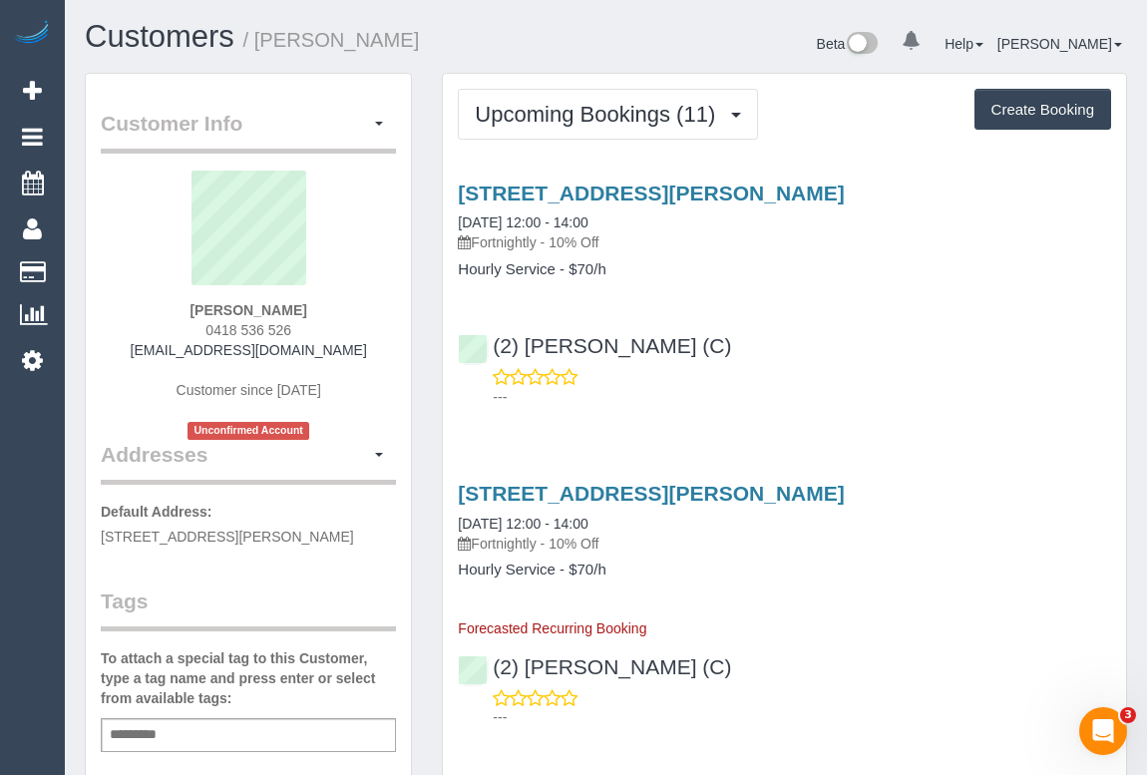
drag, startPoint x: 198, startPoint y: 328, endPoint x: 311, endPoint y: 328, distance: 112.7
click at [311, 328] on div "Margaret Stephens 0418 536 526 margaretmarystephens@gmail.com Customer since 20…" at bounding box center [248, 305] width 295 height 269
copy span "0418 536 526"
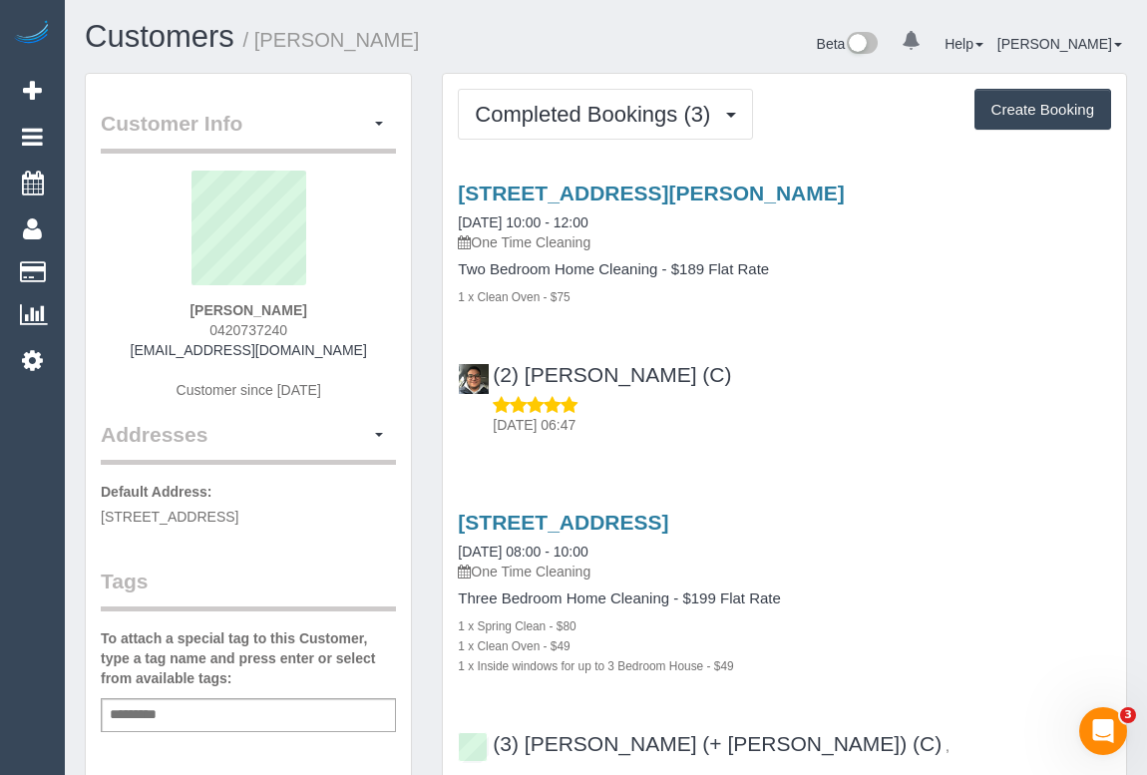
click at [821, 406] on div "[DATE] 06:47" at bounding box center [784, 415] width 653 height 40
drag, startPoint x: 203, startPoint y: 327, endPoint x: 339, endPoint y: 329, distance: 135.7
click at [339, 329] on div "[PERSON_NAME] 0420737240 [EMAIL_ADDRESS][DOMAIN_NAME] Customer since [DATE]" at bounding box center [248, 295] width 295 height 249
copy span "0420737240"
click at [858, 371] on div "(2) [PERSON_NAME] (C) [DATE] 06:47" at bounding box center [784, 391] width 683 height 90
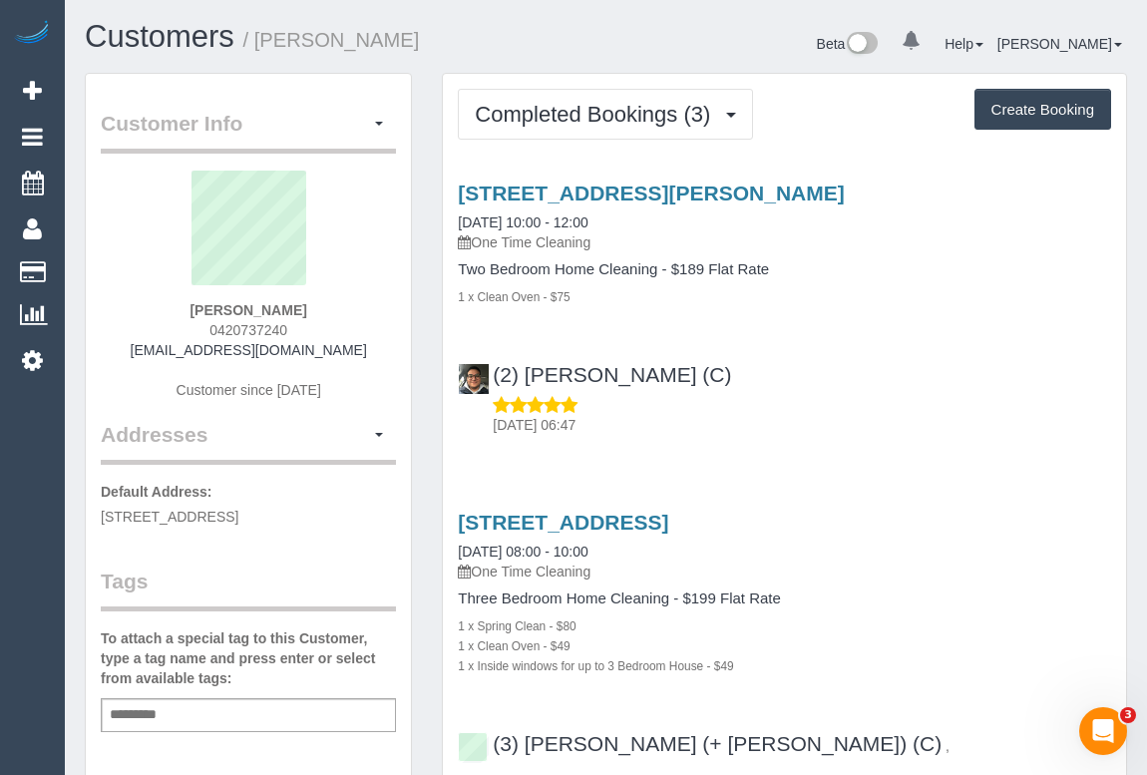
click at [881, 446] on div "Service Feedback [STREET_ADDRESS][PERSON_NAME] [DATE] 10:00 - 12:00 One Time Cl…" at bounding box center [784, 747] width 653 height 1165
drag, startPoint x: 180, startPoint y: 311, endPoint x: 312, endPoint y: 312, distance: 132.7
click at [312, 312] on div "[PERSON_NAME] 0420737240 [EMAIL_ADDRESS][DOMAIN_NAME] Customer since [DATE]" at bounding box center [248, 295] width 295 height 249
copy strong "[PERSON_NAME]"
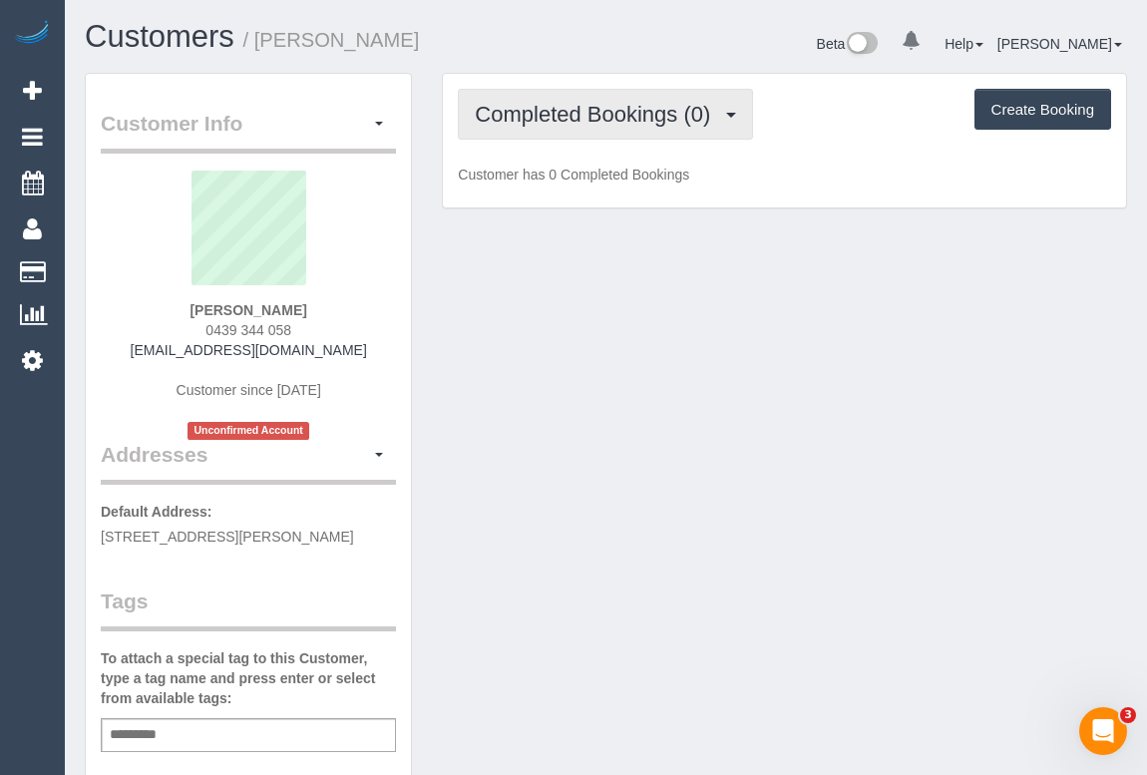
drag, startPoint x: 628, startPoint y: 110, endPoint x: 608, endPoint y: 141, distance: 36.8
click at [628, 110] on span "Completed Bookings (0)" at bounding box center [597, 114] width 245 height 25
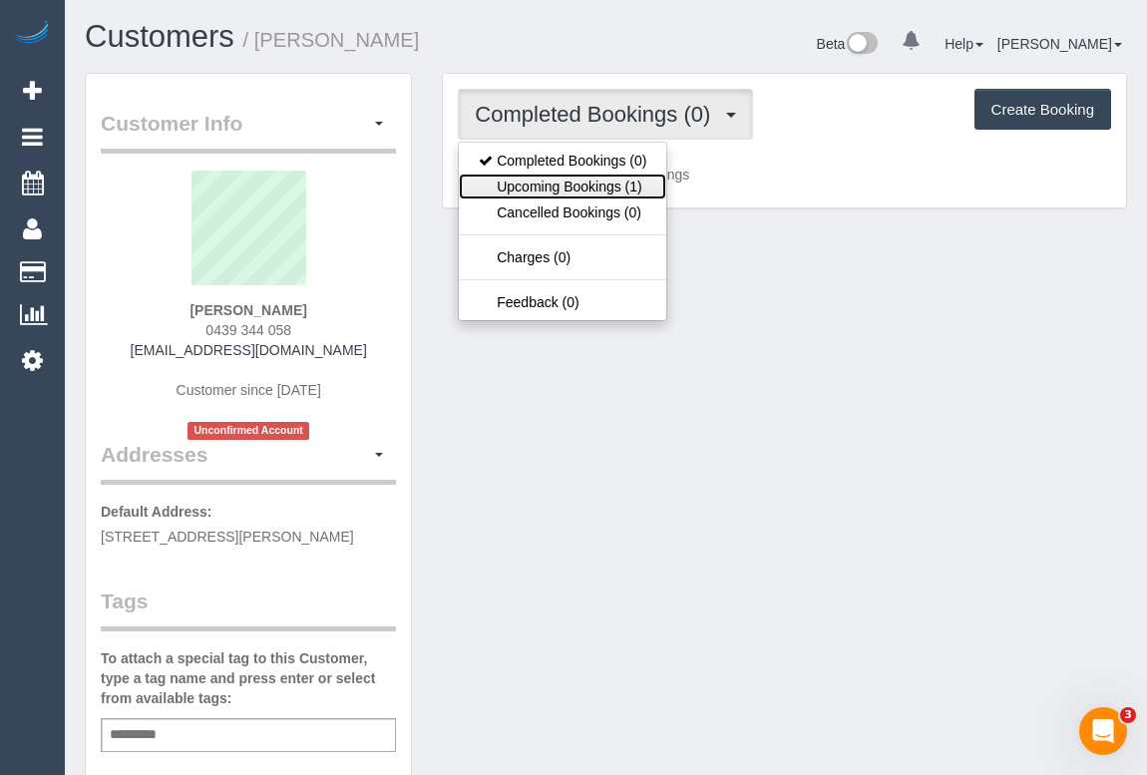
click at [585, 183] on link "Upcoming Bookings (1)" at bounding box center [562, 187] width 207 height 26
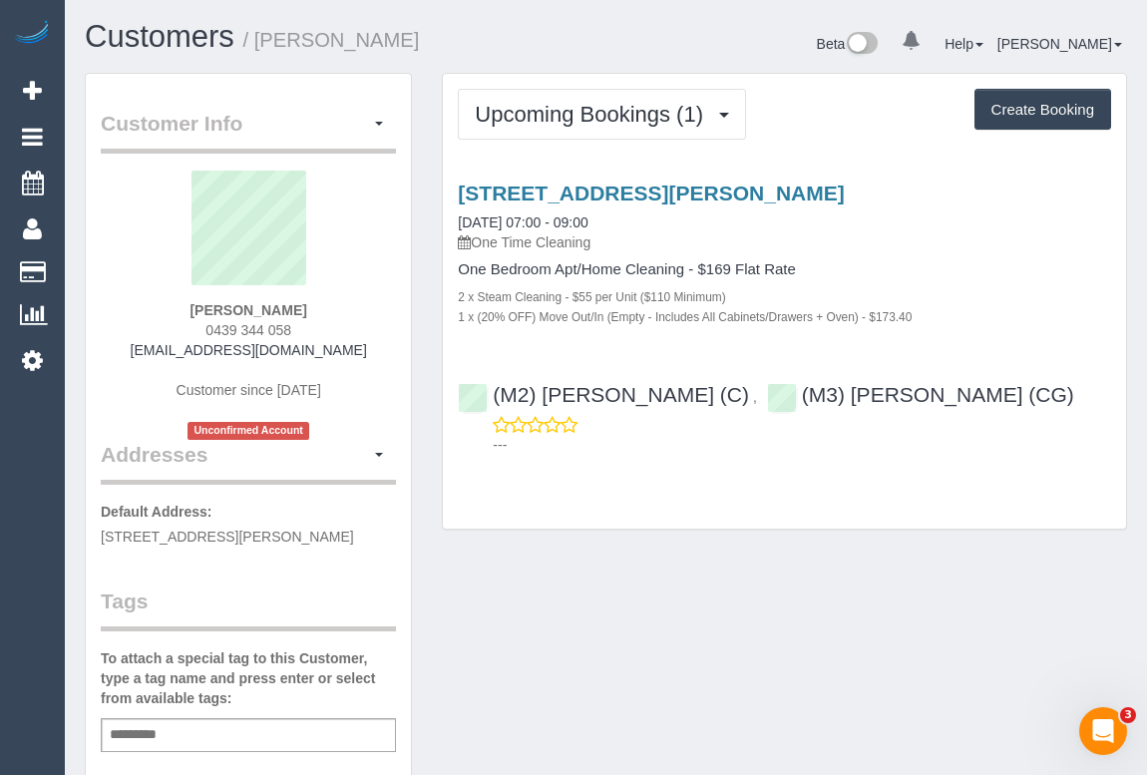
click at [723, 559] on div "Customer Info Edit Contact Info Send Message Email Preferences Special Sales Ta…" at bounding box center [606, 751] width 1072 height 1357
click at [516, 583] on div "Customer Info Edit Contact Info Send Message Email Preferences Special Sales Ta…" at bounding box center [606, 751] width 1072 height 1357
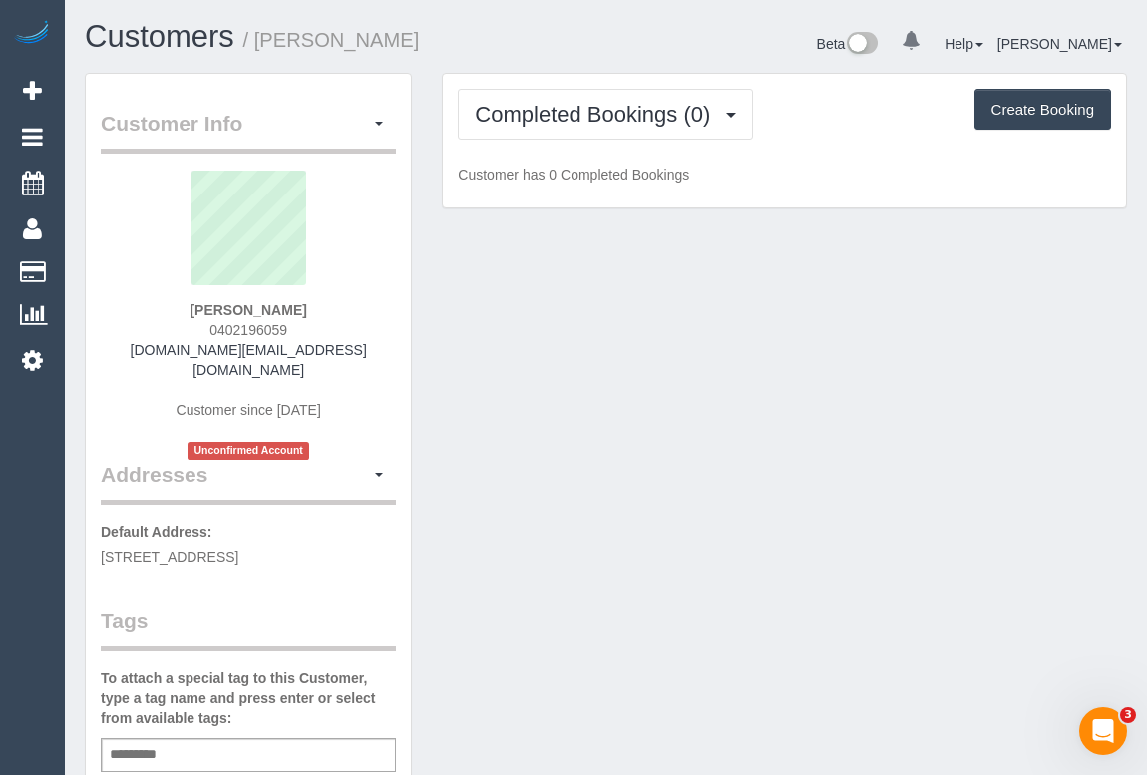
drag, startPoint x: 209, startPoint y: 307, endPoint x: 314, endPoint y: 311, distance: 104.8
click at [314, 311] on div "[PERSON_NAME] 0402196059 [DOMAIN_NAME][EMAIL_ADDRESS][DOMAIN_NAME] Customer sin…" at bounding box center [248, 315] width 295 height 289
copy strong "[PERSON_NAME]"
drag, startPoint x: 1059, startPoint y: 333, endPoint x: 976, endPoint y: 348, distance: 85.1
click at [1059, 333] on div "Customer Info Edit Contact Info Send Message Email Preferences Special Sales Ta…" at bounding box center [606, 761] width 1072 height 1376
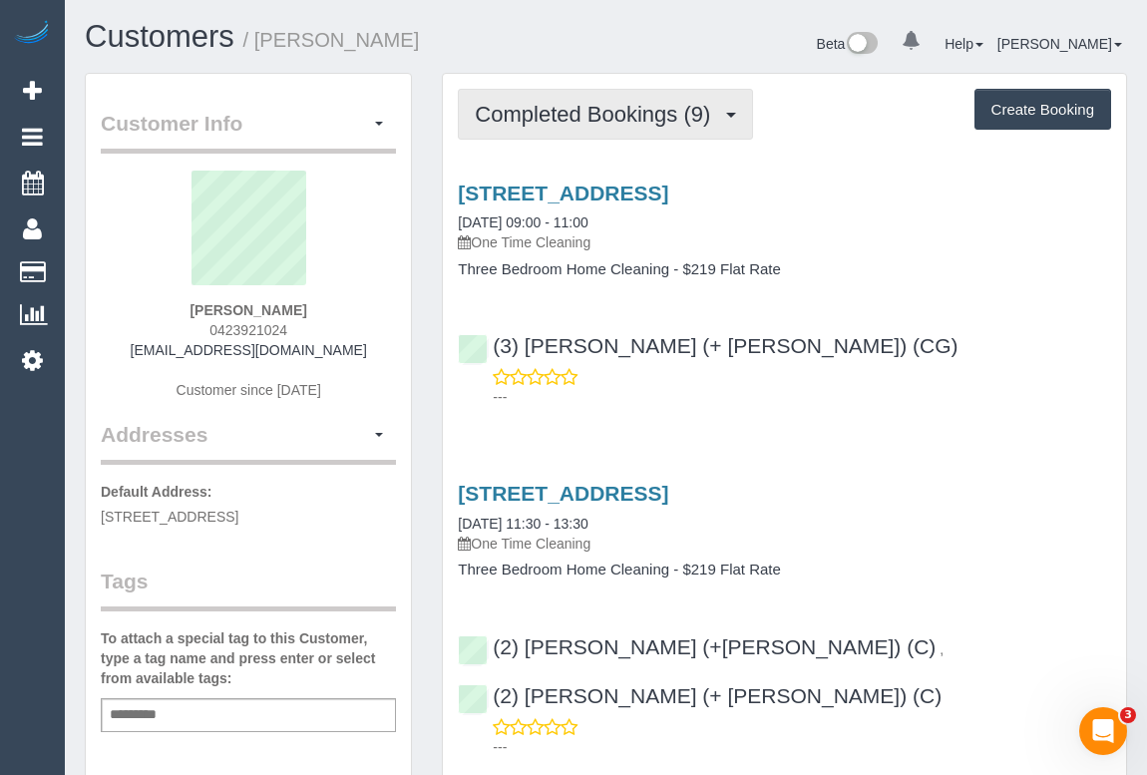
click at [581, 131] on button "Completed Bookings (9)" at bounding box center [605, 114] width 295 height 51
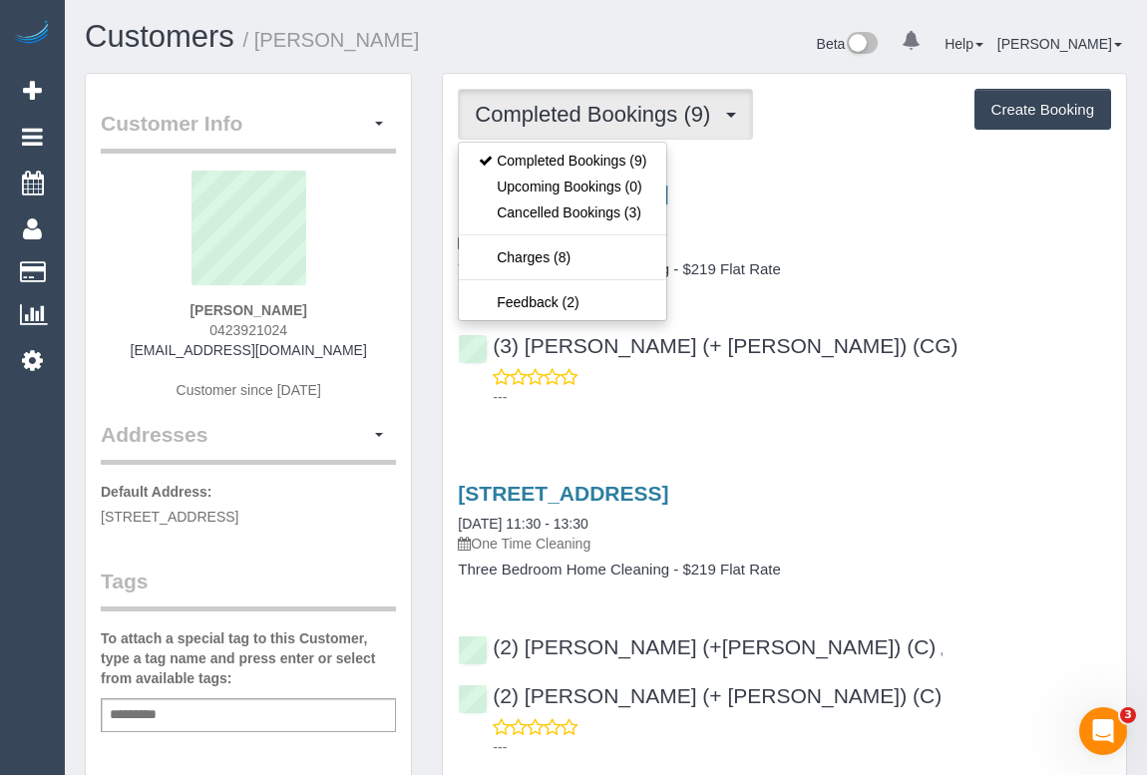
click at [949, 277] on div "[STREET_ADDRESS] [DATE] 09:00 - 11:00 One Time Cleaning Three Bedroom Home Clea…" at bounding box center [784, 290] width 683 height 251
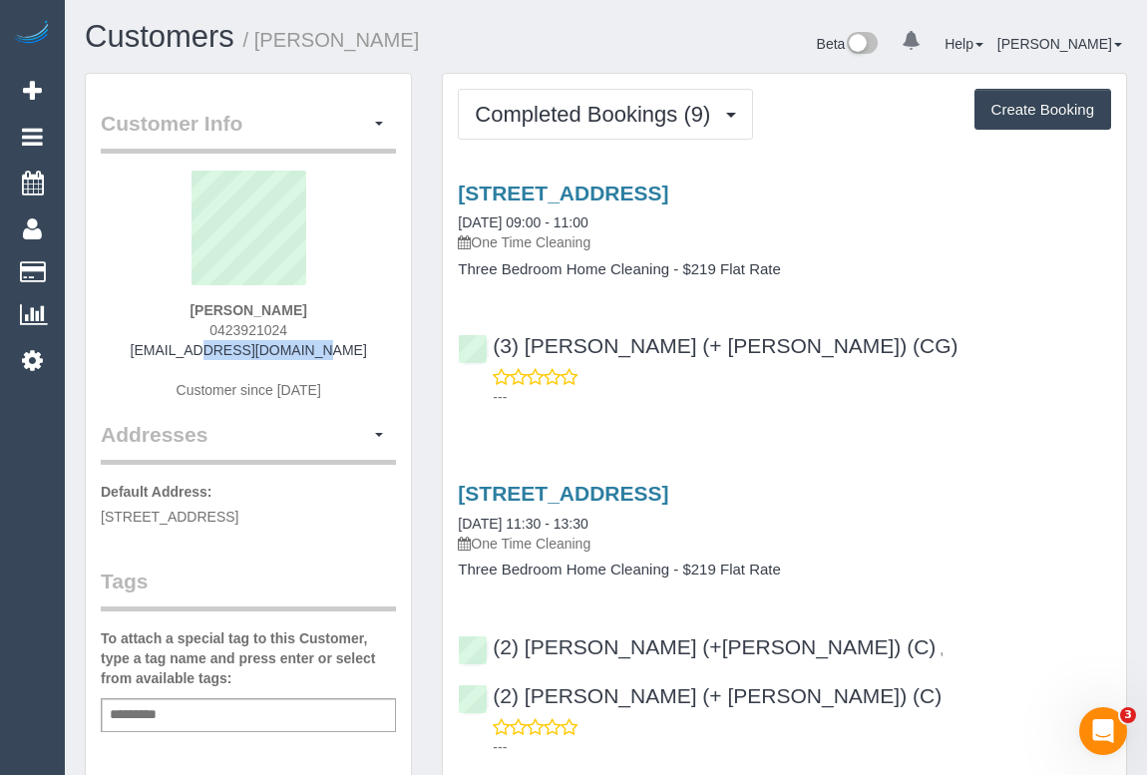
drag, startPoint x: 204, startPoint y: 345, endPoint x: 319, endPoint y: 345, distance: 114.7
click at [319, 345] on div "[PERSON_NAME] 0423921024 [EMAIL_ADDRESS][DOMAIN_NAME] Customer since [DATE]" at bounding box center [248, 295] width 295 height 249
copy link "[EMAIL_ADDRESS][DOMAIN_NAME]"
drag, startPoint x: 166, startPoint y: 301, endPoint x: 353, endPoint y: 300, distance: 187.5
click at [353, 300] on div "[PERSON_NAME] 0423921024 [EMAIL_ADDRESS][DOMAIN_NAME] Customer since [DATE]" at bounding box center [248, 295] width 295 height 249
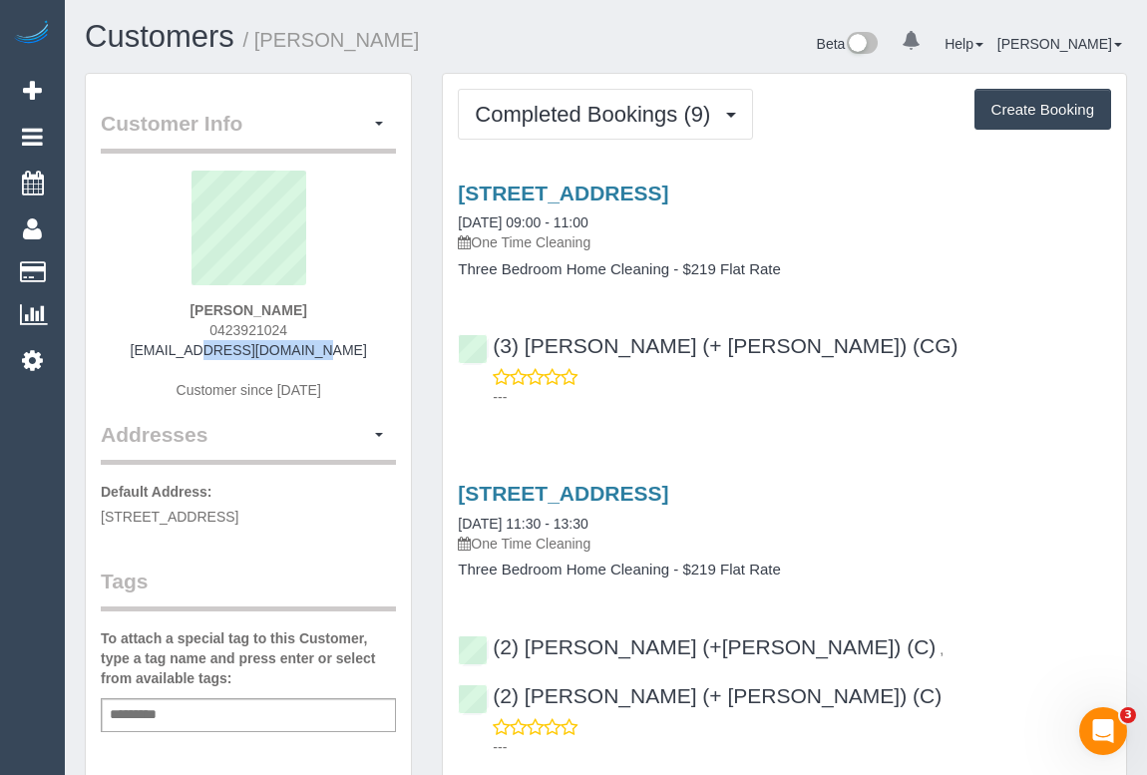
copy strong "[PERSON_NAME]"
drag, startPoint x: 199, startPoint y: 328, endPoint x: 344, endPoint y: 329, distance: 144.6
click at [344, 329] on div "[PERSON_NAME] 0423921024 [EMAIL_ADDRESS][DOMAIN_NAME] Customer since [DATE]" at bounding box center [248, 295] width 295 height 249
copy span "0423921024"
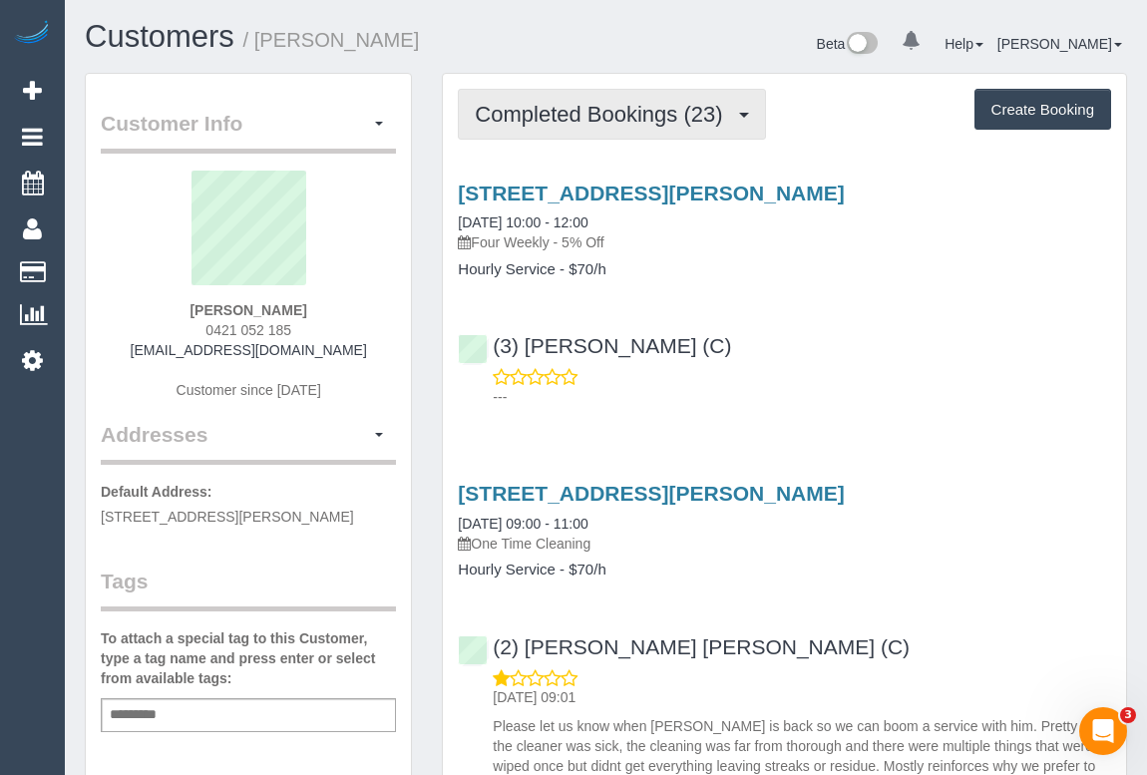
click at [635, 114] on span "Completed Bookings (23)" at bounding box center [603, 114] width 257 height 25
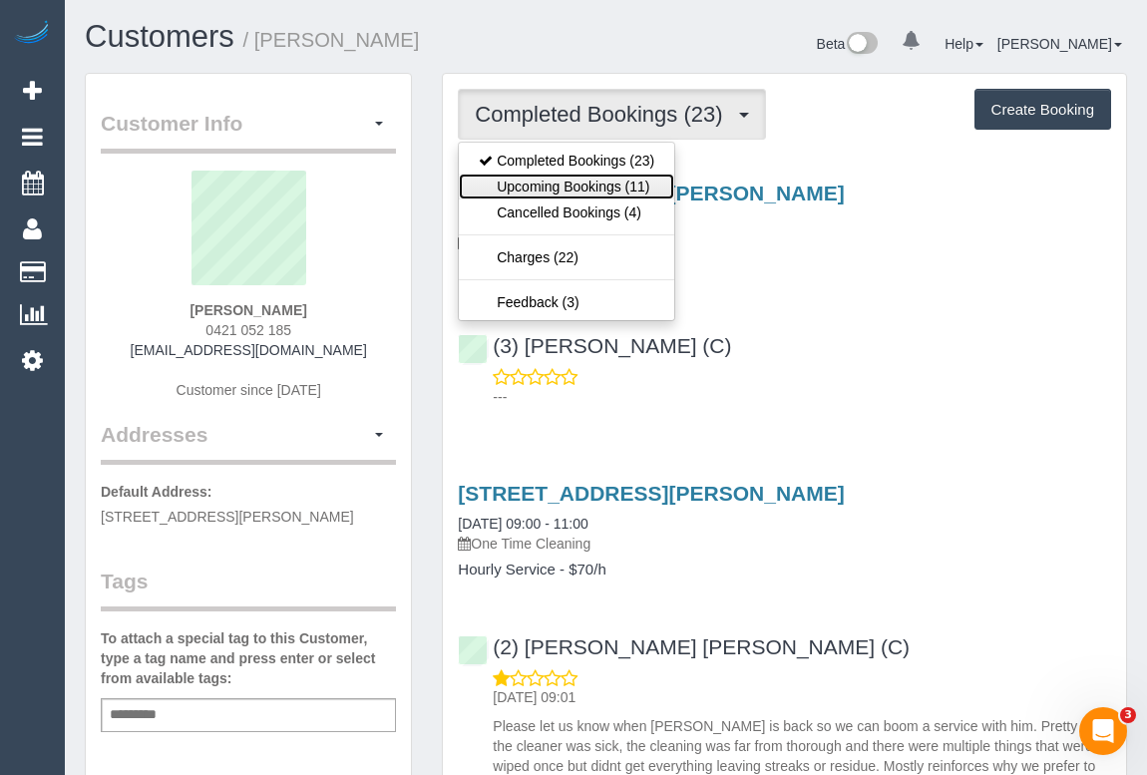
click at [608, 182] on link "Upcoming Bookings (11)" at bounding box center [566, 187] width 215 height 26
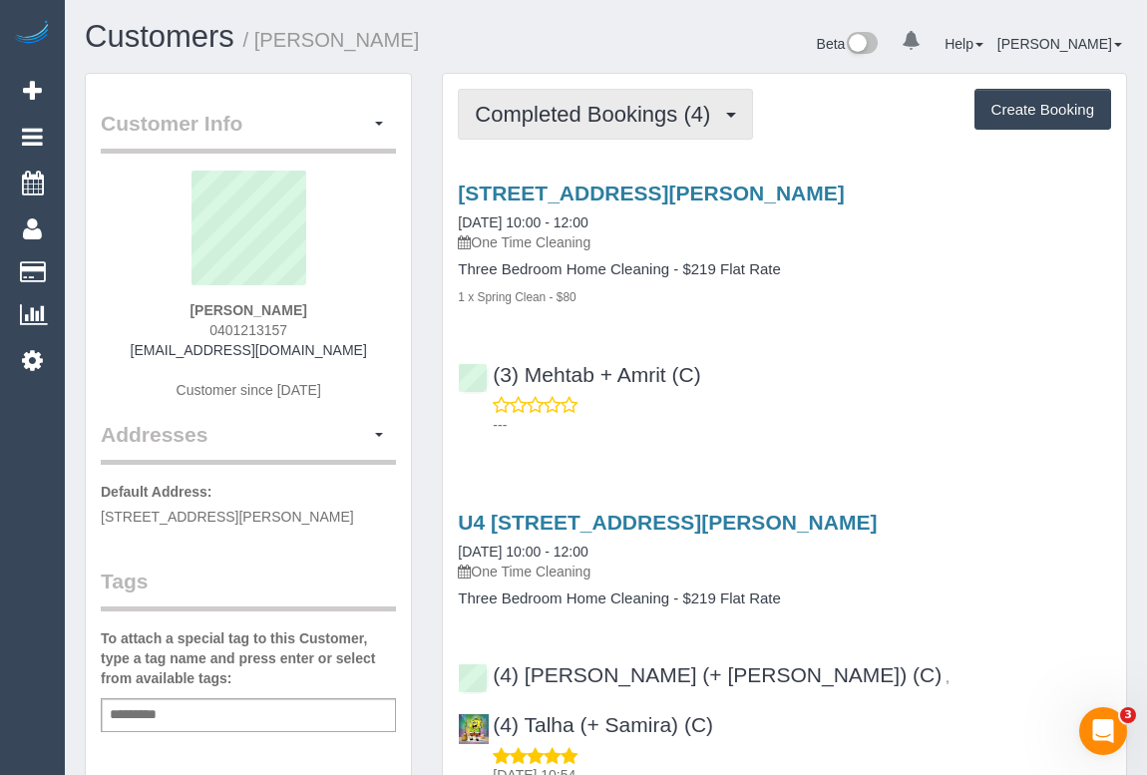
click at [637, 103] on span "Completed Bookings (4)" at bounding box center [597, 114] width 245 height 25
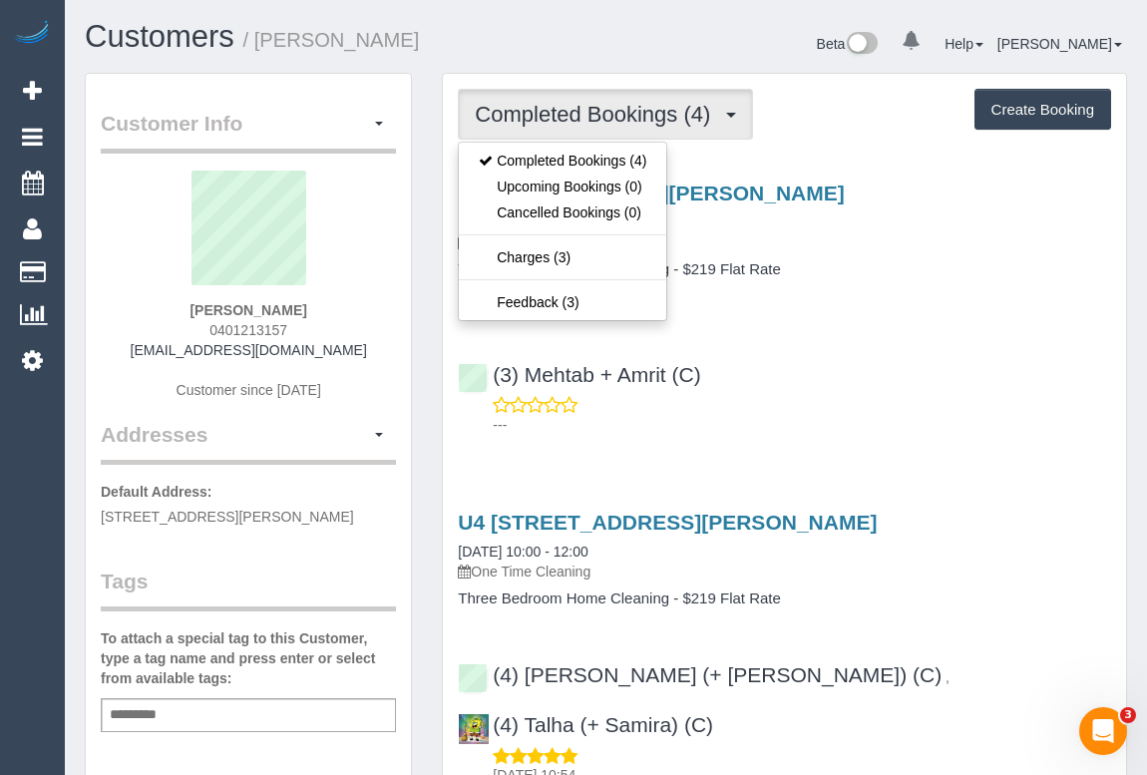
click at [838, 341] on div "Unit 4, 17 Beatty Street, Reservoir, VIC 3073 25/08/2025 10:00 - 12:00 One Time…" at bounding box center [784, 304] width 683 height 279
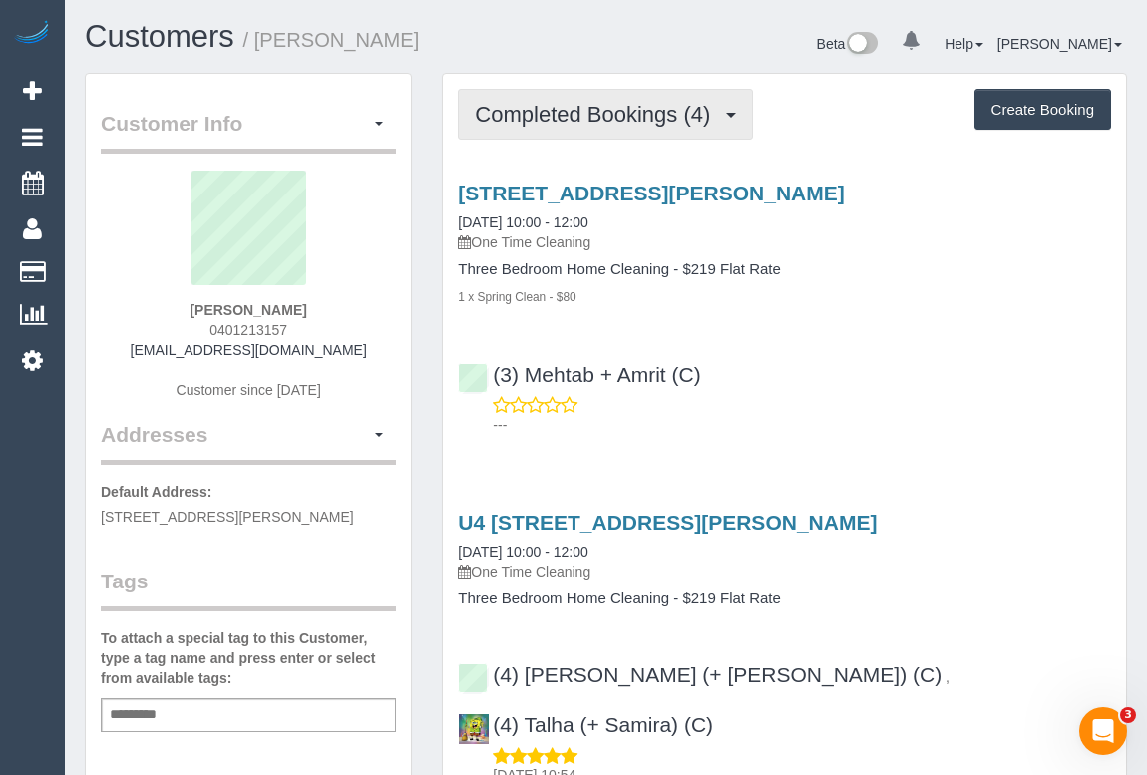
click at [601, 124] on button "Completed Bookings (4)" at bounding box center [605, 114] width 295 height 51
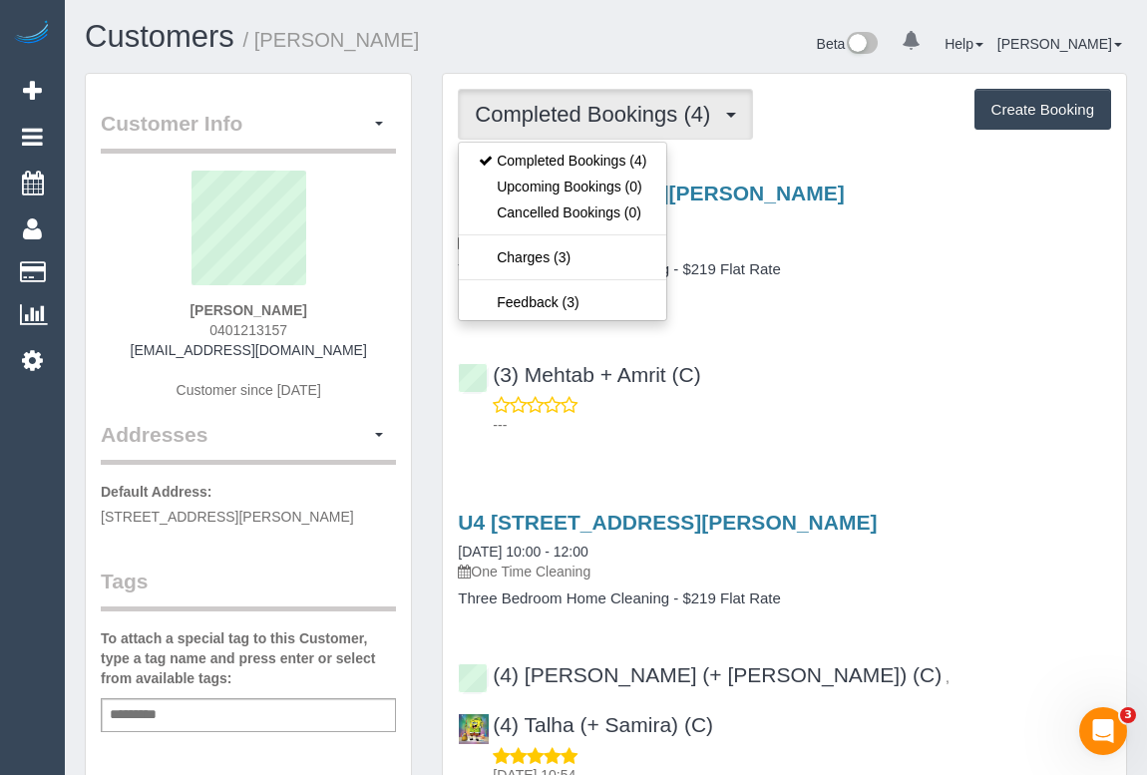
drag, startPoint x: 947, startPoint y: 403, endPoint x: 927, endPoint y: 419, distance: 25.5
click at [948, 403] on div "---" at bounding box center [784, 415] width 653 height 40
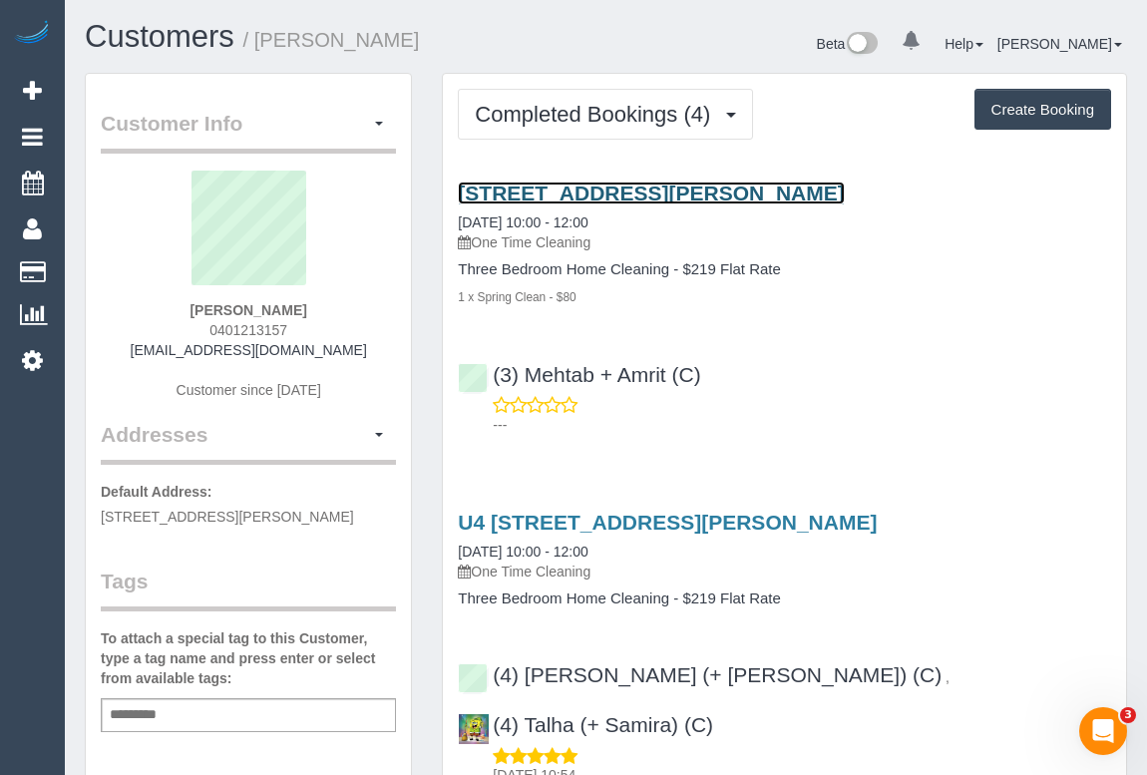
click at [643, 194] on link "Unit 4, 17 Beatty Street, Reservoir, VIC 3073" at bounding box center [651, 193] width 386 height 23
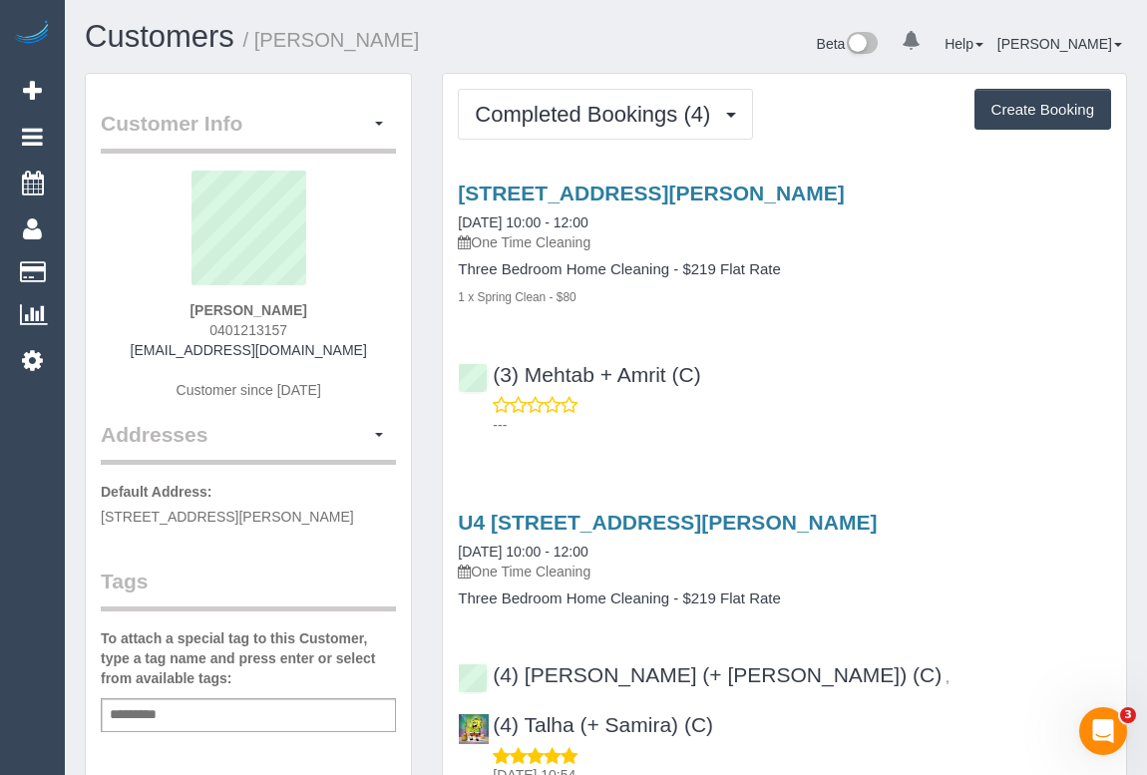
click at [758, 395] on div "---" at bounding box center [784, 415] width 653 height 40
click at [609, 178] on div "Unit 4, 17 Beatty Street, Reservoir, VIC 3073 25/08/2025 10:00 - 12:00 One Time…" at bounding box center [784, 304] width 683 height 279
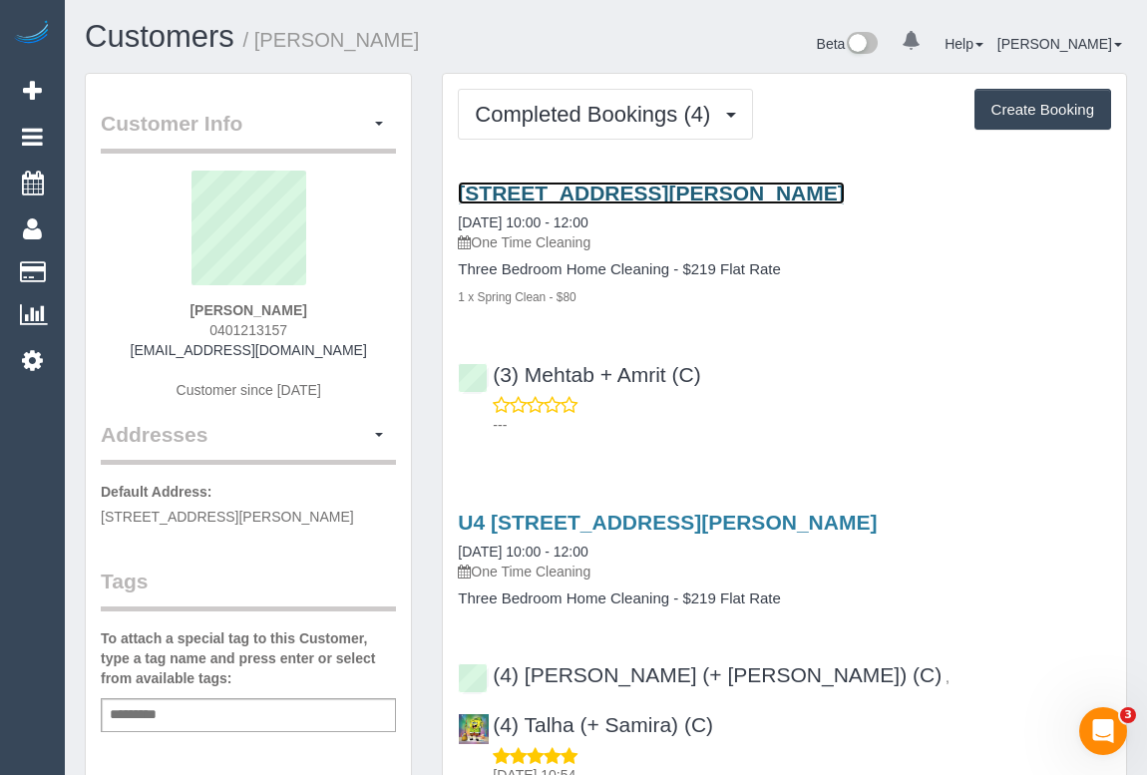
click at [610, 194] on link "Unit 4, 17 Beatty Street, Reservoir, VIC 3073" at bounding box center [651, 193] width 386 height 23
click at [615, 191] on link "Unit 4, 17 Beatty Street, Reservoir, VIC 3073" at bounding box center [651, 193] width 386 height 23
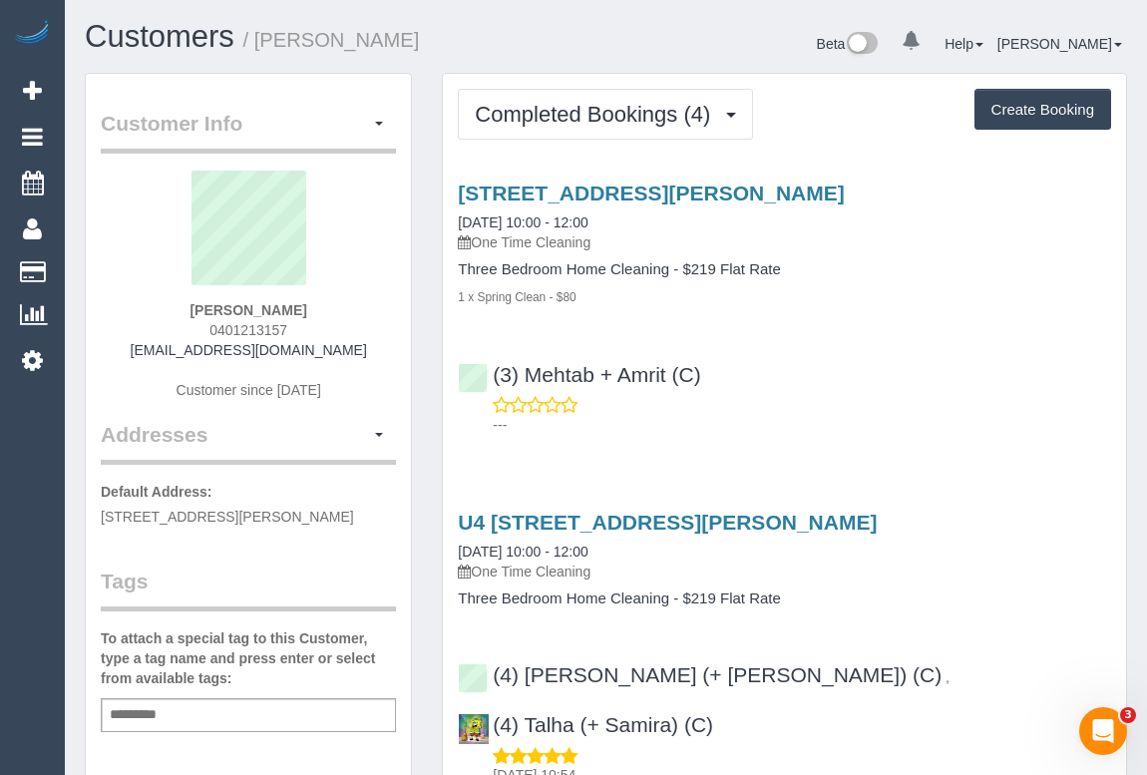
drag, startPoint x: 180, startPoint y: 313, endPoint x: 322, endPoint y: 313, distance: 142.6
click at [322, 313] on div "Ebhan Darvill 0401213157 ebhan.darvill@gmail.com Customer since 2023" at bounding box center [248, 295] width 295 height 249
copy strong "Ebhan Darvill"
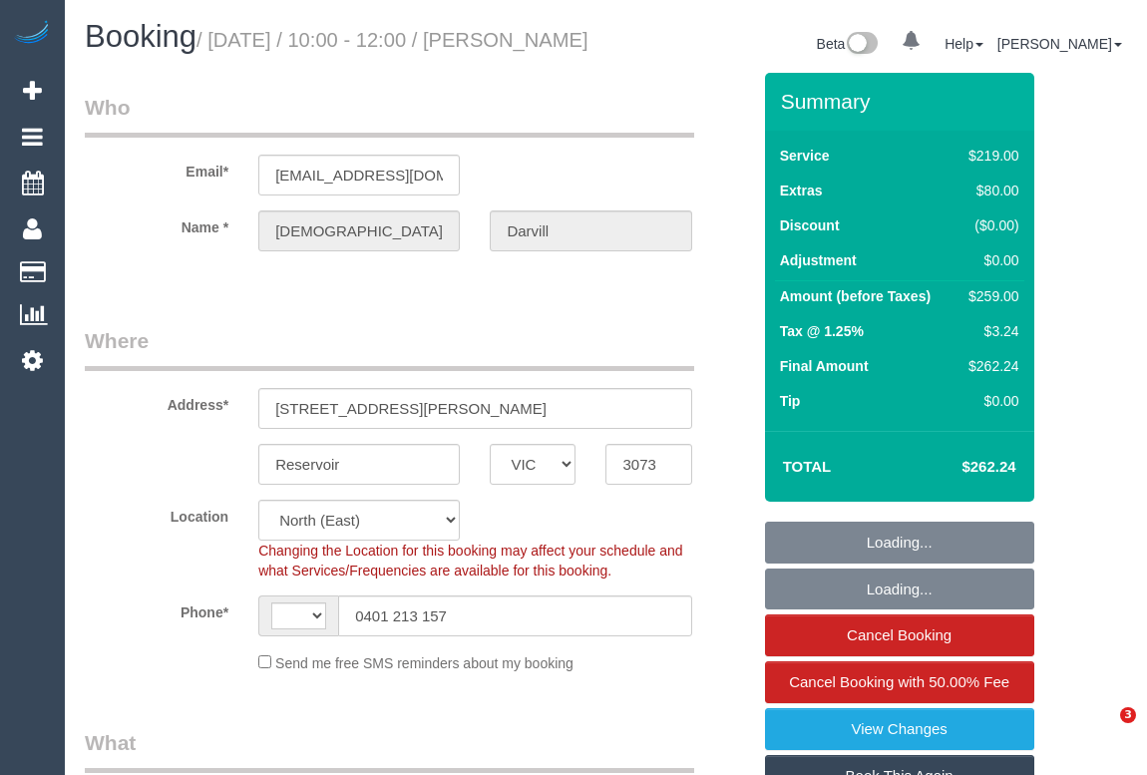
select select "VIC"
select select "string:stripe-pm_1QqOQP2GScqysDRVQzn7s3MK"
select select "string:AU"
select select "object:1414"
select select "number:27"
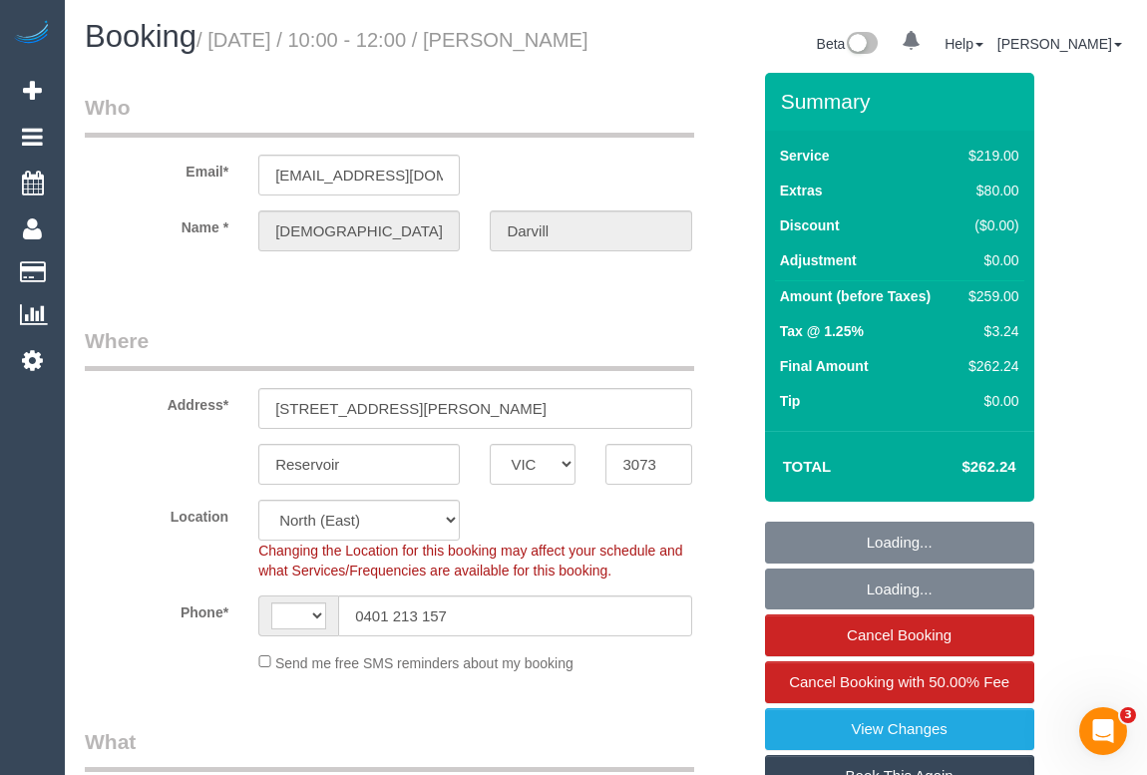
select select "number:14"
select select "number:19"
select select "number:24"
select select "number:26"
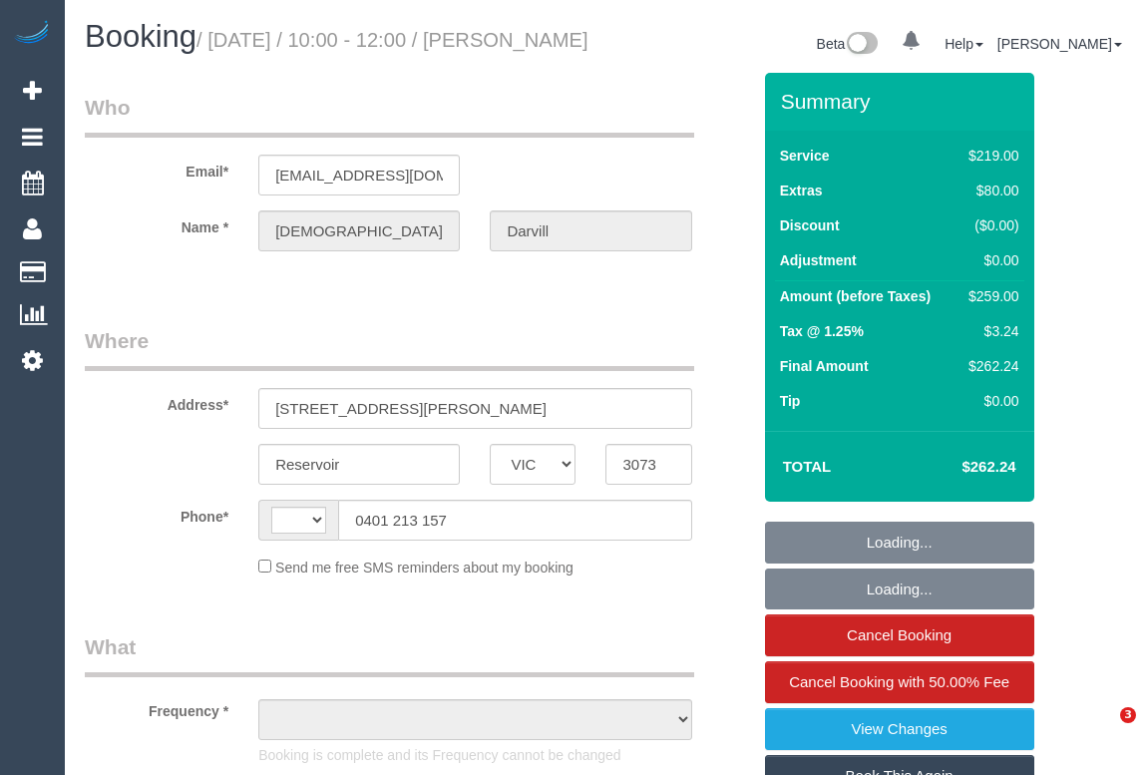
select select "VIC"
select select "object:290"
select select "string:stripe-pm_1QqOQP2GScqysDRVQzn7s3MK"
select select "number:27"
select select "number:14"
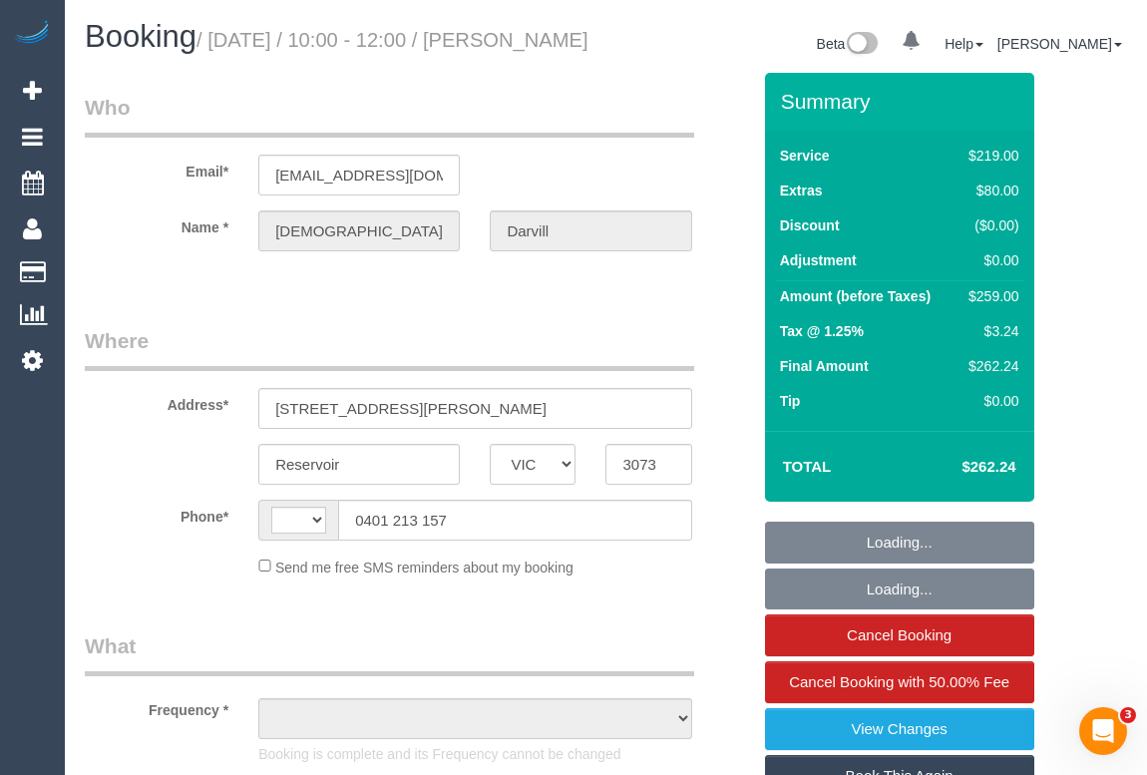
select select "number:19"
select select "number:24"
select select "number:26"
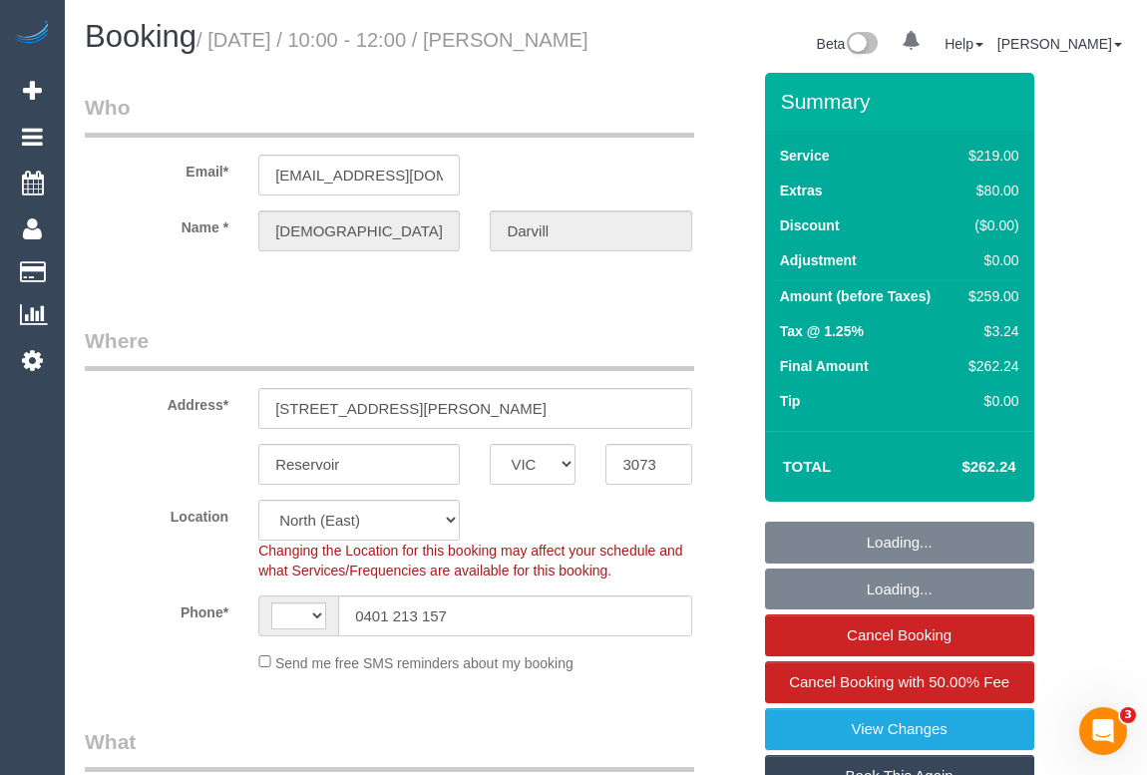
select select "object:539"
select select "string:AU"
click at [554, 407] on div "Address* [STREET_ADDRESS][PERSON_NAME]" at bounding box center [417, 377] width 695 height 103
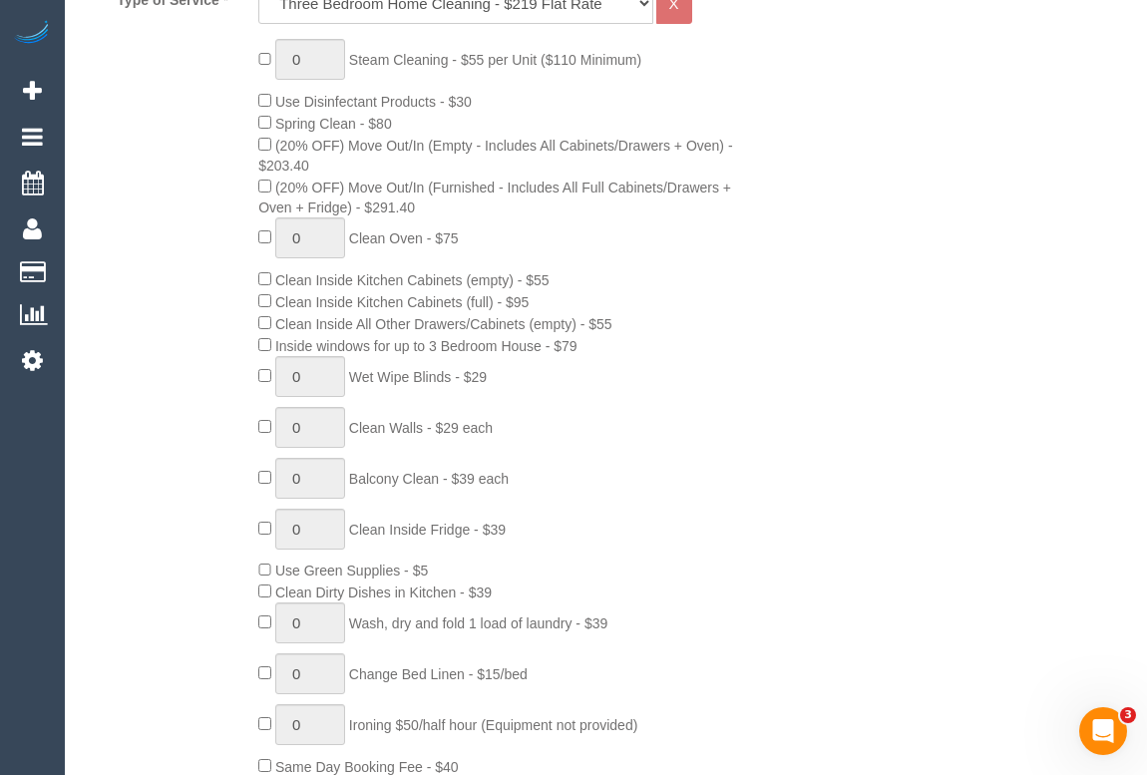
scroll to position [1450, 0]
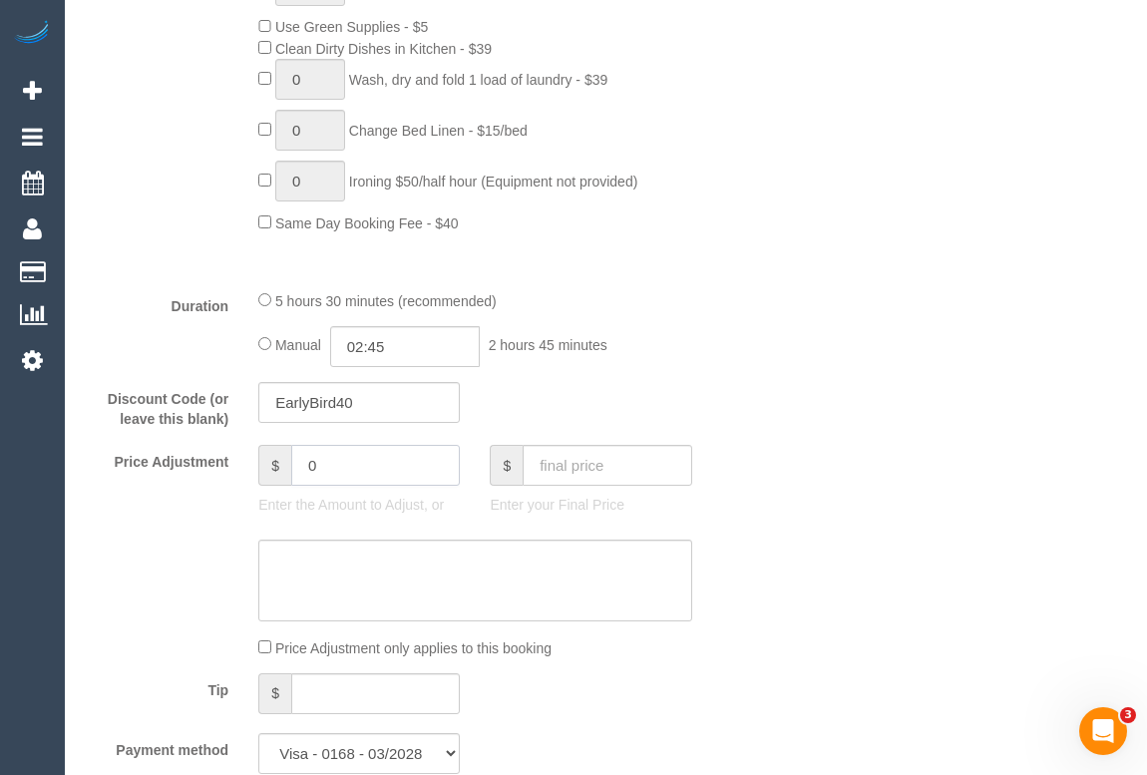
drag, startPoint x: 341, startPoint y: 491, endPoint x: 162, endPoint y: 477, distance: 180.1
click at [208, 496] on div "Price Adjustment $ 0 Enter the Amount to Adjust, or $ Enter your Final Price" at bounding box center [417, 485] width 695 height 80
type input "-30"
click at [336, 589] on textarea at bounding box center [474, 581] width 433 height 82
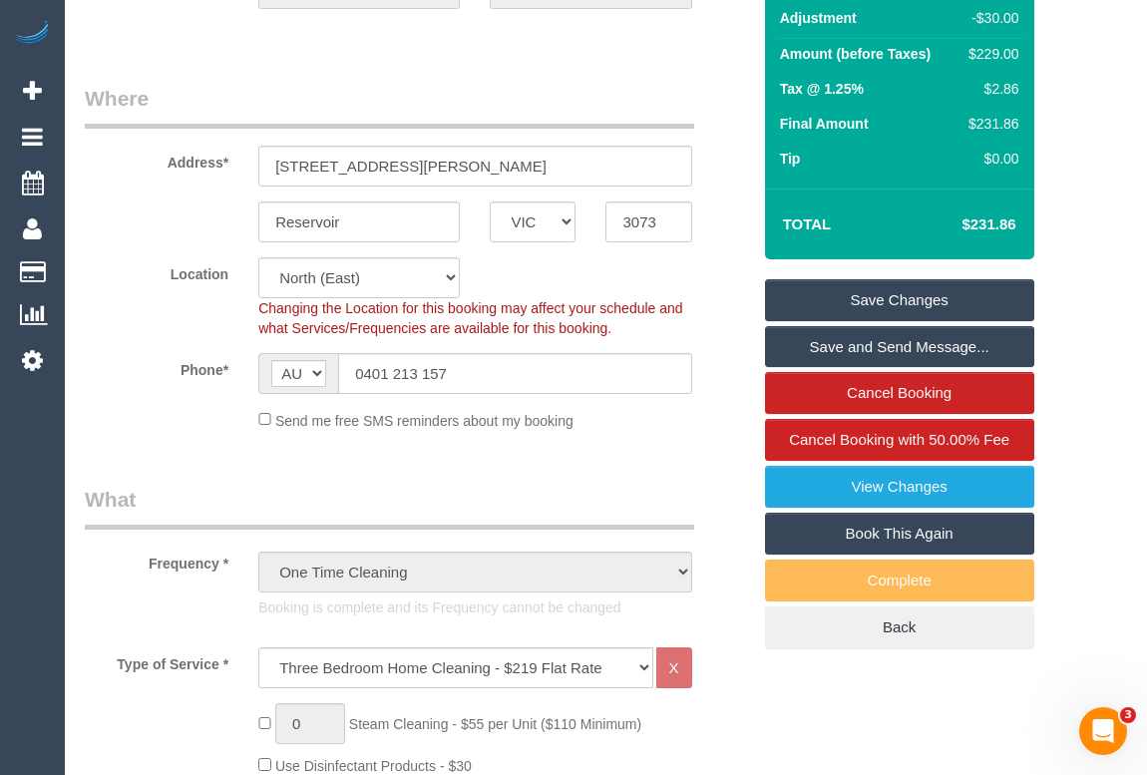
scroll to position [181, 0]
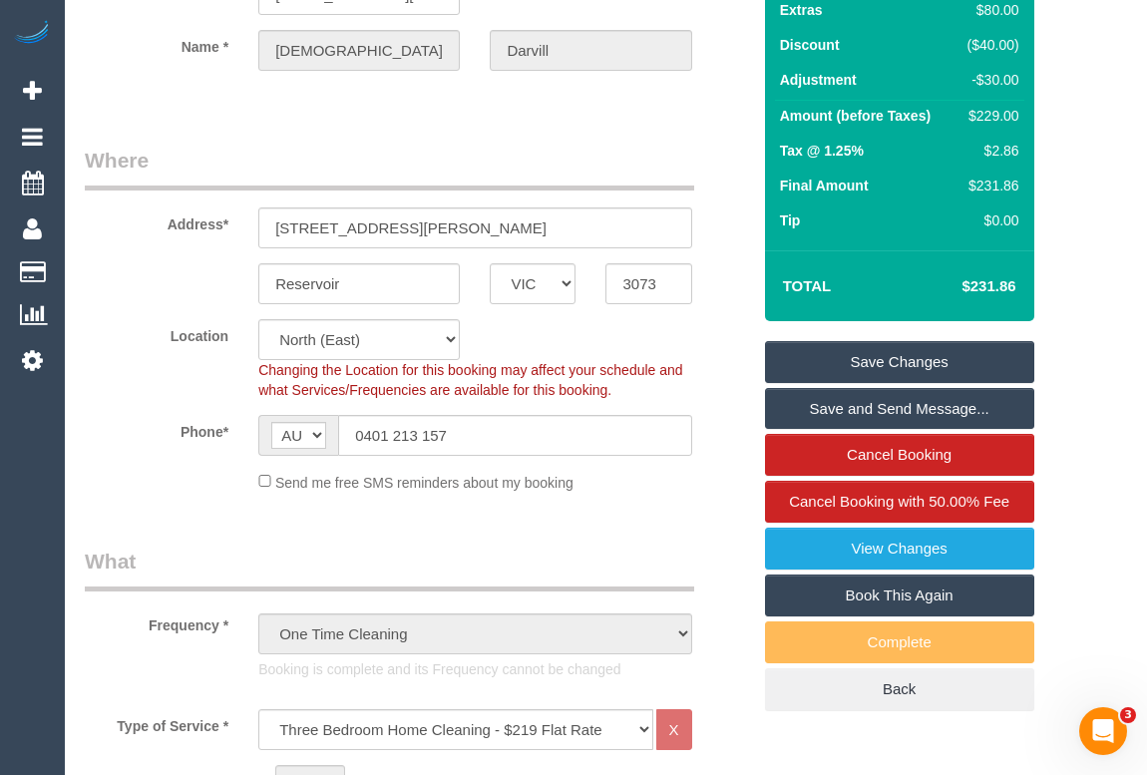
type textarea "Added -30 for missed areas - OM"
click at [881, 380] on link "Save Changes" at bounding box center [899, 362] width 269 height 42
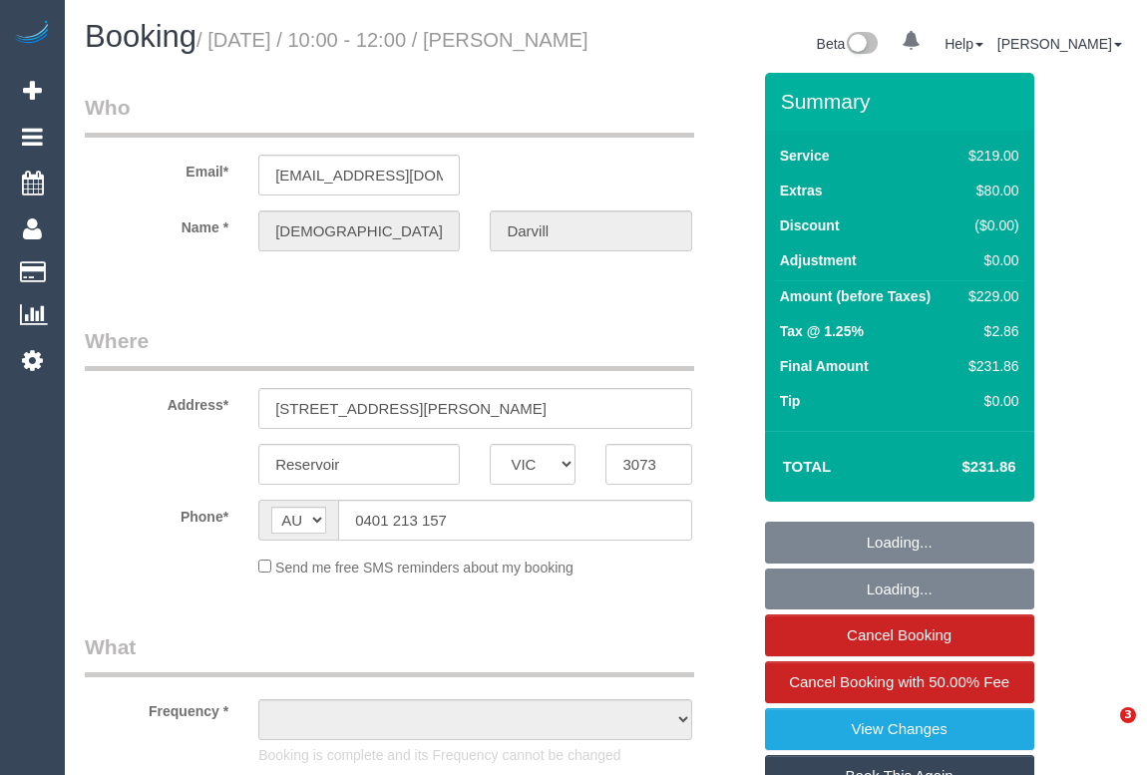
select select "VIC"
select select "object:537"
select select "string:stripe-pm_1QqOQP2GScqysDRVQzn7s3MK"
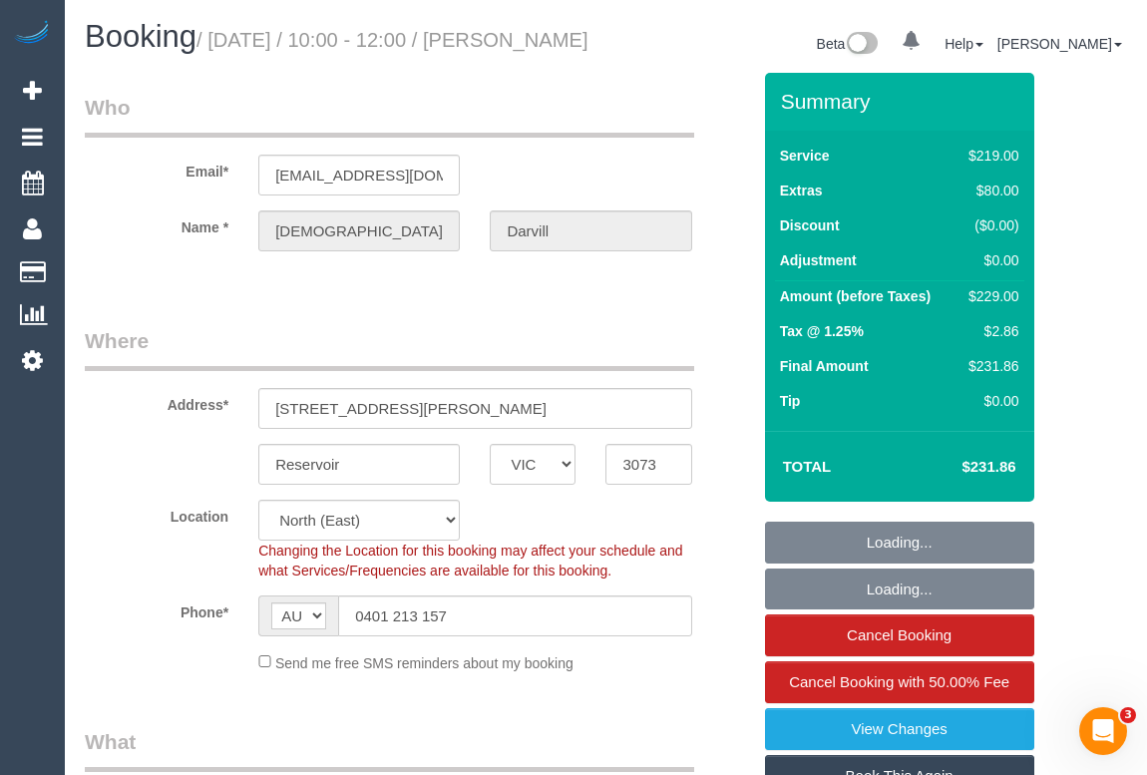
select select "object:640"
select select "number:27"
select select "number:14"
select select "number:19"
select select "number:24"
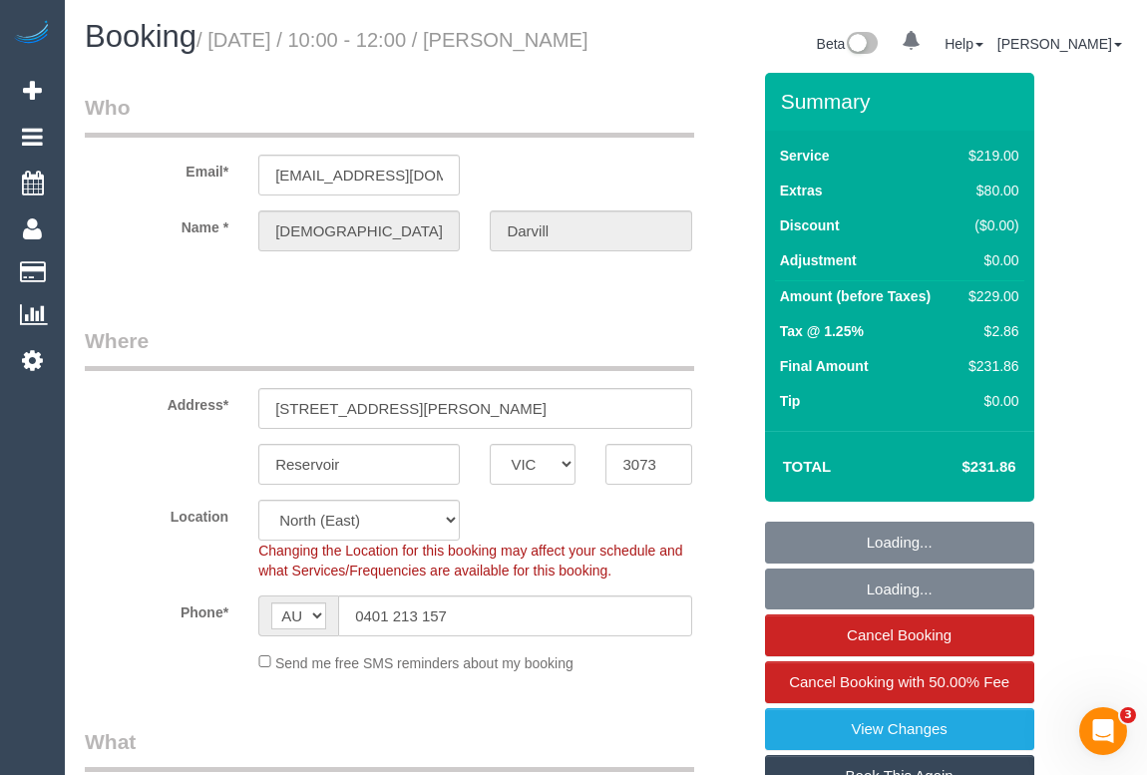
select select "number:26"
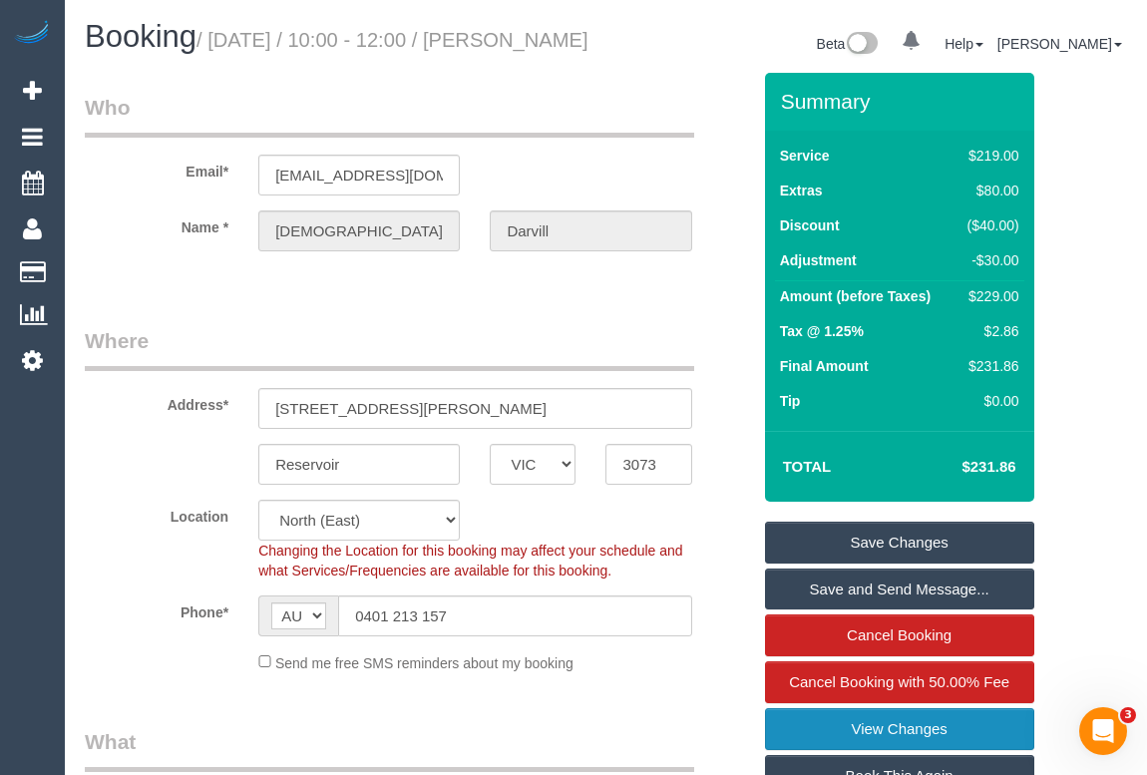
click at [858, 750] on link "View Changes" at bounding box center [899, 729] width 269 height 42
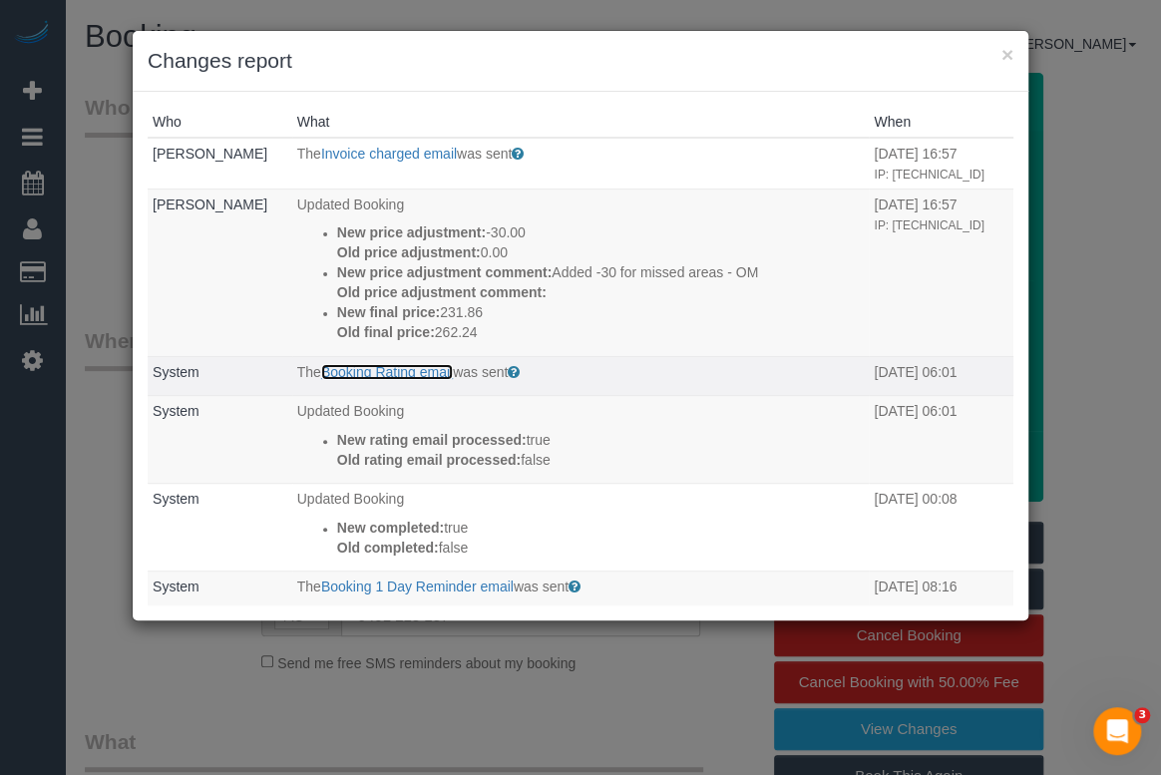
click at [410, 369] on link "Booking Rating email" at bounding box center [387, 372] width 132 height 16
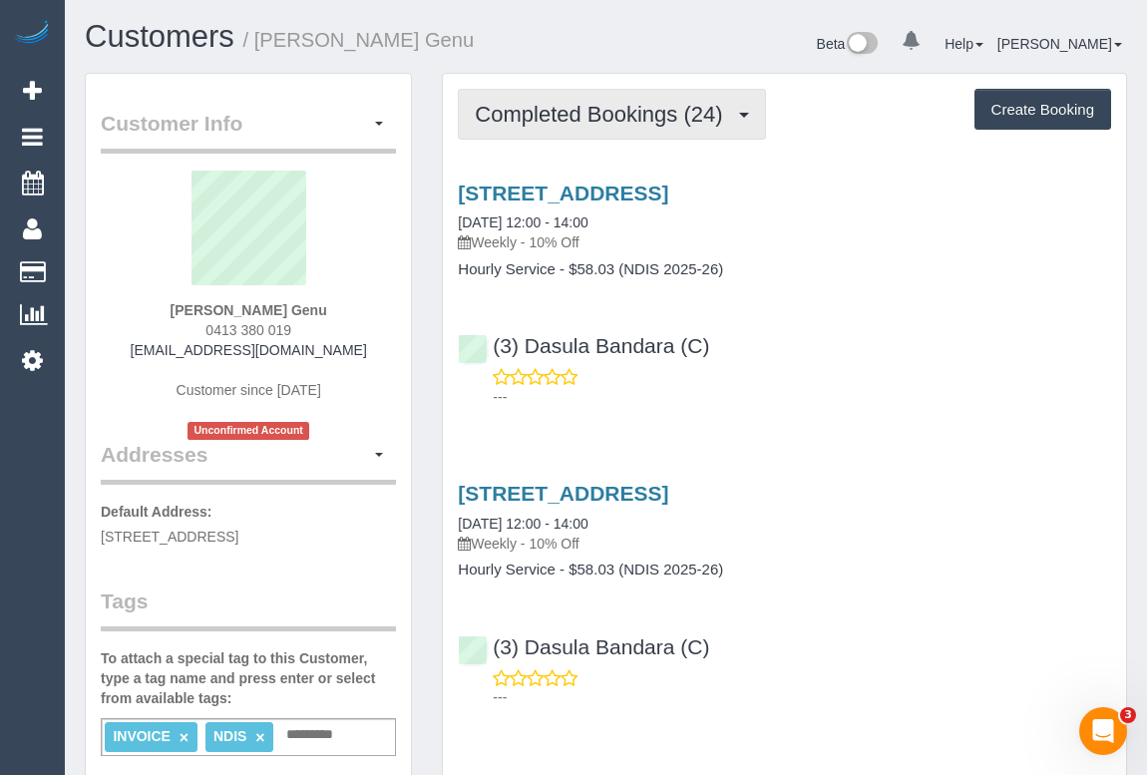
click at [620, 117] on span "Completed Bookings (24)" at bounding box center [603, 114] width 257 height 25
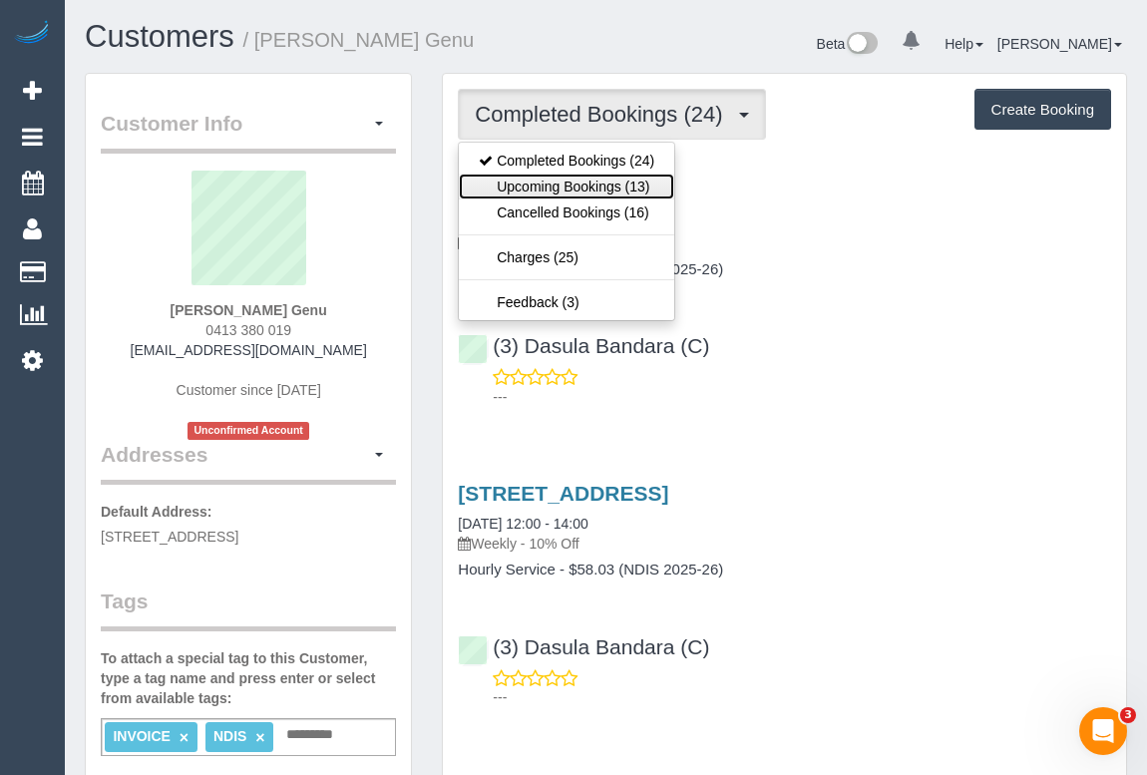
click at [596, 190] on link "Upcoming Bookings (13)" at bounding box center [566, 187] width 215 height 26
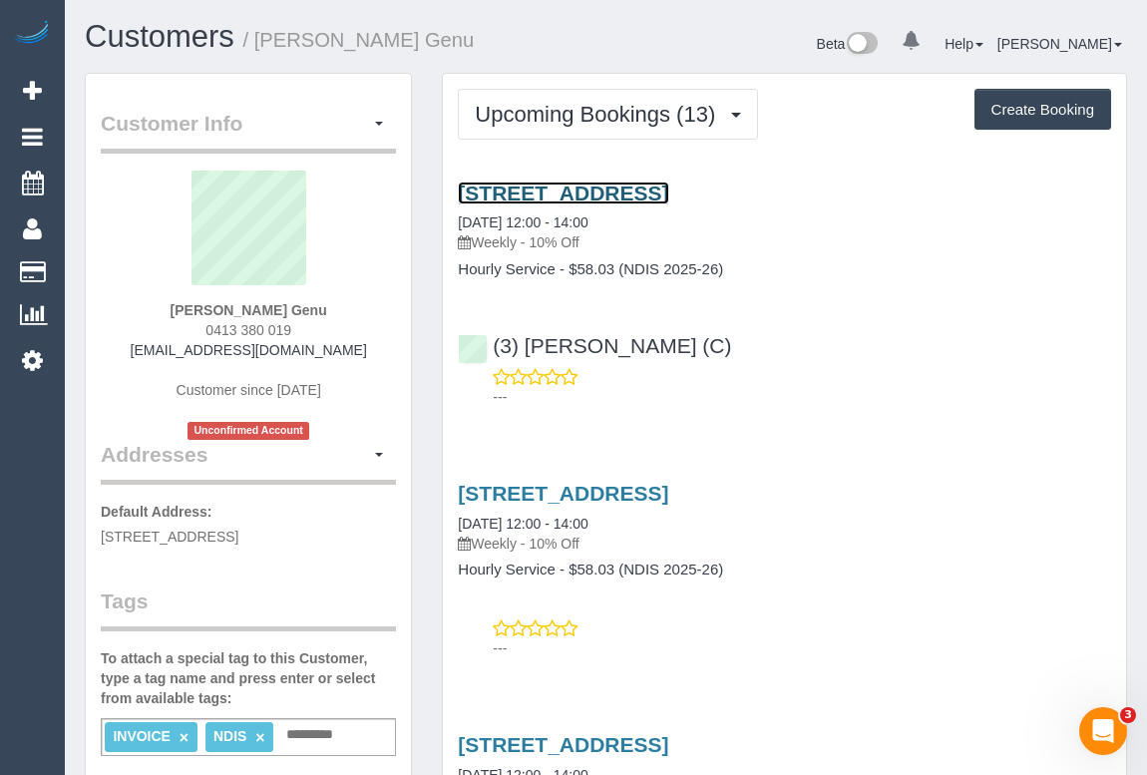
click at [668, 195] on link "[STREET_ADDRESS]" at bounding box center [563, 193] width 210 height 23
click at [637, 196] on link "[STREET_ADDRESS]" at bounding box center [563, 193] width 210 height 23
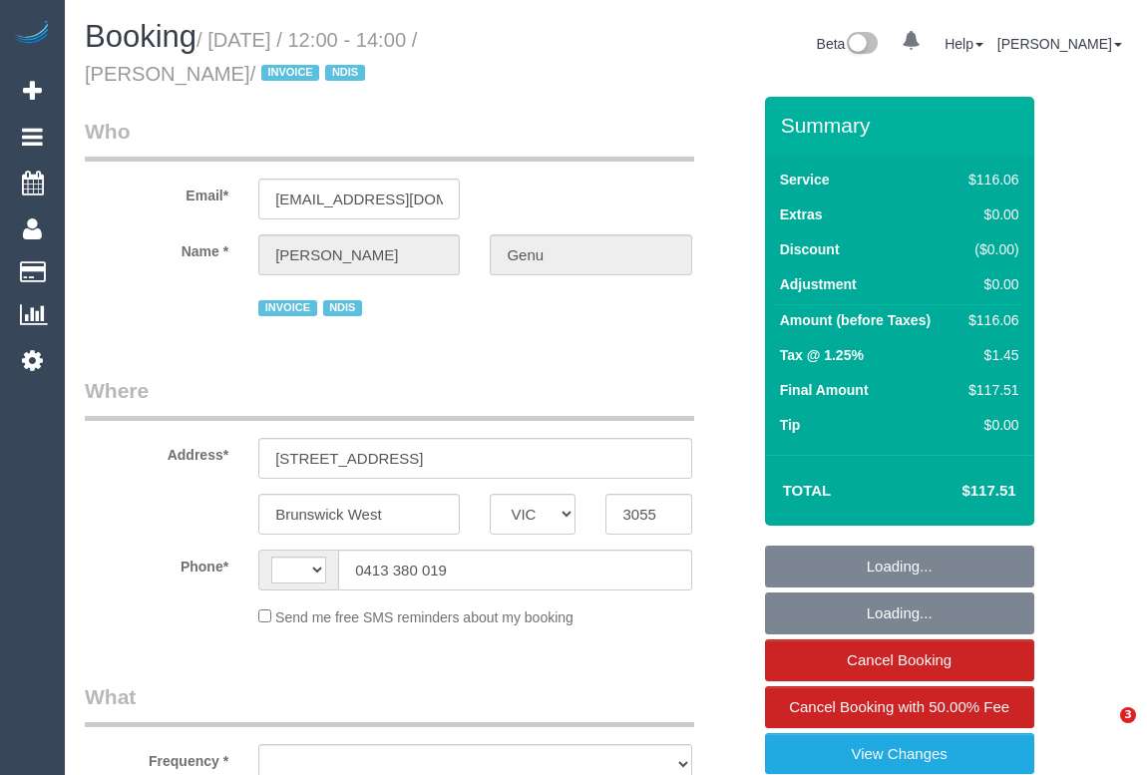
select select "VIC"
select select "string:AU"
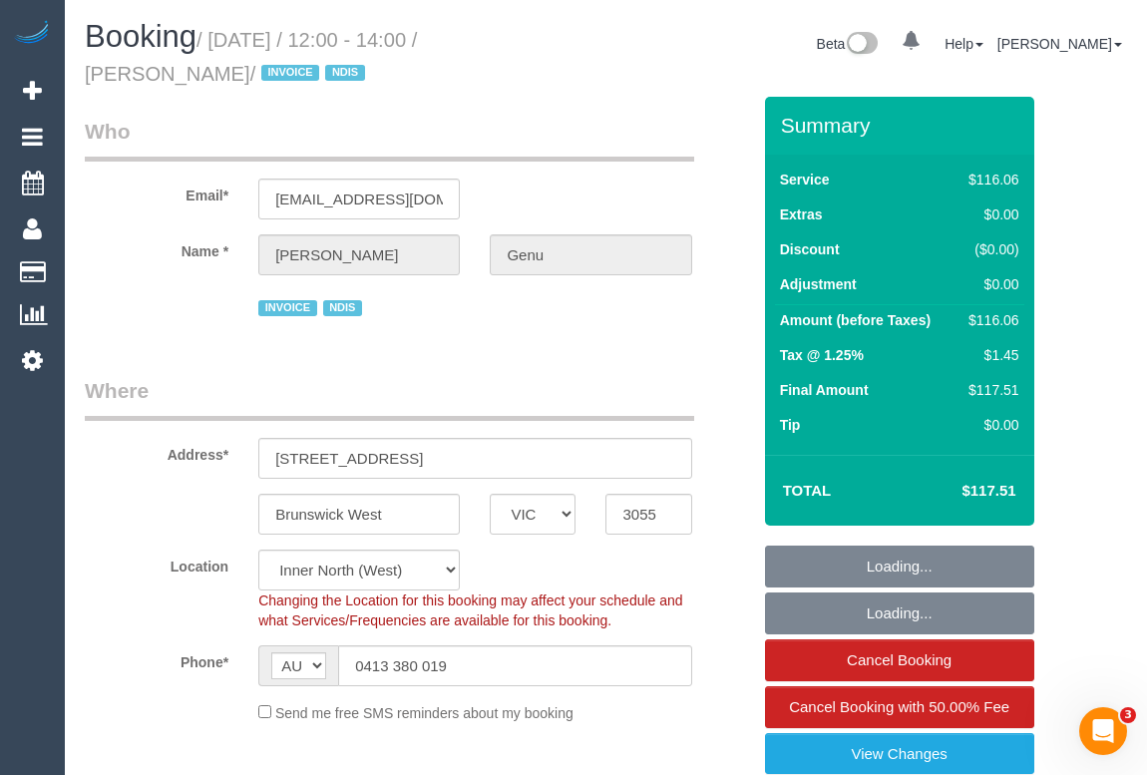
select select "number:28"
select select "number:14"
select select "number:21"
select select "number:36"
select select "number:35"
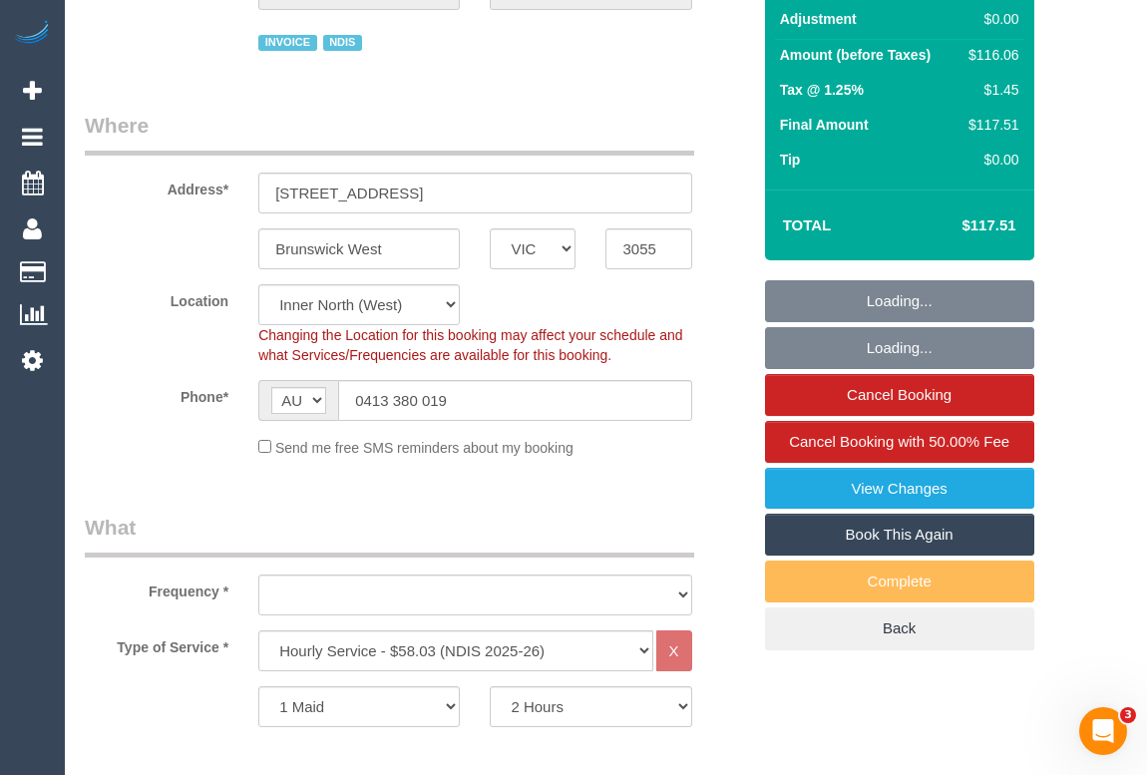
scroll to position [271, 0]
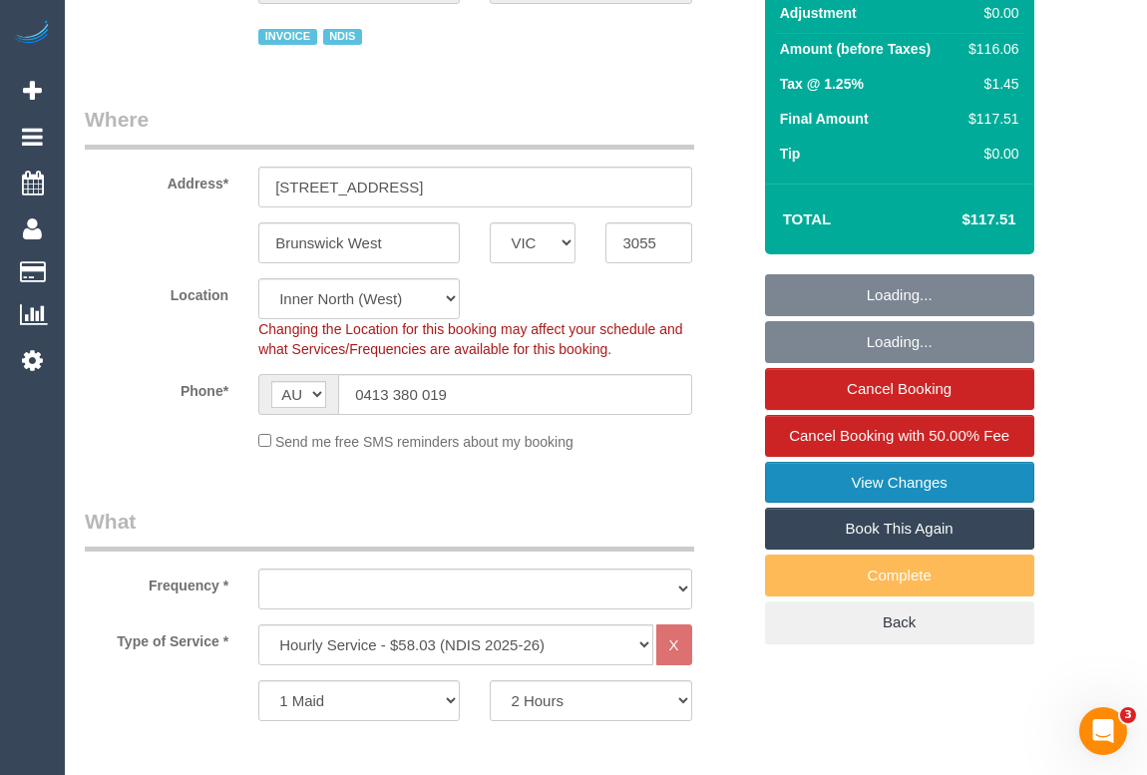
select select "object:779"
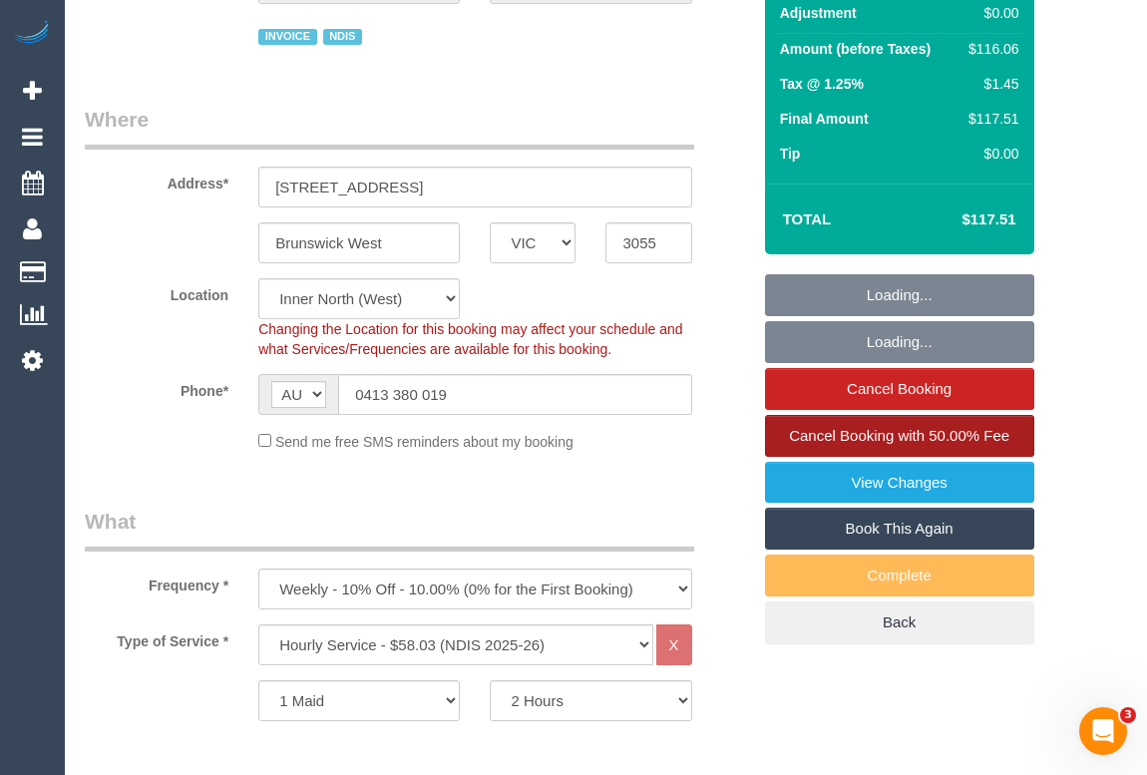
click at [870, 433] on span "Cancel Booking with 50.00% Fee" at bounding box center [899, 435] width 220 height 17
select select "spot1"
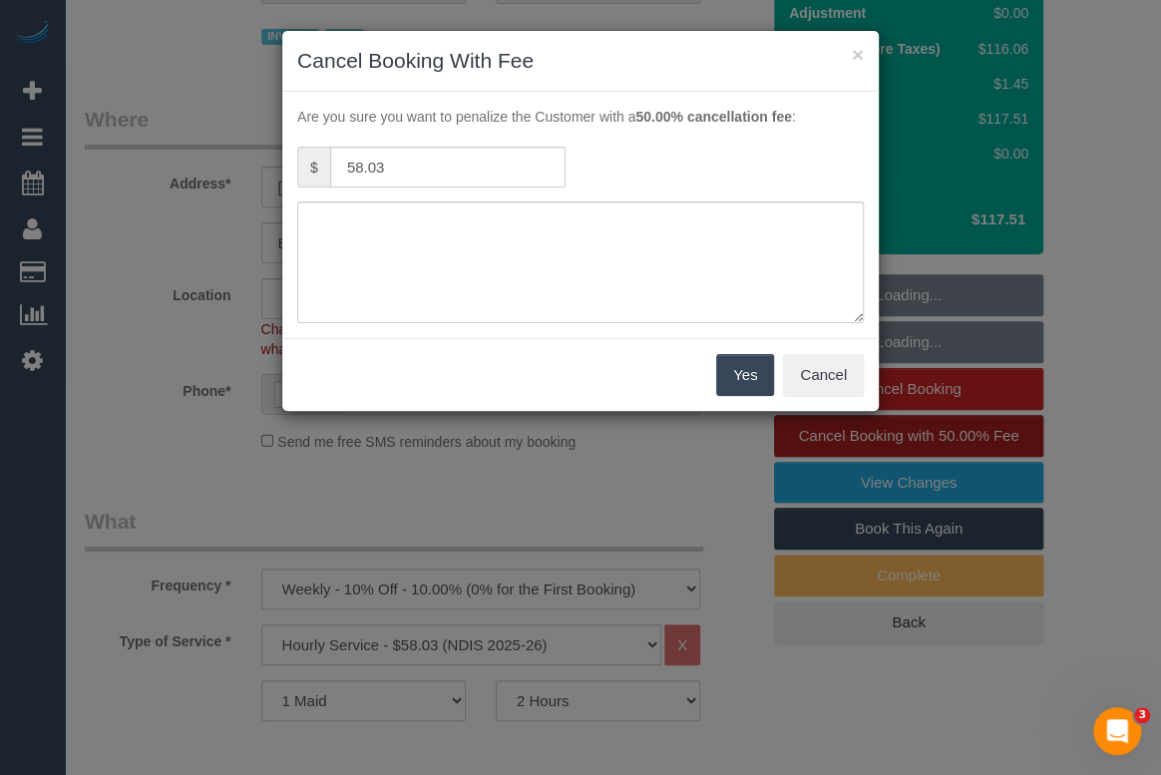
select select "object:1662"
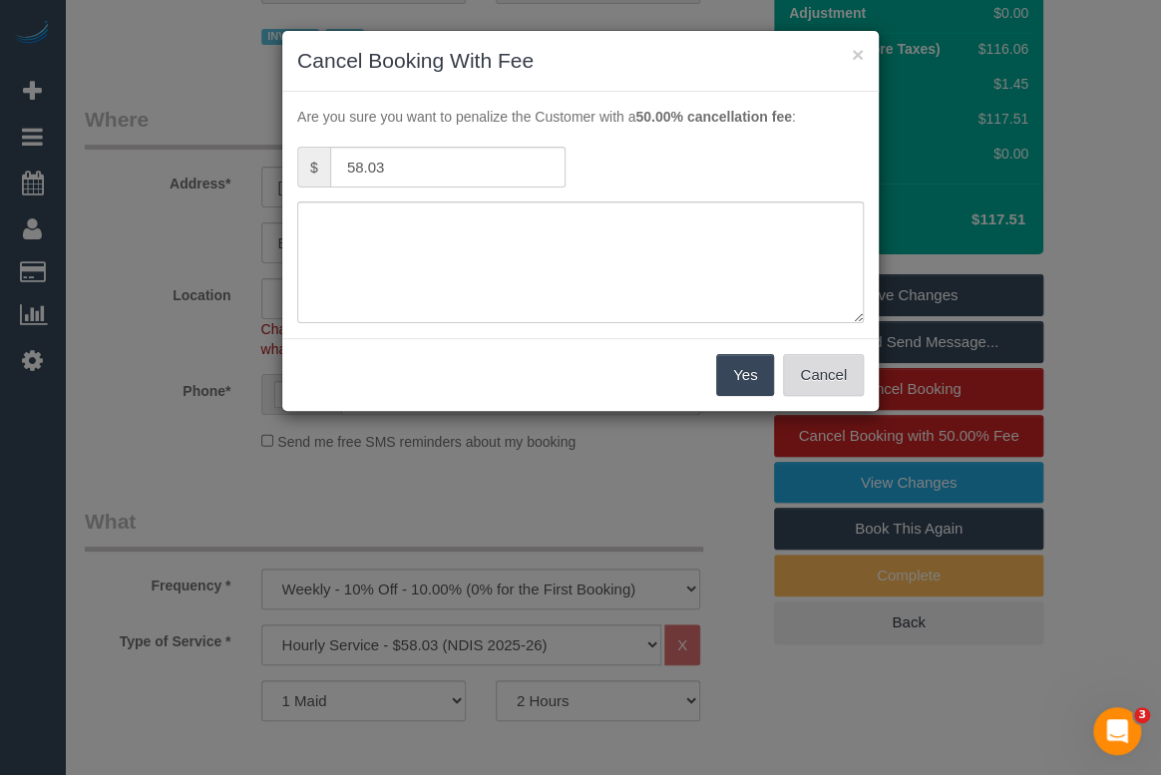
click at [814, 372] on button "Cancel" at bounding box center [823, 375] width 81 height 42
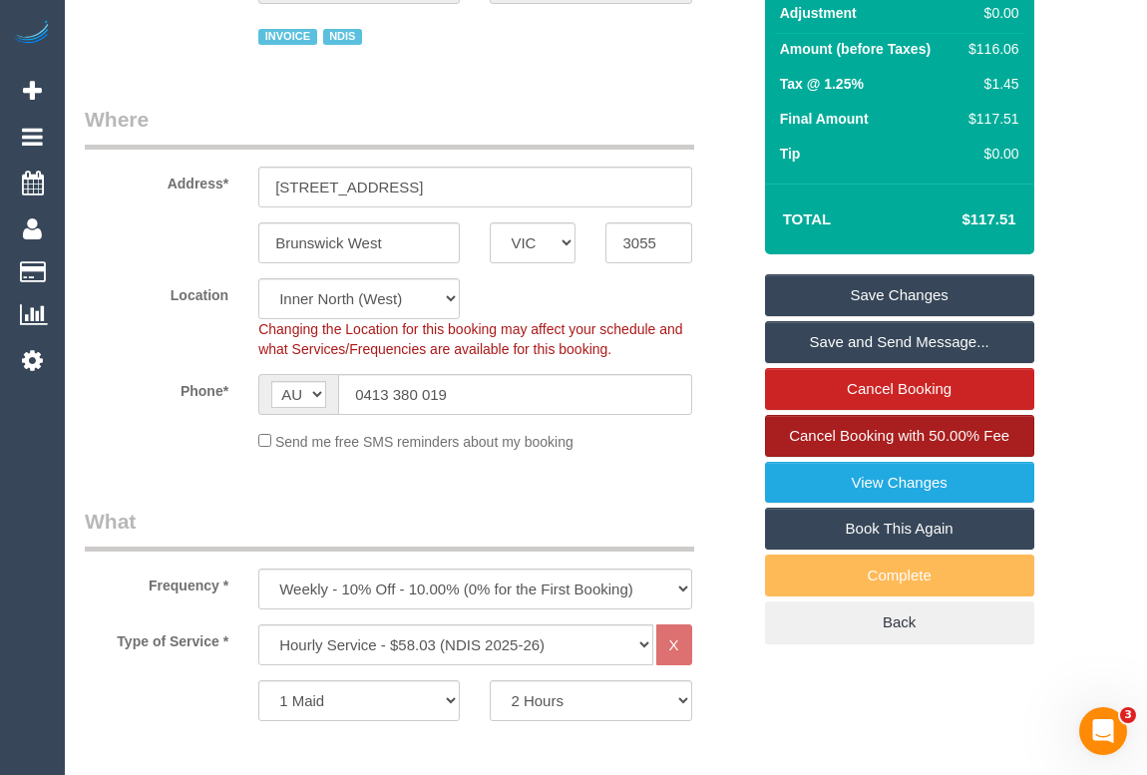
scroll to position [0, 0]
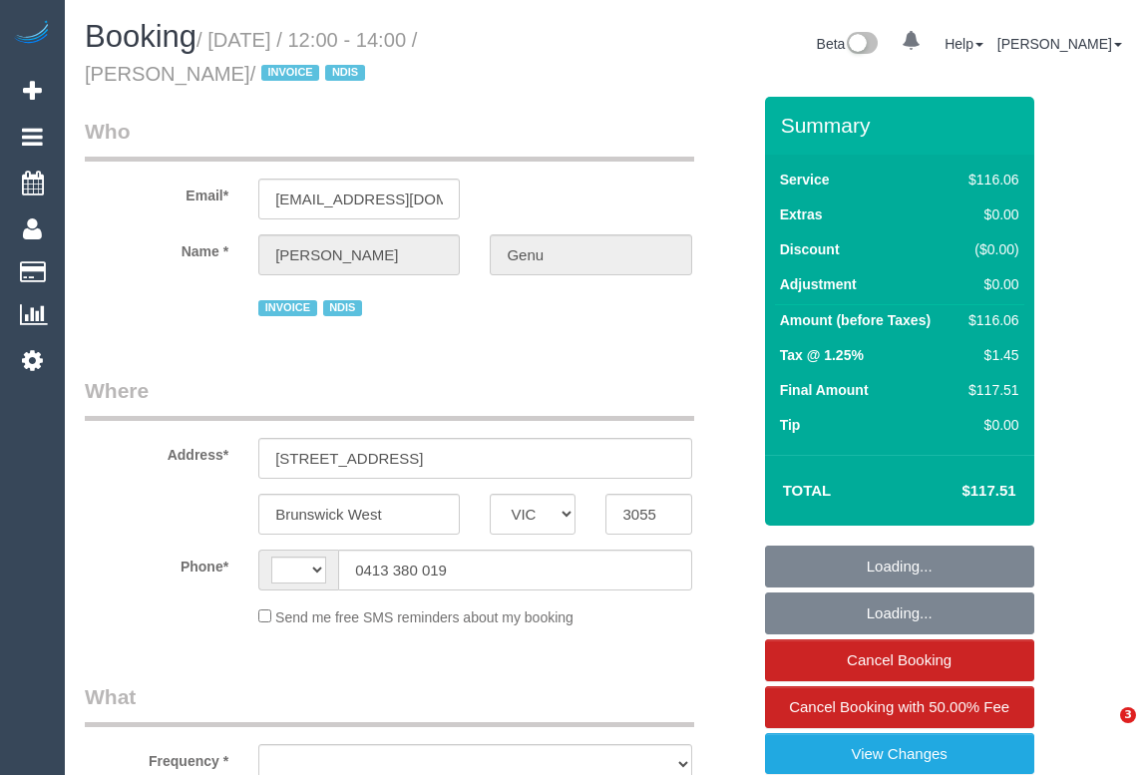
select select "VIC"
select select "string:AU"
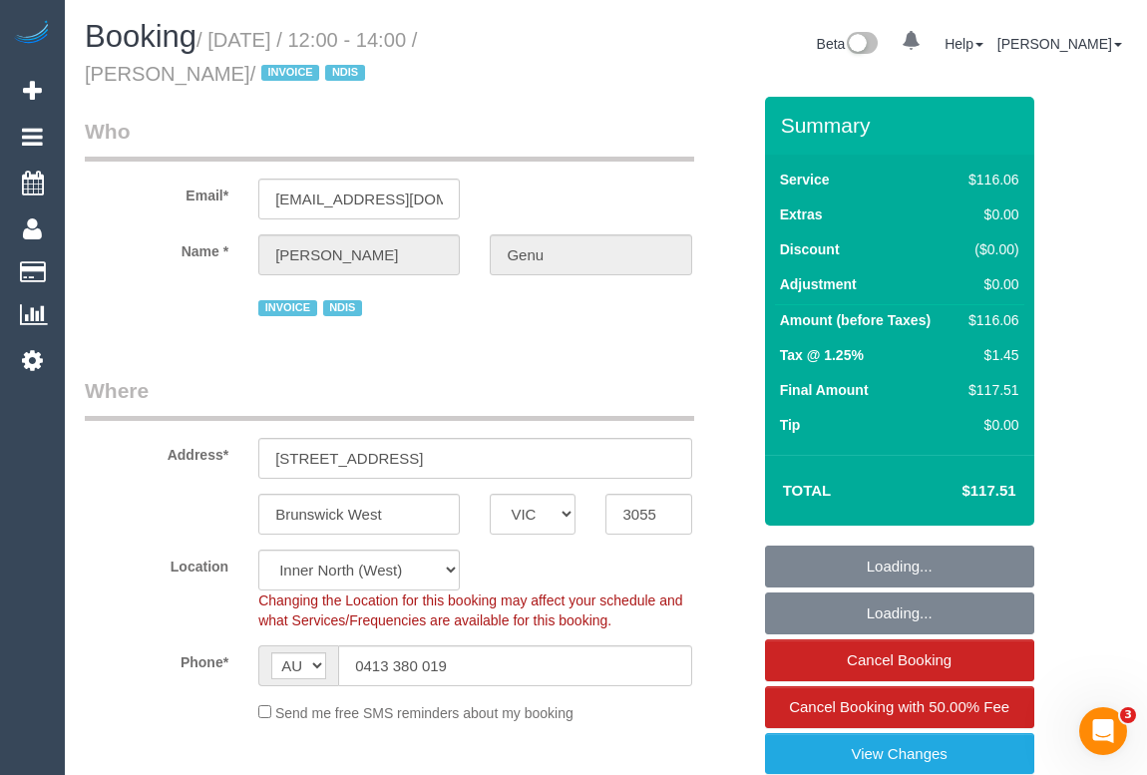
select select "object:721"
select select "number:28"
select select "number:14"
select select "number:21"
select select "number:36"
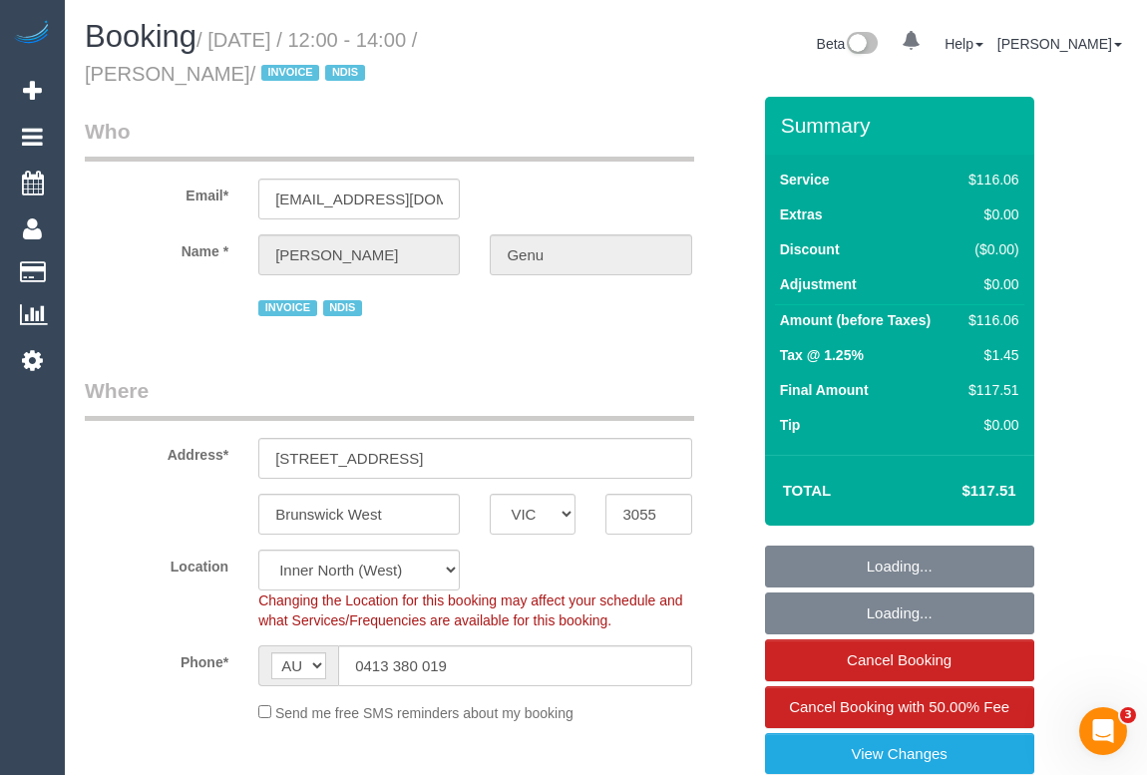
select select "number:35"
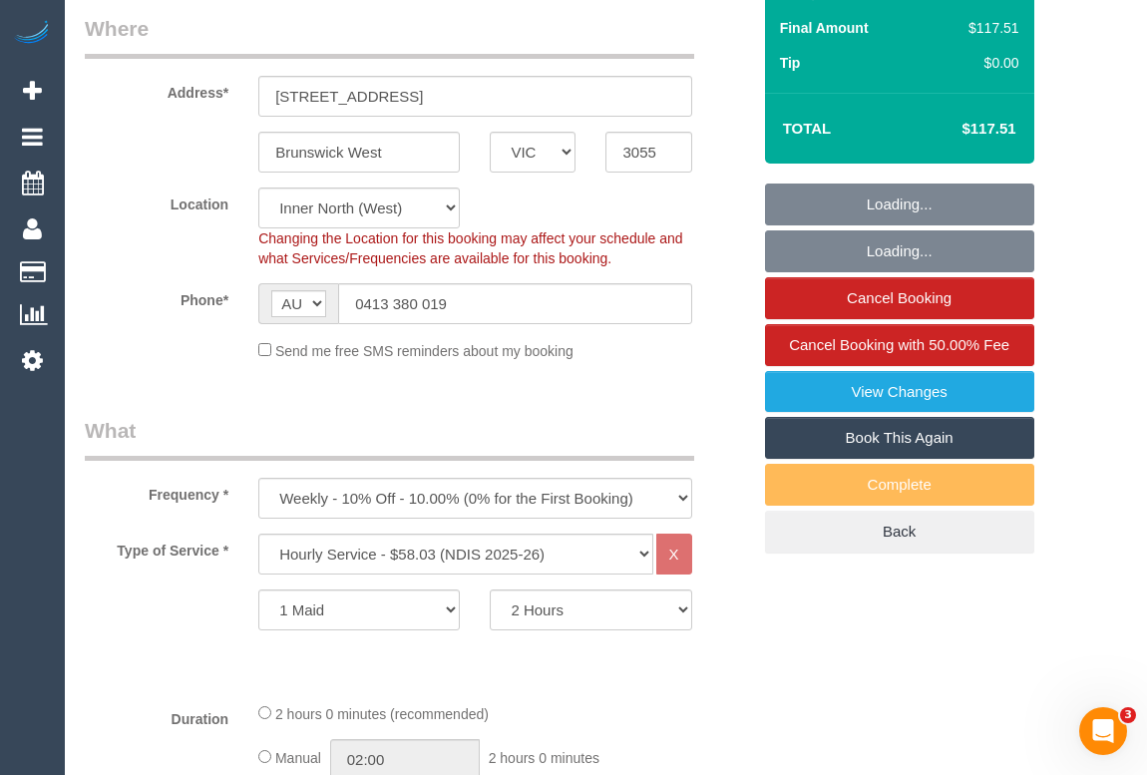
select select "spot1"
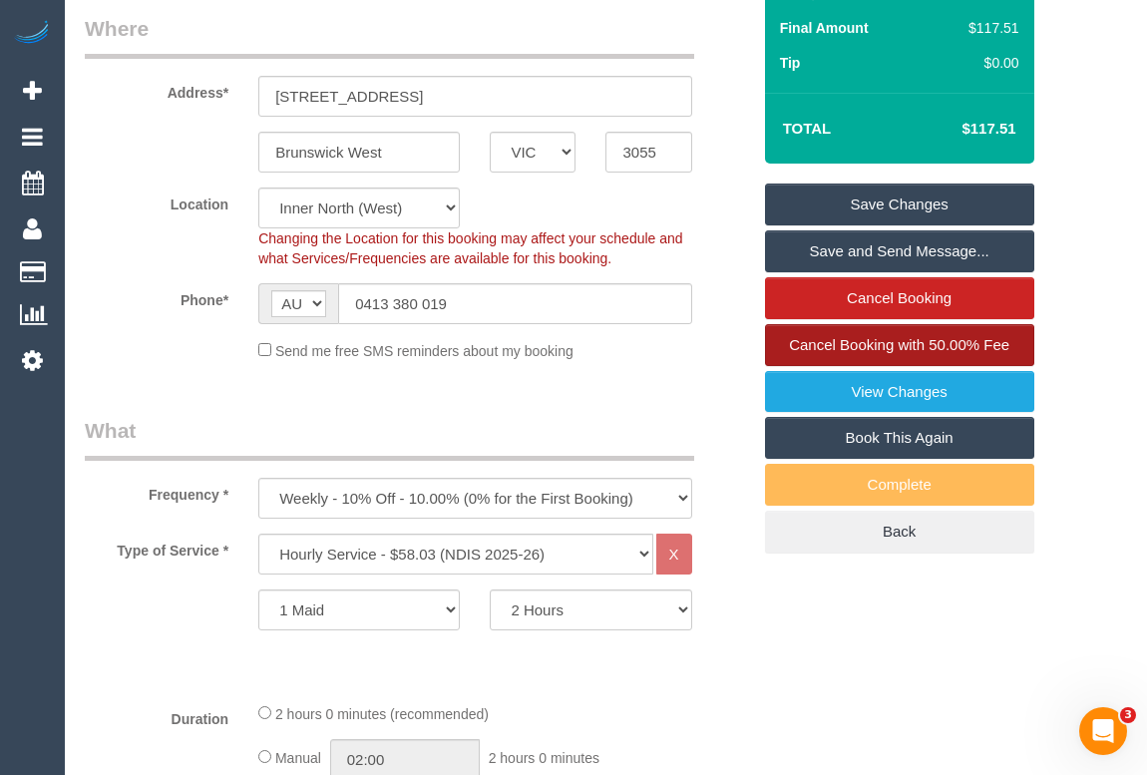
click at [898, 341] on span "Cancel Booking with 50.00% Fee" at bounding box center [899, 344] width 220 height 17
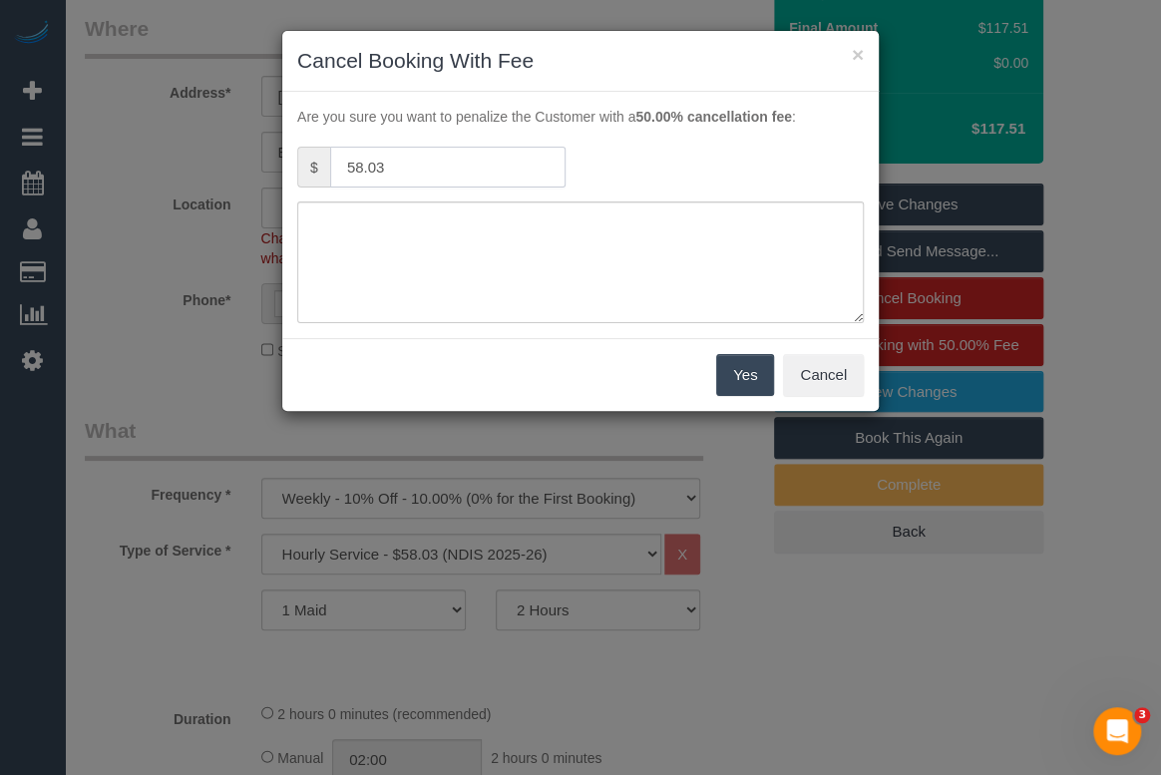
drag, startPoint x: 399, startPoint y: 171, endPoint x: 322, endPoint y: 170, distance: 76.8
click at [322, 170] on div "$ 58.03" at bounding box center [431, 167] width 268 height 41
type input "50.00"
click at [461, 215] on textarea at bounding box center [580, 262] width 567 height 122
type textarea "Not needed. - OM"
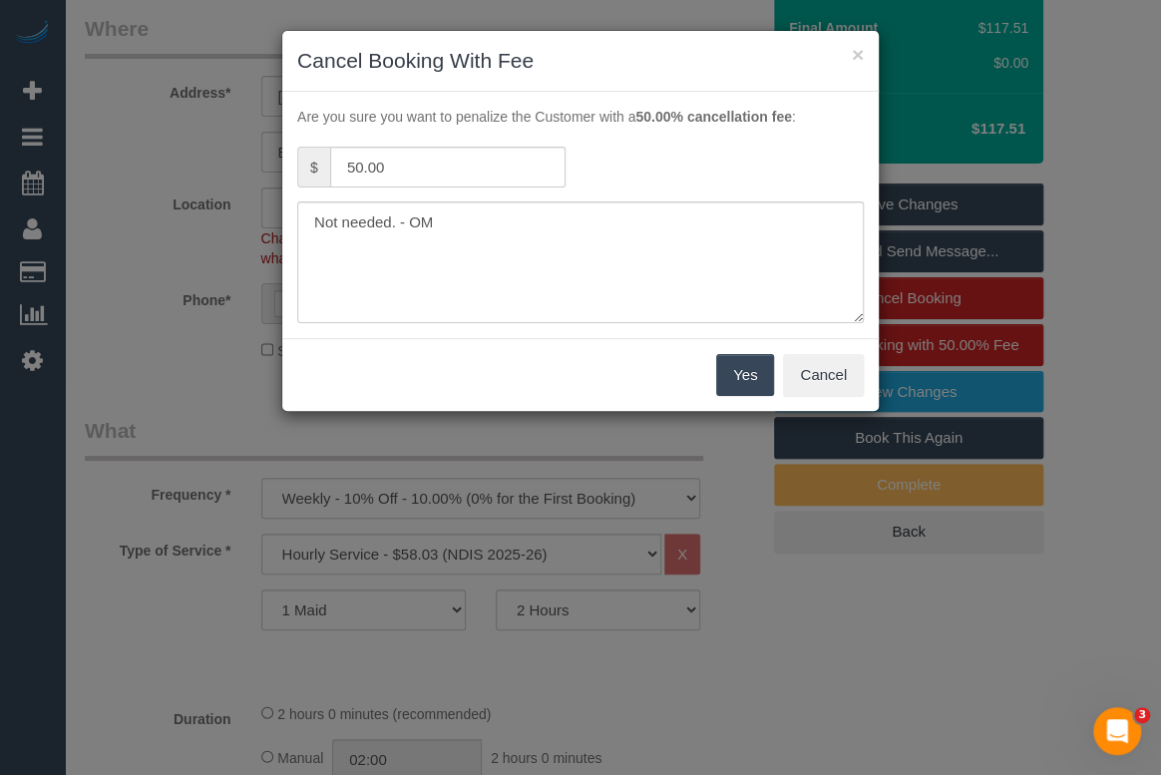
click at [749, 371] on button "Yes" at bounding box center [745, 375] width 58 height 42
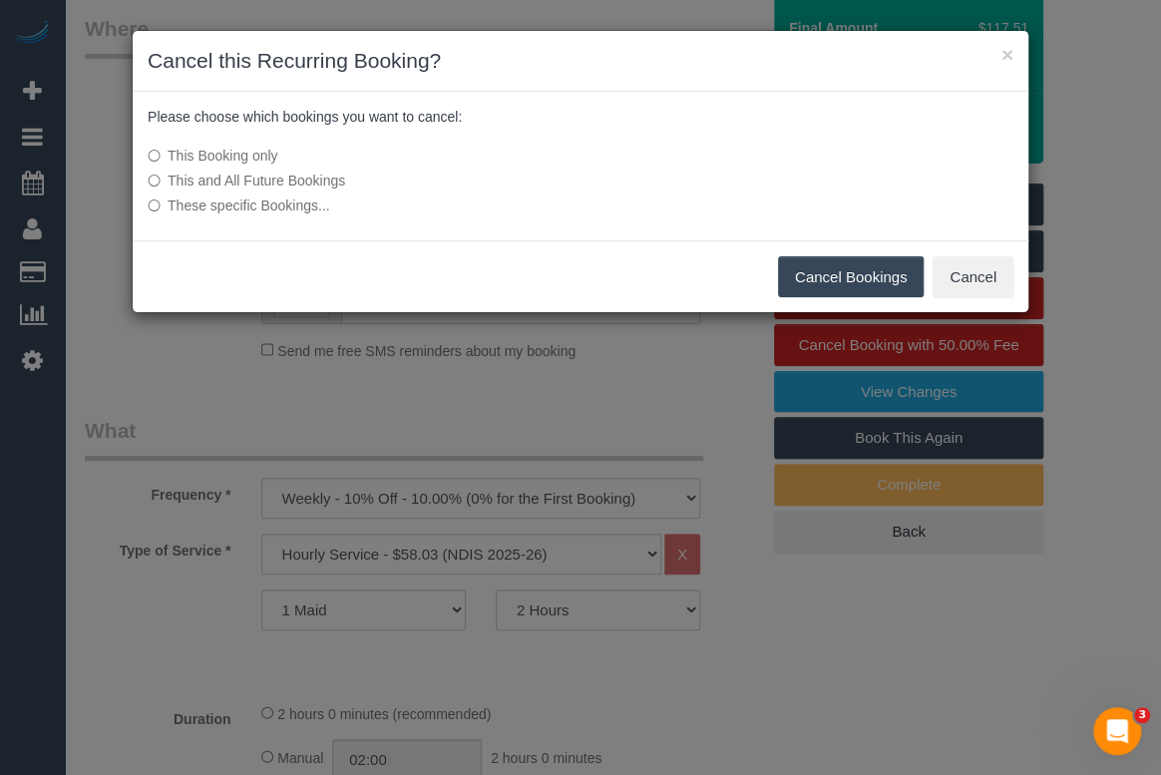
click at [822, 265] on button "Cancel Bookings" at bounding box center [851, 277] width 147 height 42
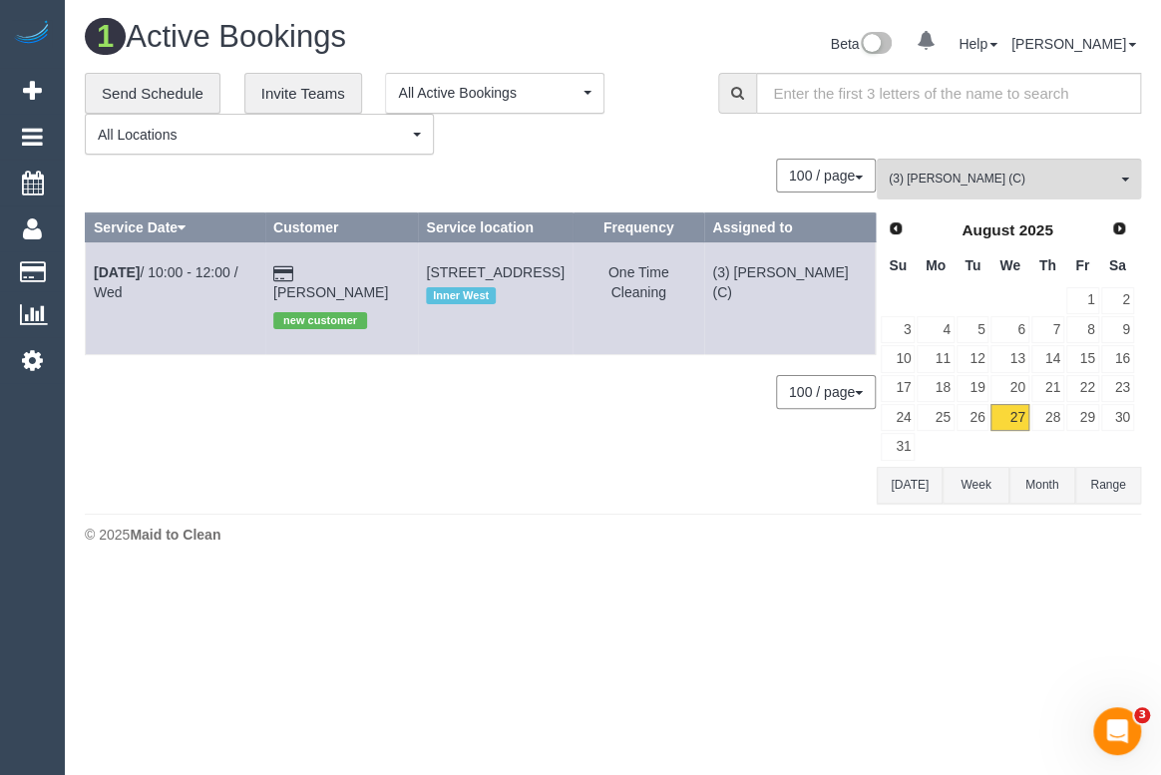
click at [456, 559] on div "1 Active Bookings Beta 0 Your Notifications You have 0 alerts Help Help Docs Ta…" at bounding box center [613, 287] width 1096 height 574
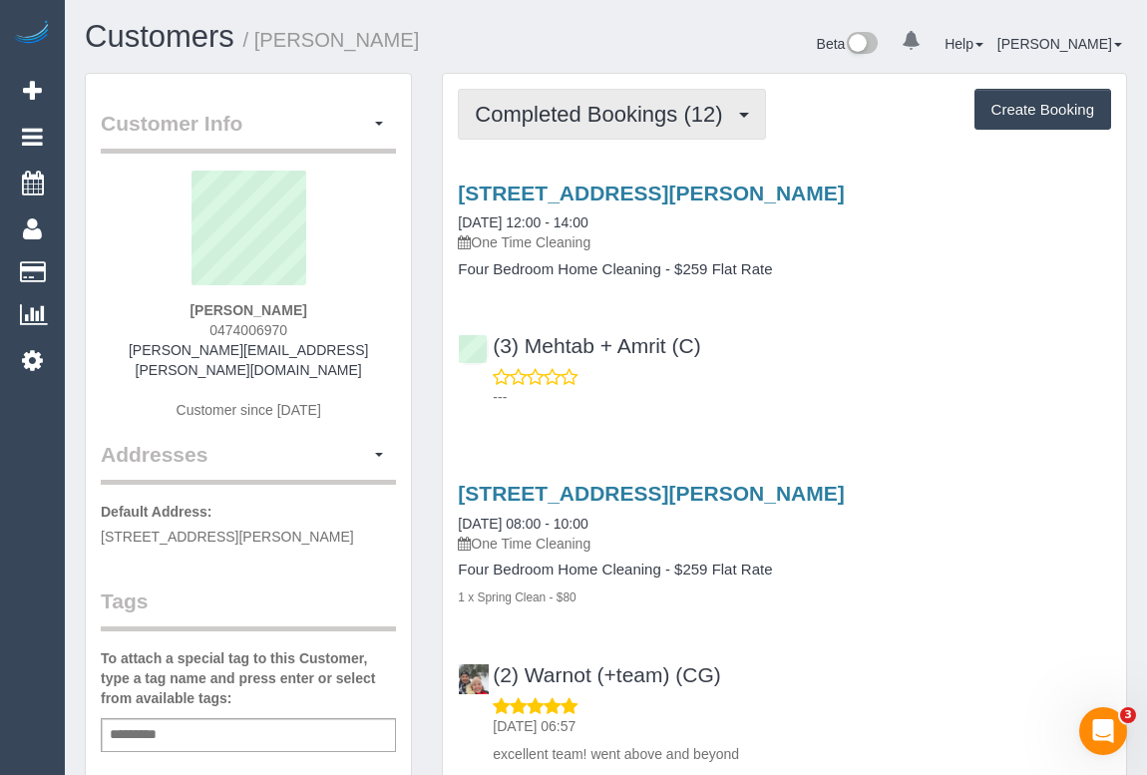
click at [607, 121] on span "Completed Bookings (12)" at bounding box center [603, 114] width 257 height 25
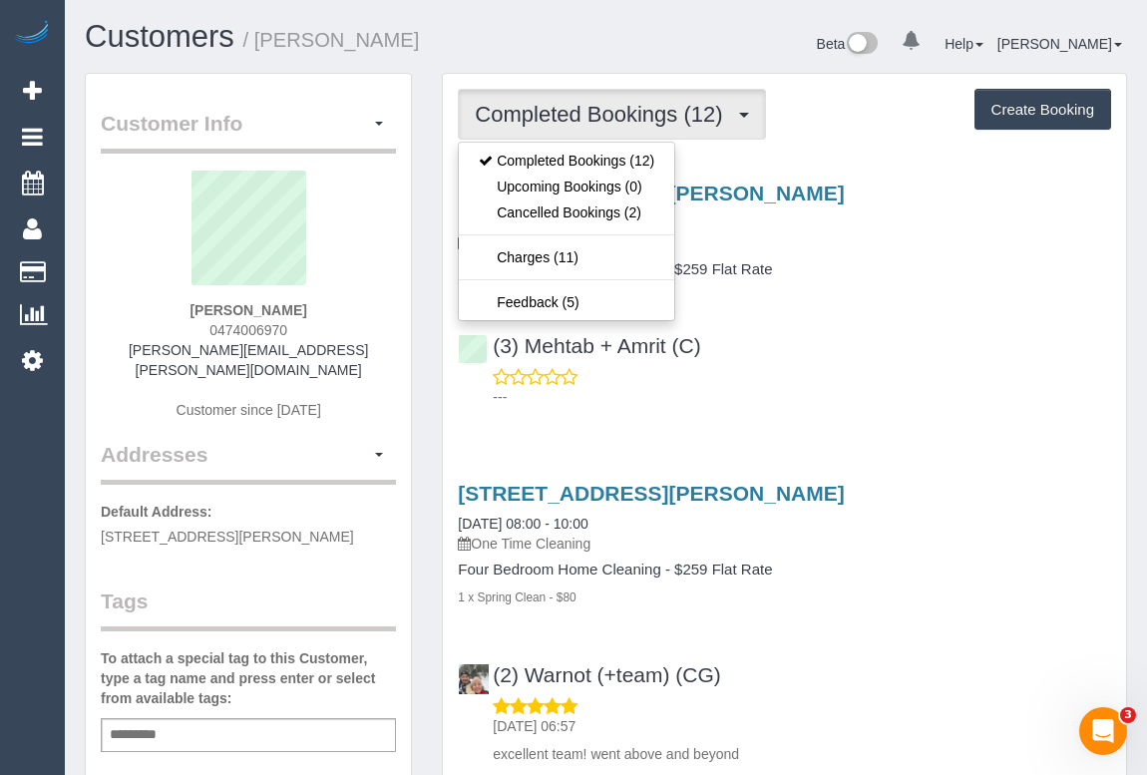
click at [890, 334] on div "(3) Mehtab + Amrit (C) ---" at bounding box center [784, 362] width 683 height 90
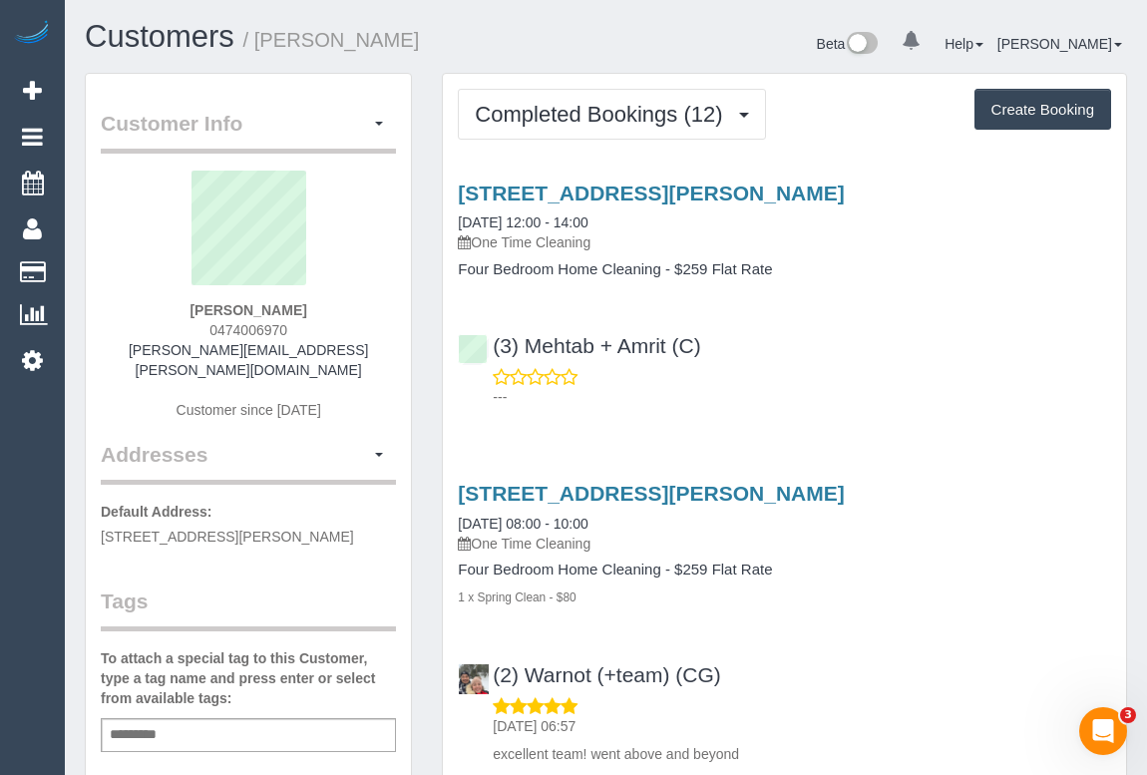
drag, startPoint x: 202, startPoint y: 329, endPoint x: 314, endPoint y: 327, distance: 111.7
click at [314, 327] on div "[PERSON_NAME] 0474006970 [PERSON_NAME][EMAIL_ADDRESS][PERSON_NAME][DOMAIN_NAME]…" at bounding box center [248, 305] width 295 height 269
copy span "0474006970"
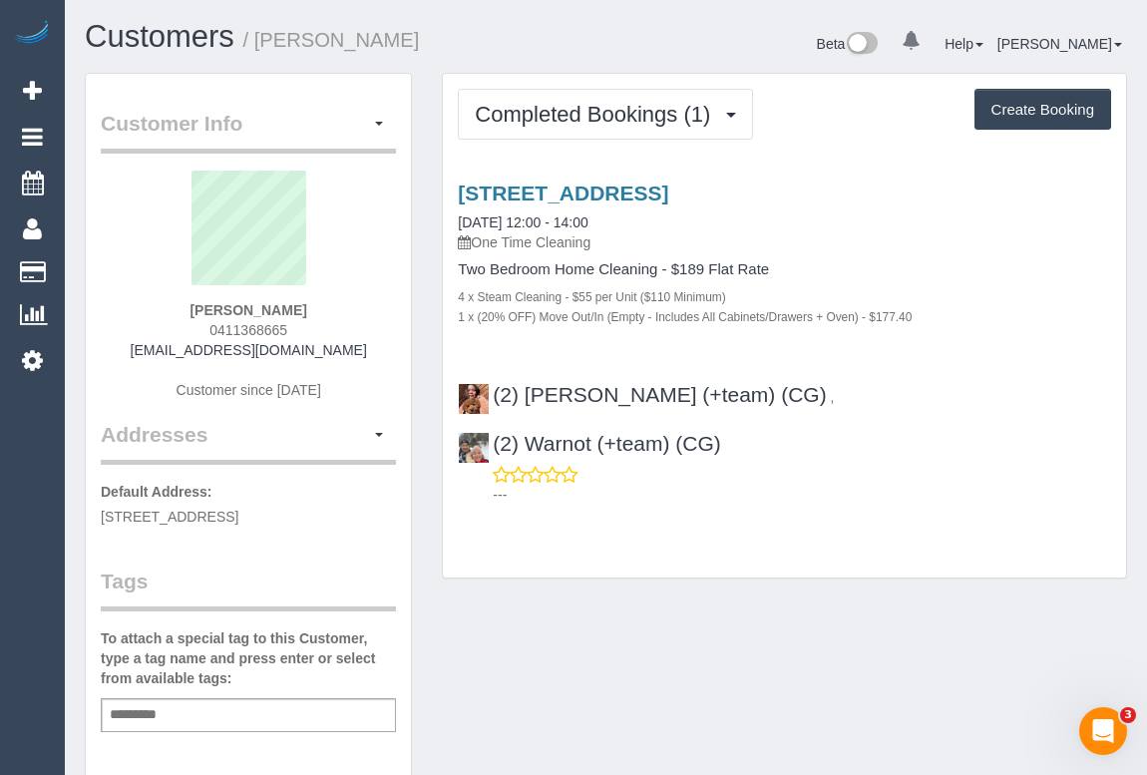
drag, startPoint x: 205, startPoint y: 326, endPoint x: 317, endPoint y: 327, distance: 111.7
click at [317, 327] on div "Carol-Ann Allen 0411368665 carolannallen@me.com Customer since 2025" at bounding box center [248, 295] width 295 height 249
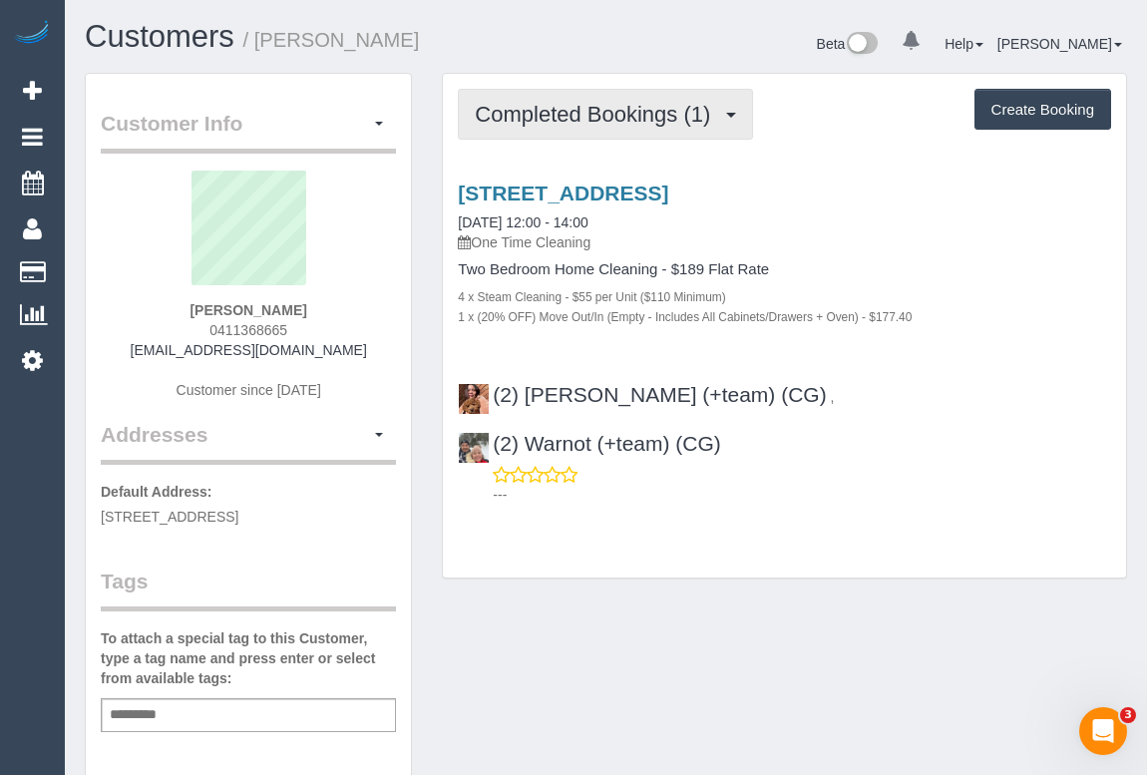
click at [609, 118] on span "Completed Bookings (1)" at bounding box center [597, 114] width 245 height 25
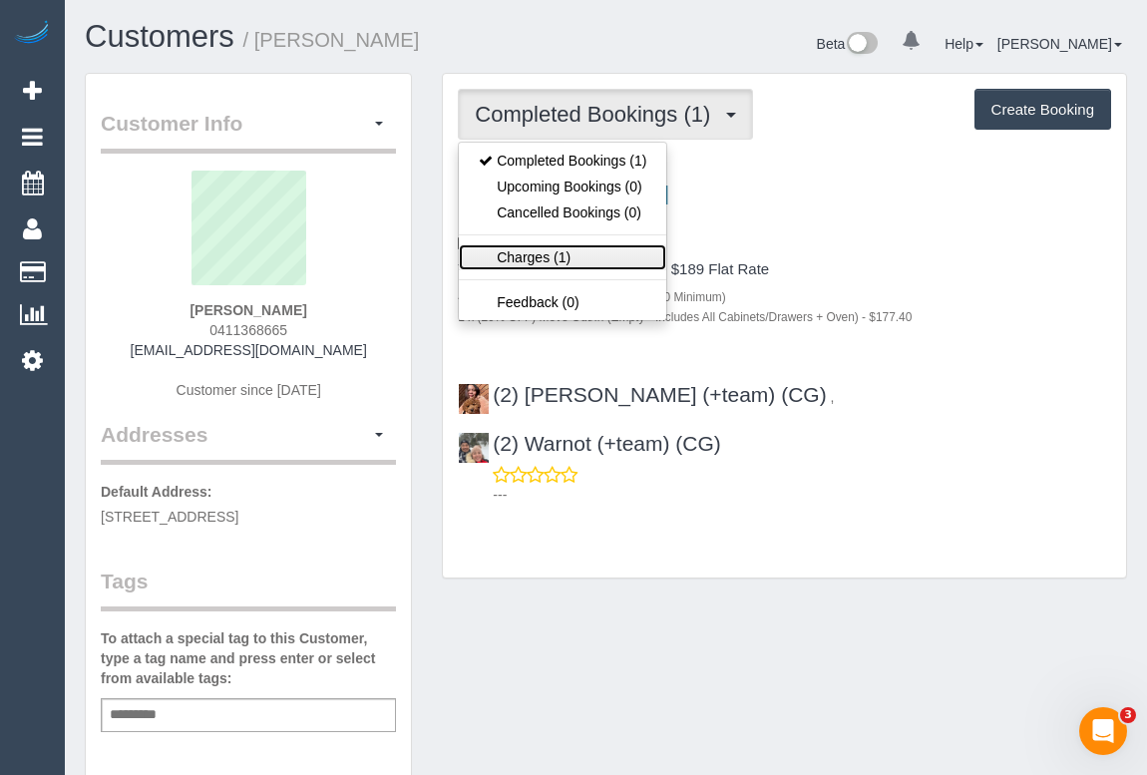
click at [557, 252] on link "Charges (1)" at bounding box center [562, 257] width 207 height 26
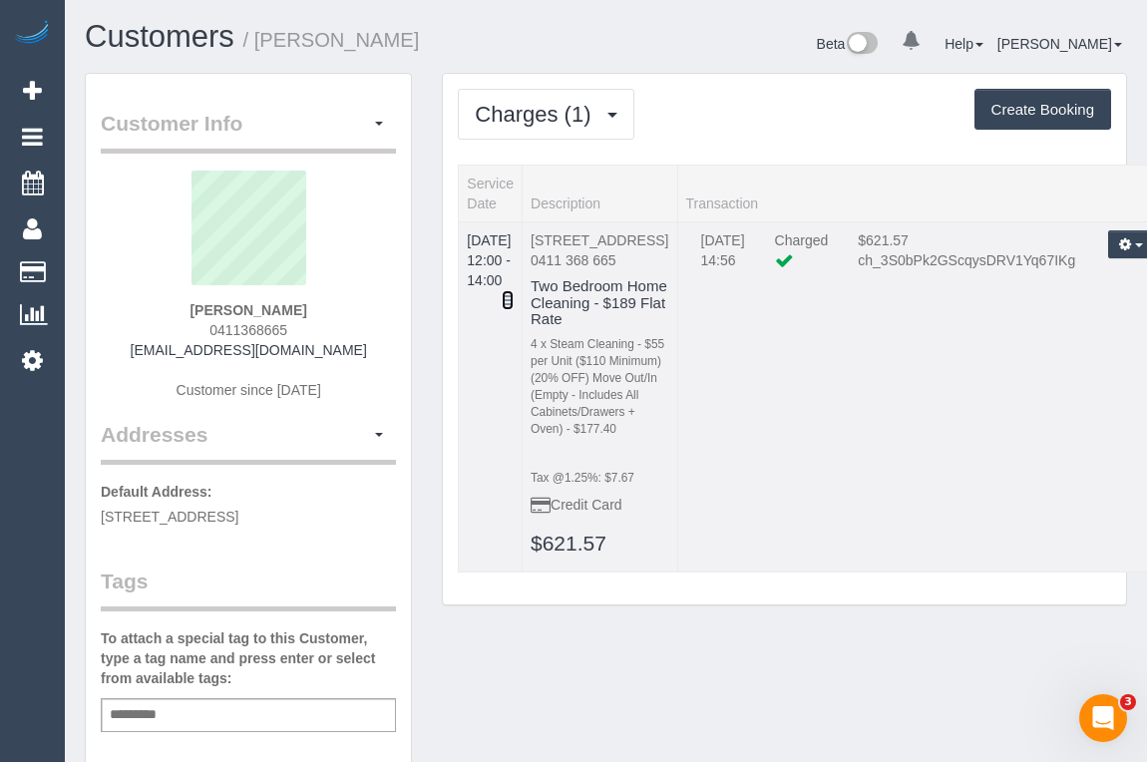
click at [514, 293] on icon at bounding box center [508, 300] width 12 height 14
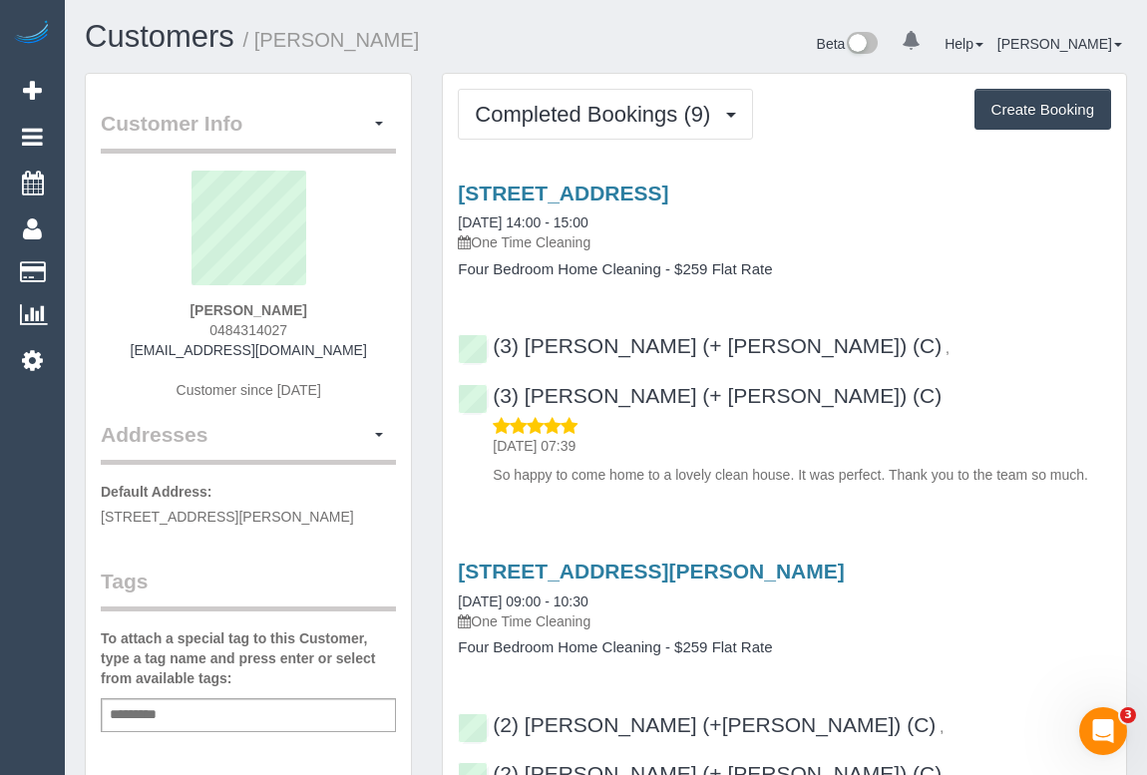
click at [965, 248] on p "One Time Cleaning" at bounding box center [784, 242] width 653 height 20
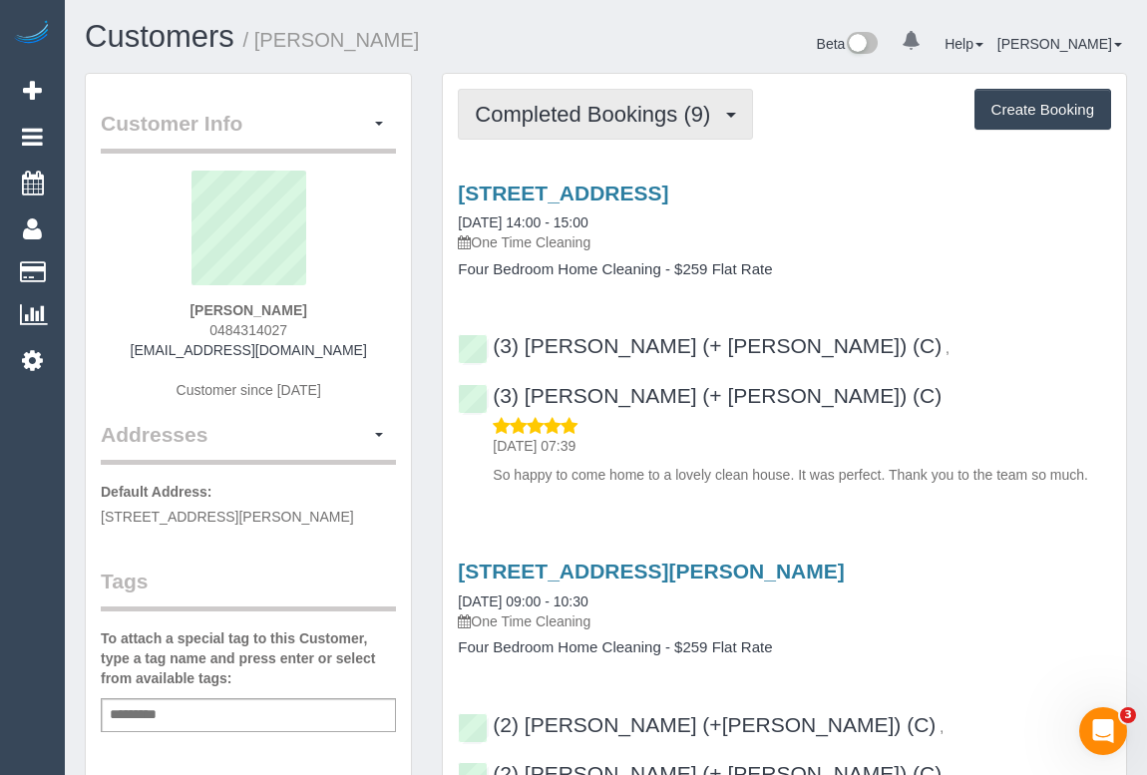
click at [556, 119] on span "Completed Bookings (9)" at bounding box center [597, 114] width 245 height 25
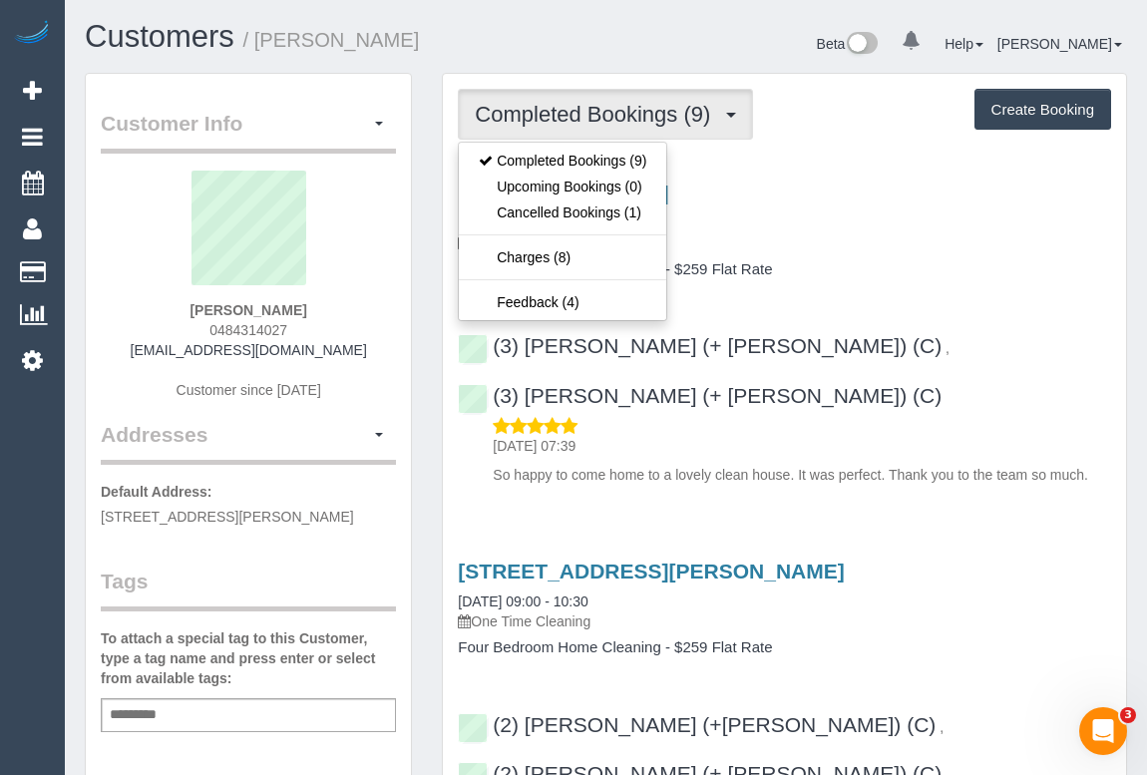
click at [980, 245] on p "One Time Cleaning" at bounding box center [784, 242] width 653 height 20
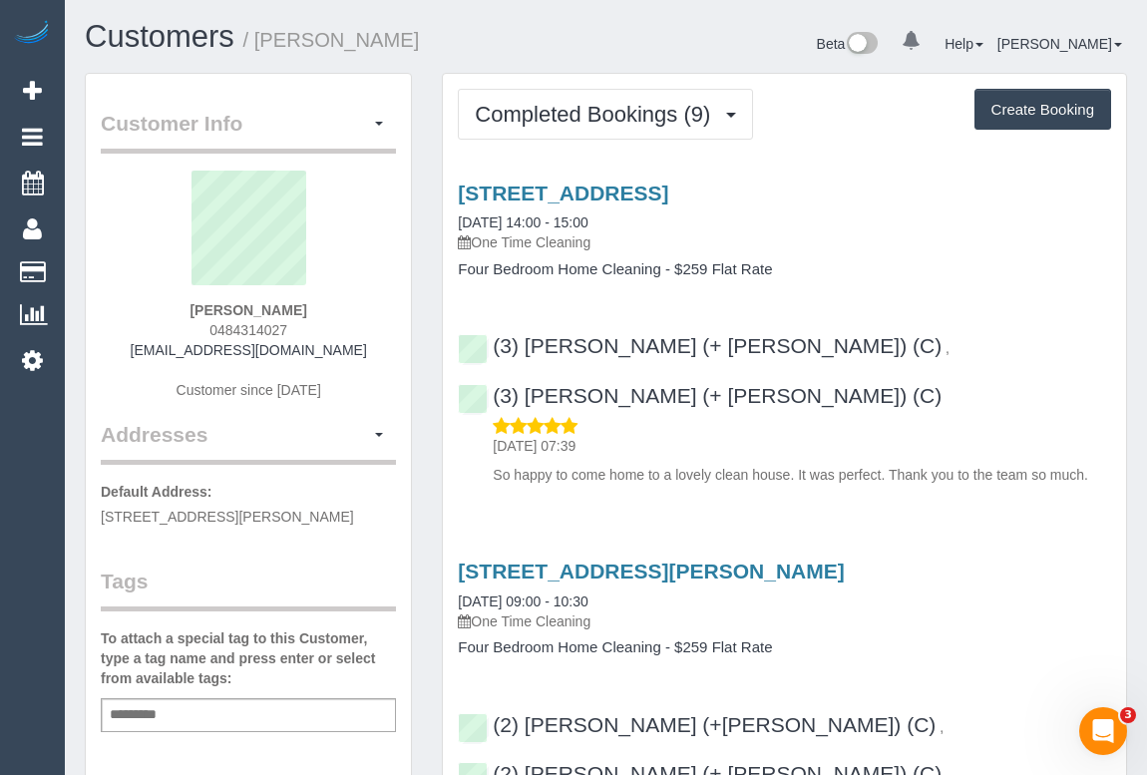
drag, startPoint x: 155, startPoint y: 349, endPoint x: 340, endPoint y: 348, distance: 185.5
click at [340, 348] on div "[PERSON_NAME] 0484314027 [EMAIL_ADDRESS][DOMAIN_NAME] Customer since [DATE]" at bounding box center [248, 295] width 295 height 249
copy link "[EMAIL_ADDRESS][DOMAIN_NAME]"
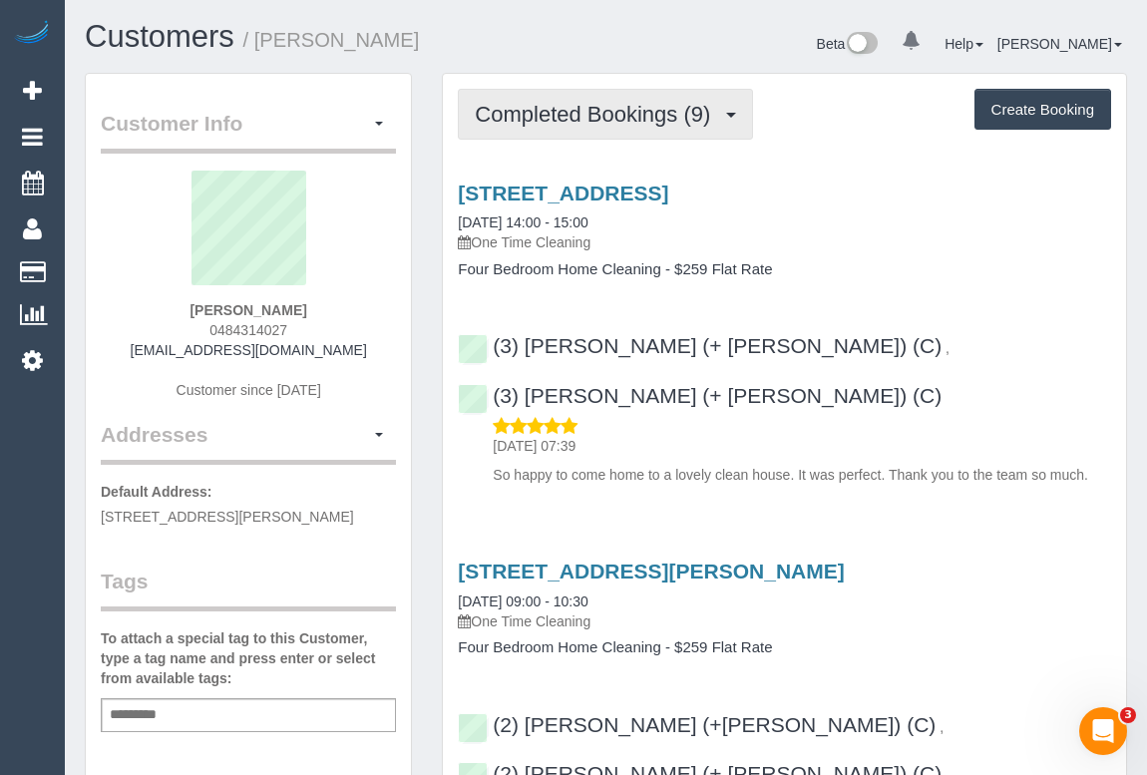
click at [581, 109] on span "Completed Bookings (9)" at bounding box center [597, 114] width 245 height 25
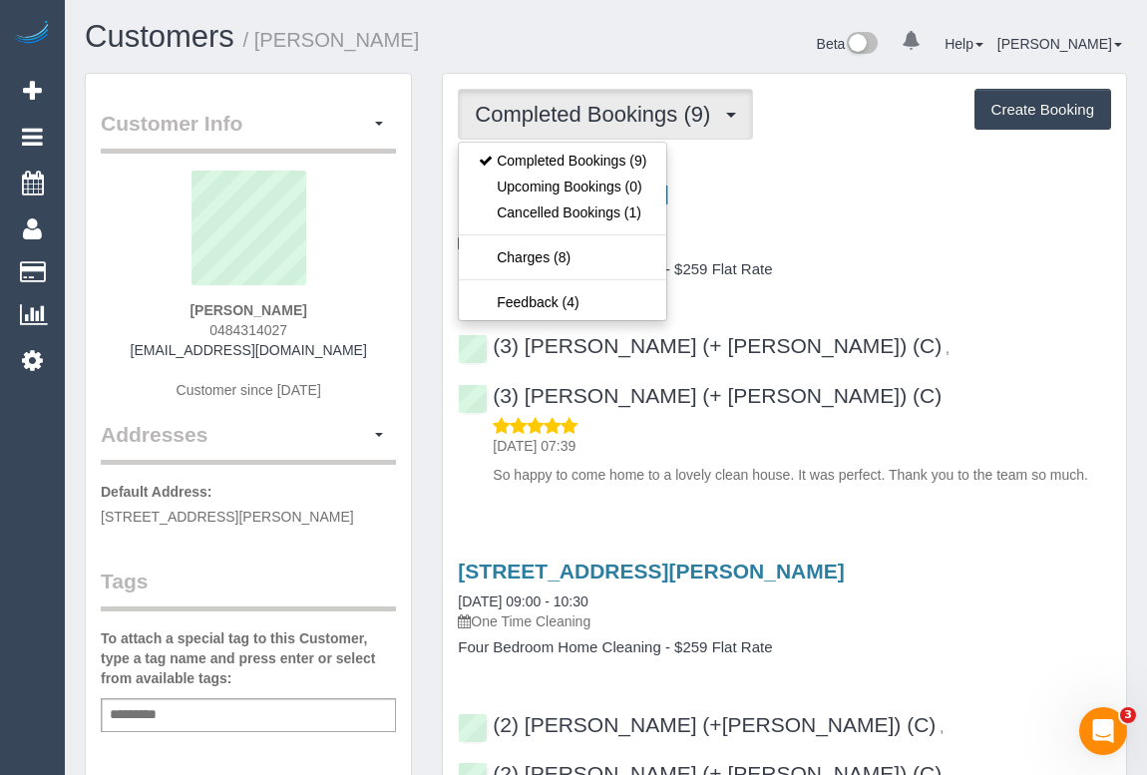
click at [940, 238] on p "One Time Cleaning" at bounding box center [784, 242] width 653 height 20
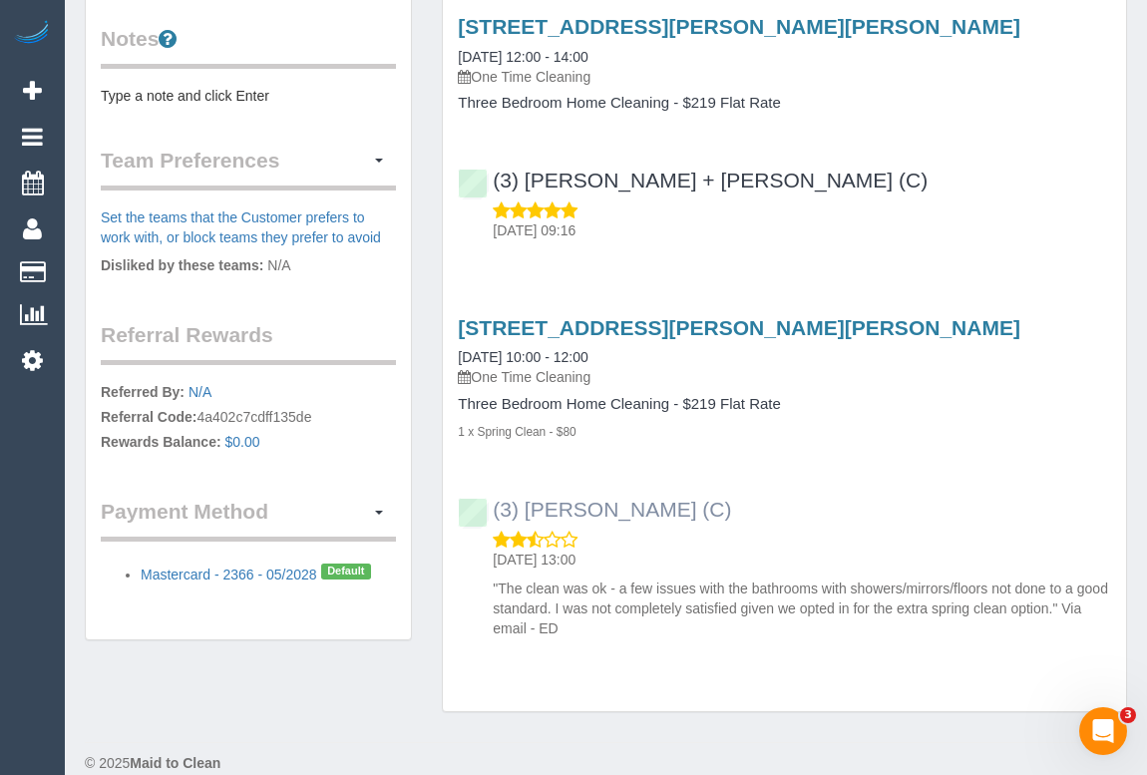
scroll to position [792, 0]
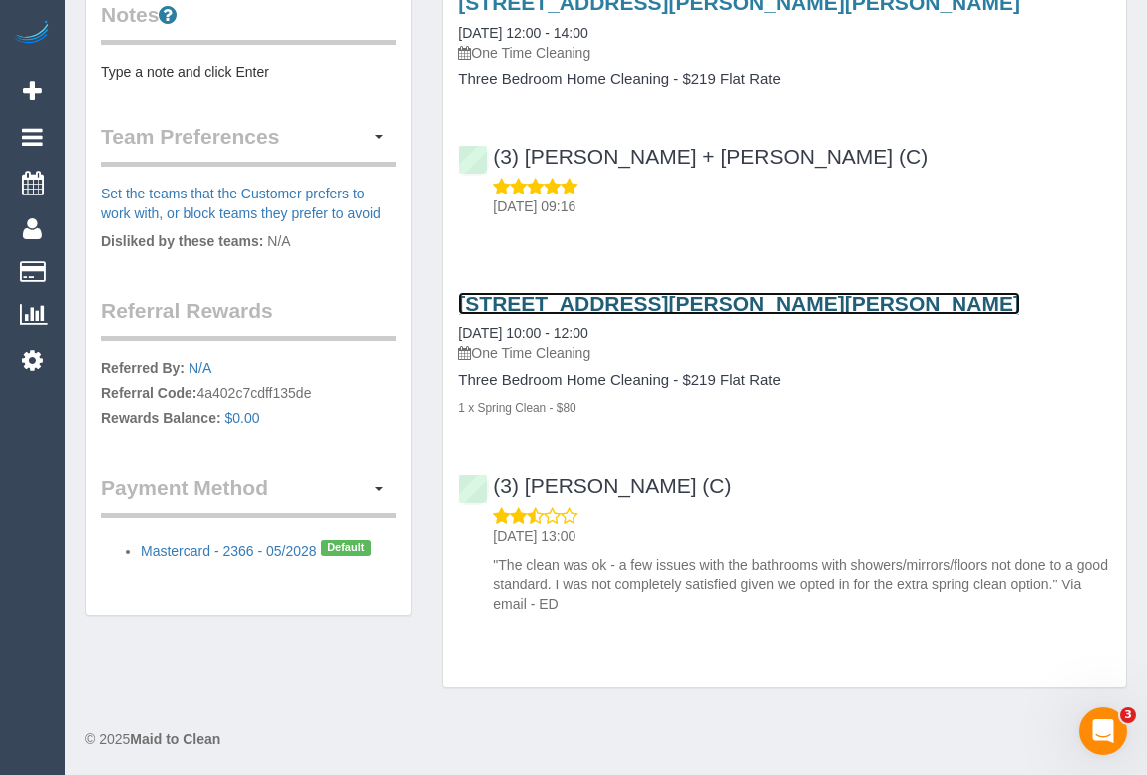
click at [666, 292] on link "[STREET_ADDRESS][PERSON_NAME][PERSON_NAME]" at bounding box center [739, 303] width 563 height 23
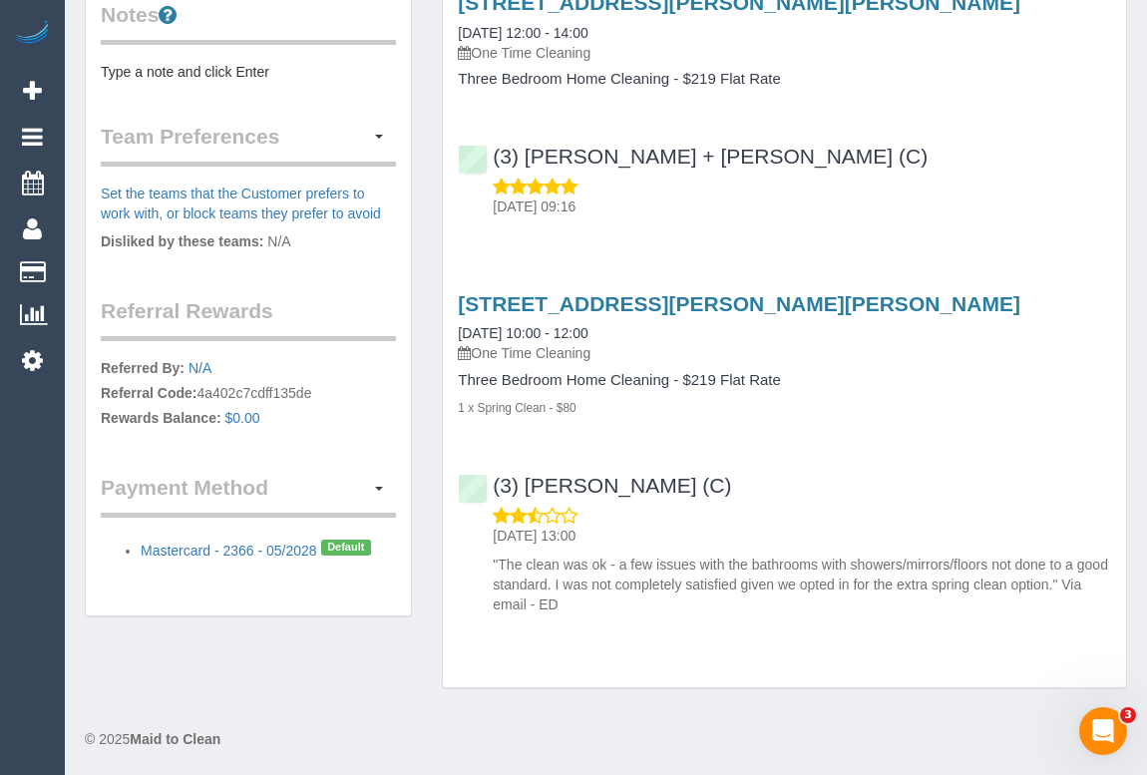
click at [876, 416] on div "[STREET_ADDRESS][PERSON_NAME][PERSON_NAME] [DATE] 10:00 - 12:00 One Time Cleani…" at bounding box center [784, 449] width 683 height 348
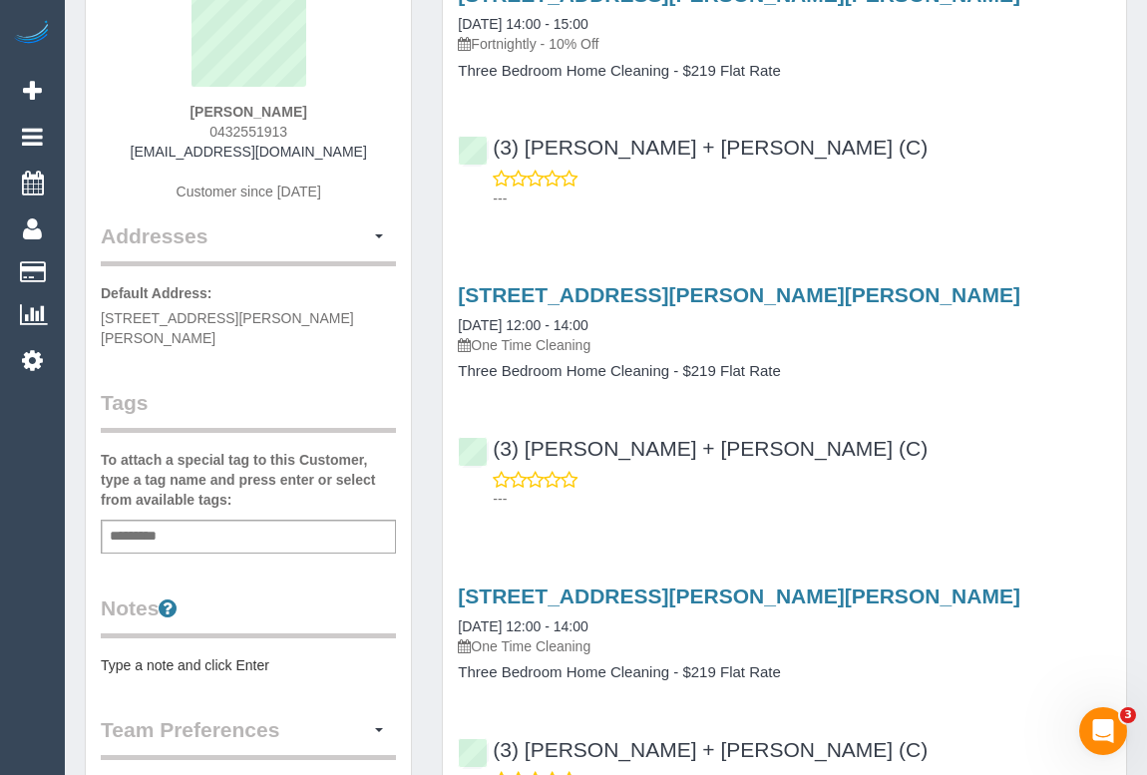
scroll to position [0, 0]
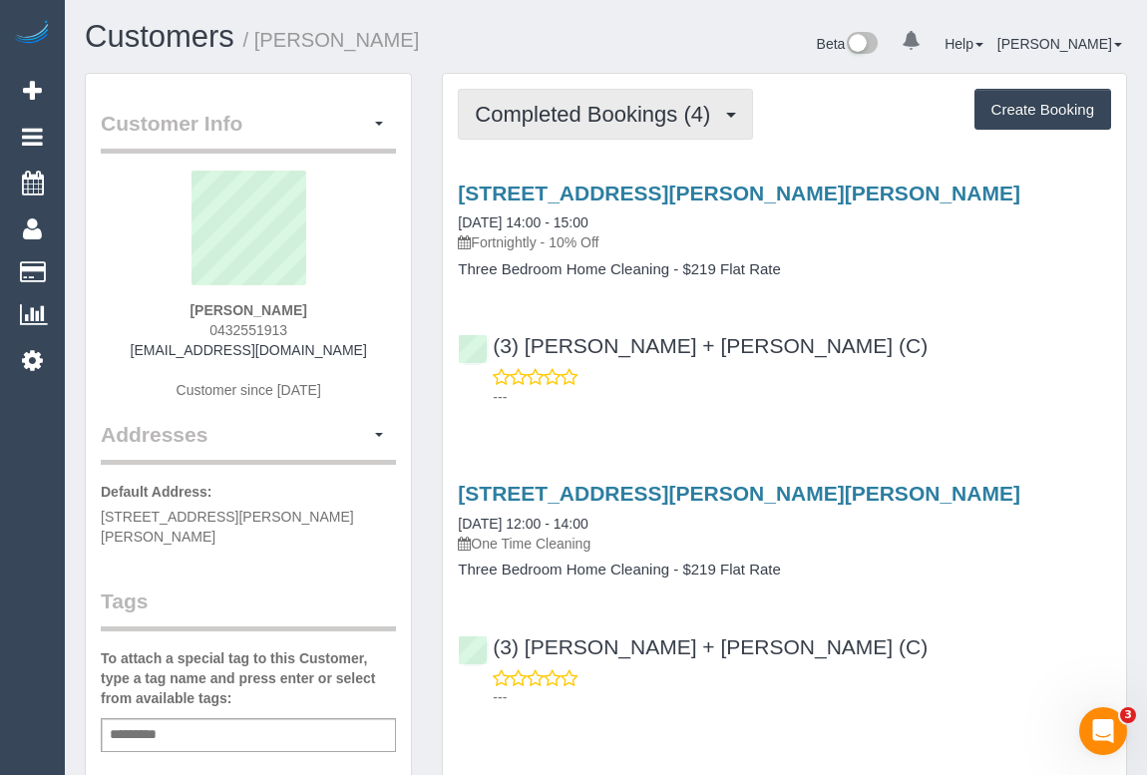
click at [604, 114] on span "Completed Bookings (4)" at bounding box center [597, 114] width 245 height 25
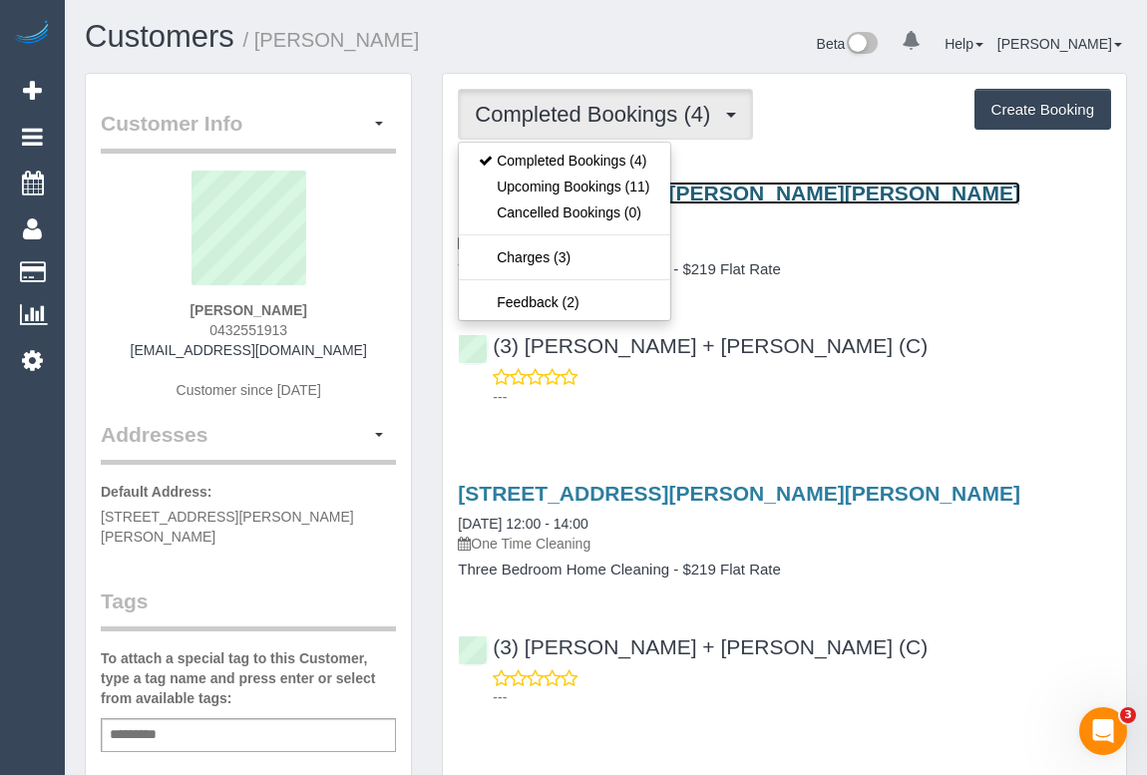
click at [720, 184] on link "[STREET_ADDRESS][PERSON_NAME][PERSON_NAME]" at bounding box center [739, 193] width 563 height 23
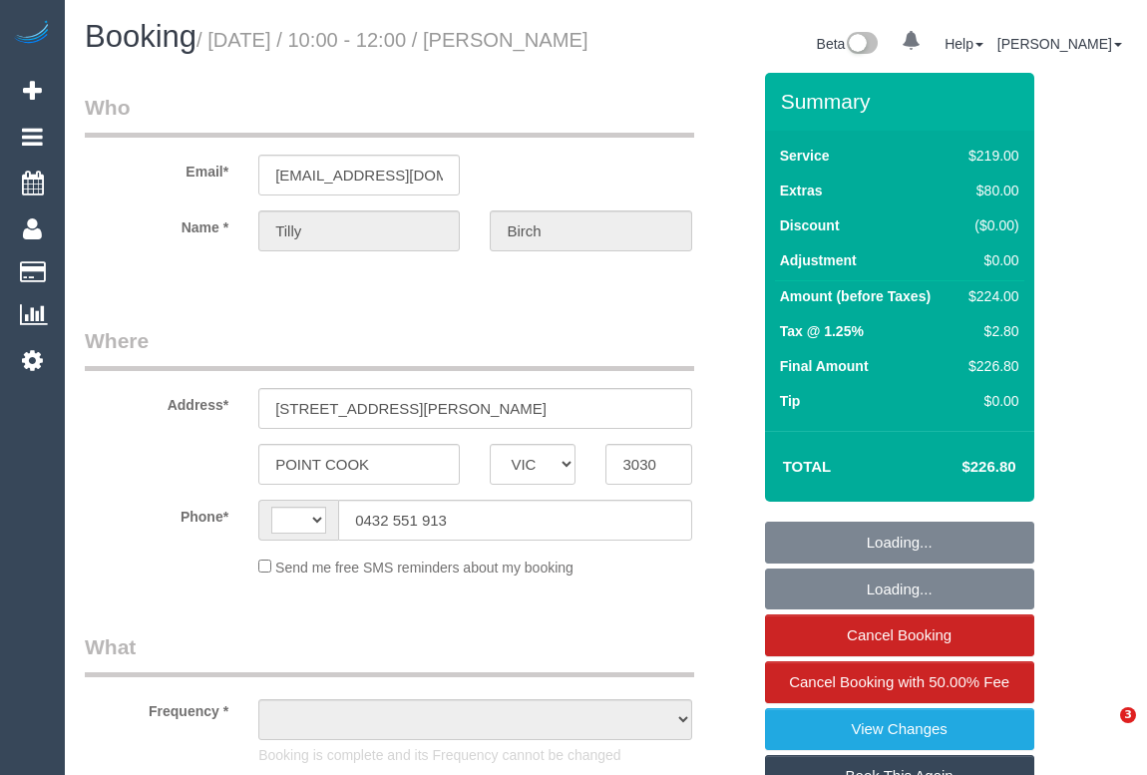
select select "VIC"
select select "string:stripe-pm_1RWWiY2GScqysDRV09I6m5nk"
select select "number:27"
select select "number:14"
select select "number:19"
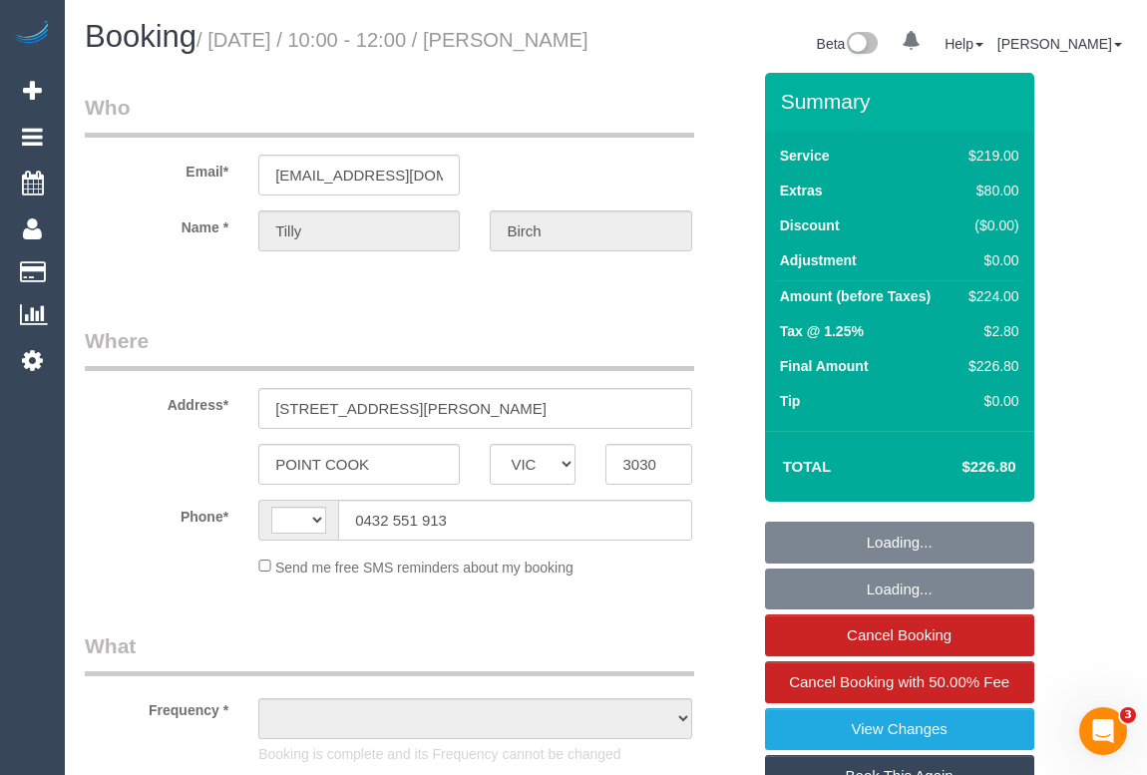
select select "number:23"
select select "number:35"
select select "number:26"
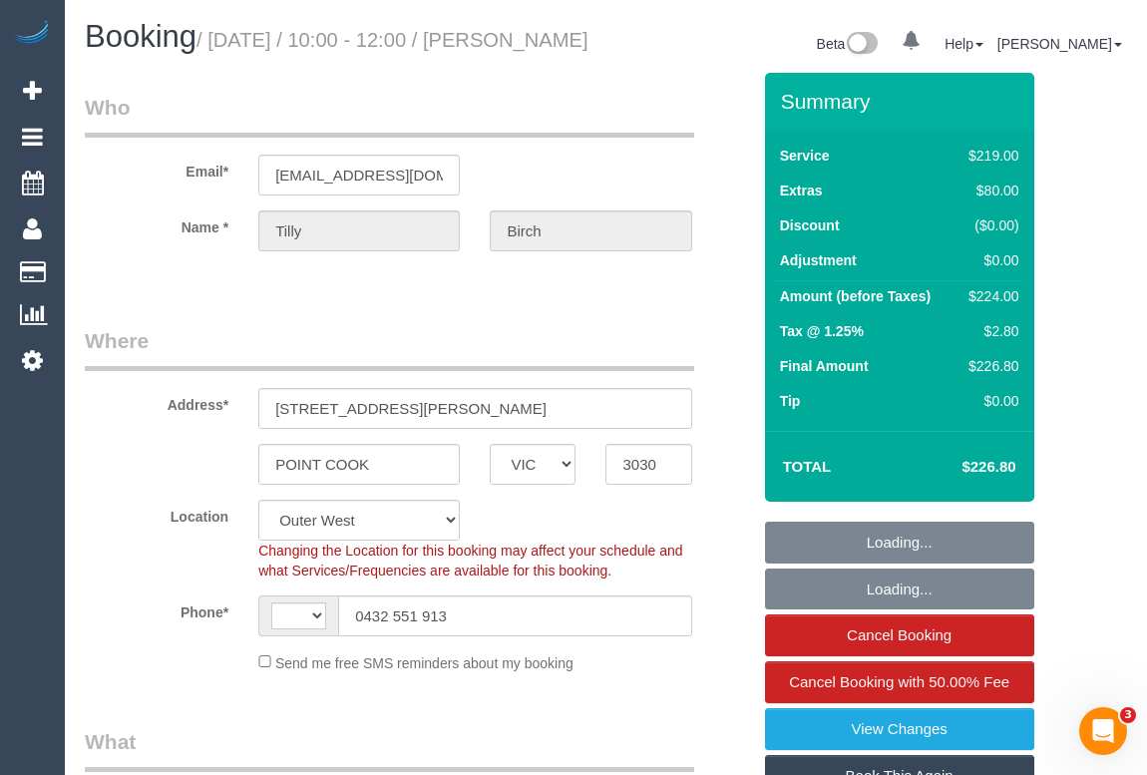
select select "string:AU"
select select "object:1218"
select select "spot1"
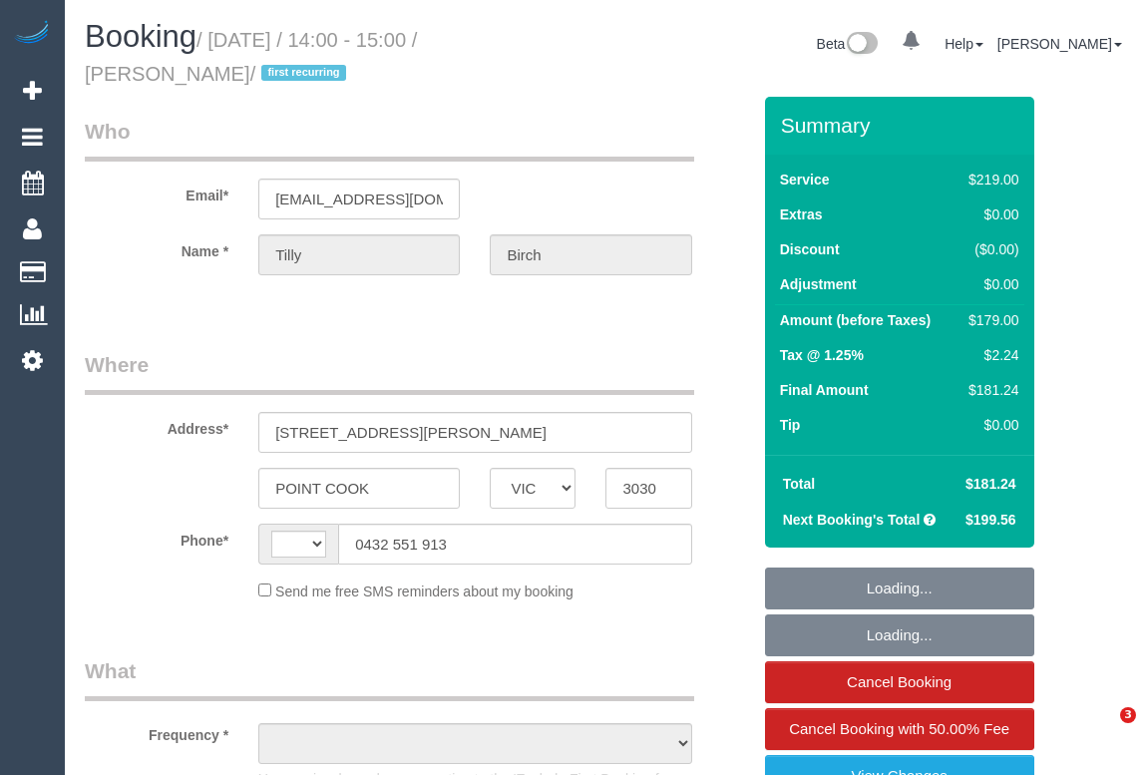
select select "VIC"
select select "string:stripe-pm_1RWWiY2GScqysDRV09I6m5nk"
select select "number:27"
select select "number:14"
select select "number:19"
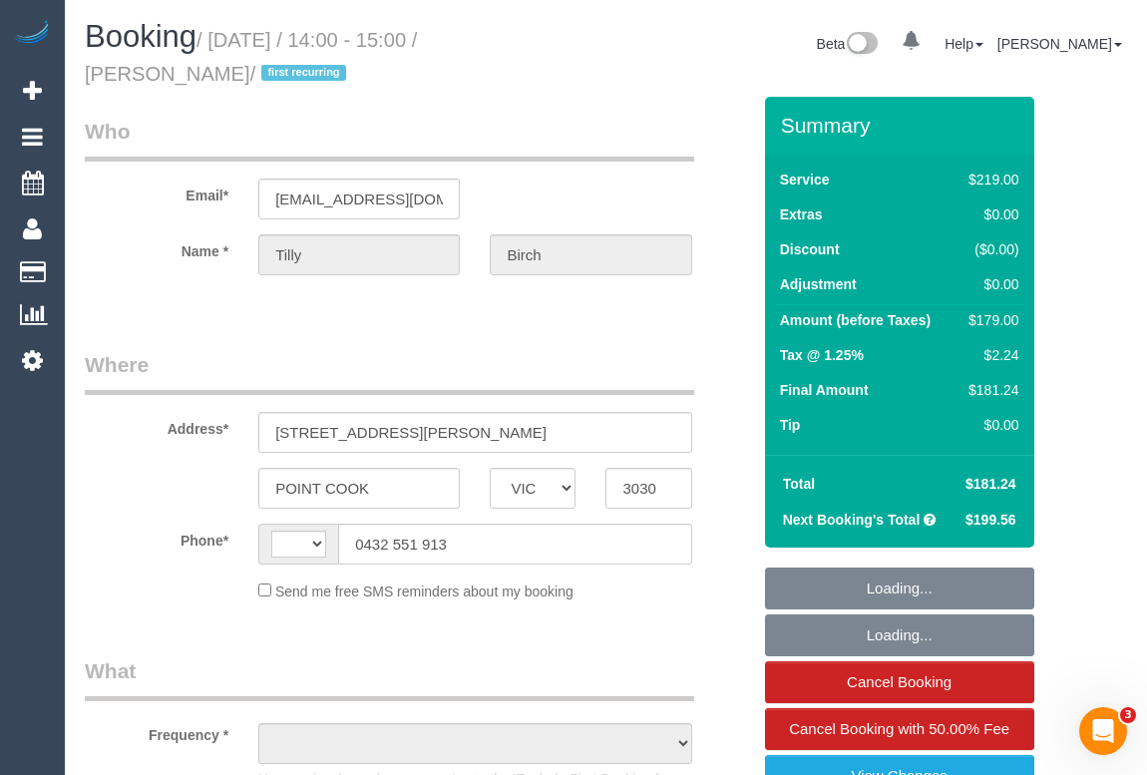
select select "number:23"
select select "number:35"
select select "number:12"
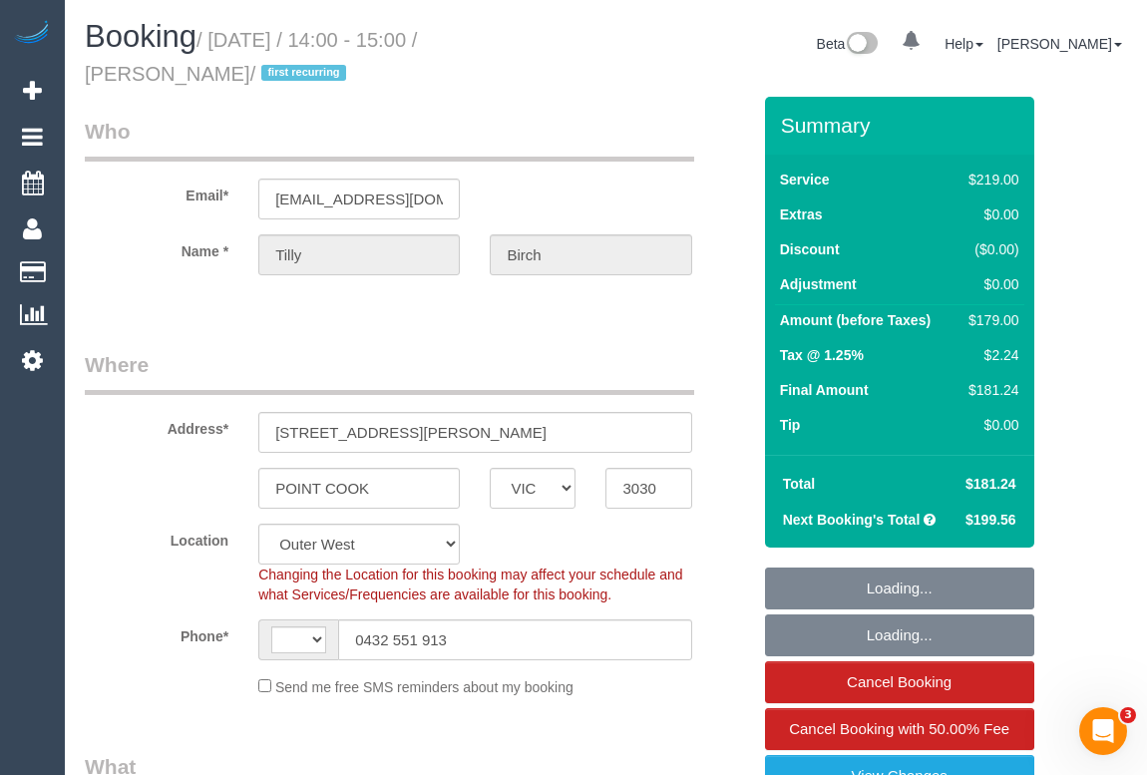
select select "string:AU"
select select "object:1211"
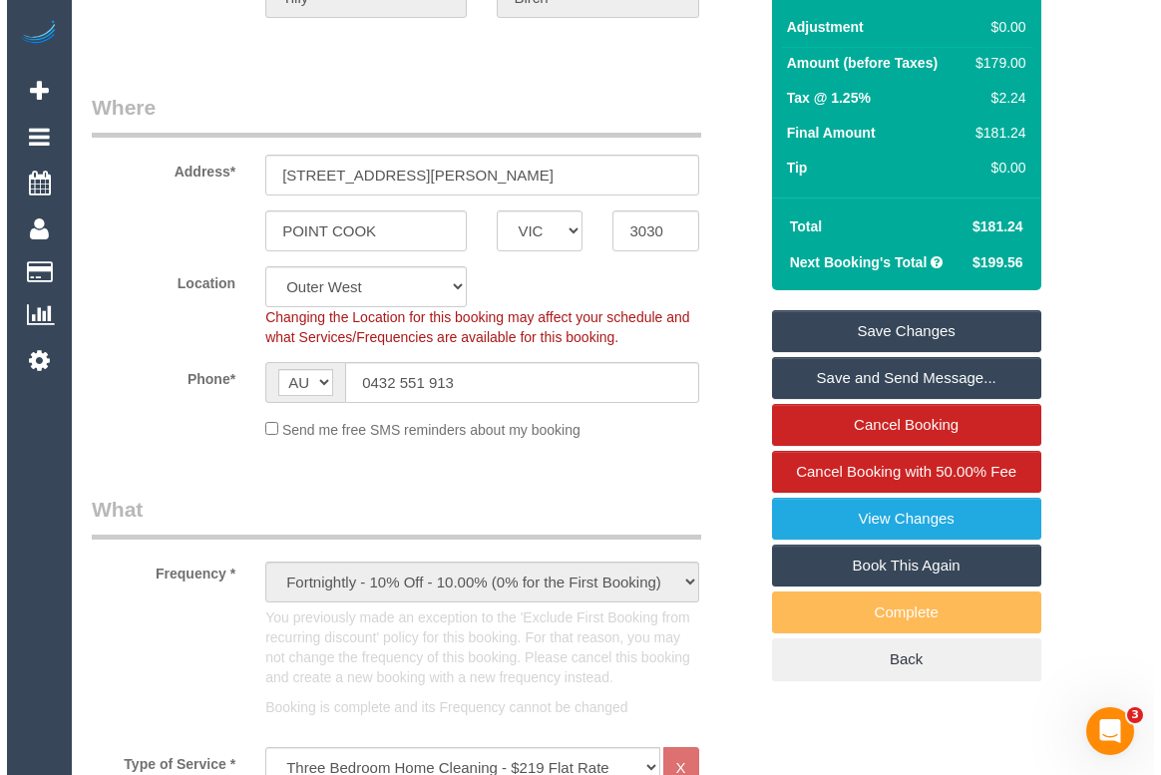
scroll to position [271, 0]
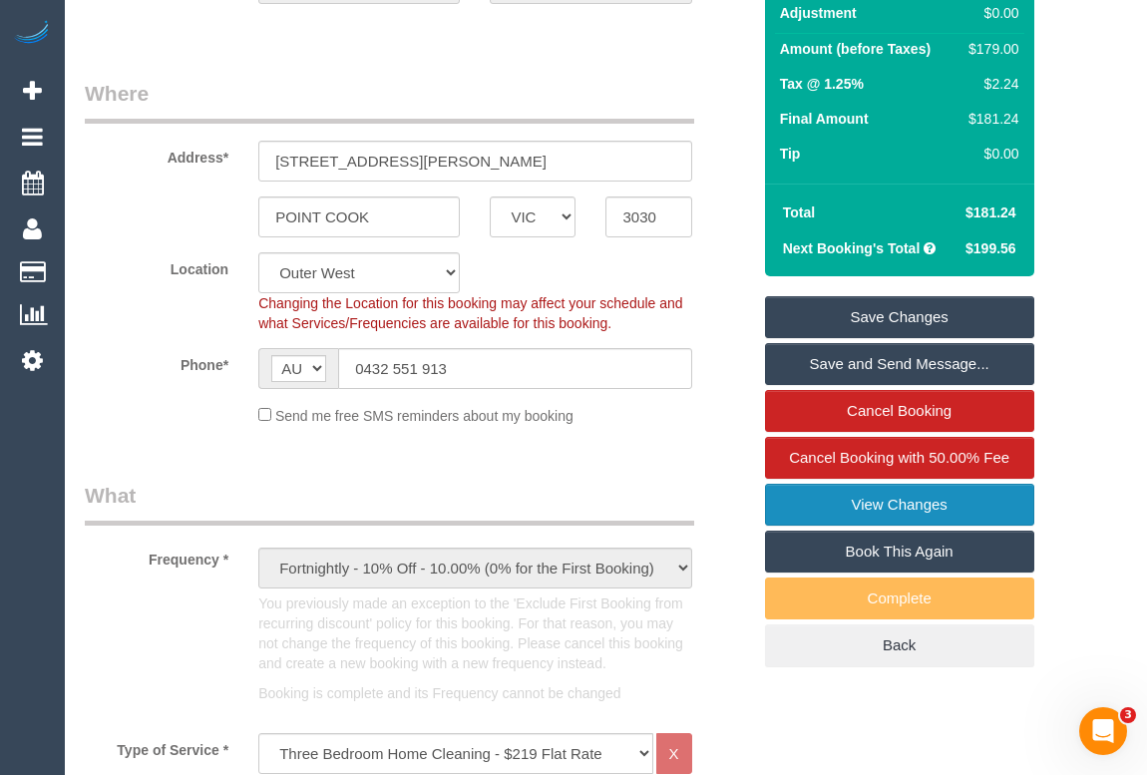
click at [898, 502] on link "View Changes" at bounding box center [899, 505] width 269 height 42
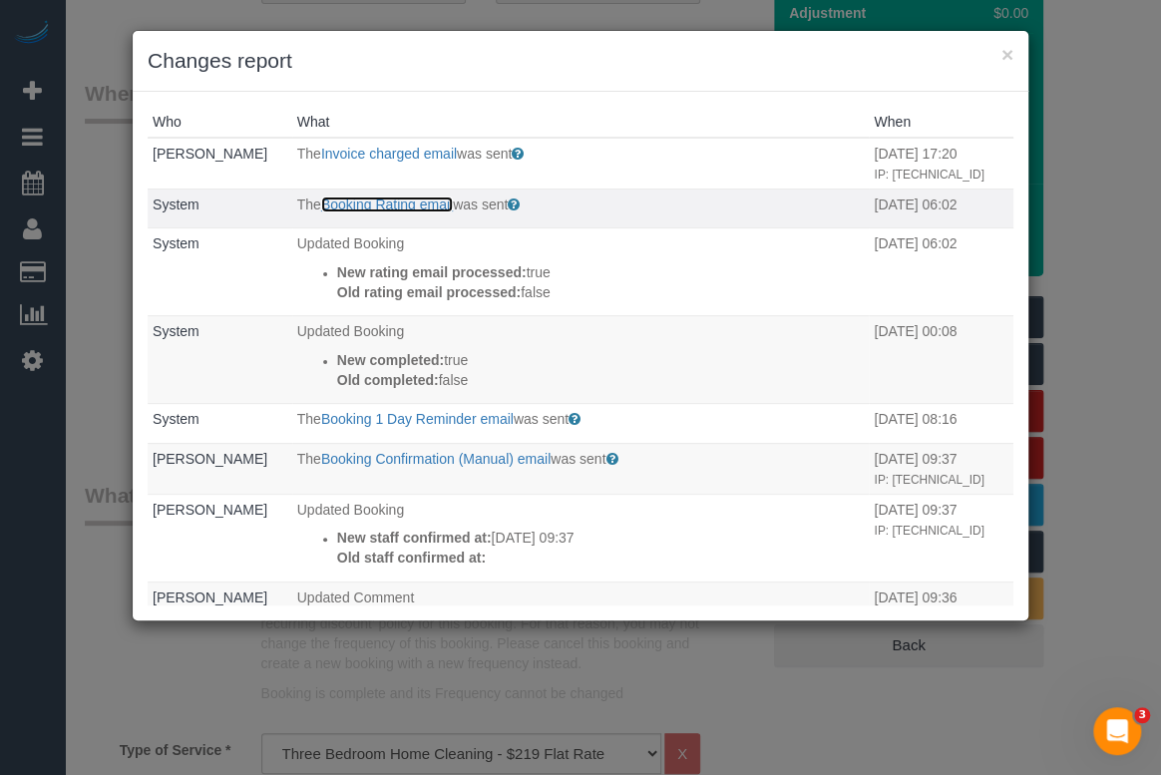
click at [364, 205] on link "Booking Rating email" at bounding box center [387, 204] width 132 height 16
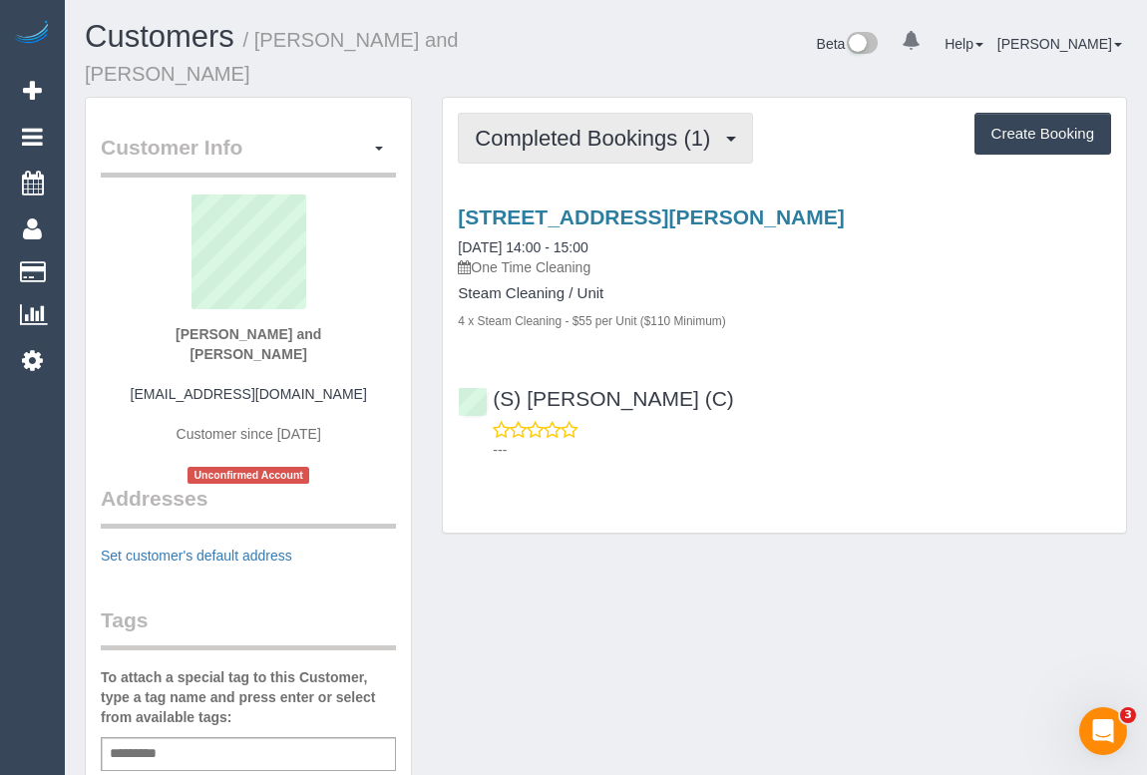
click at [622, 126] on span "Completed Bookings (1)" at bounding box center [597, 138] width 245 height 25
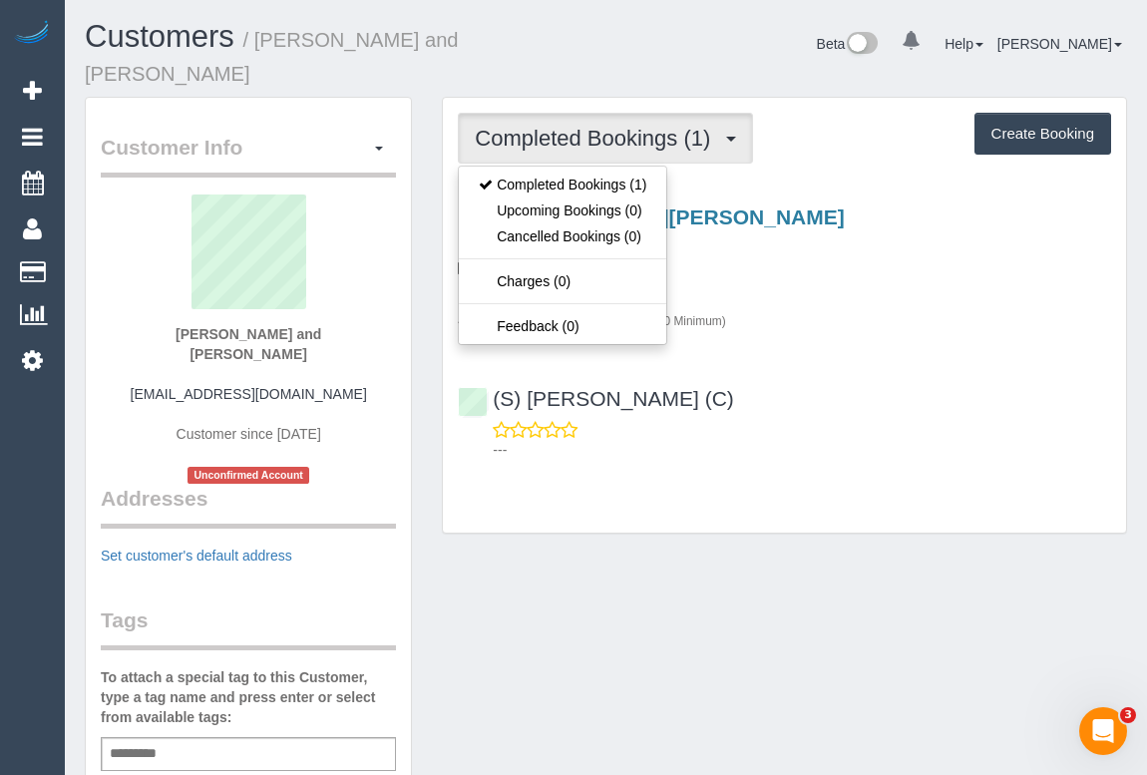
drag, startPoint x: 729, startPoint y: 577, endPoint x: 728, endPoint y: 588, distance: 11.0
click at [729, 576] on div "Customer Info Edit Contact Info Send Message Email Preferences Special Sales Ta…" at bounding box center [606, 773] width 1072 height 1352
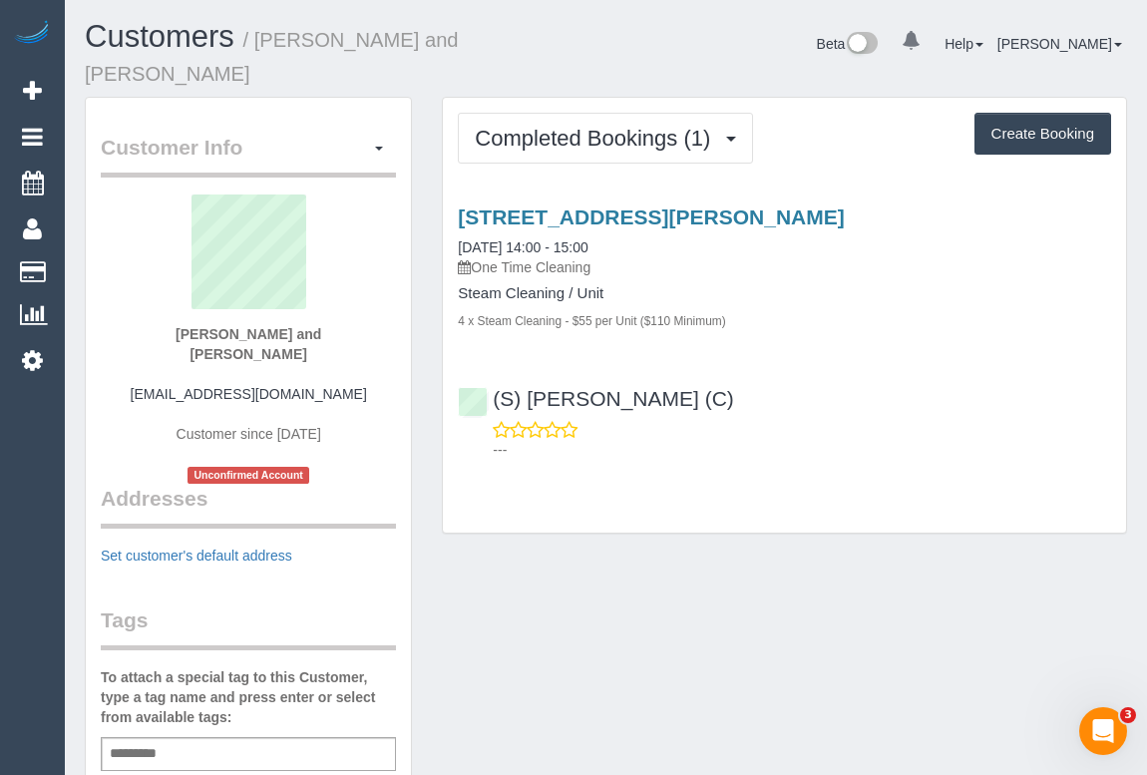
click at [624, 621] on div "Customer Info Edit Contact Info Send Message Email Preferences Special Sales Ta…" at bounding box center [606, 773] width 1072 height 1352
click at [711, 546] on div "Customer Info Edit Contact Info Send Message Email Preferences Special Sales Ta…" at bounding box center [606, 773] width 1072 height 1352
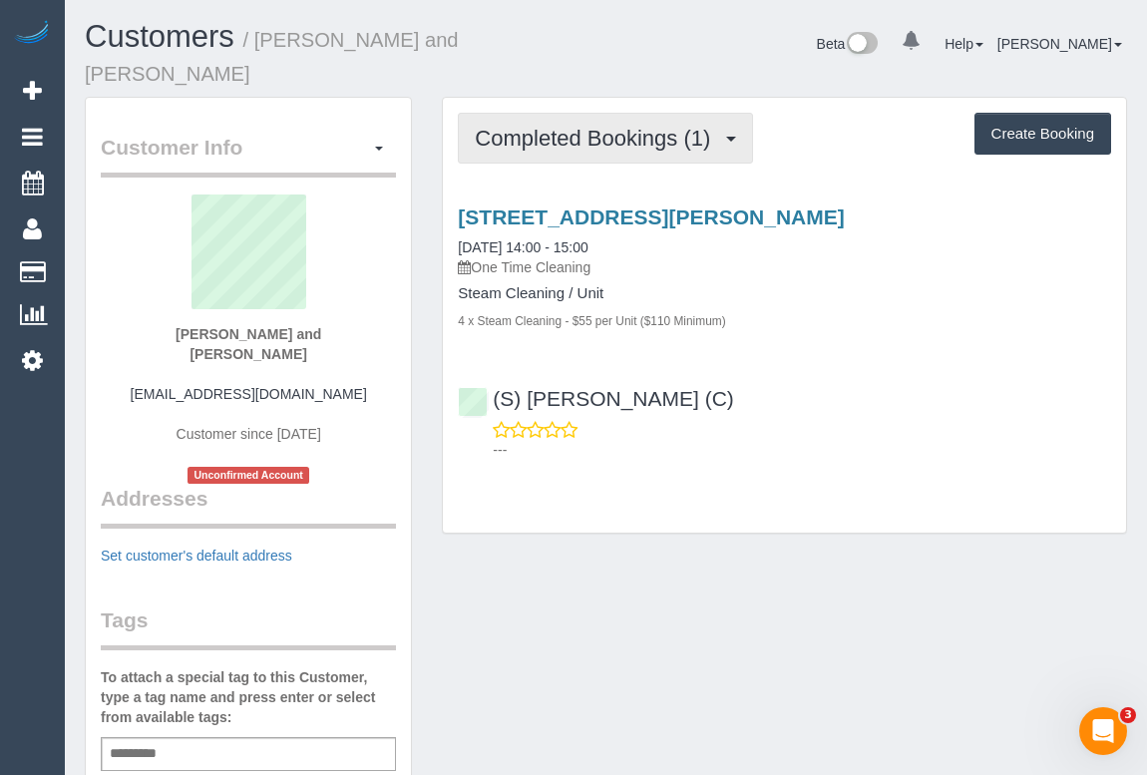
click at [600, 126] on span "Completed Bookings (1)" at bounding box center [597, 138] width 245 height 25
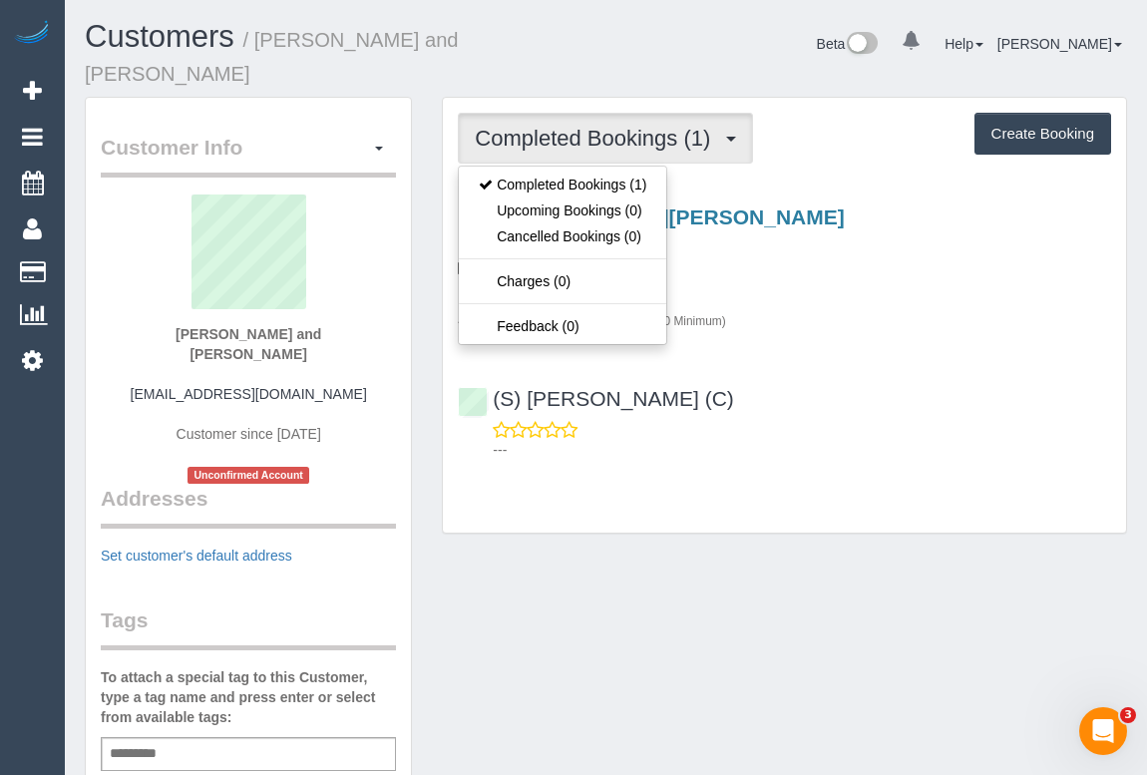
click at [825, 561] on div "Customer Info Edit Contact Info Send Message Email Preferences Special Sales Ta…" at bounding box center [606, 773] width 1072 height 1352
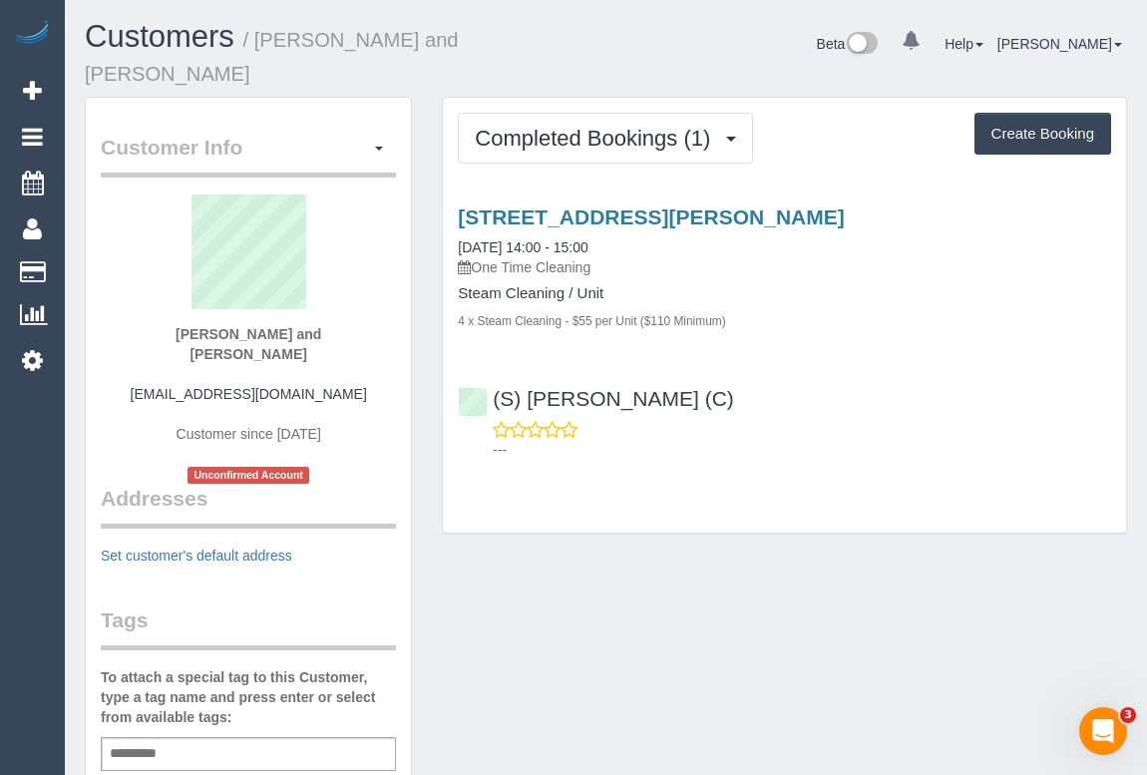
drag, startPoint x: 657, startPoint y: 459, endPoint x: 657, endPoint y: 492, distance: 32.9
click at [657, 459] on div "Completed Bookings (1) Completed Bookings (1) Upcoming Bookings (0) Cancelled B…" at bounding box center [784, 315] width 683 height 435
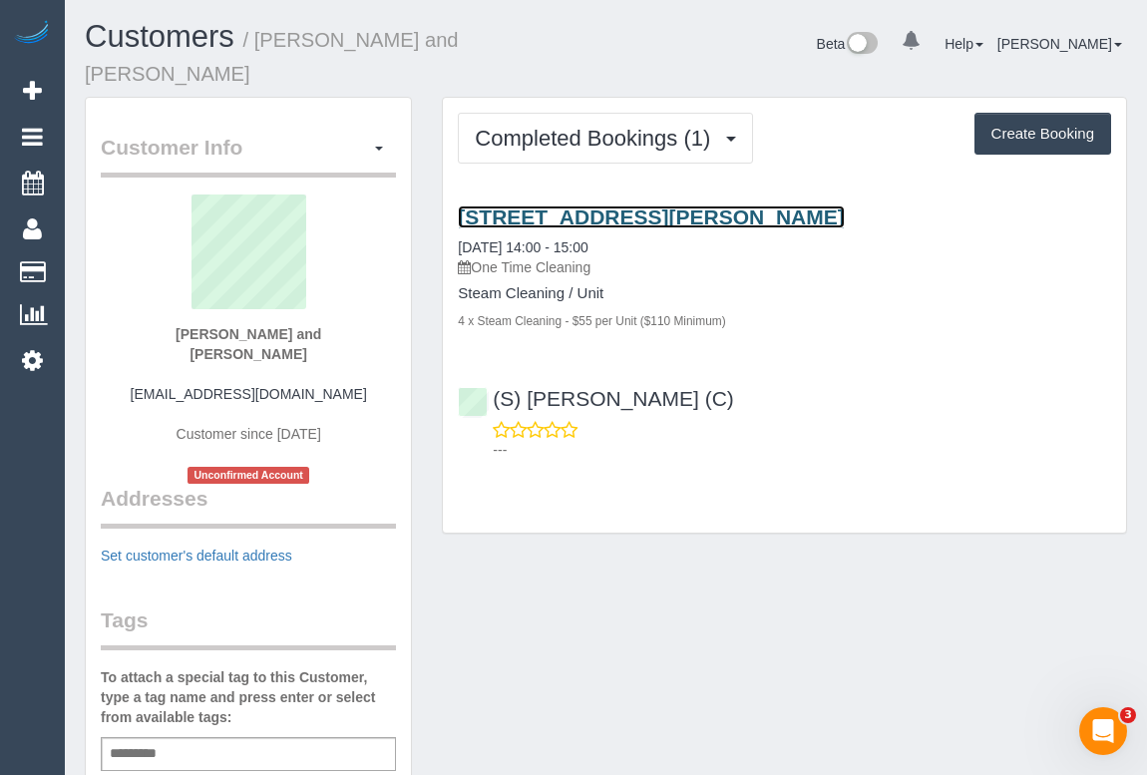
click at [591, 205] on link "[STREET_ADDRESS][PERSON_NAME]" at bounding box center [651, 216] width 386 height 23
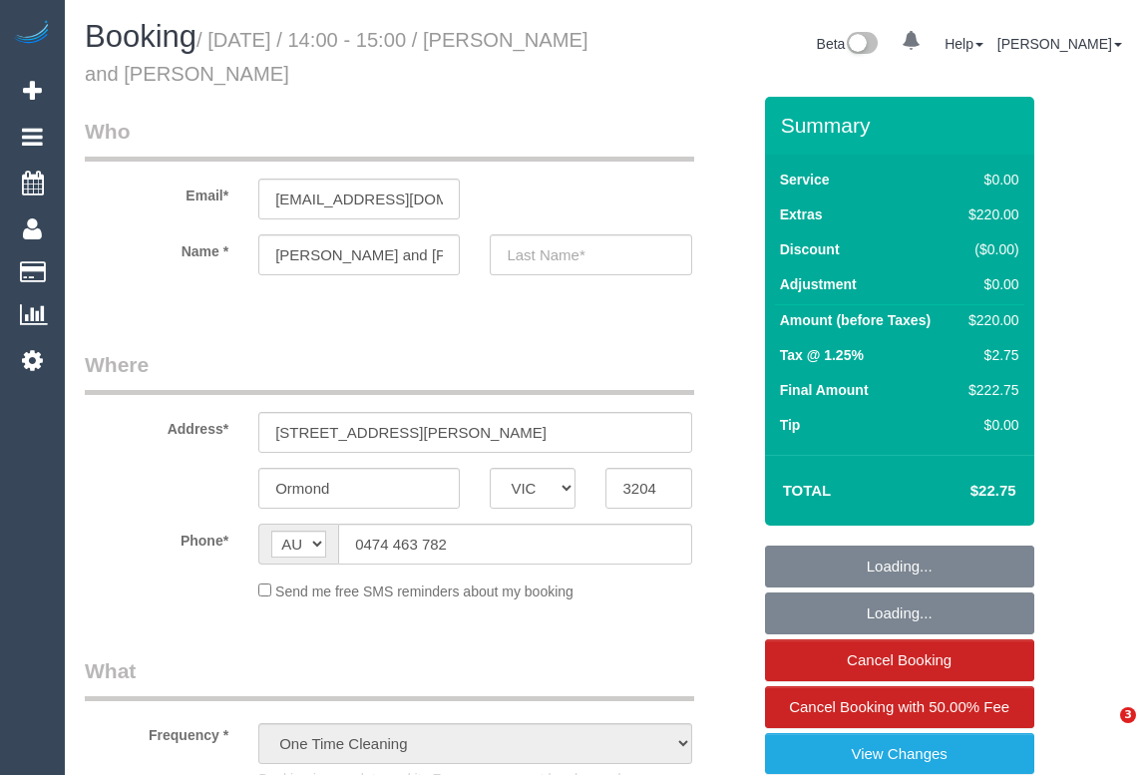
select select "VIC"
select select "string:stripe-pm_1Ryowj2GScqysDRVZOeENIQq"
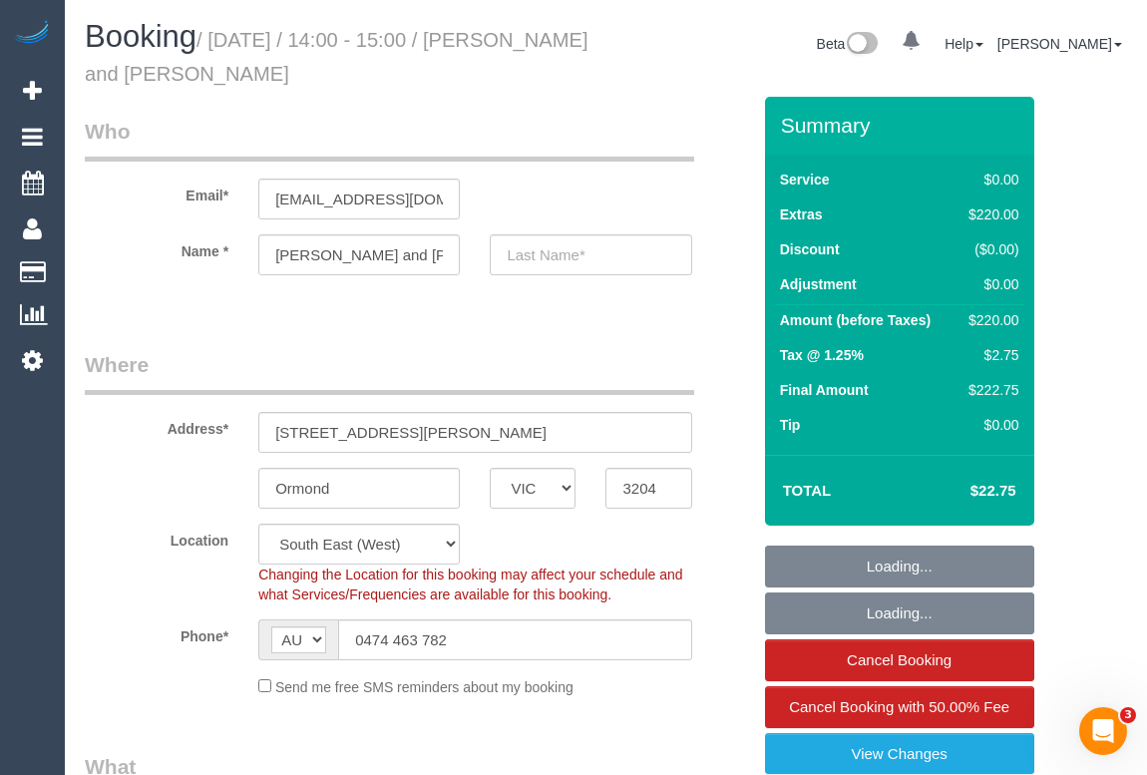
select select "number:27"
select select "number:14"
select select "number:19"
select select "number:36"
select select "object:1242"
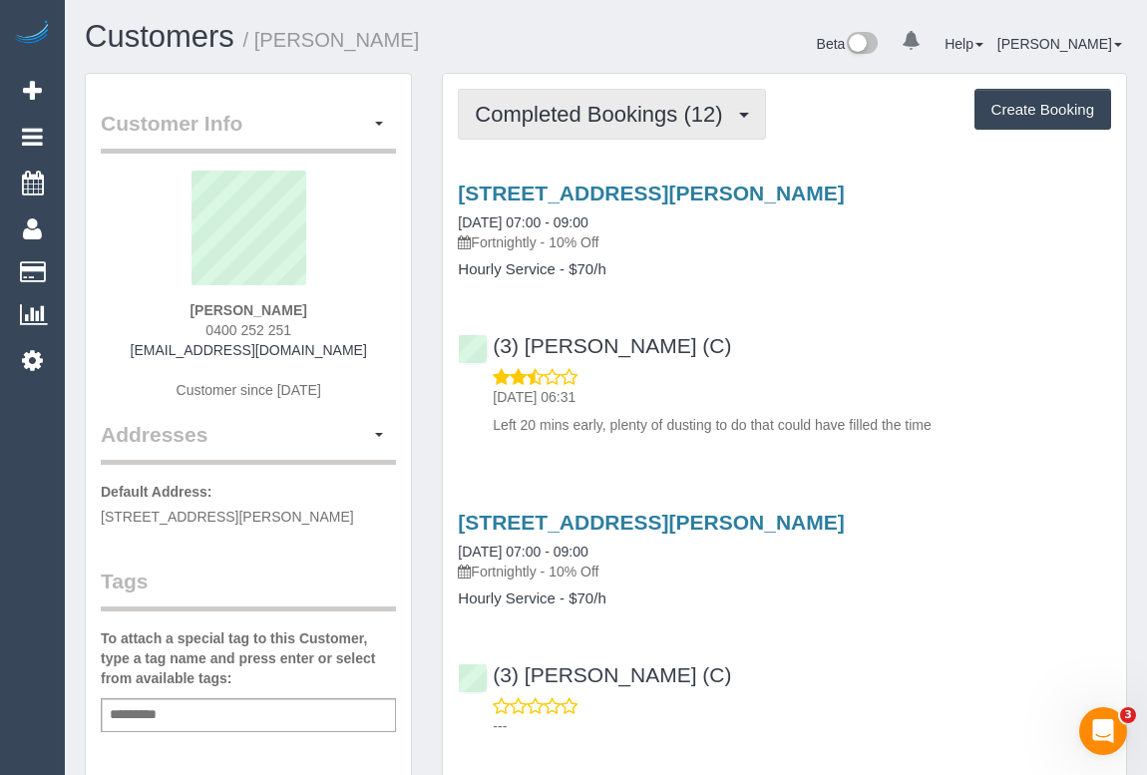
click at [618, 123] on span "Completed Bookings (12)" at bounding box center [603, 114] width 257 height 25
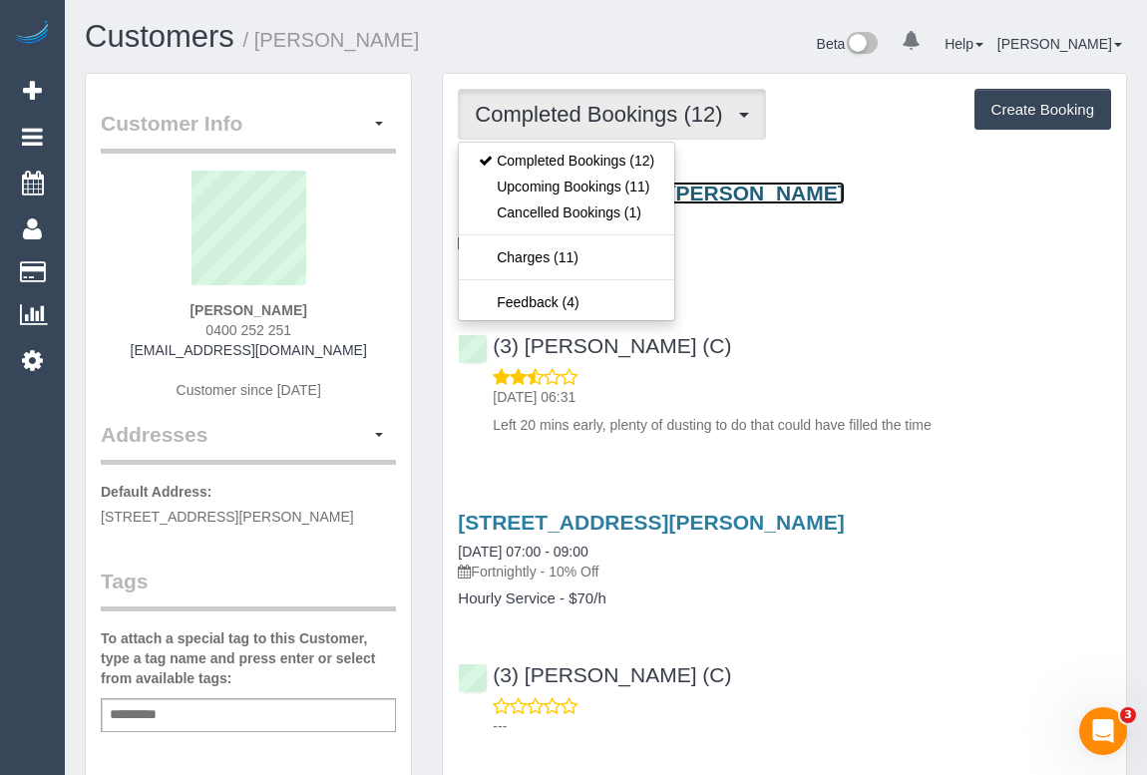
click at [737, 188] on link "9 Smith St, Unit 107, Fitzroy, VIC 3065" at bounding box center [651, 193] width 386 height 23
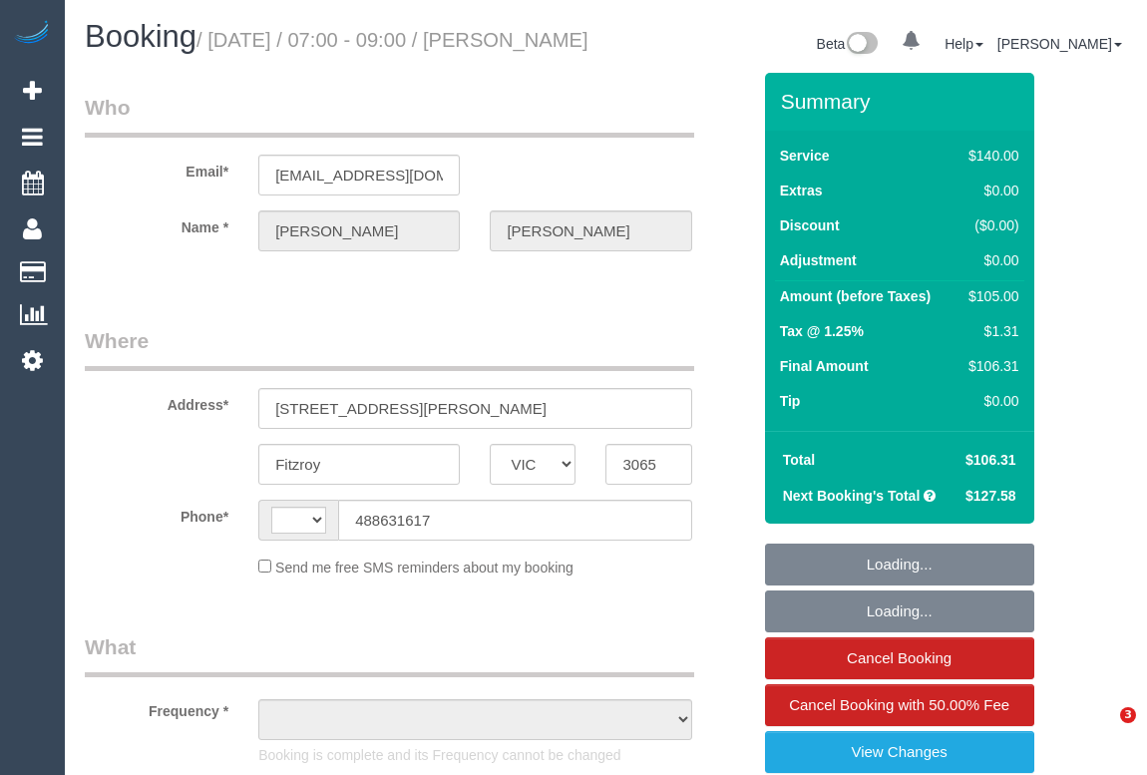
select select "VIC"
select select "number:29"
select select "number:14"
select select "number:18"
select select "number:24"
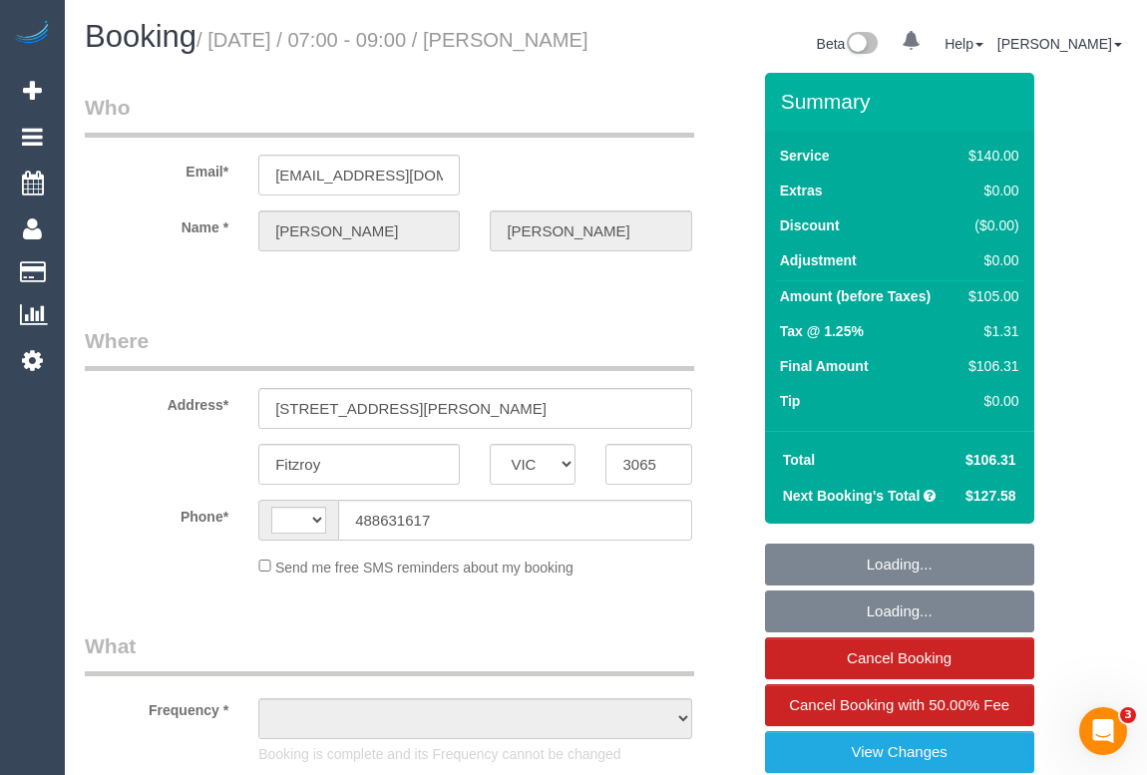
select select "number:34"
select select "number:12"
select select "string:AU"
select select "string:stripe-pm_1R1mYU2GScqysDRVkwj9b1gX"
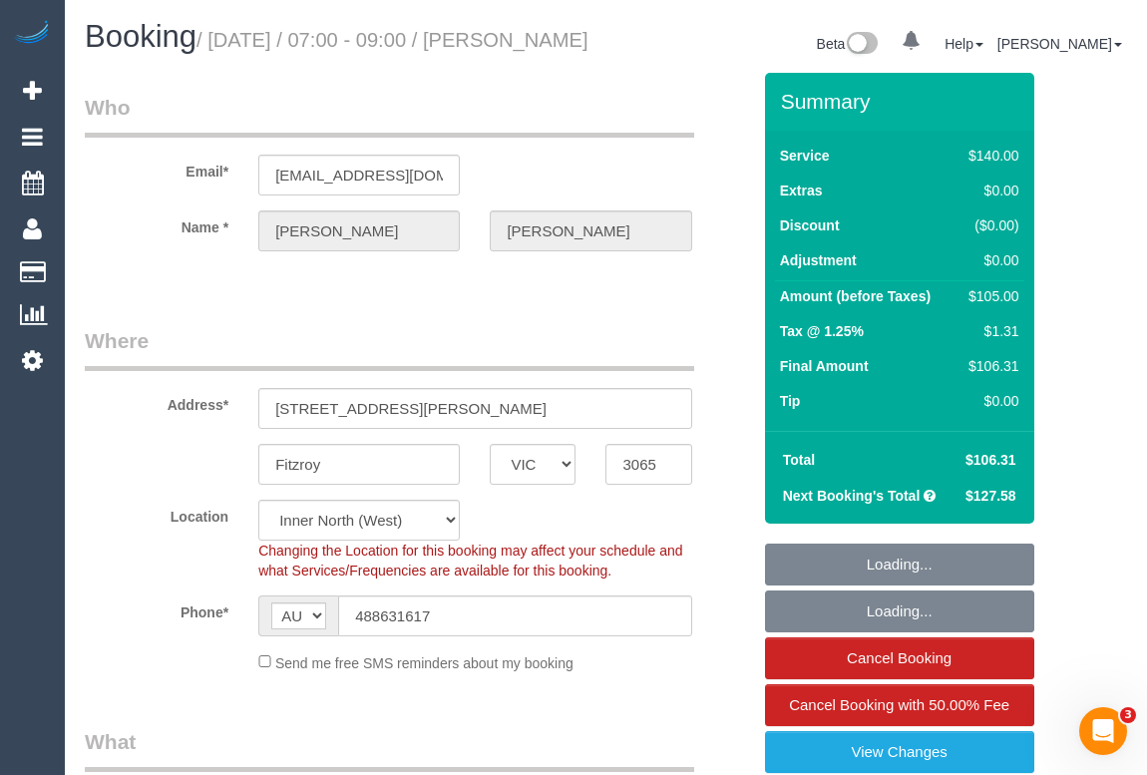
select select "object:1729"
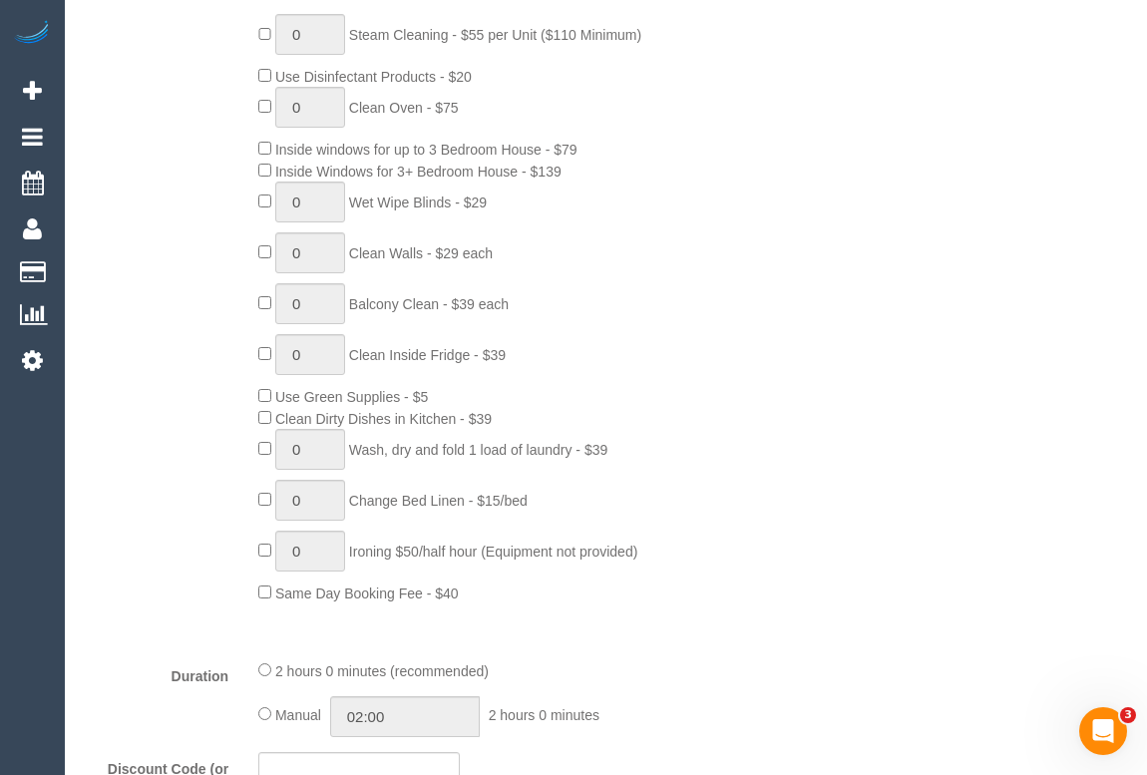
scroll to position [857, 0]
